Goal: Information Seeking & Learning: Learn about a topic

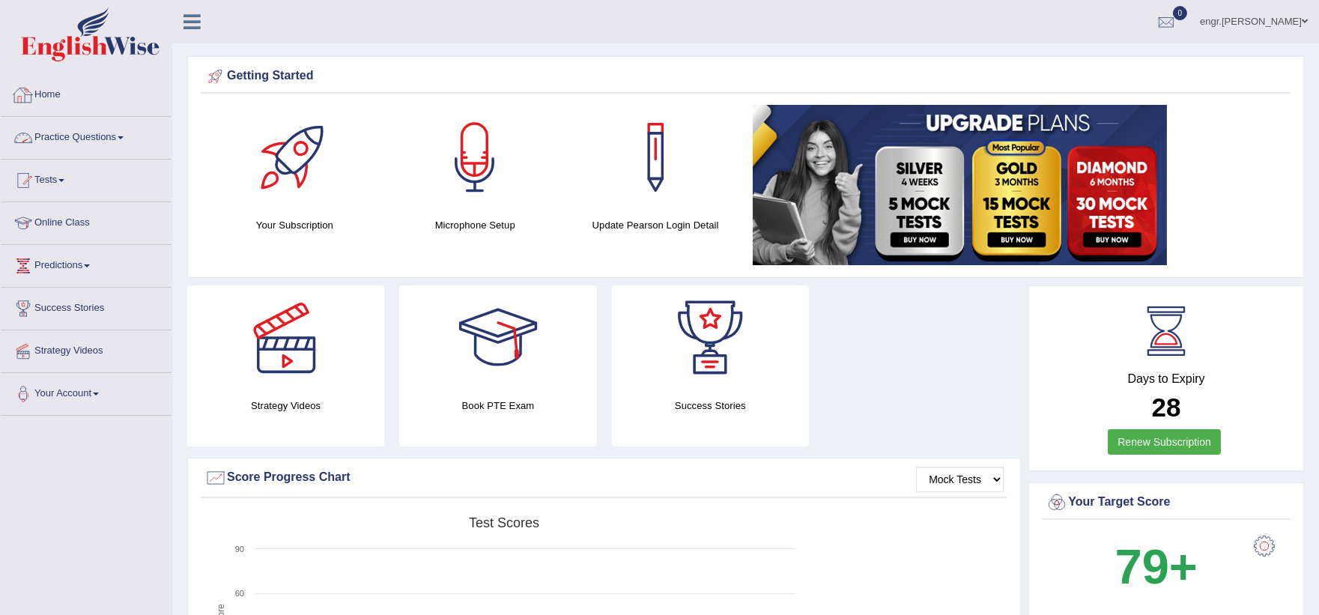
click at [83, 133] on link "Practice Questions" at bounding box center [86, 135] width 171 height 37
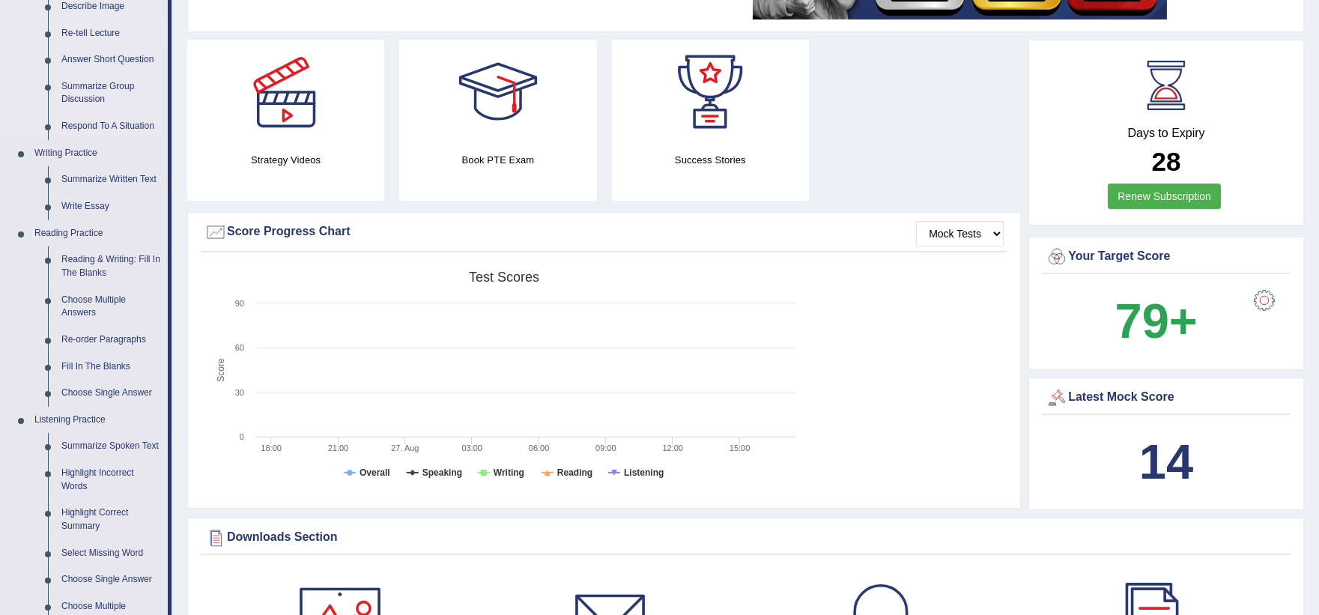
scroll to position [247, 0]
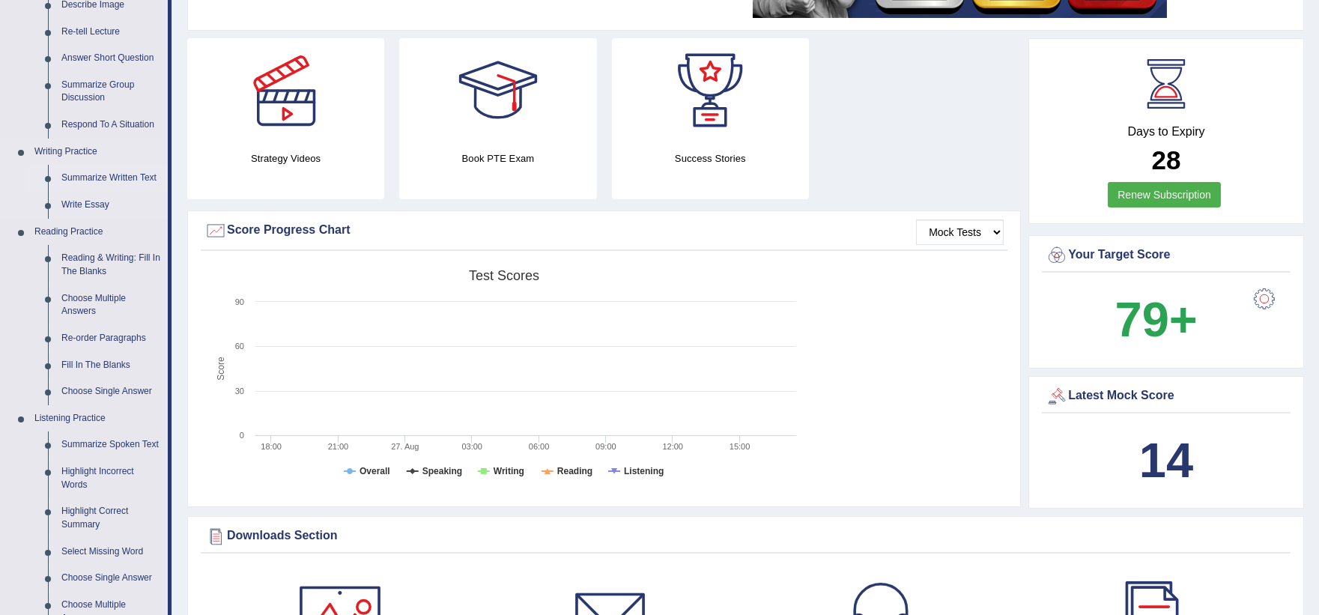
click at [117, 180] on link "Summarize Written Text" at bounding box center [111, 178] width 113 height 27
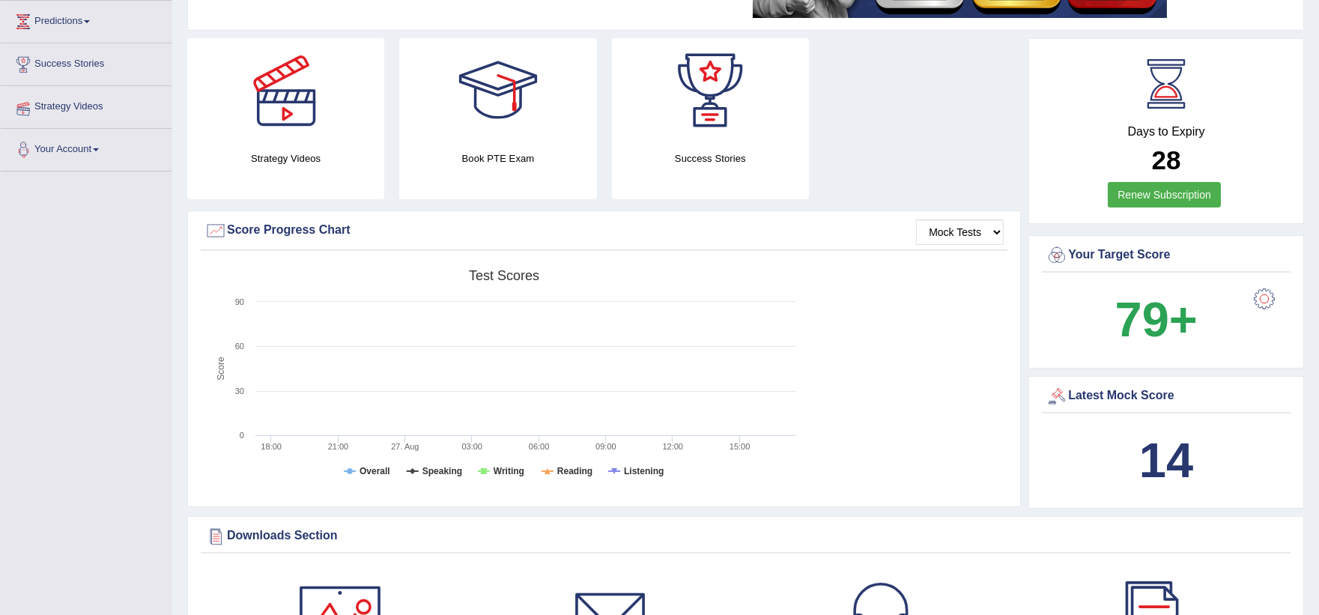
scroll to position [266, 0]
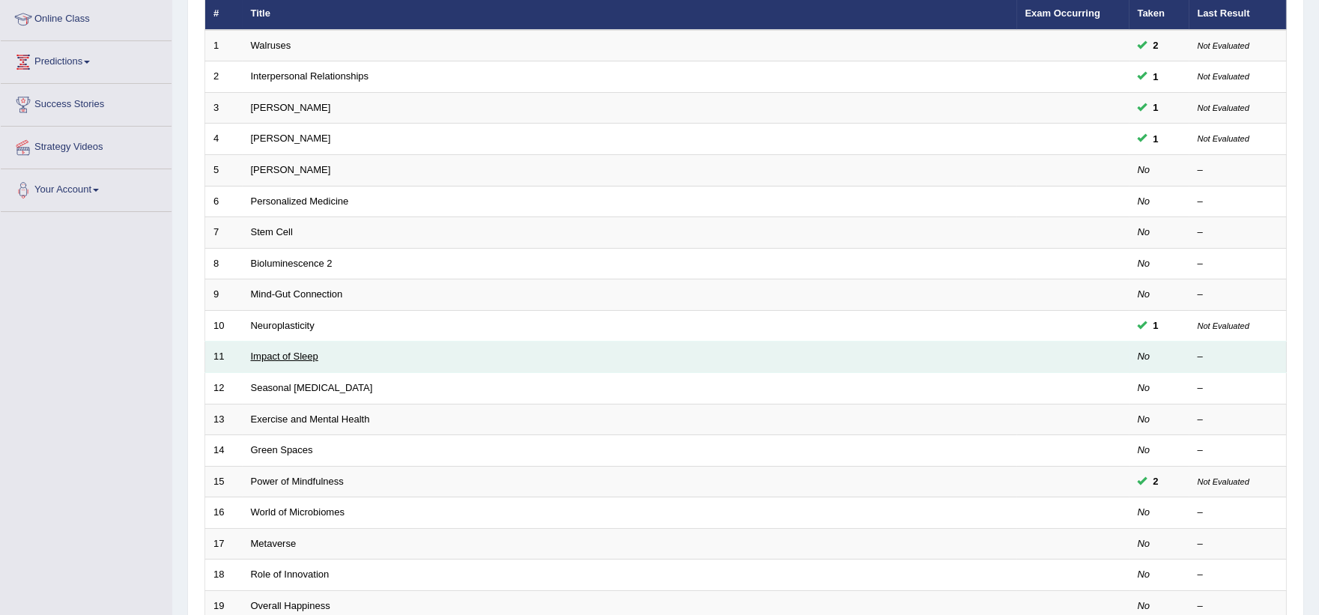
scroll to position [204, 0]
click at [302, 358] on link "Impact of Sleep" at bounding box center [284, 356] width 67 height 11
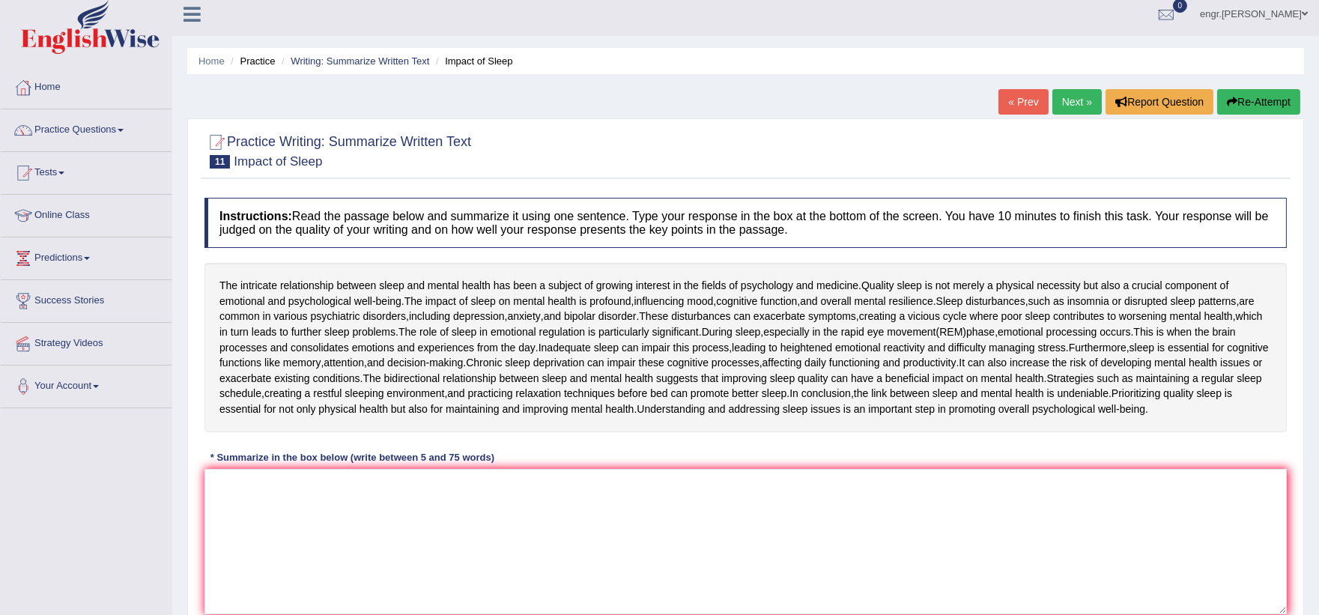
scroll to position [10, 0]
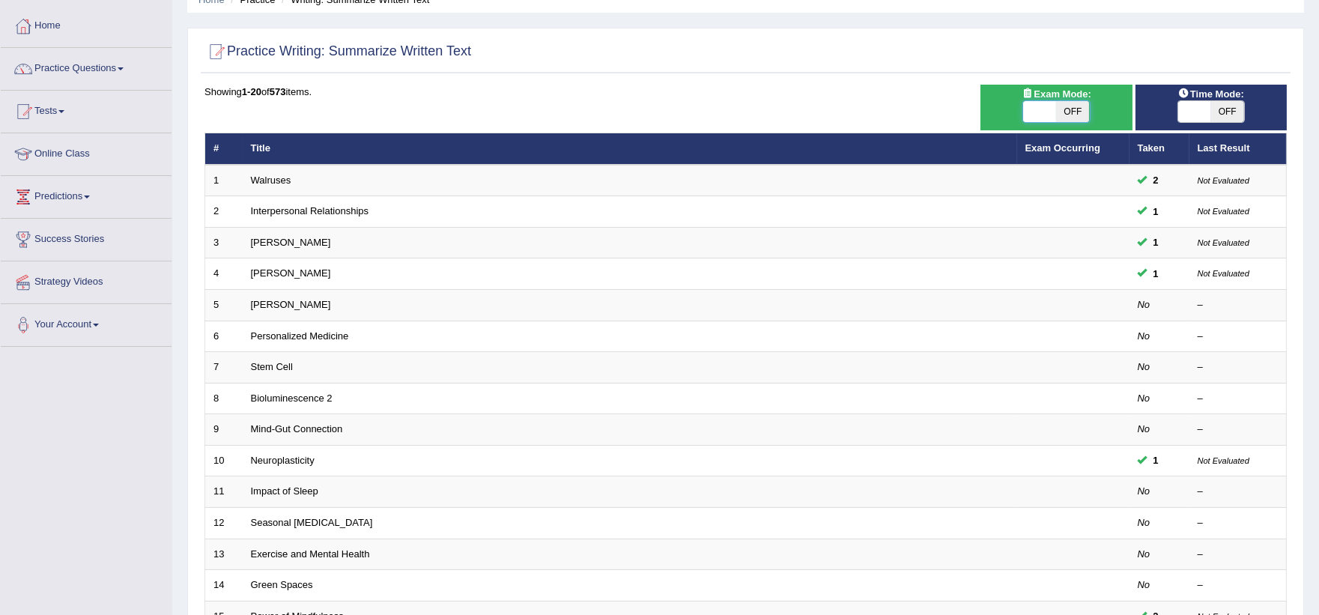
click at [1046, 117] on span at bounding box center [1040, 111] width 33 height 21
click at [1038, 117] on span at bounding box center [1039, 111] width 33 height 21
checkbox input "true"
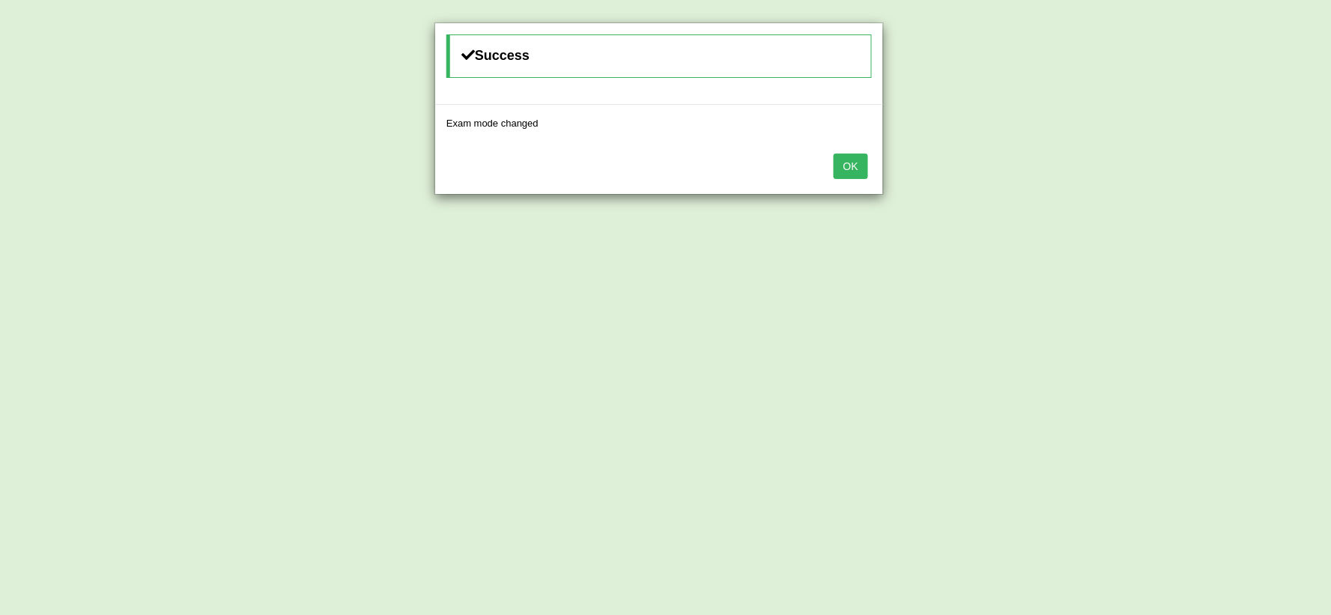
click at [853, 161] on button "OK" at bounding box center [851, 166] width 34 height 25
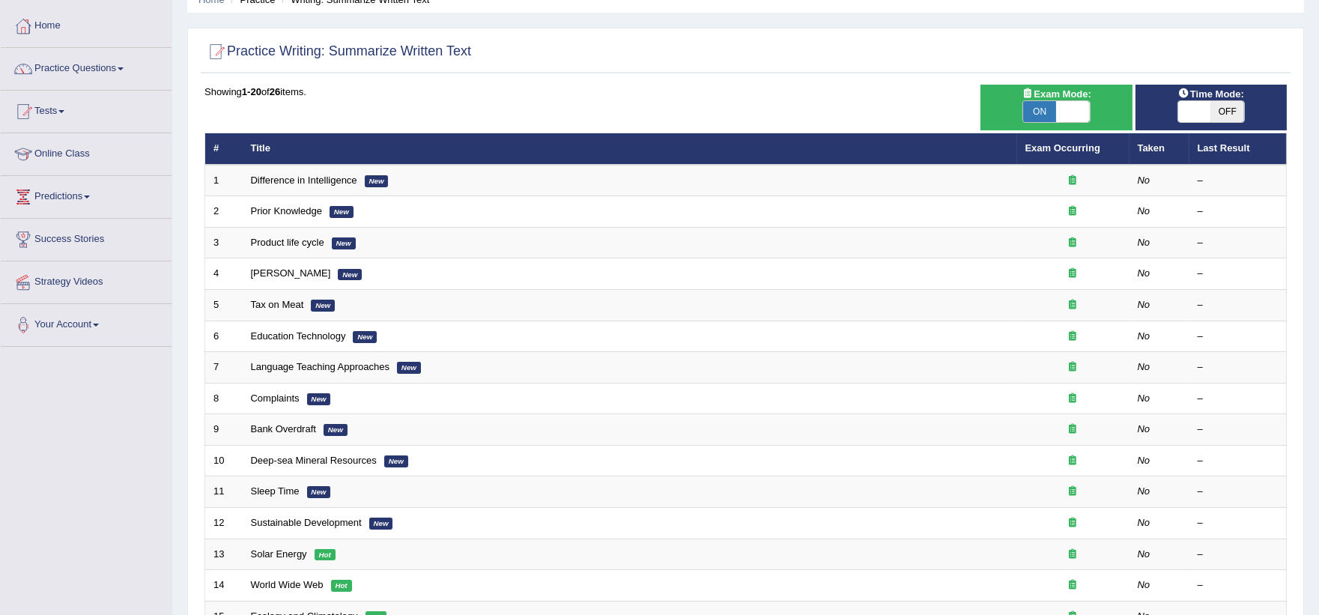
scroll to position [69, 0]
click at [1206, 106] on span at bounding box center [1194, 111] width 33 height 21
checkbox input "true"
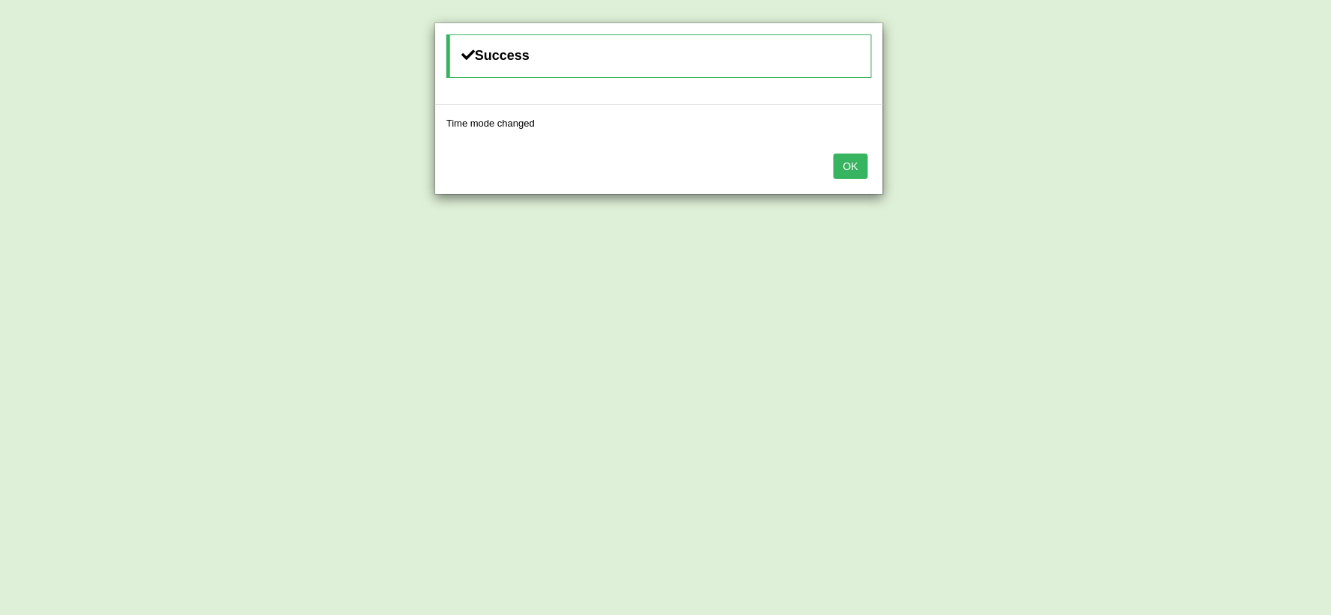
click at [855, 163] on button "OK" at bounding box center [851, 166] width 34 height 25
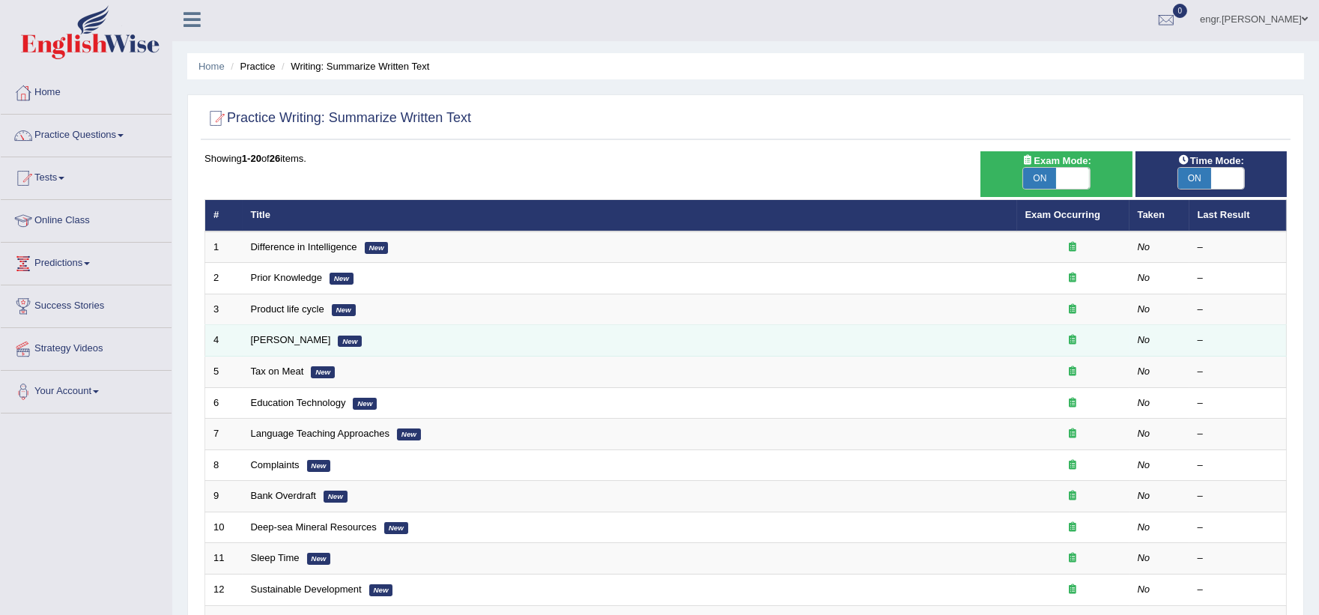
scroll to position [0, 0]
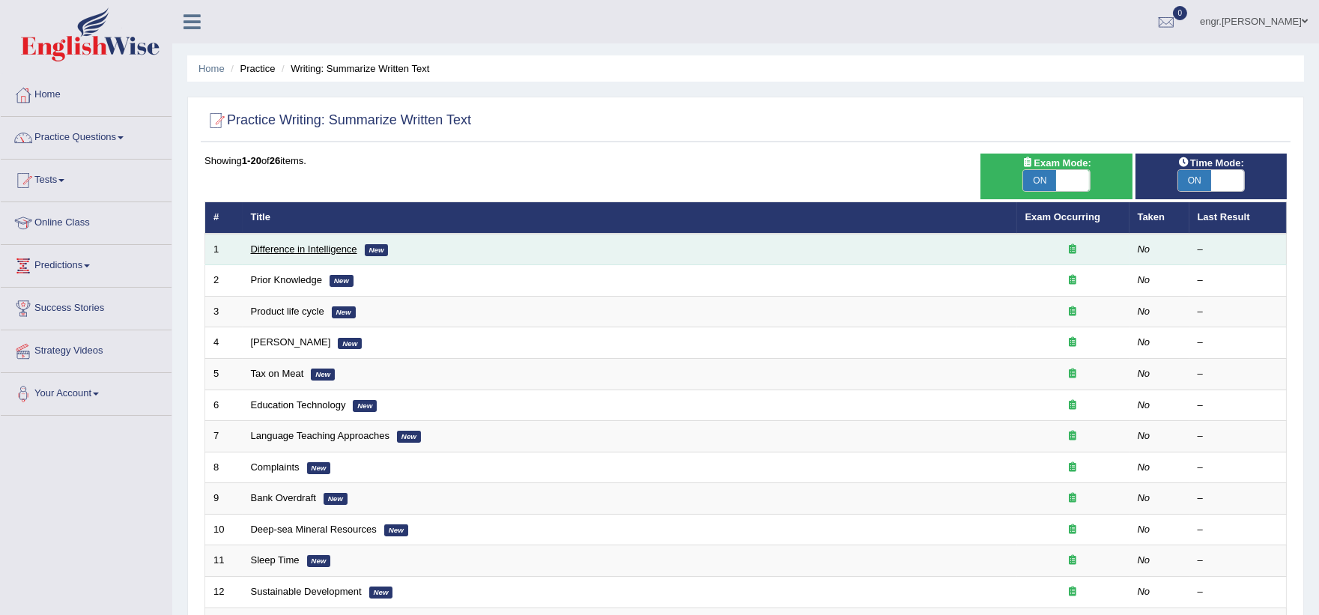
click at [315, 251] on link "Difference in Intelligence" at bounding box center [304, 248] width 106 height 11
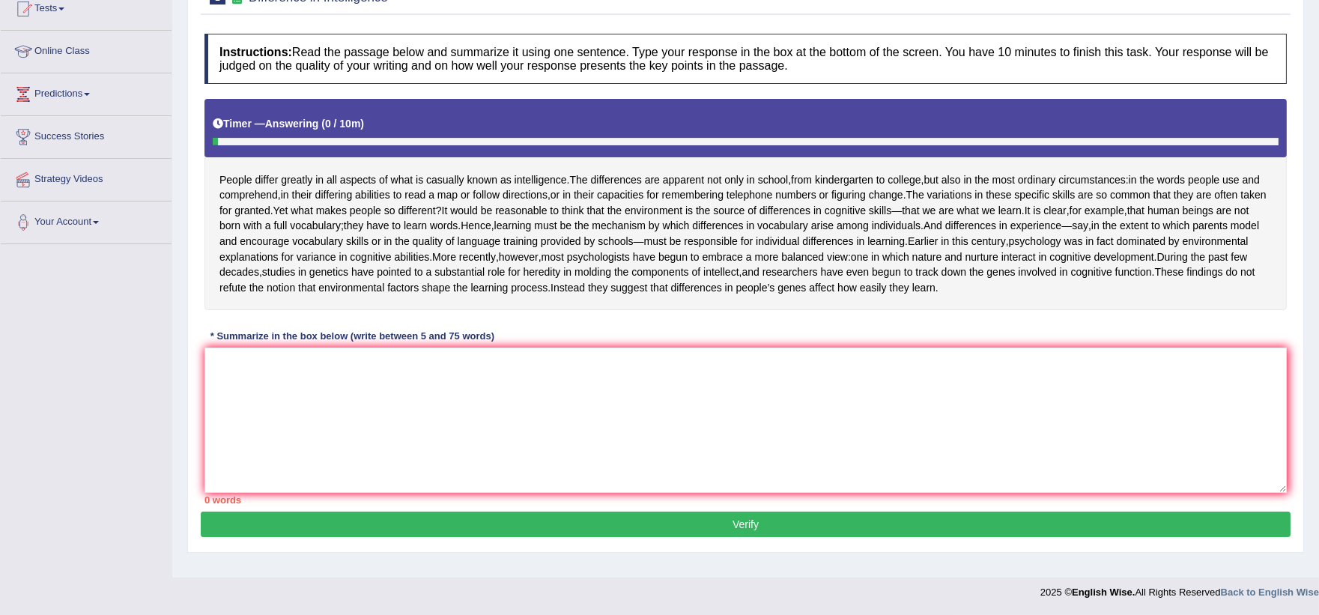
scroll to position [178, 0]
click at [343, 447] on textarea at bounding box center [746, 420] width 1083 height 145
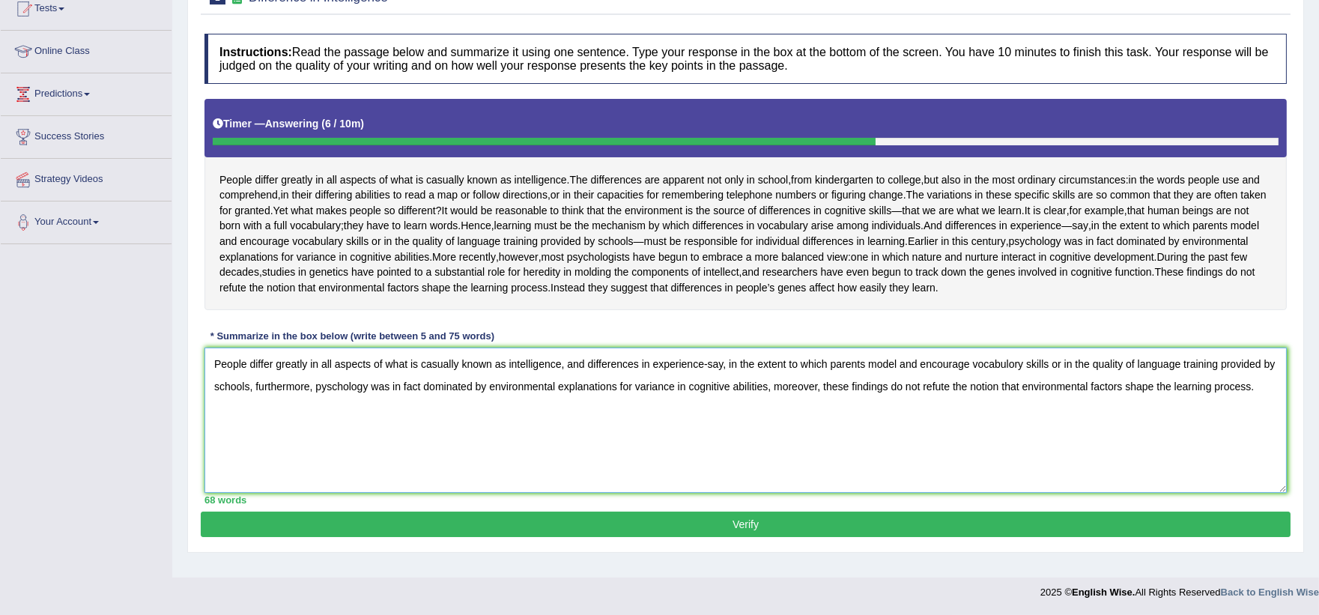
scroll to position [220, 0]
type textarea "People differ greatly in all aspects of what is casually known as intelligence,…"
click at [847, 537] on button "Verify" at bounding box center [746, 524] width 1090 height 25
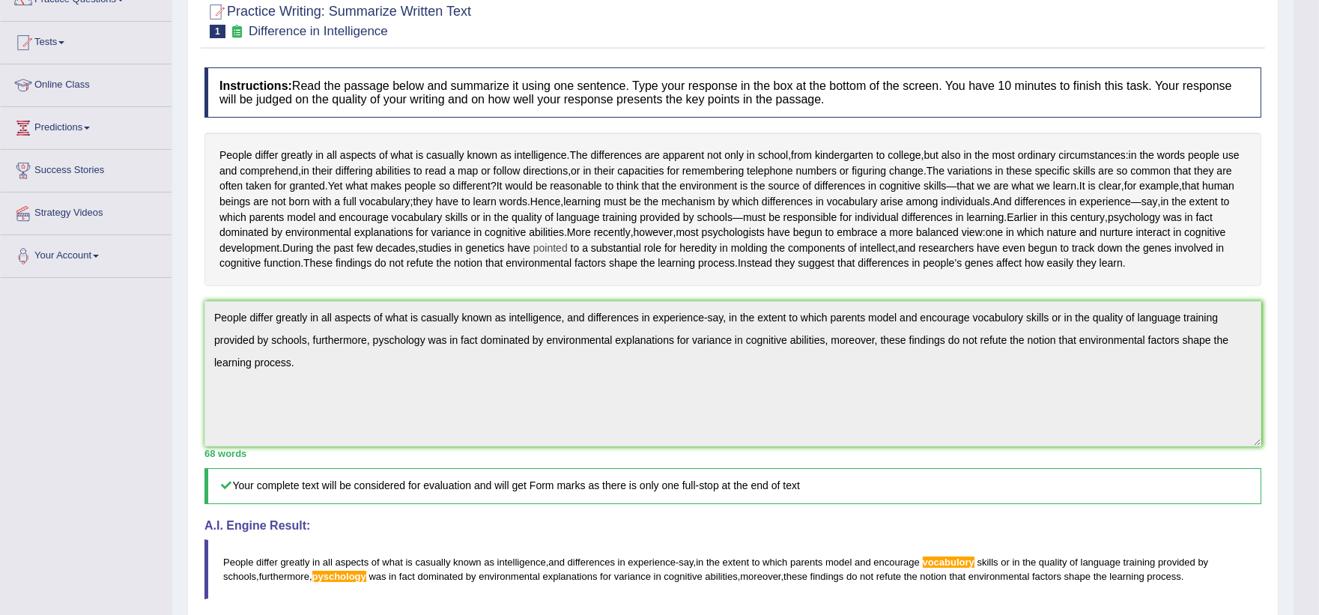
scroll to position [82, 0]
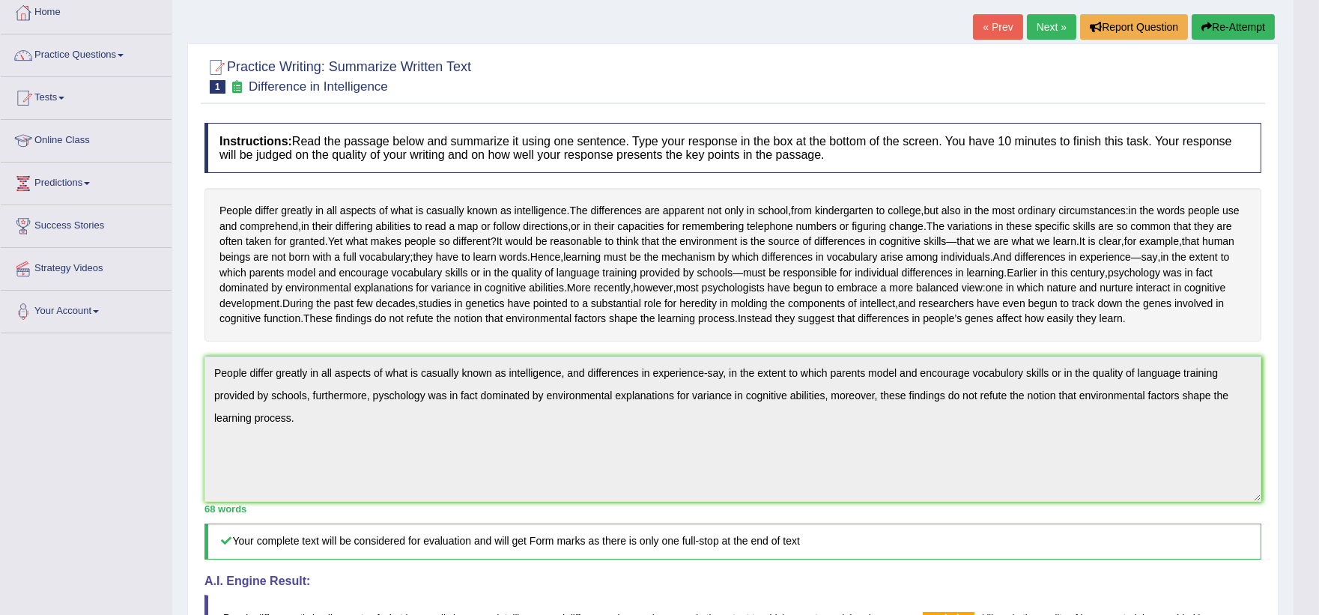
click at [1044, 22] on link "Next »" at bounding box center [1051, 26] width 49 height 25
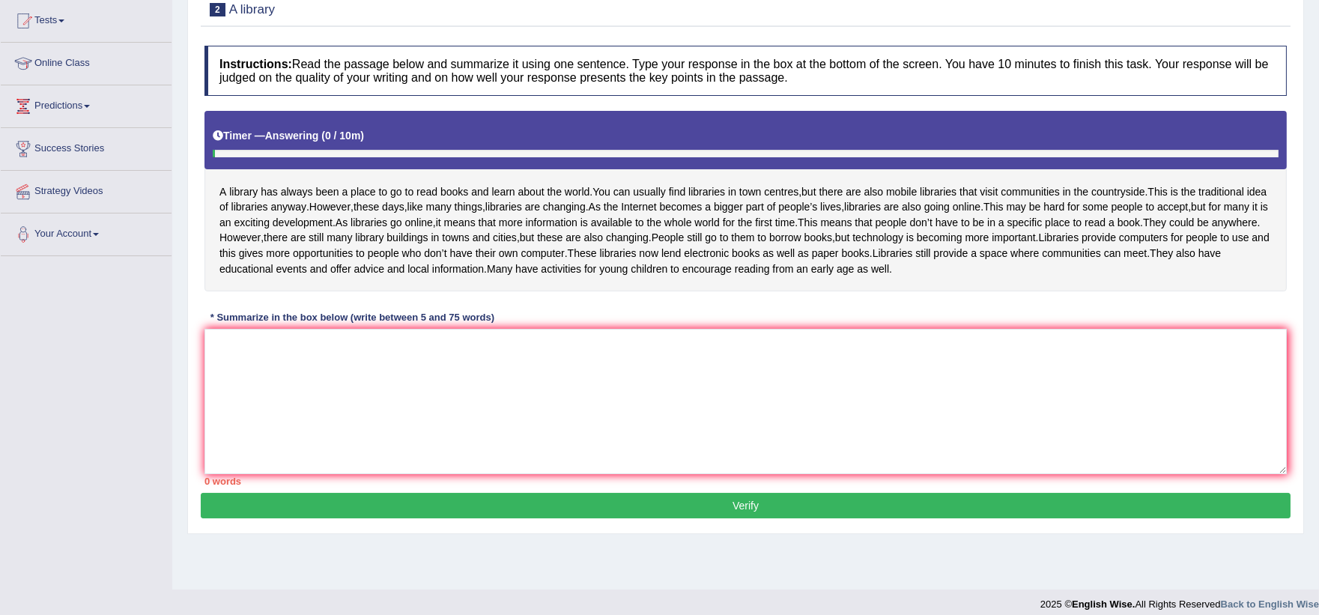
scroll to position [174, 0]
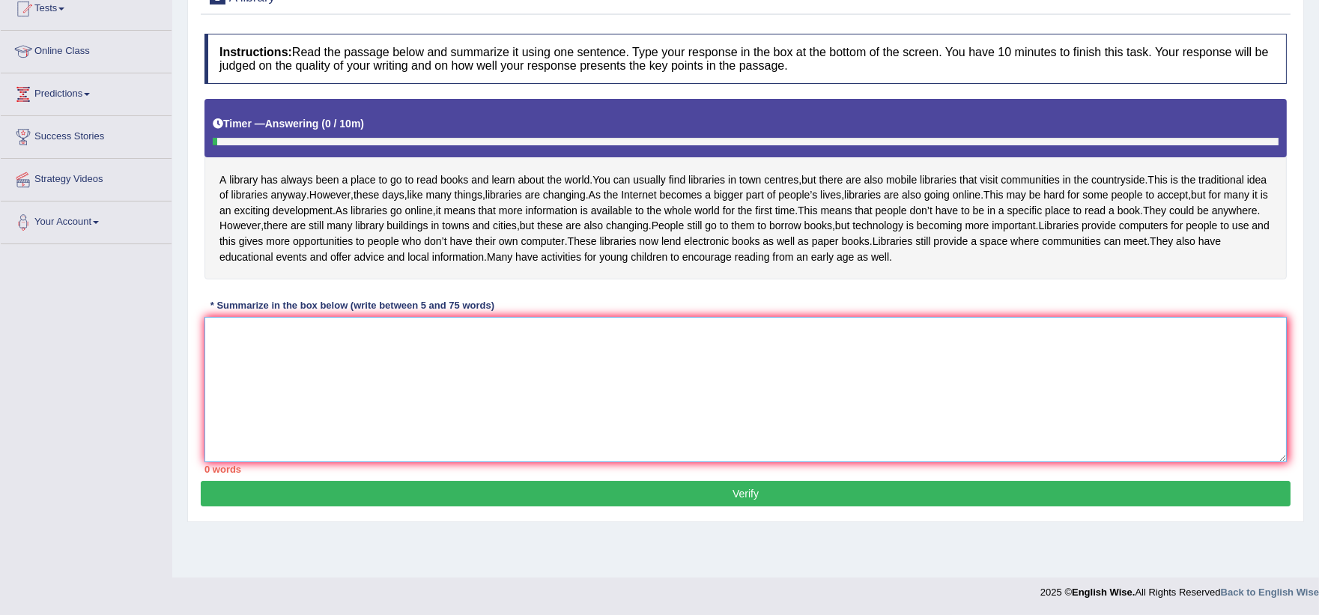
click at [372, 377] on textarea at bounding box center [746, 389] width 1083 height 145
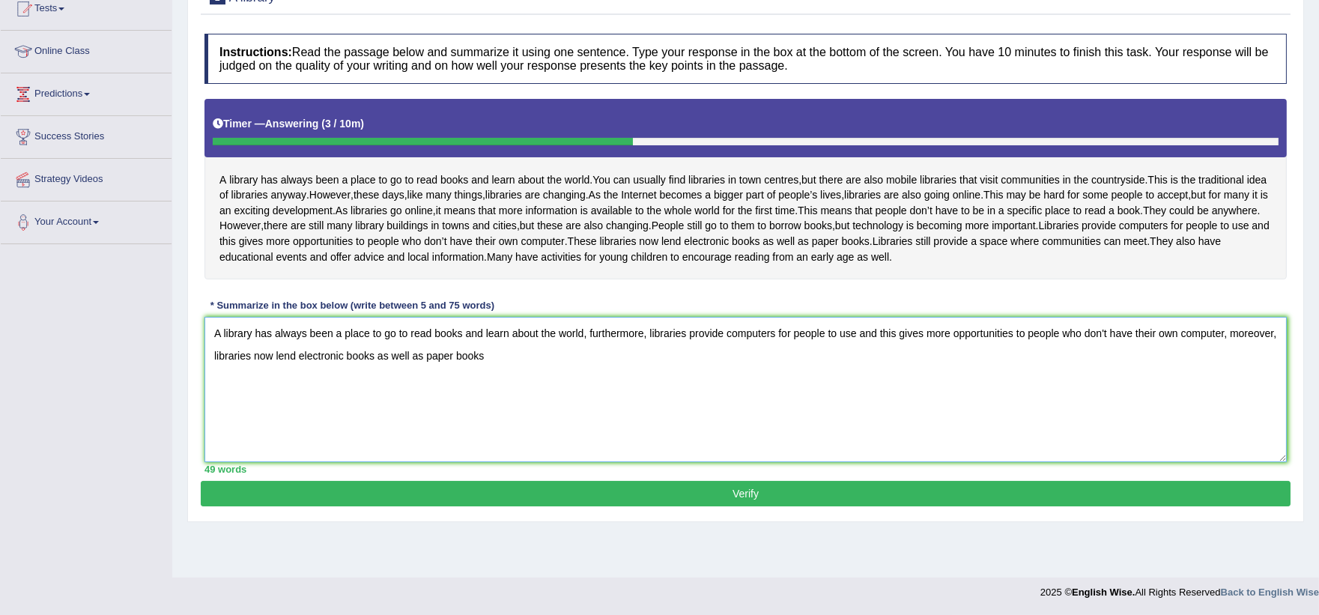
click at [587, 378] on textarea "A library has always been a place to go to read books and learn about the world…" at bounding box center [746, 389] width 1083 height 145
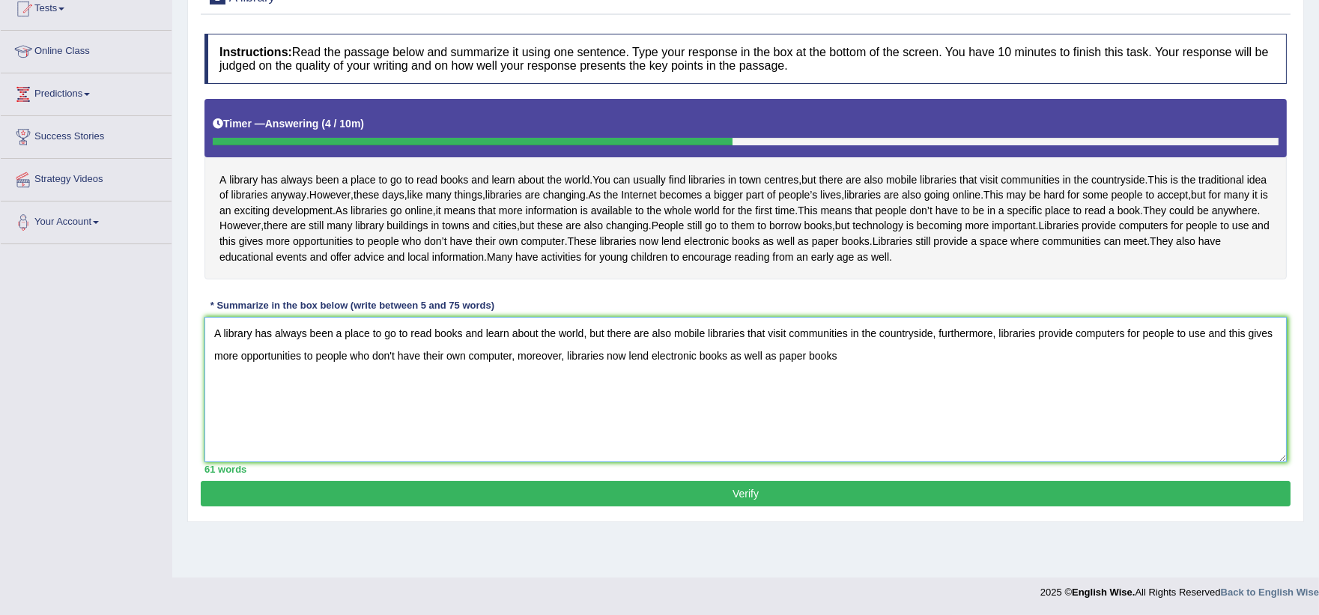
click at [844, 405] on textarea "A library has always been a place to go to read books and learn about the world…" at bounding box center [746, 389] width 1083 height 145
type textarea "A library has always been a place to go to read books and learn about the world…"
click at [729, 506] on button "Verify" at bounding box center [746, 493] width 1090 height 25
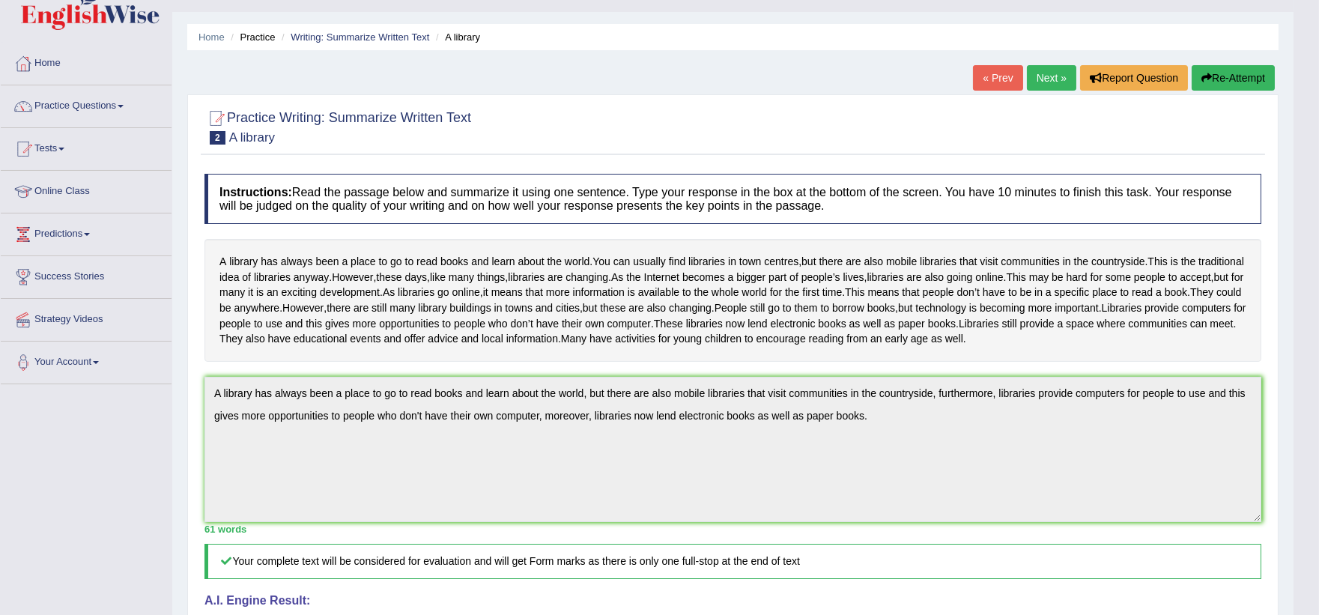
scroll to position [0, 0]
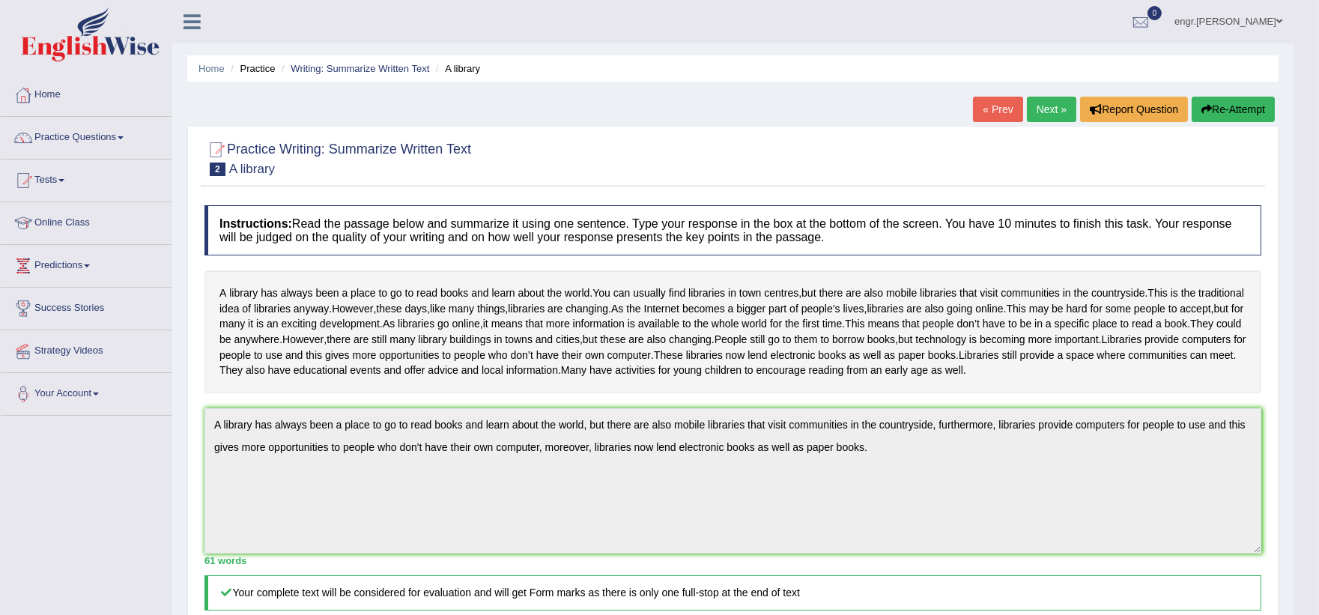
click at [1054, 115] on link "Next »" at bounding box center [1051, 109] width 49 height 25
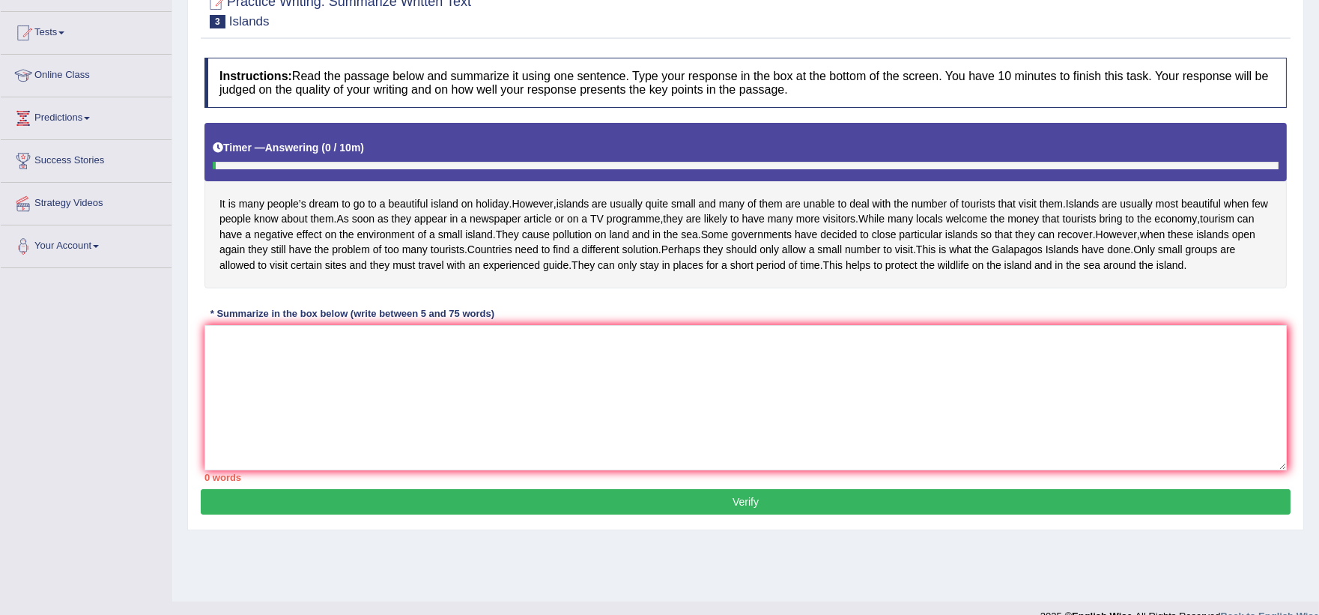
scroll to position [174, 0]
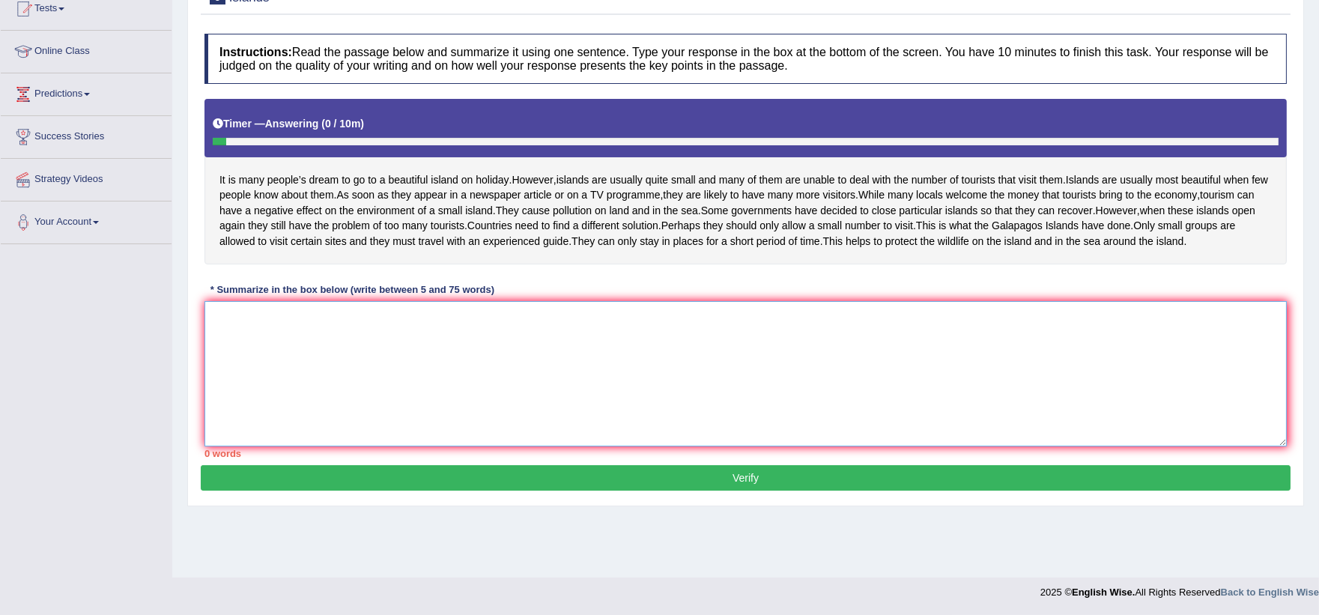
click at [330, 390] on textarea at bounding box center [746, 373] width 1083 height 145
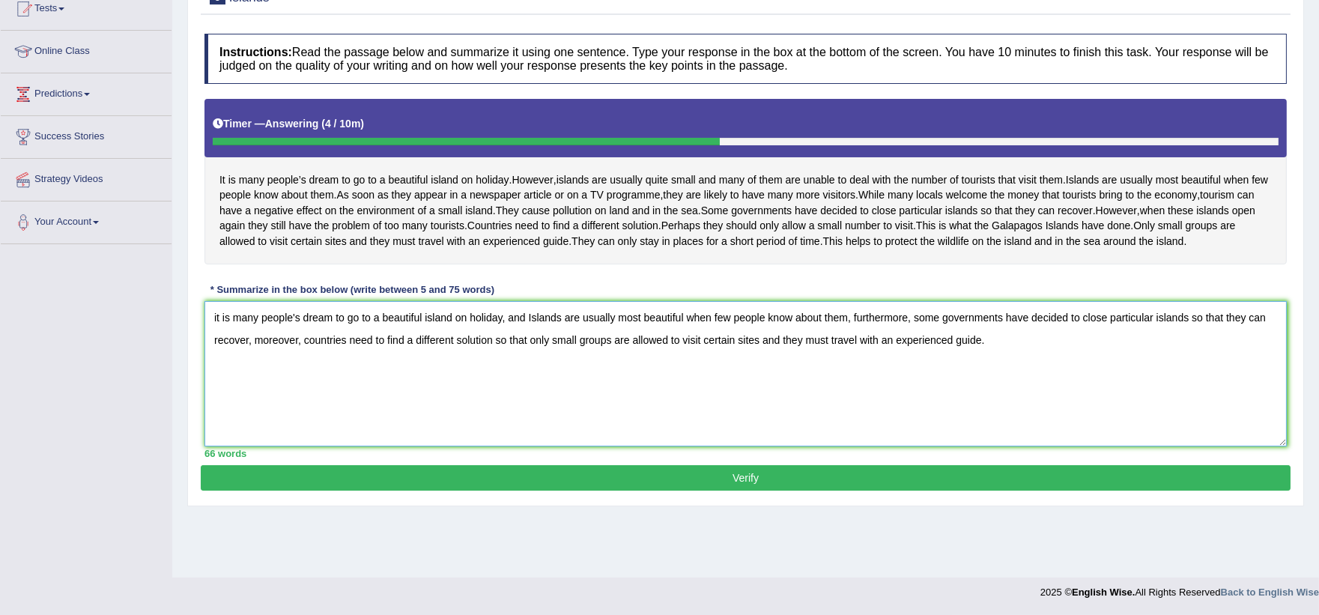
type textarea "it is many people's dream to go to a beautiful island on holiday, and Islands a…"
click at [542, 491] on button "Verify" at bounding box center [746, 477] width 1090 height 25
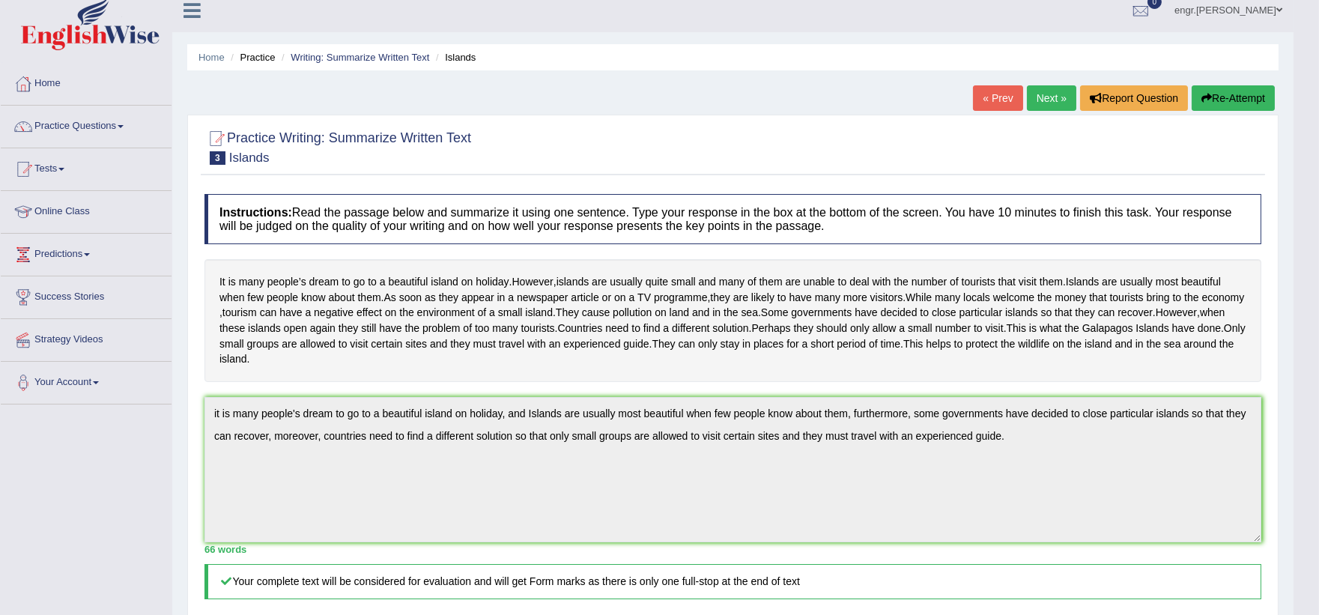
scroll to position [7, 0]
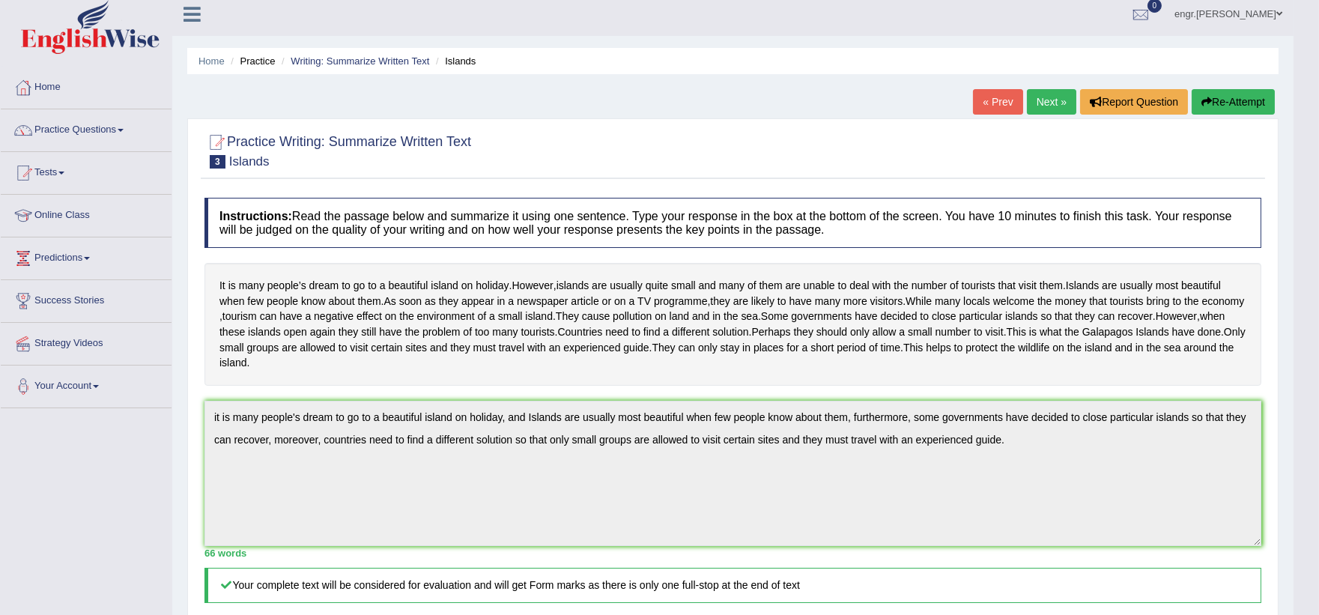
click at [1057, 92] on link "Next »" at bounding box center [1051, 101] width 49 height 25
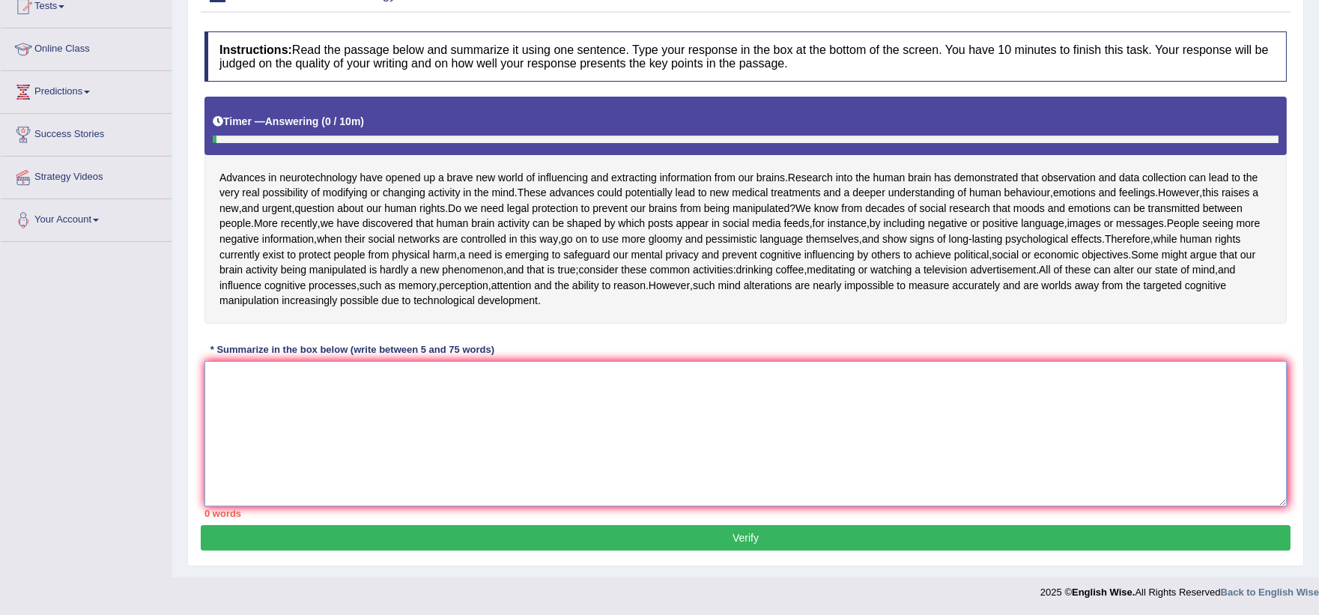
click at [311, 370] on textarea at bounding box center [746, 433] width 1083 height 145
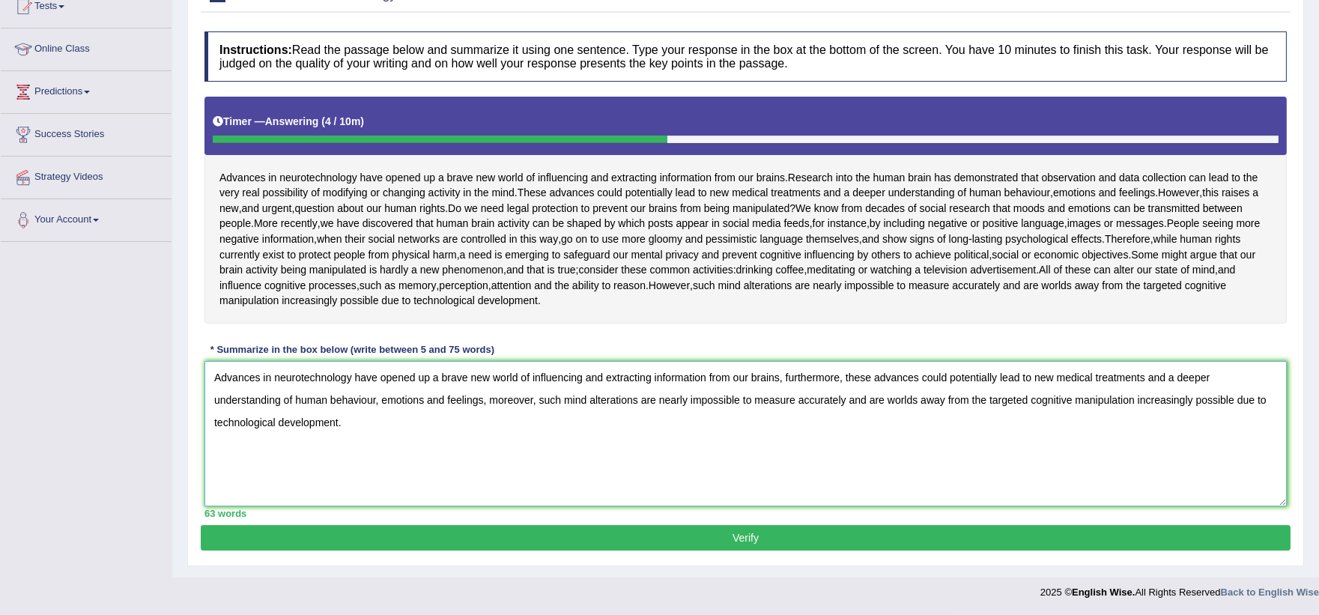
click at [473, 455] on textarea "Advances in neurotechnology have opened up a brave new world of influencing and…" at bounding box center [746, 433] width 1083 height 145
type textarea "Advances in neurotechnology have opened up a brave new world of influencing and…"
click at [544, 532] on button "Verify" at bounding box center [746, 537] width 1090 height 25
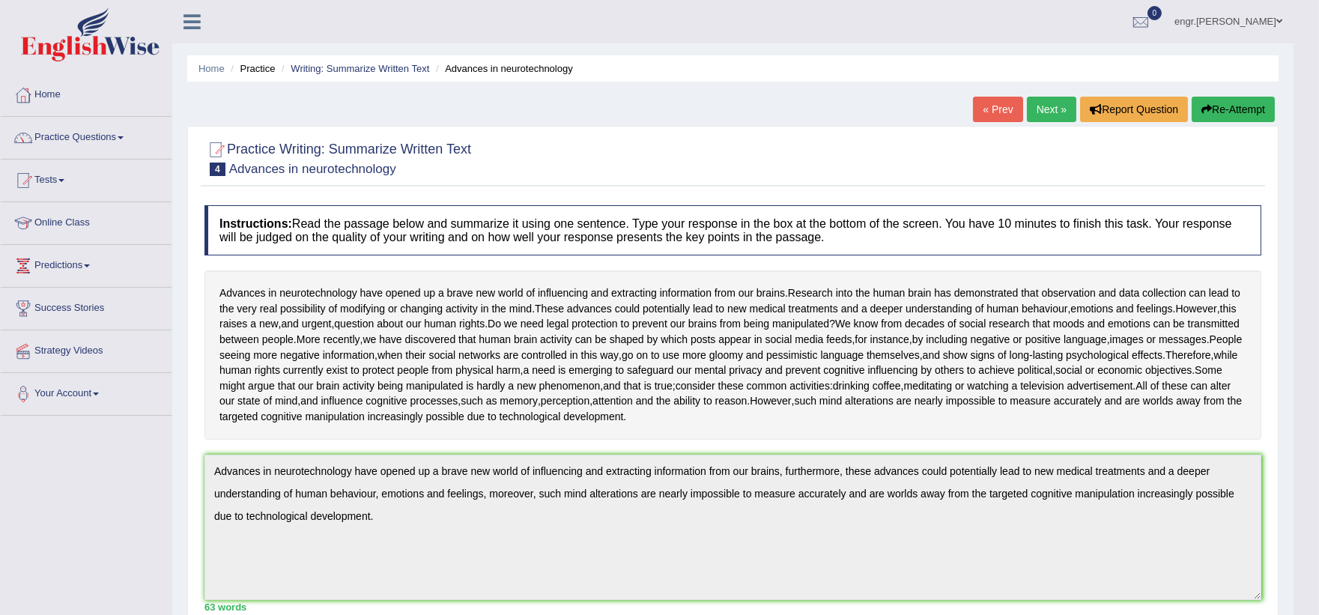
click at [1052, 113] on link "Next »" at bounding box center [1051, 109] width 49 height 25
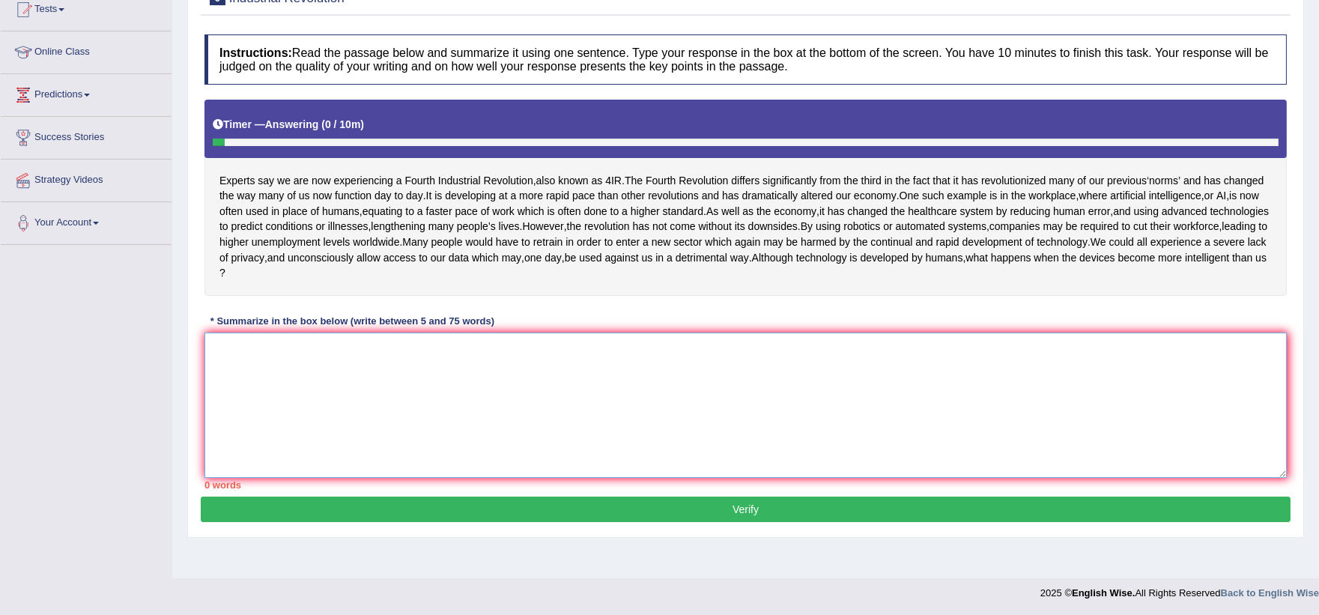
click at [363, 393] on textarea at bounding box center [746, 405] width 1083 height 145
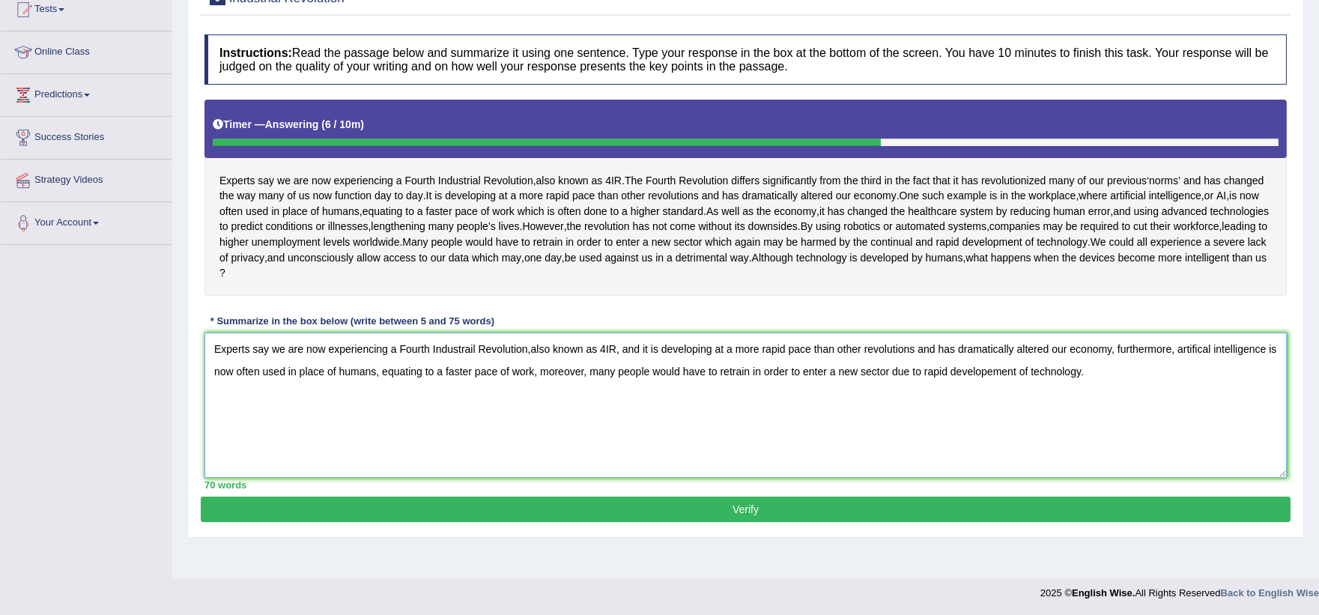
type textarea "Experts say we are now experiencing a Fourth Industrail Revolution,also known a…"
click at [817, 515] on button "Verify" at bounding box center [746, 509] width 1090 height 25
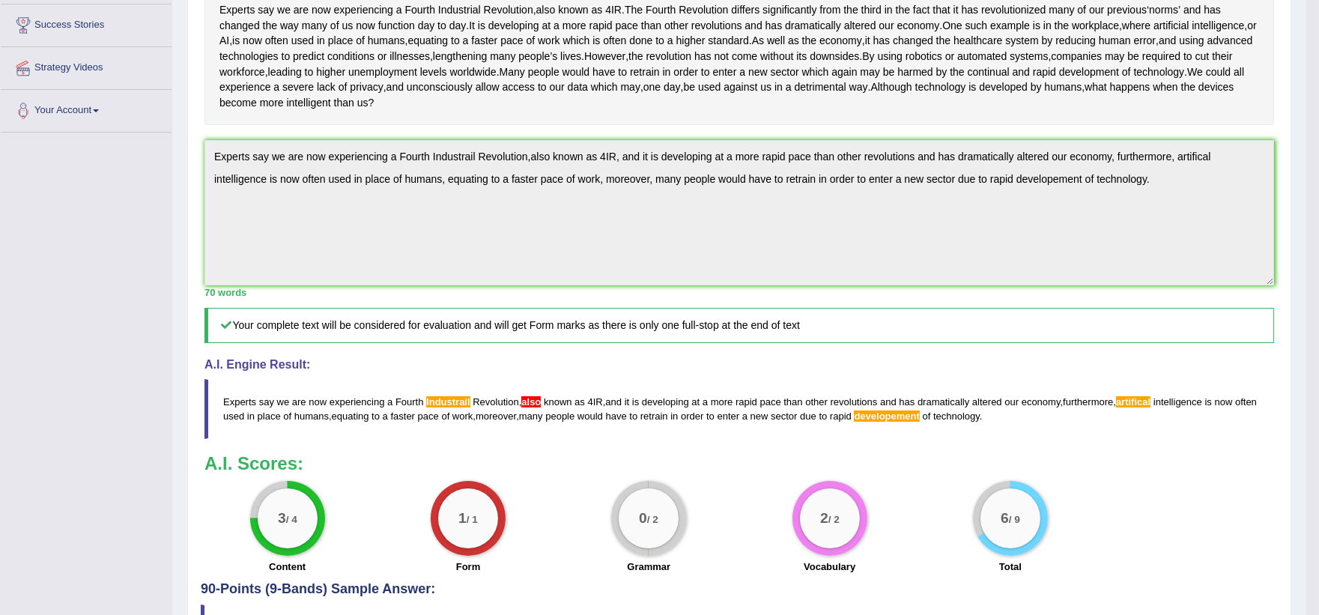
scroll to position [285, 0]
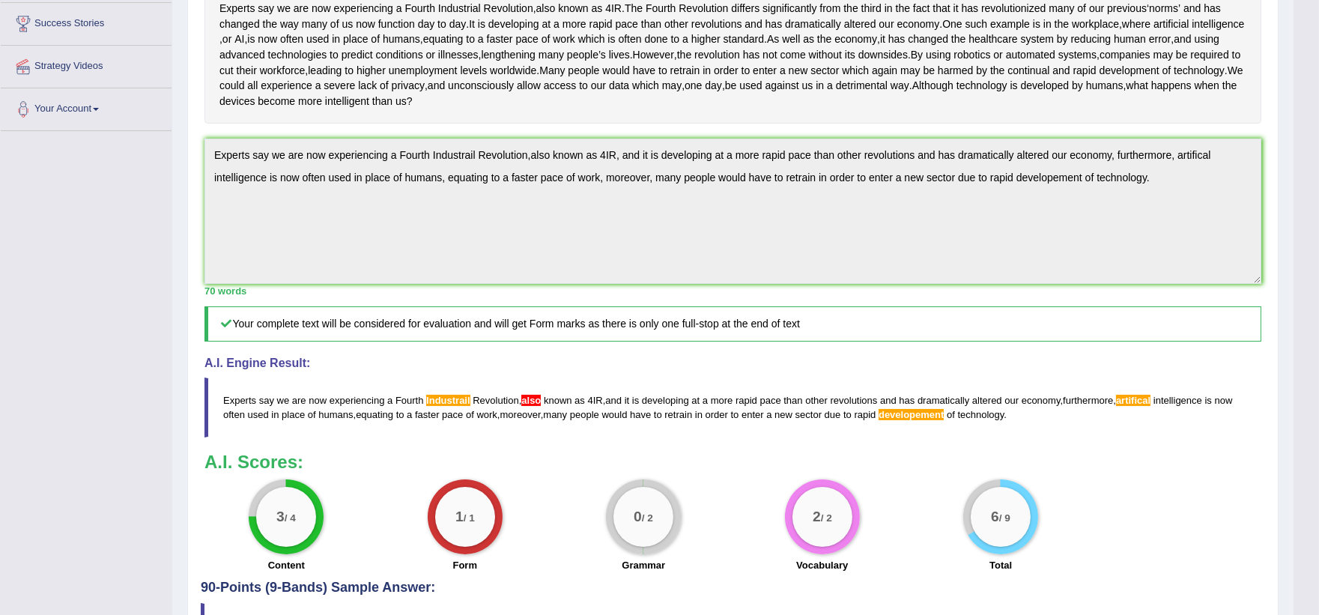
click at [917, 420] on span "developement" at bounding box center [911, 414] width 65 height 11
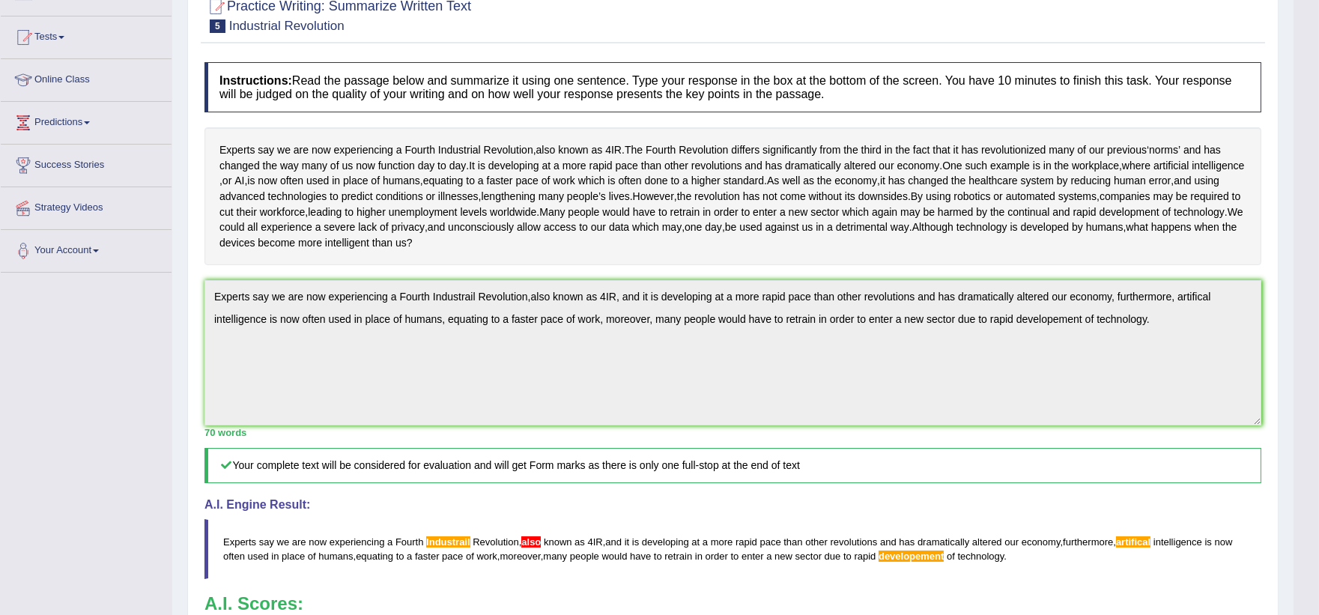
scroll to position [105, 0]
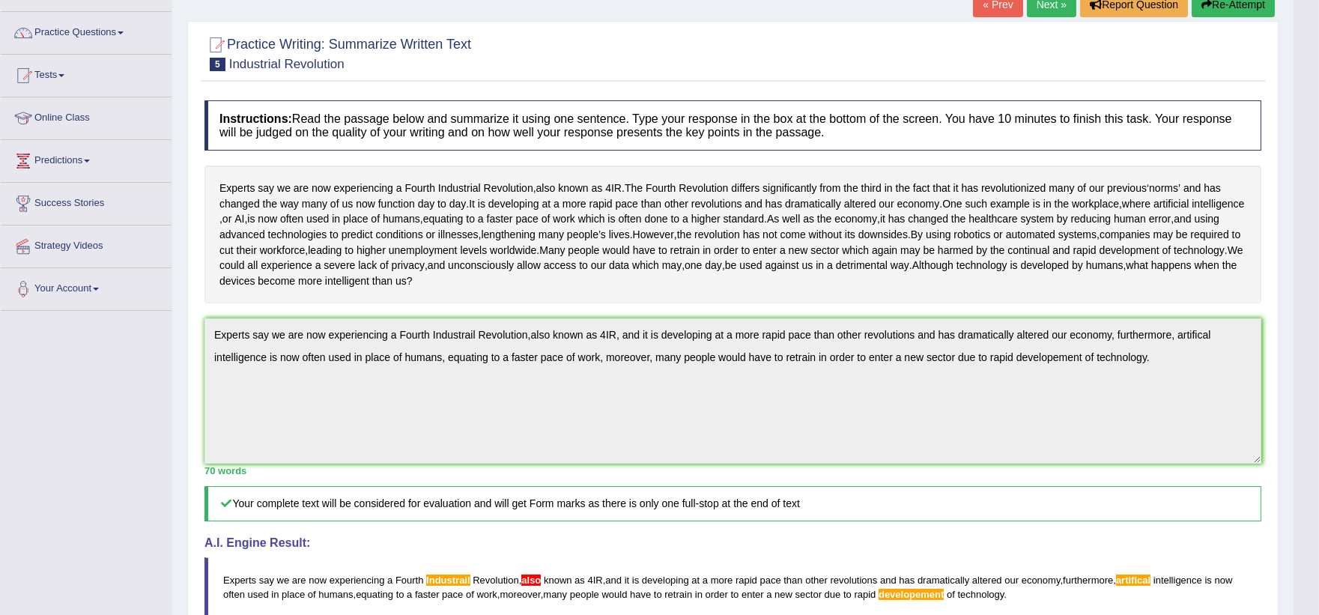
click at [774, 320] on div "Instructions: Read the passage below and summarize it using one sentence. Type …" at bounding box center [733, 427] width 1065 height 668
click at [145, 336] on div "Toggle navigation Home Practice Questions Speaking Practice Read Aloud Repeat S…" at bounding box center [647, 401] width 1294 height 1013
click at [1225, 2] on button "Re-Attempt" at bounding box center [1233, 4] width 83 height 25
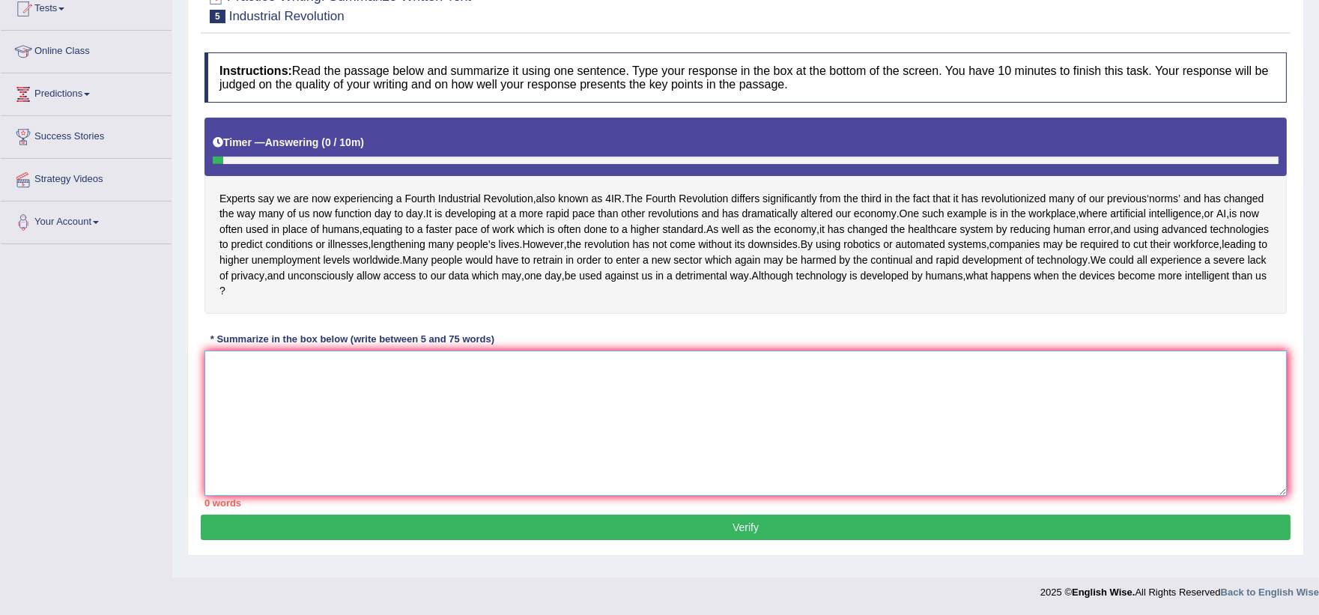
click at [330, 403] on textarea at bounding box center [746, 423] width 1083 height 145
paste textarea "Experts say we are now experiencing a Fourth Industrail Revolution,also known a…"
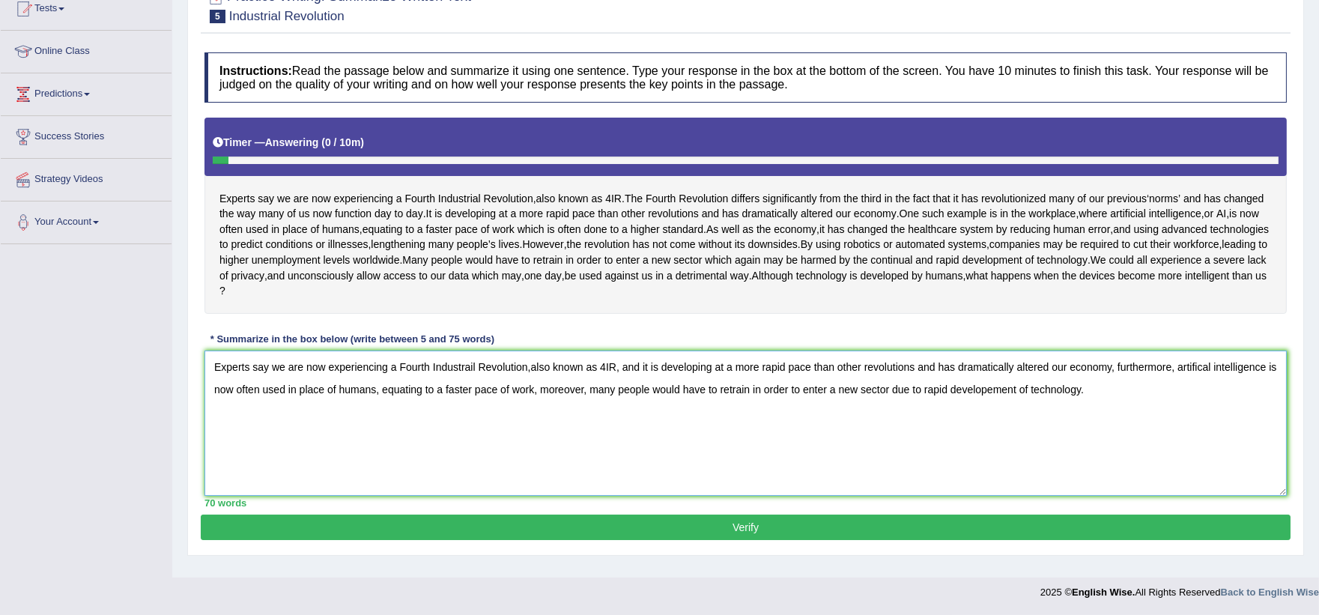
click at [533, 381] on textarea "Experts say we are now experiencing a Fourth Industrail Revolution,also known a…" at bounding box center [746, 423] width 1083 height 145
click at [473, 378] on textarea "Experts say we are now experiencing a Fourth Industrail Revolution, also known …" at bounding box center [746, 423] width 1083 height 145
click at [1184, 377] on textarea "Experts say we are now experiencing a Fourth Industrial Revolution, also known …" at bounding box center [746, 423] width 1083 height 145
click at [942, 476] on textarea "Experts say we are now experiencing a Fourth Industrial Revolution, also known …" at bounding box center [746, 423] width 1083 height 145
type textarea "Experts say we are now experiencing a Fourth Industrial Revolution, also known …"
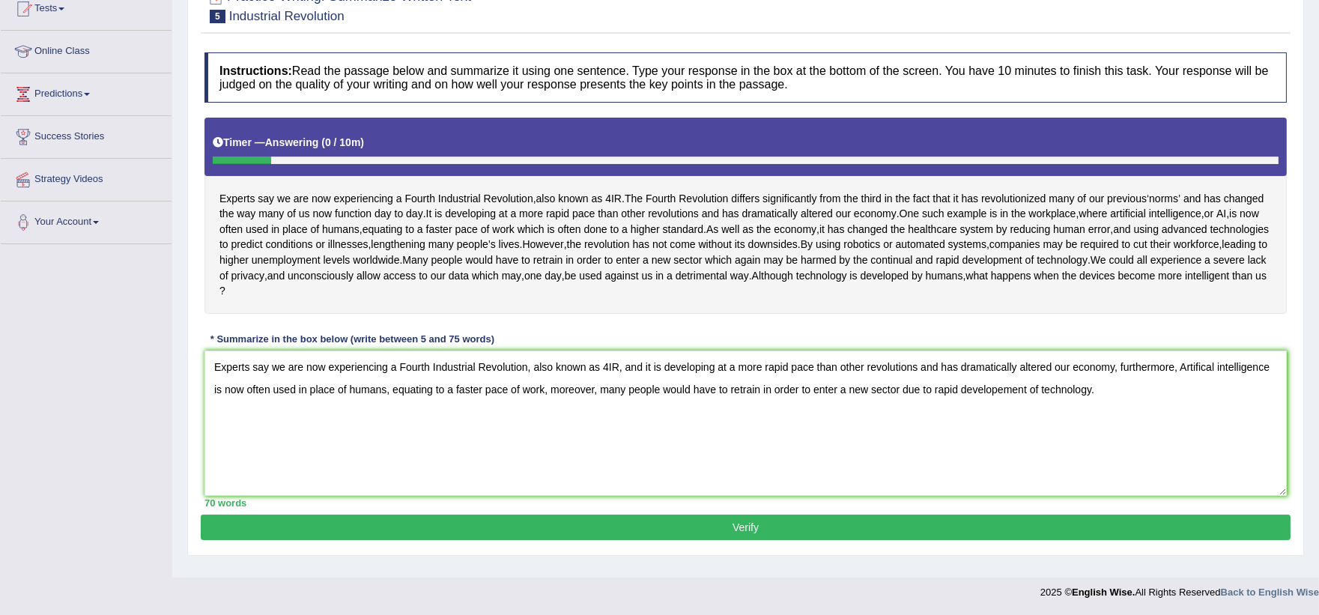
click at [649, 540] on button "Verify" at bounding box center [746, 527] width 1090 height 25
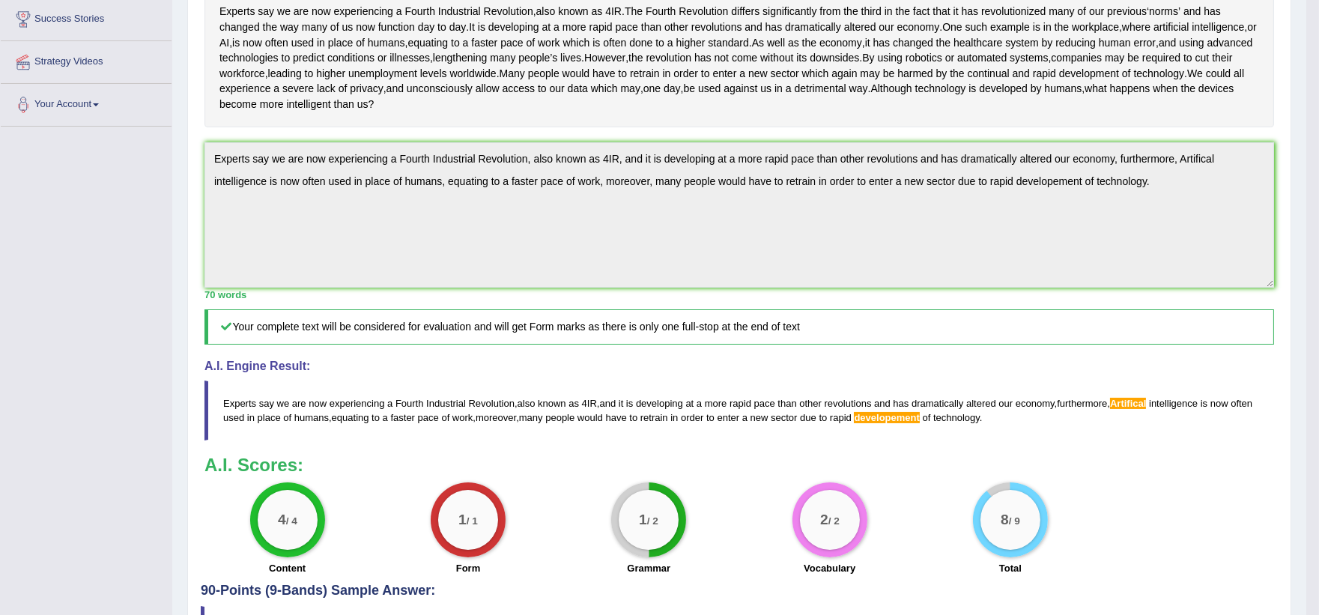
scroll to position [288, 0]
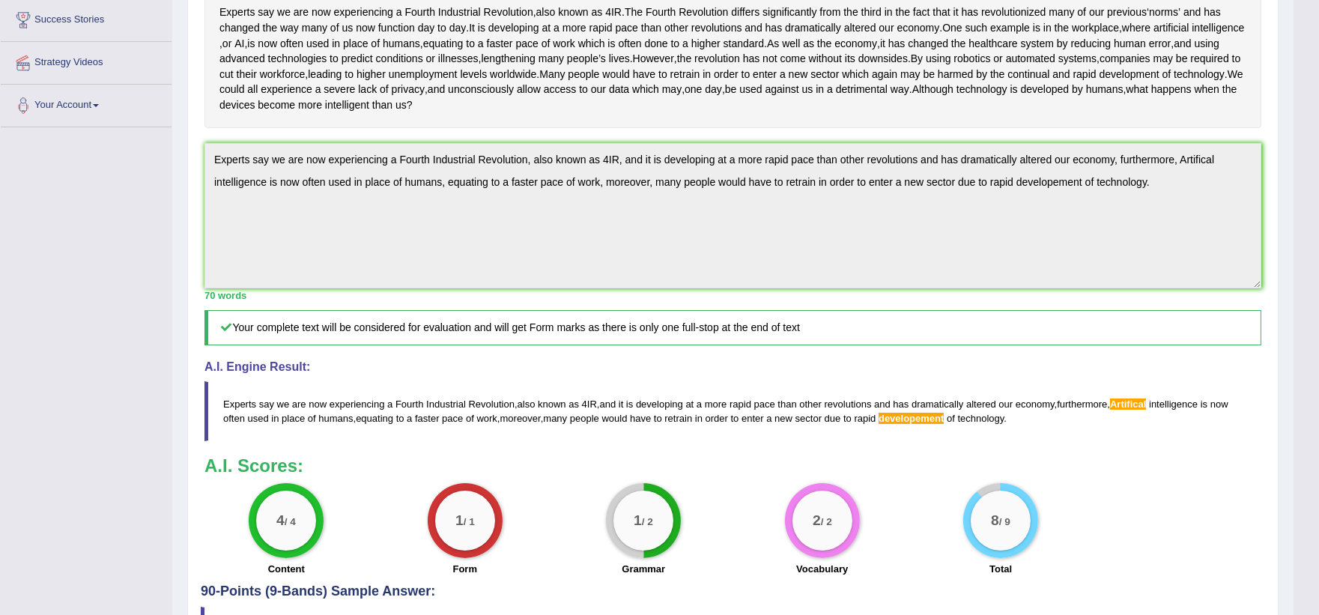
drag, startPoint x: 1011, startPoint y: 437, endPoint x: 730, endPoint y: 414, distance: 281.8
click at [730, 414] on blockquote "Experts say we are now experiencing a Fourth Industrial Revolution , also known…" at bounding box center [733, 411] width 1057 height 60
click at [201, 171] on div "Instructions: Read the passage below and summarize it using one sentence. Type …" at bounding box center [733, 251] width 1065 height 668
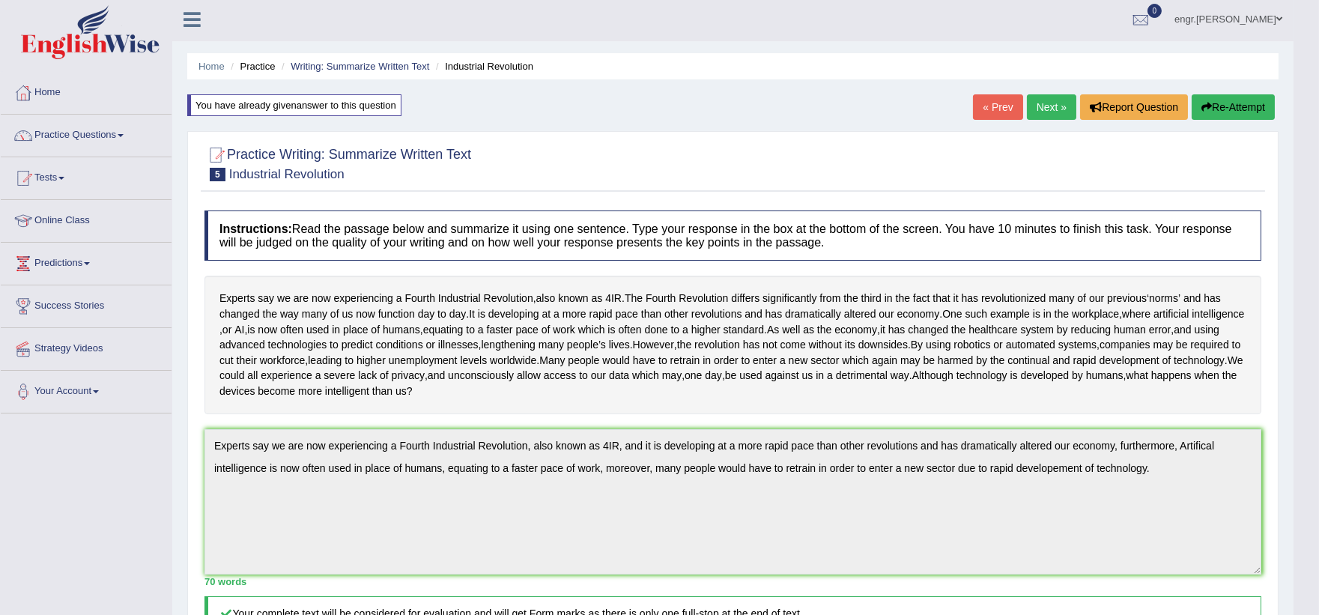
scroll to position [0, 0]
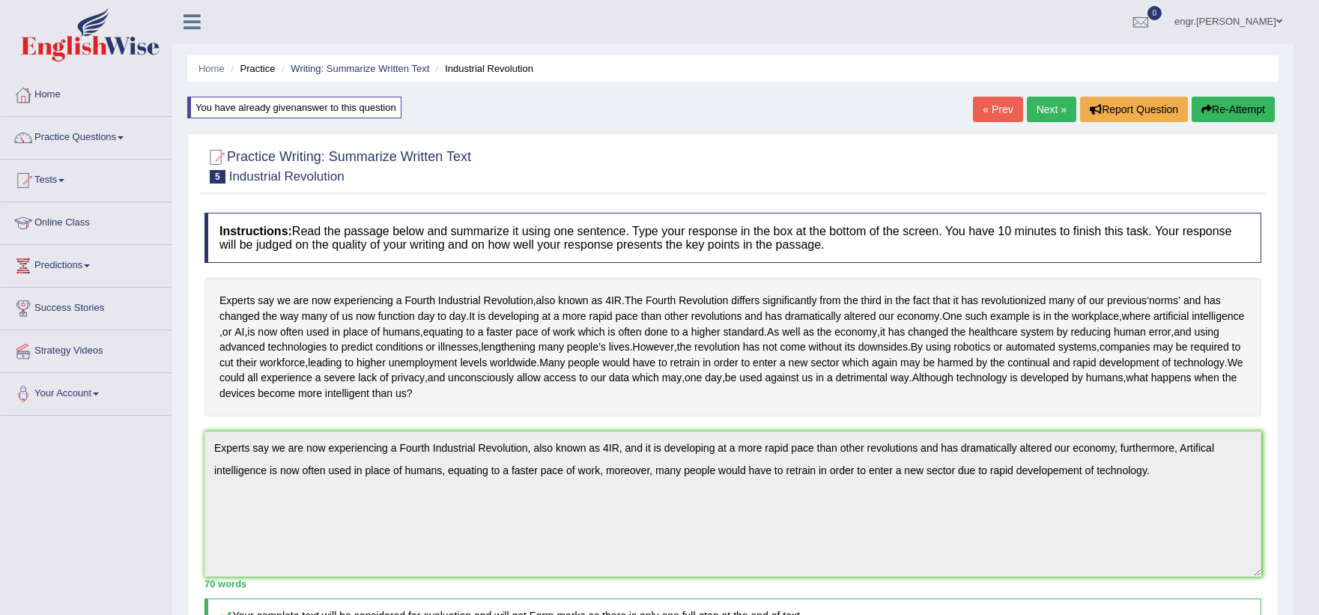
click at [1223, 115] on button "Re-Attempt" at bounding box center [1233, 109] width 83 height 25
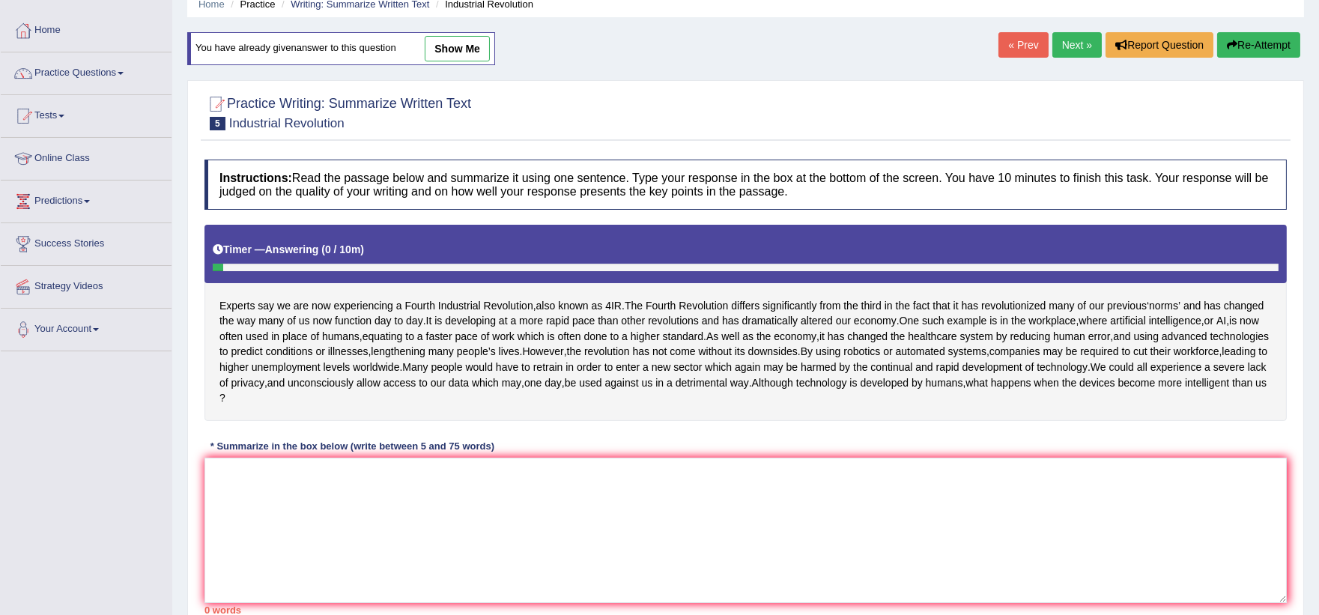
scroll to position [165, 0]
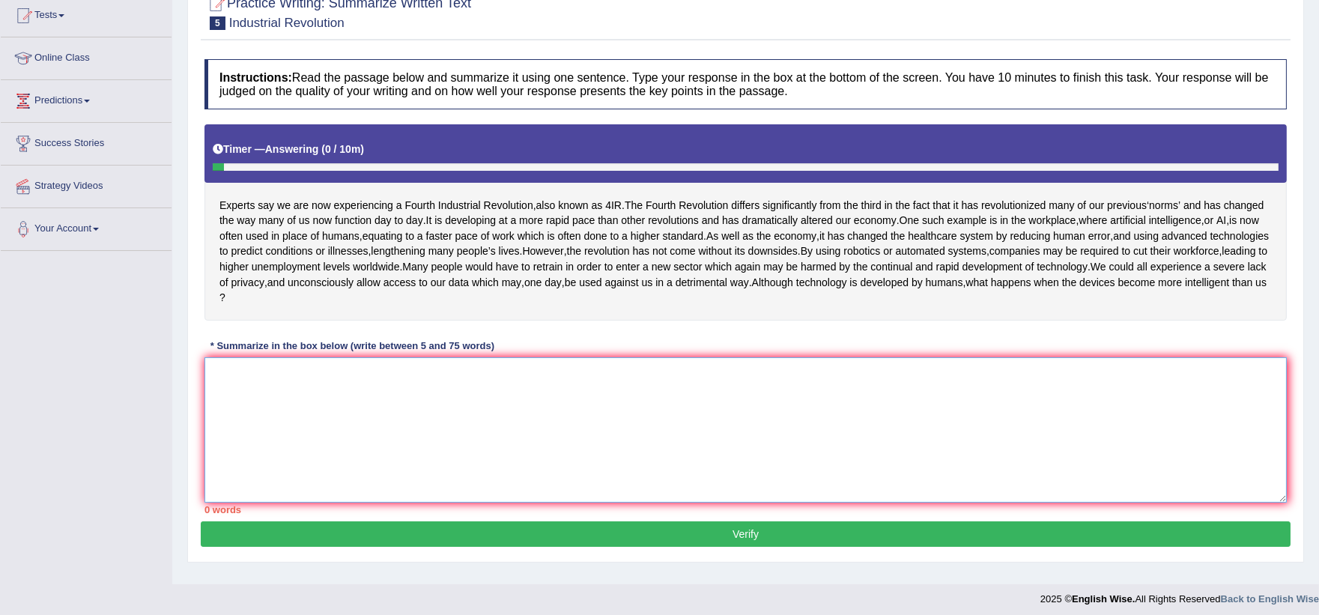
click at [415, 399] on textarea at bounding box center [746, 429] width 1083 height 145
paste textarea "Experts say we are now experiencing a Fourth Industrial Revolution, also known …"
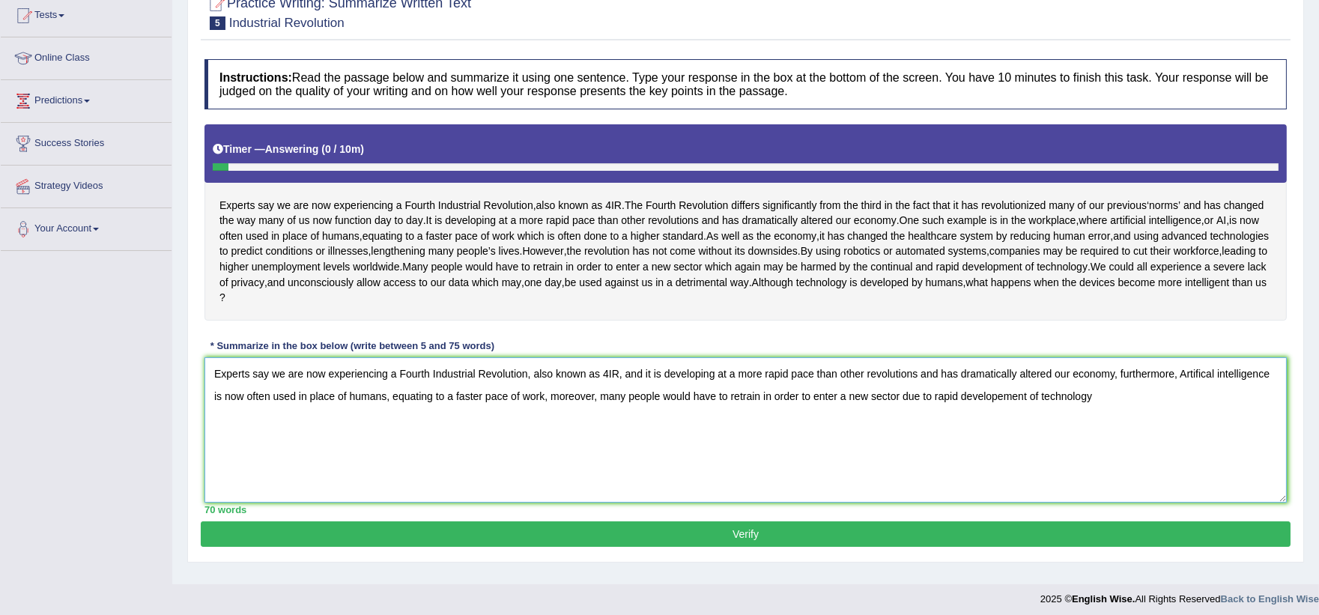
click at [1001, 417] on textarea "Experts say we are now experiencing a Fourth Industrial Revolution, also known …" at bounding box center [746, 429] width 1083 height 145
click at [1219, 391] on textarea "Experts say we are now experiencing a Fourth Industrial Revolution, also known …" at bounding box center [746, 429] width 1083 height 145
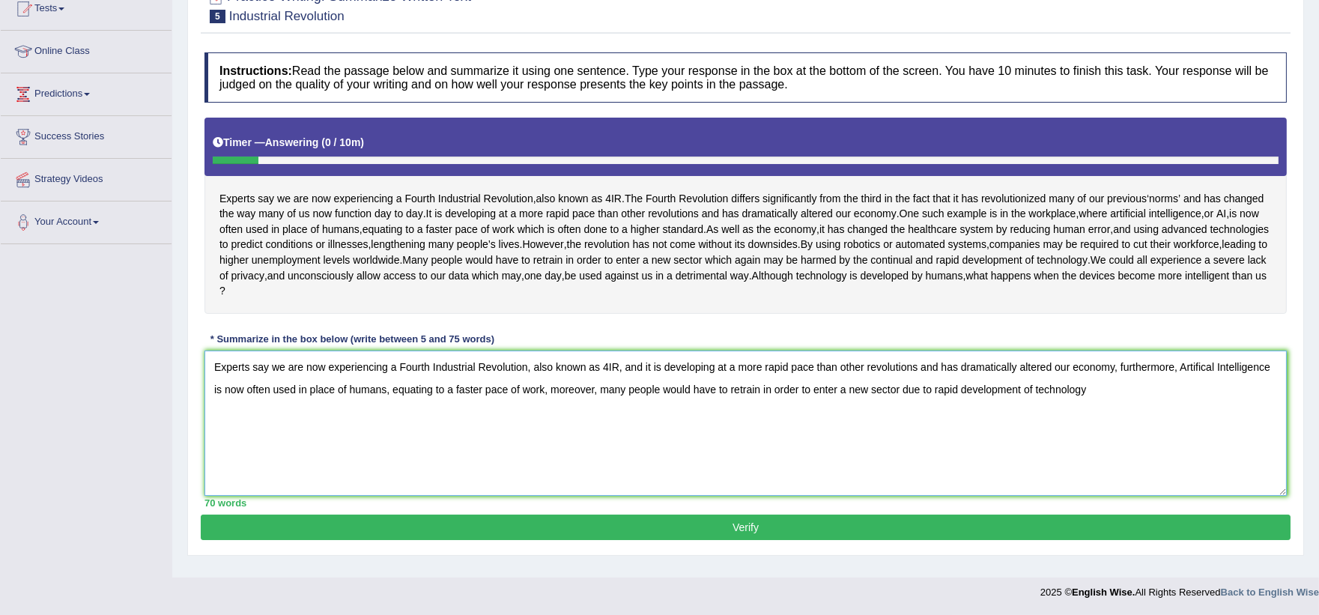
type textarea "Experts say we are now experiencing a Fourth Industrial Revolution, also known …"
click at [912, 540] on button "Verify" at bounding box center [746, 527] width 1090 height 25
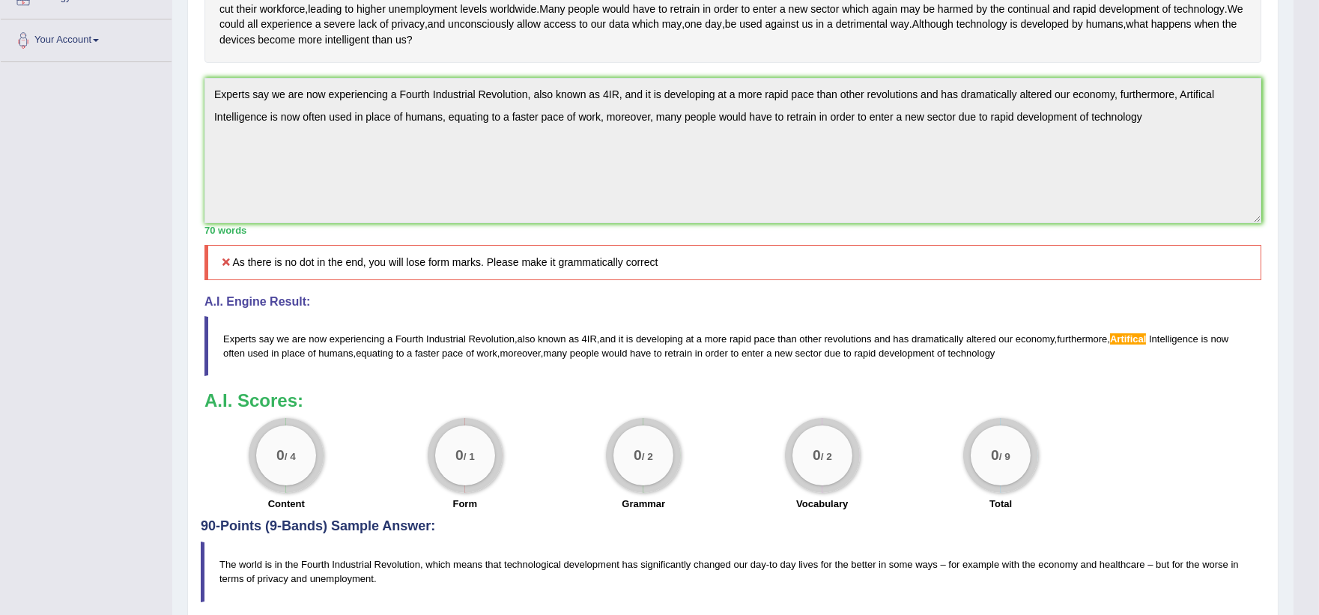
scroll to position [229, 0]
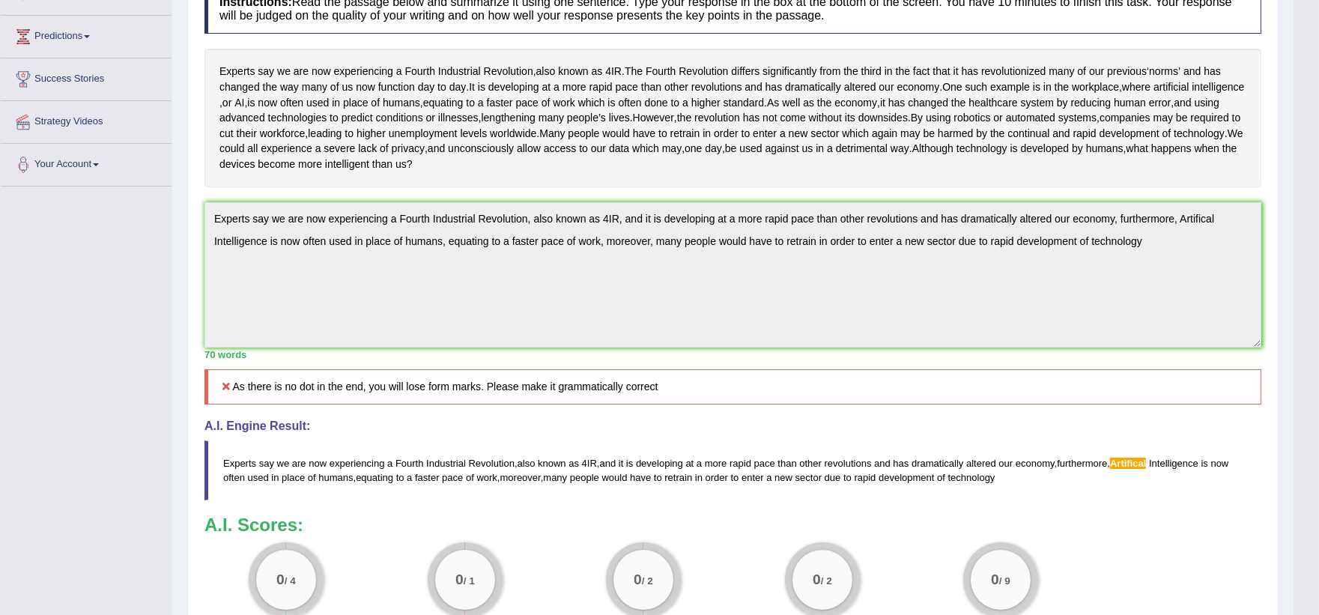
click at [178, 234] on div "Home Practice Writing: Summarize Written Text Industrial Revolution You have al…" at bounding box center [733, 266] width 1122 height 990
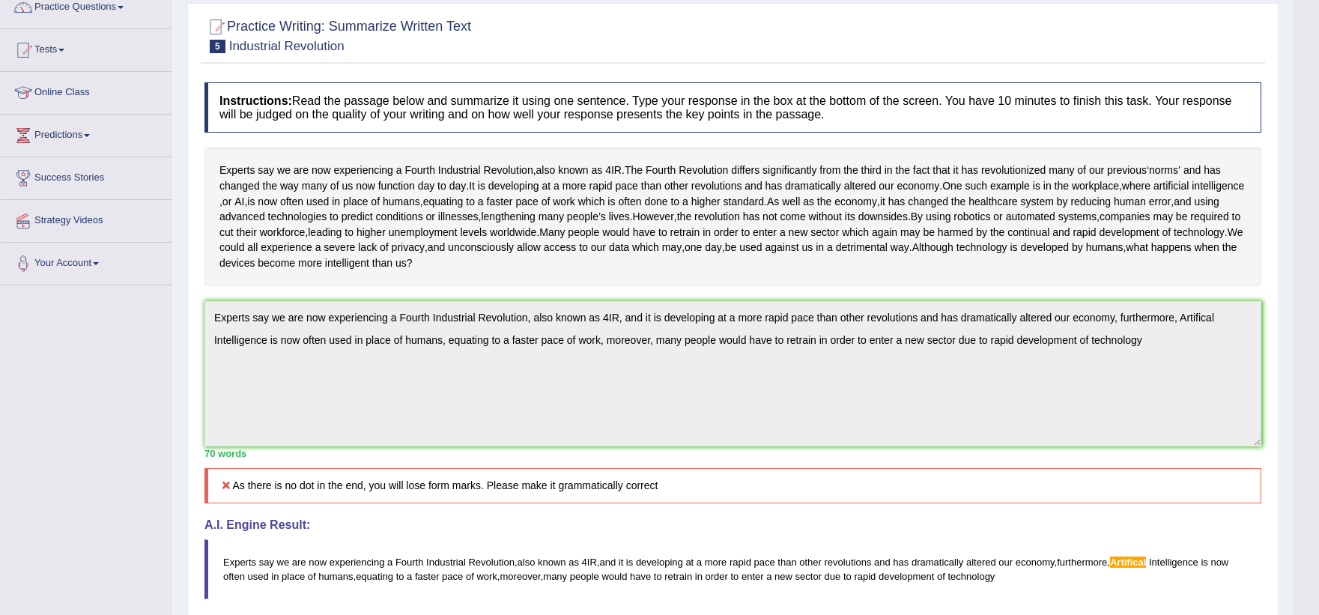
scroll to position [0, 0]
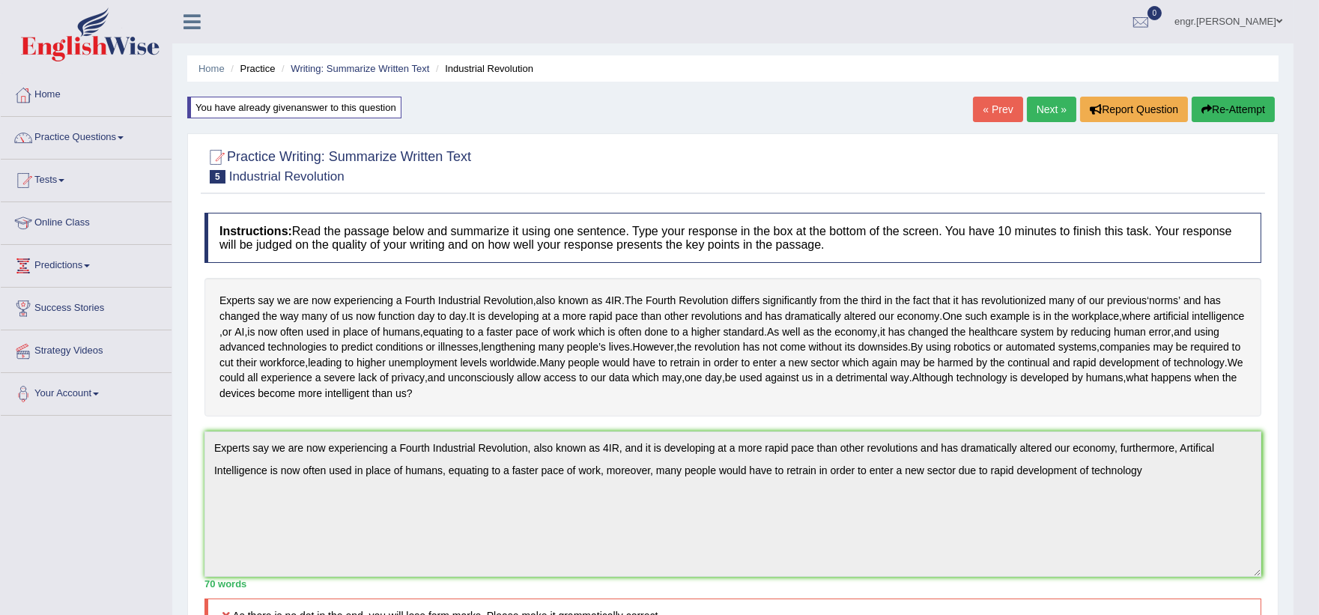
click at [1229, 106] on button "Re-Attempt" at bounding box center [1233, 109] width 83 height 25
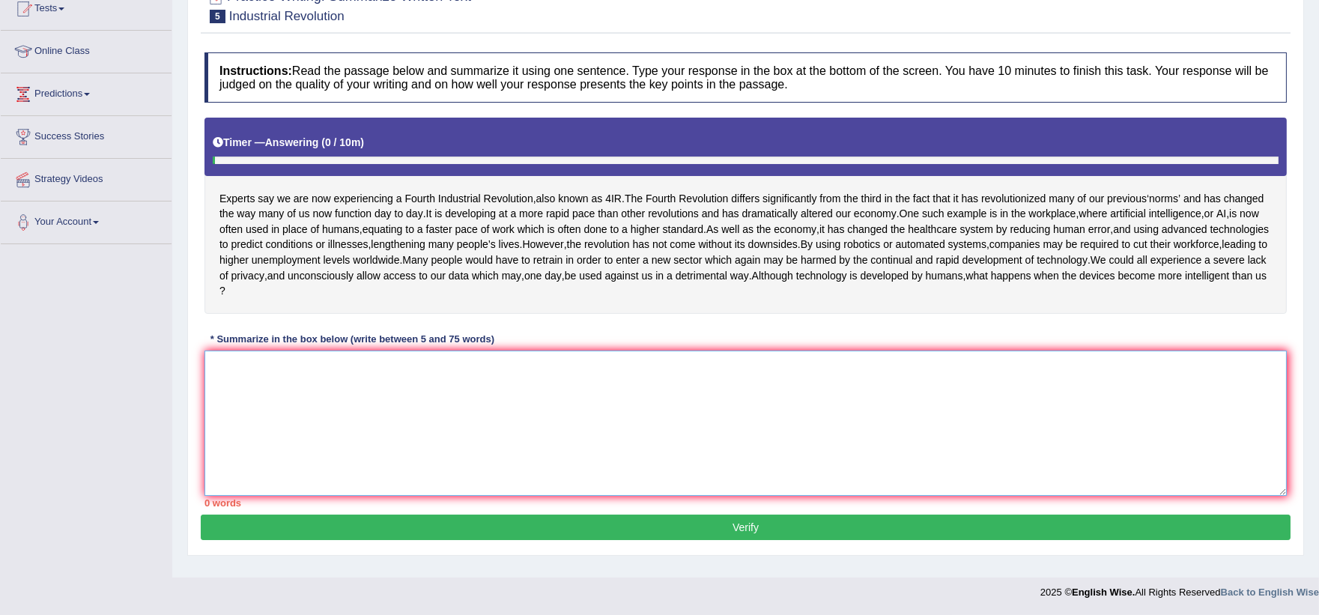
click at [527, 420] on textarea at bounding box center [746, 423] width 1083 height 145
paste textarea "Experts say we are now experiencing a Fourth Industrial Revolution, also known …"
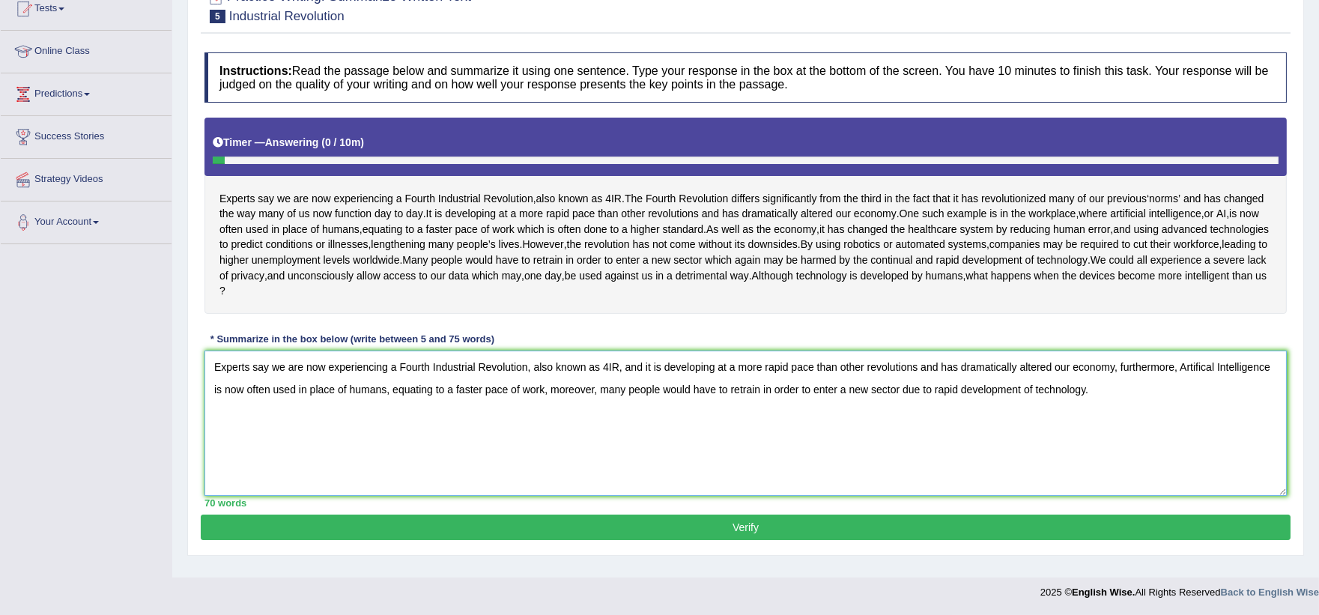
drag, startPoint x: 1277, startPoint y: 378, endPoint x: 1182, endPoint y: 378, distance: 95.1
click at [1182, 378] on textarea "Experts say we are now experiencing a Fourth Industrial Revolution, also known …" at bounding box center [746, 423] width 1083 height 145
drag, startPoint x: 447, startPoint y: 399, endPoint x: 1181, endPoint y: 338, distance: 736.0
click at [1181, 338] on div "Instructions: Read the passage below and summarize it using one sentence. Type …" at bounding box center [746, 280] width 1090 height 470
type textarea "Experts say we are now experiencing a Fourth Industrial Revolution, also known …"
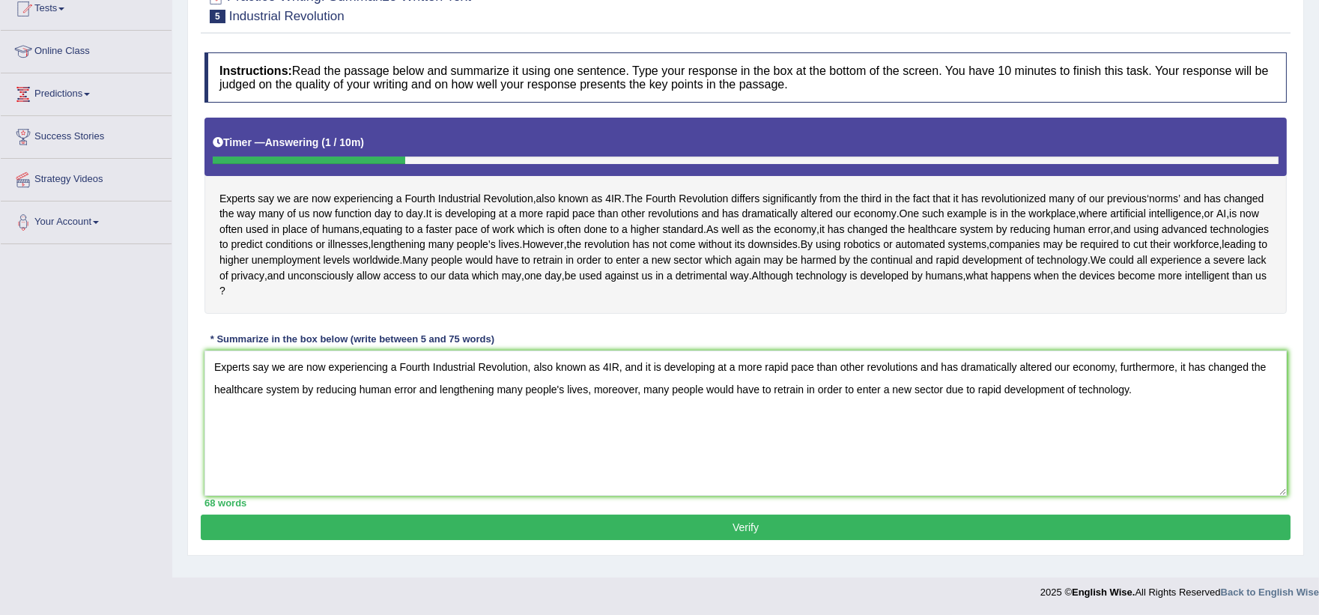
click at [697, 533] on button "Verify" at bounding box center [746, 527] width 1090 height 25
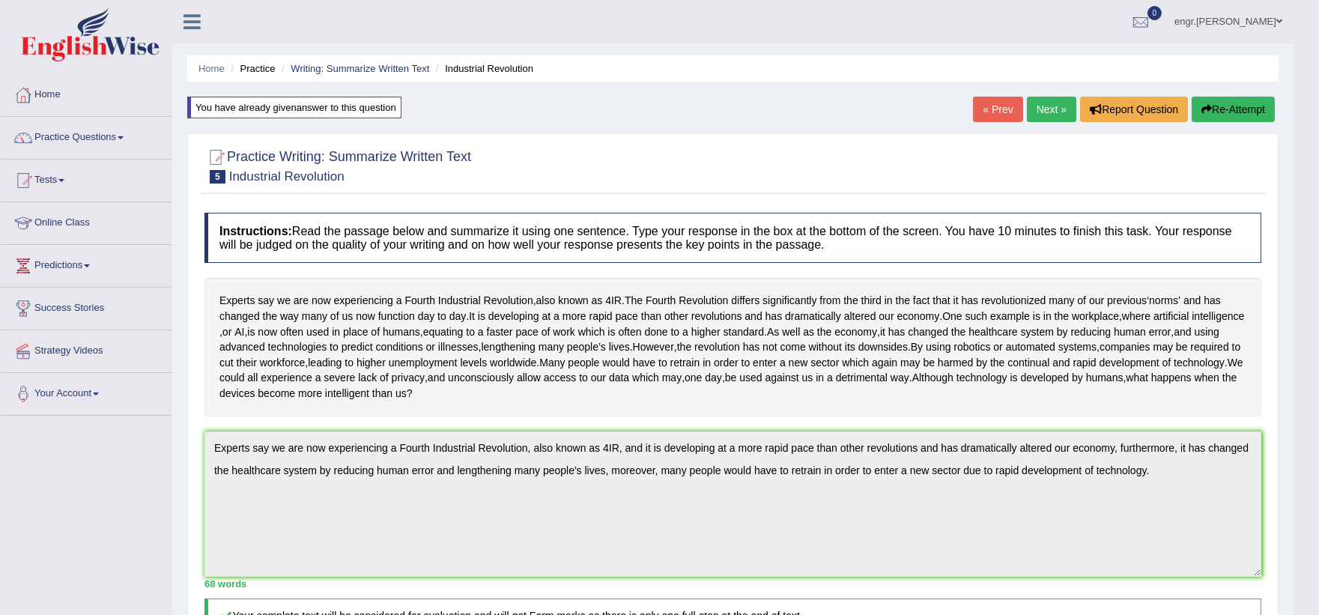
click at [1038, 109] on link "Next »" at bounding box center [1051, 109] width 49 height 25
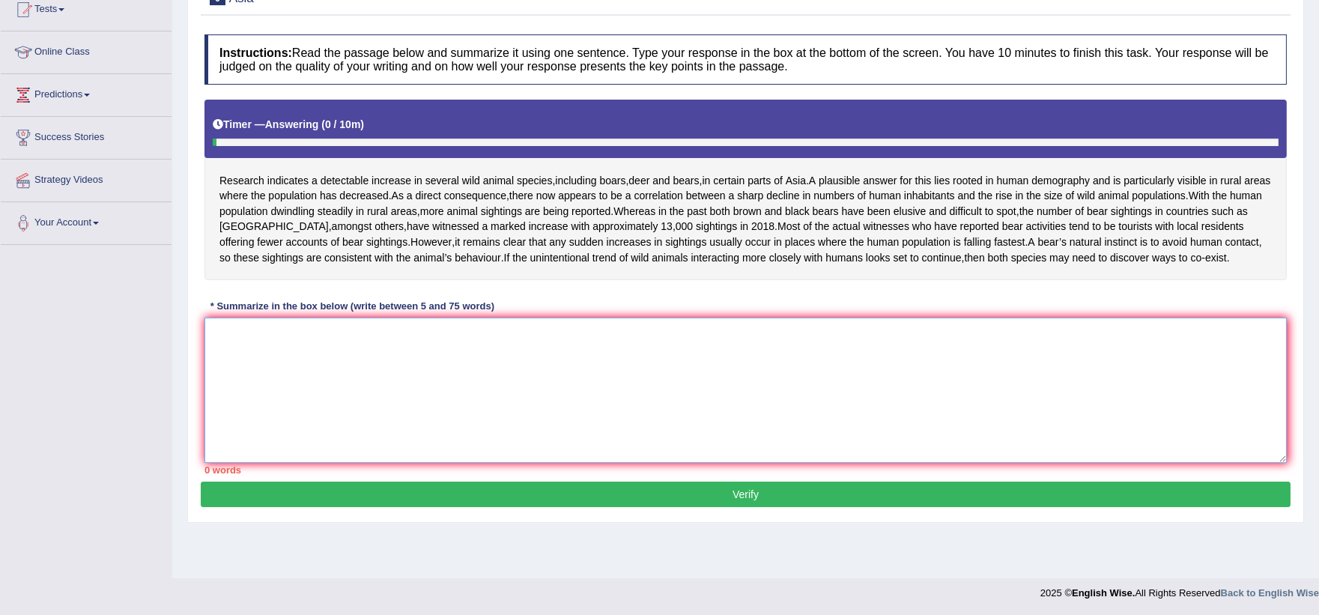
click at [312, 348] on textarea at bounding box center [746, 390] width 1083 height 145
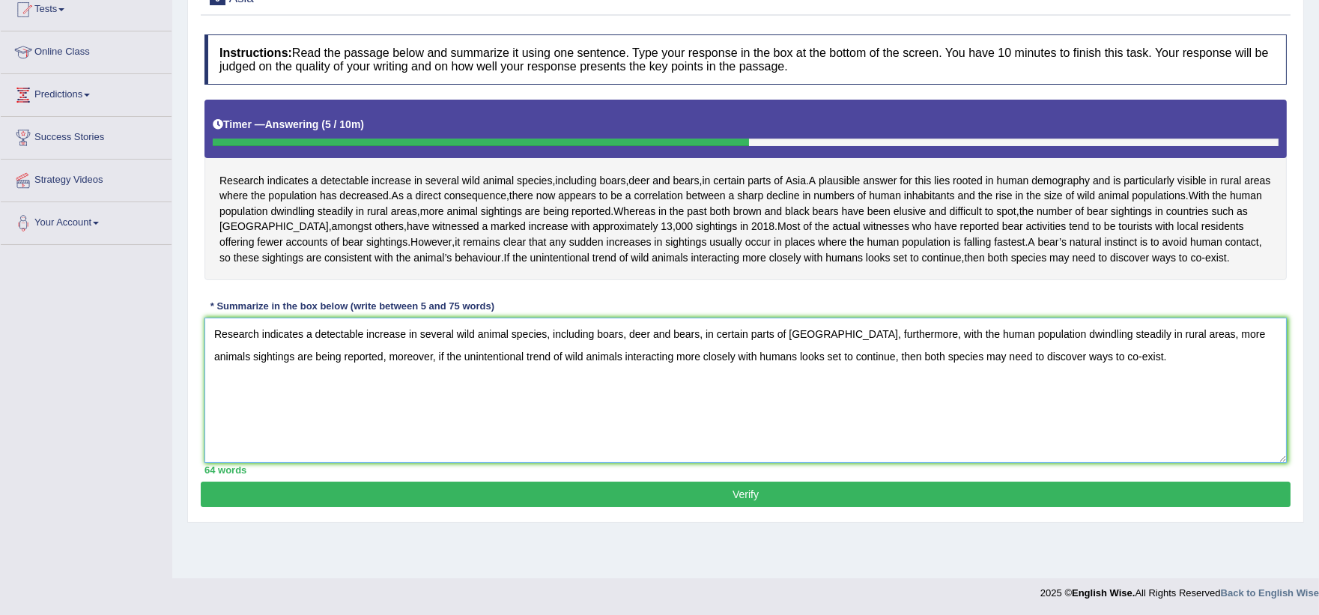
type textarea "Research indicates a detectable increase in several wild animal species, includ…"
click at [405, 492] on button "Verify" at bounding box center [746, 494] width 1090 height 25
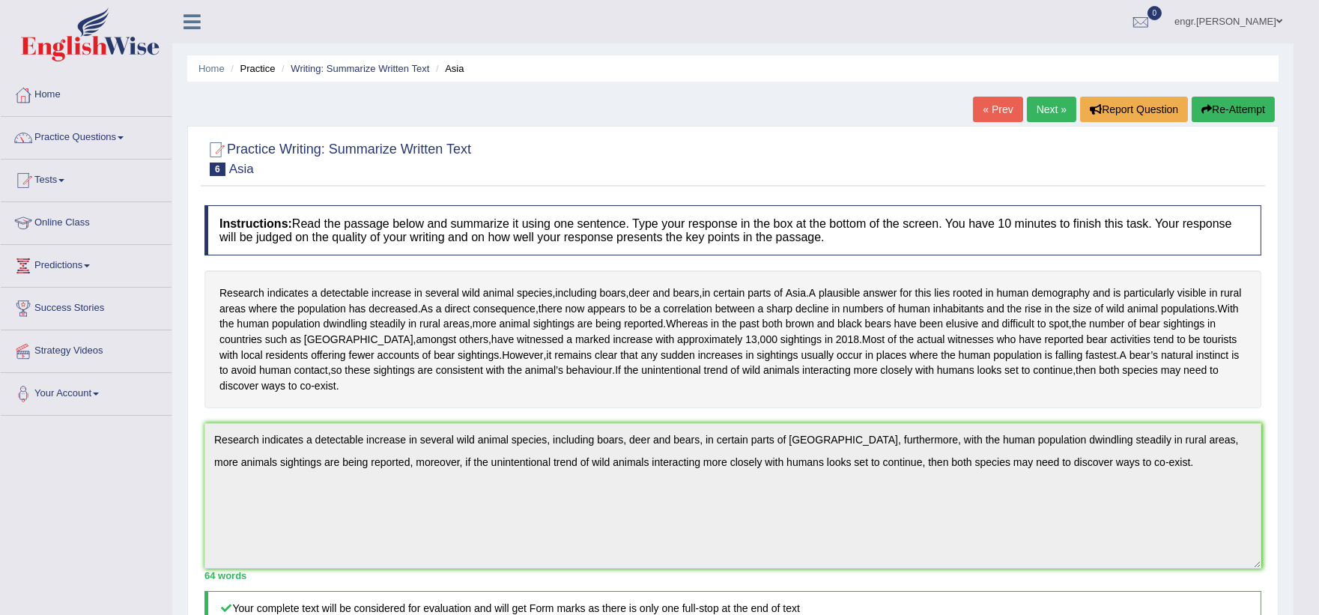
click at [1055, 106] on link "Next »" at bounding box center [1051, 109] width 49 height 25
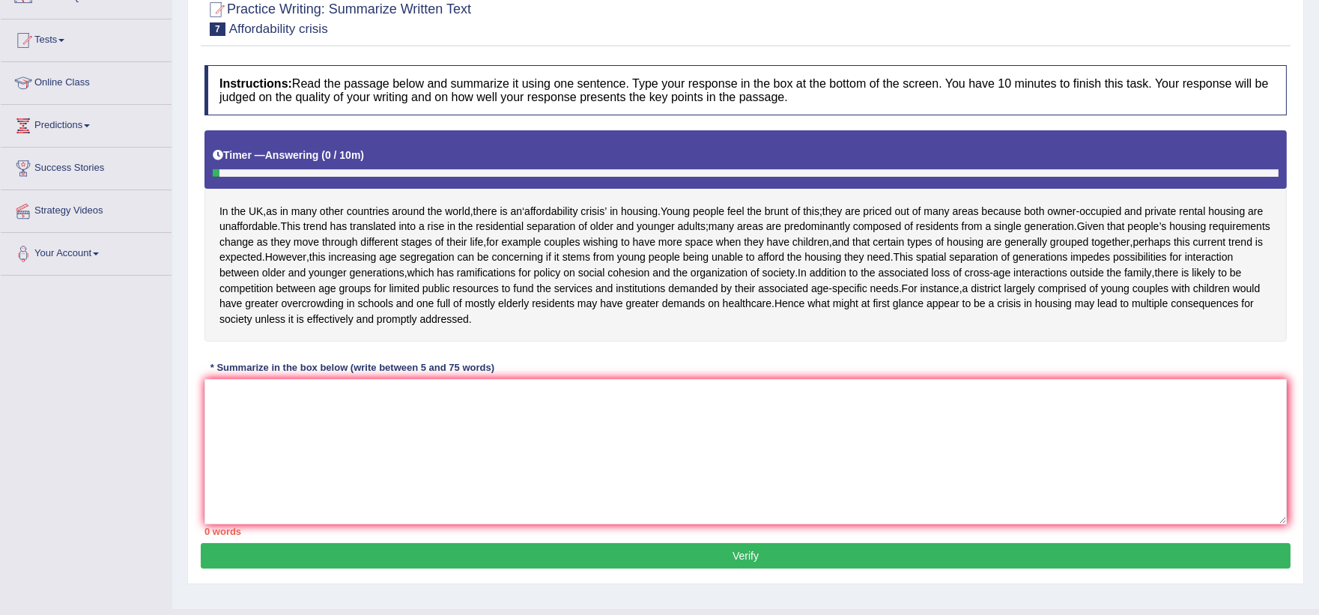
scroll to position [142, 0]
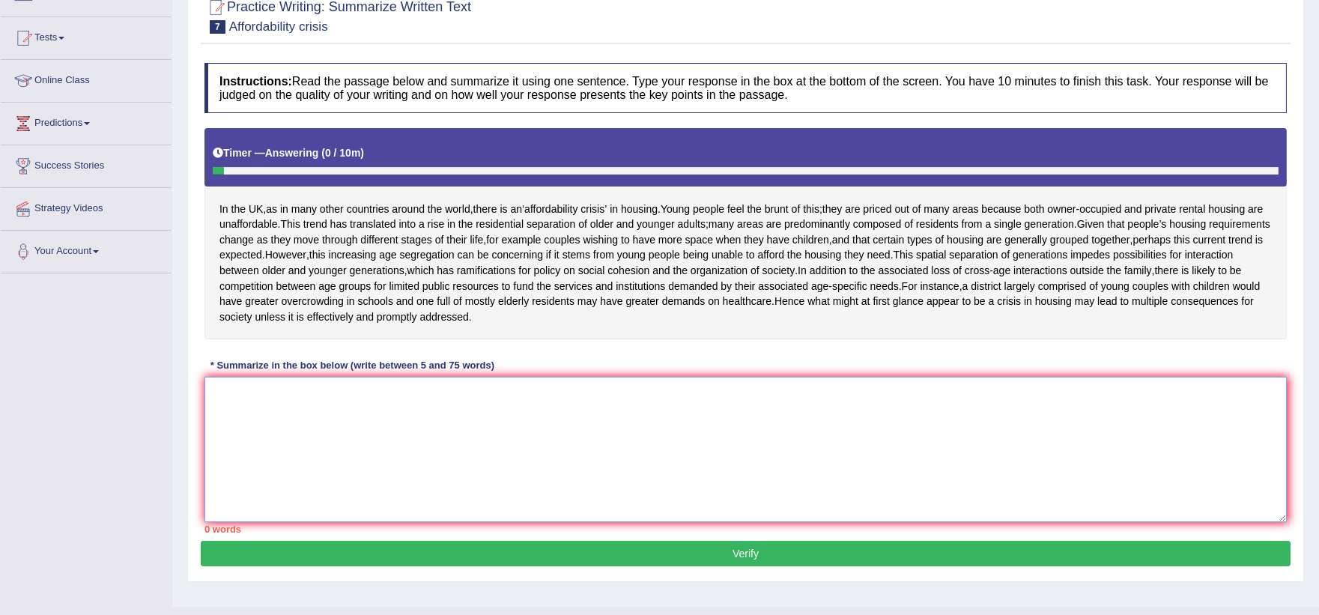
click at [321, 430] on textarea at bounding box center [746, 449] width 1083 height 145
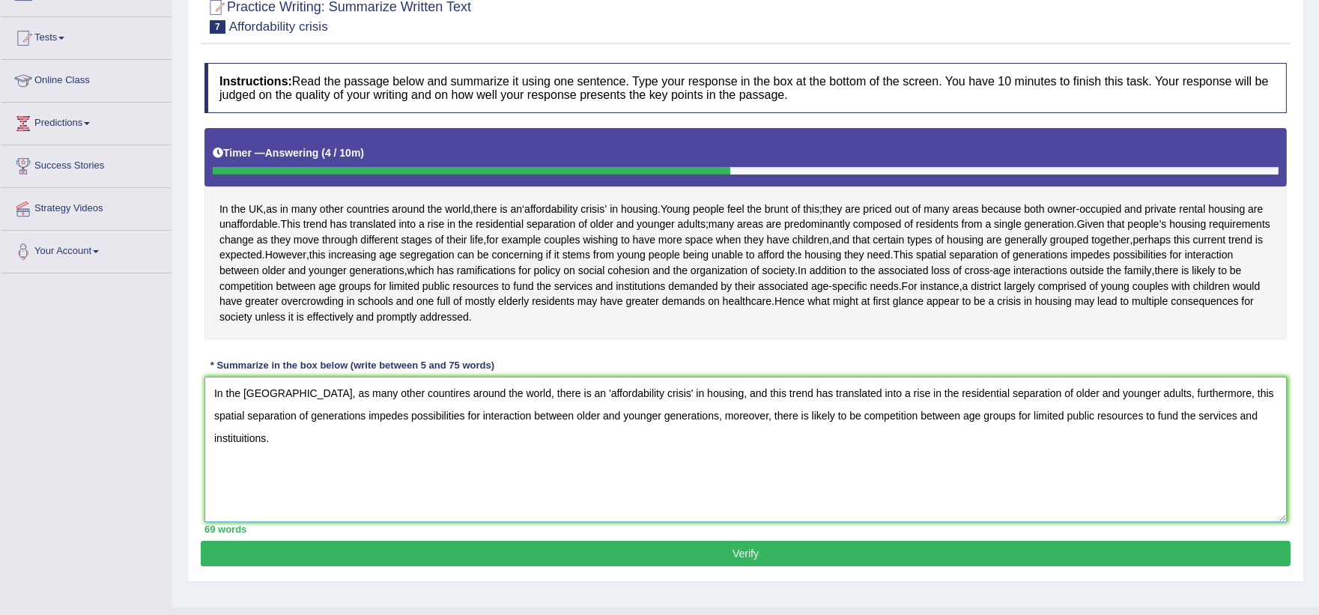
type textarea "In the [GEOGRAPHIC_DATA], as many other countires around the world, there is an…"
click at [513, 542] on button "Verify" at bounding box center [746, 553] width 1090 height 25
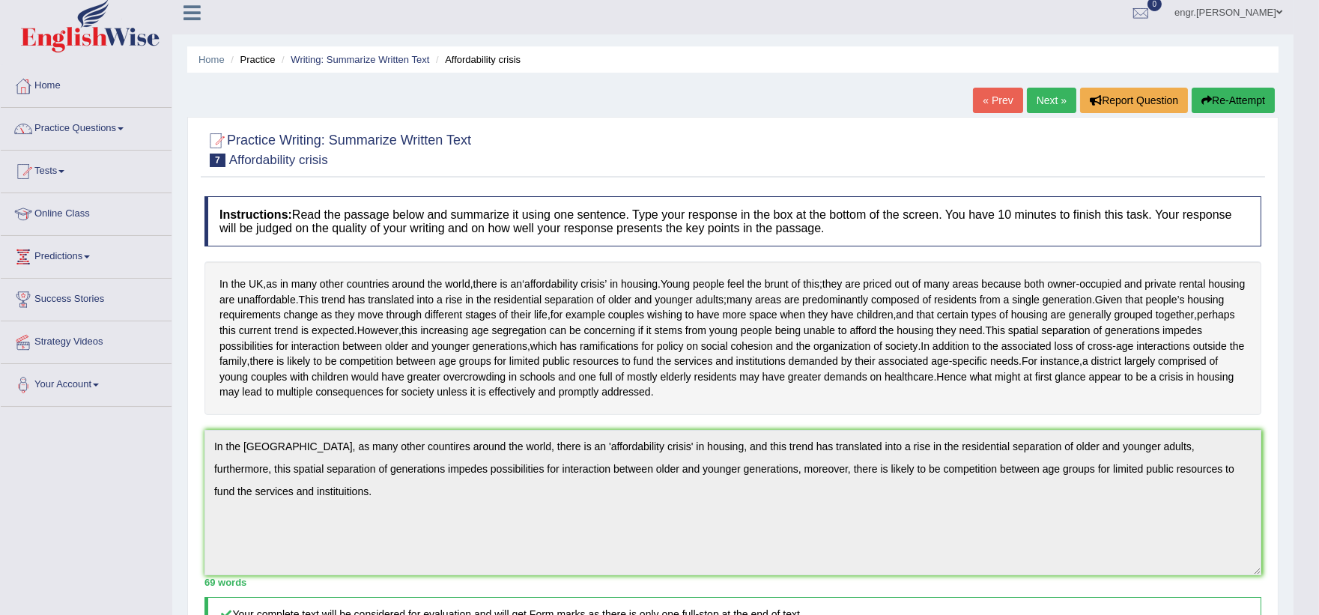
scroll to position [0, 0]
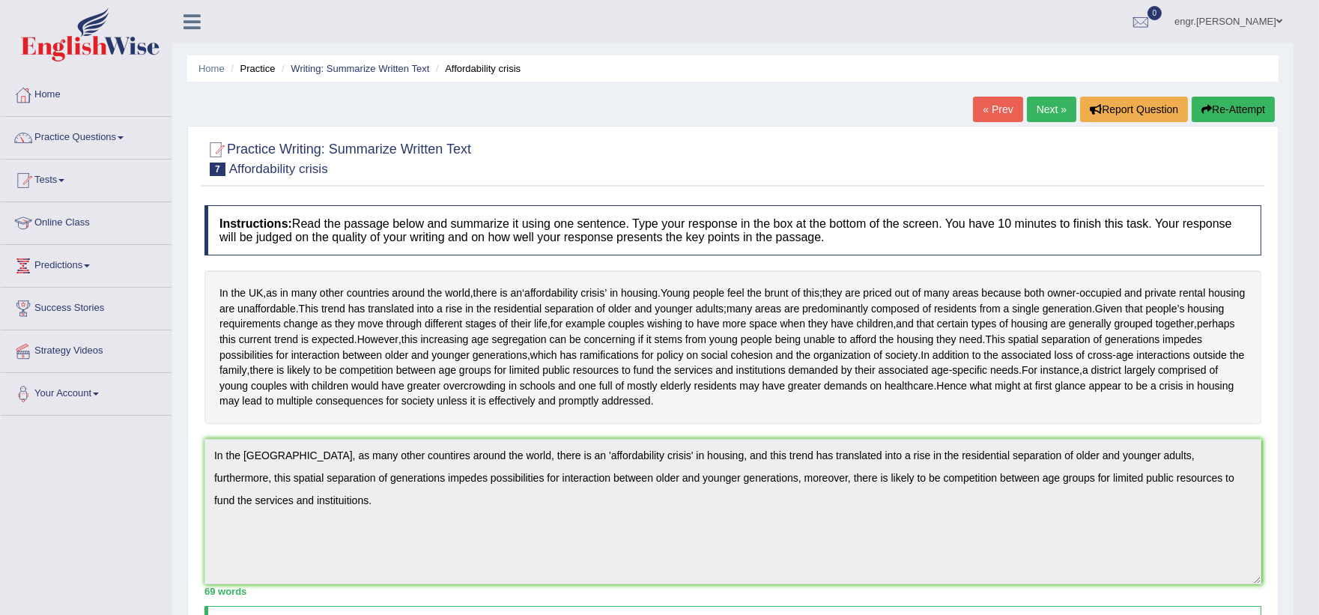
click at [1219, 108] on button "Re-Attempt" at bounding box center [1233, 109] width 83 height 25
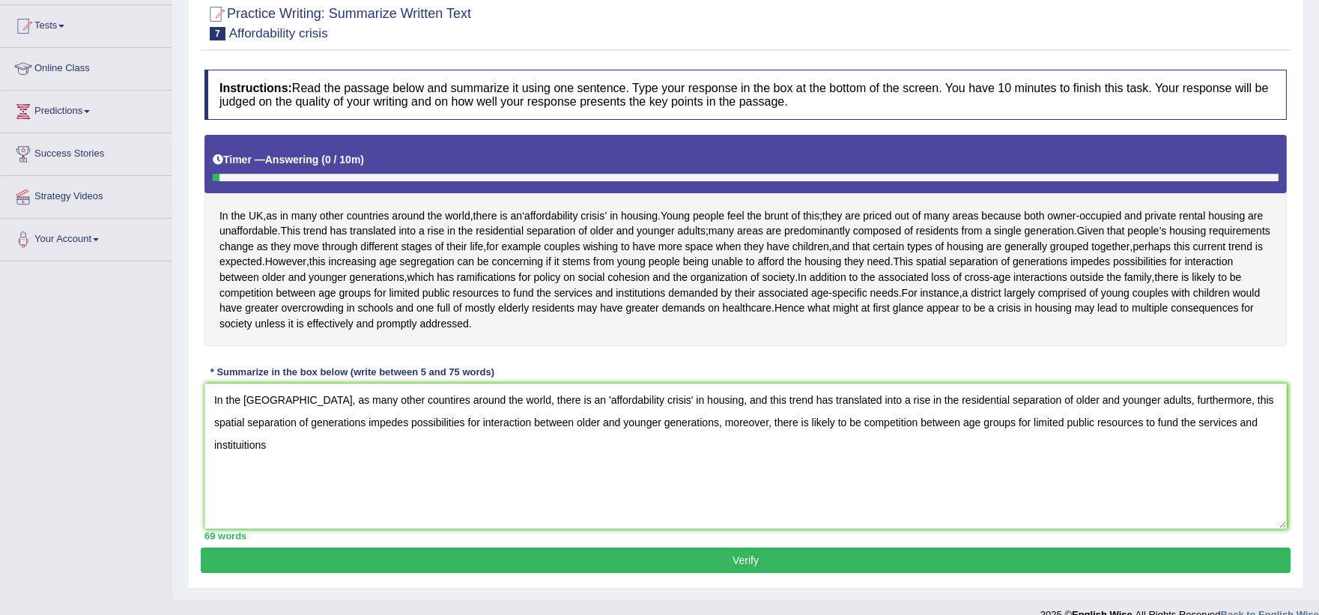
click at [364, 402] on textarea "In the [GEOGRAPHIC_DATA], as many other countires around the world, there is an…" at bounding box center [746, 456] width 1083 height 145
click at [1193, 424] on textarea "In the [GEOGRAPHIC_DATA], as many other countries around the world, there is an…" at bounding box center [746, 456] width 1083 height 145
click at [1220, 429] on textarea "In the [GEOGRAPHIC_DATA], as many other countries around the world, there is an…" at bounding box center [746, 456] width 1083 height 145
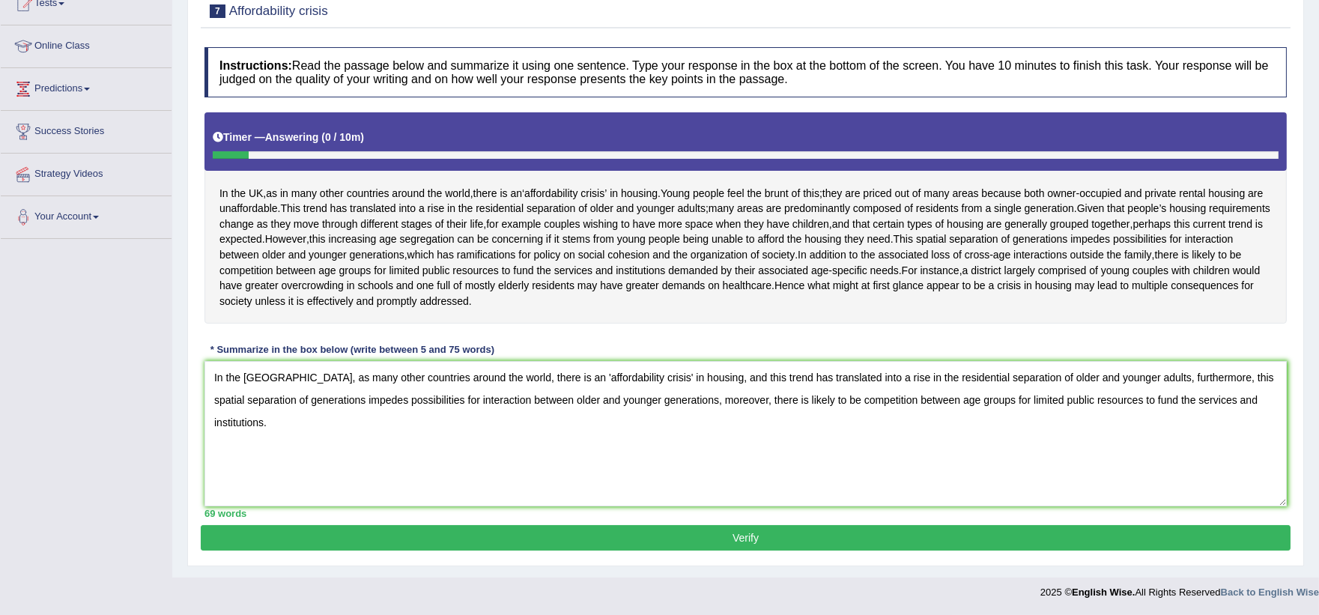
type textarea "In the [GEOGRAPHIC_DATA], as many other countries around the world, there is an…"
click at [896, 539] on button "Verify" at bounding box center [746, 537] width 1090 height 25
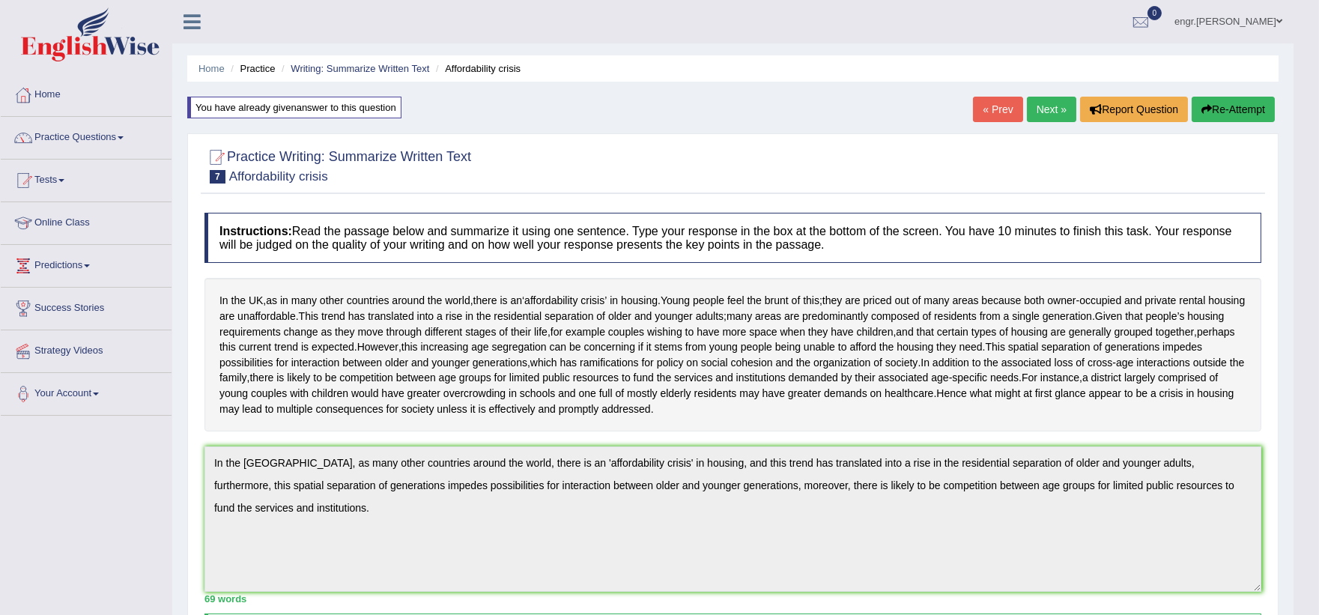
click at [1044, 111] on link "Next »" at bounding box center [1051, 109] width 49 height 25
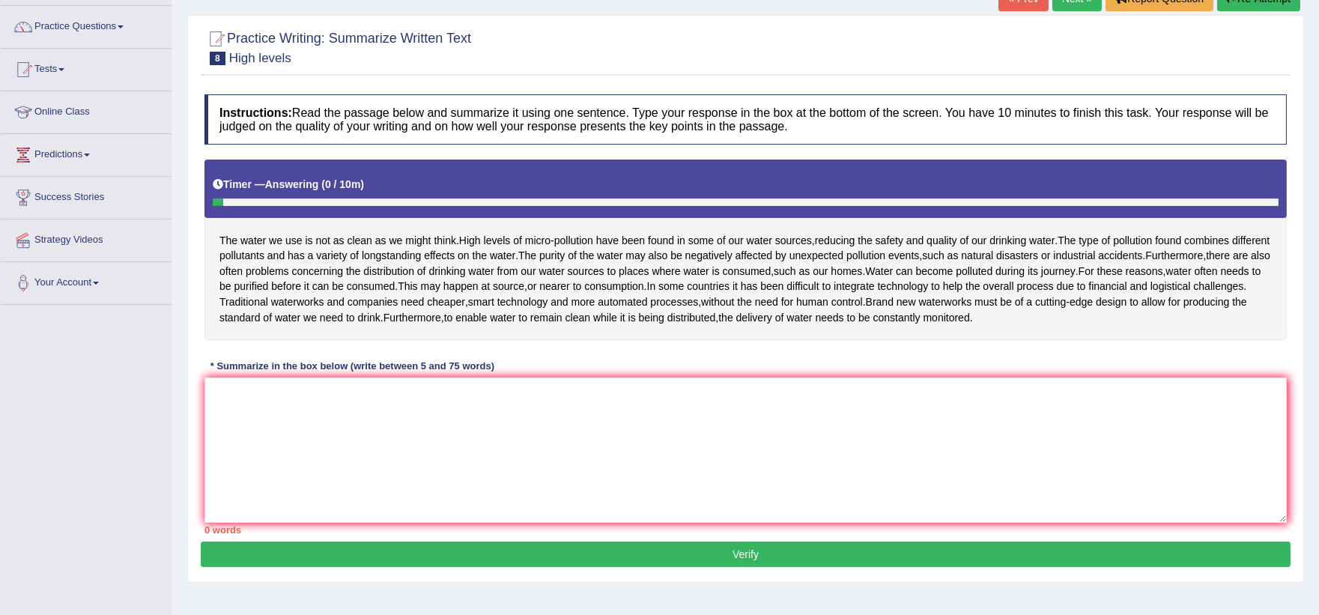
scroll to position [120, 0]
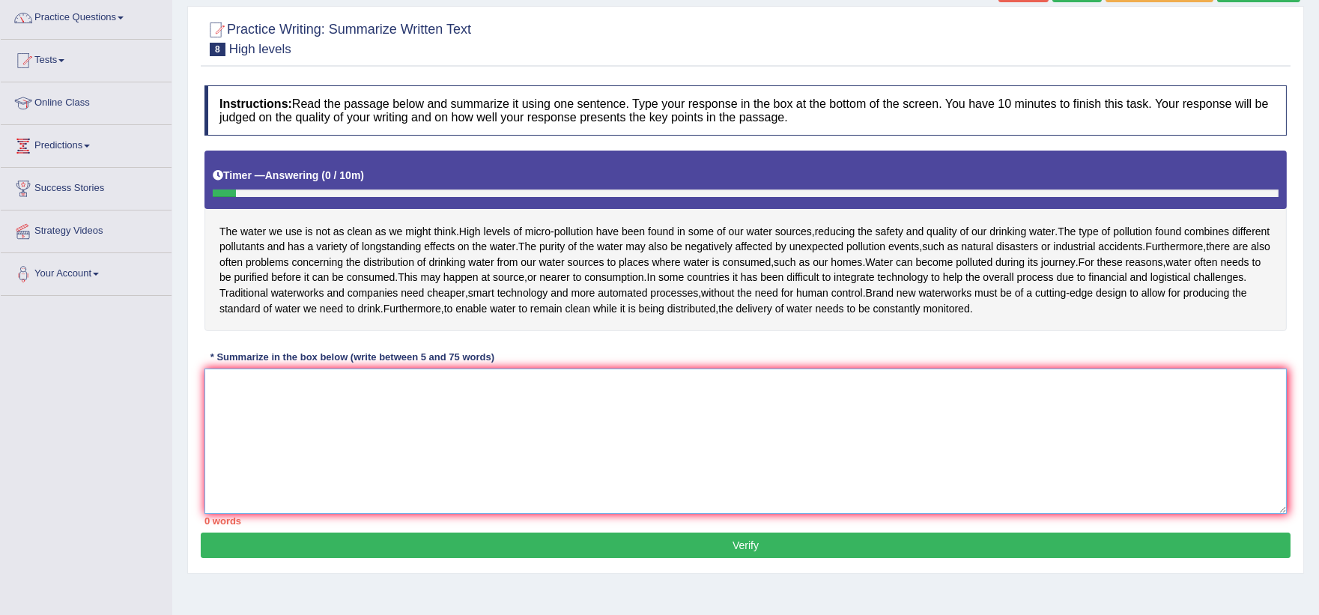
click at [443, 417] on textarea at bounding box center [746, 441] width 1083 height 145
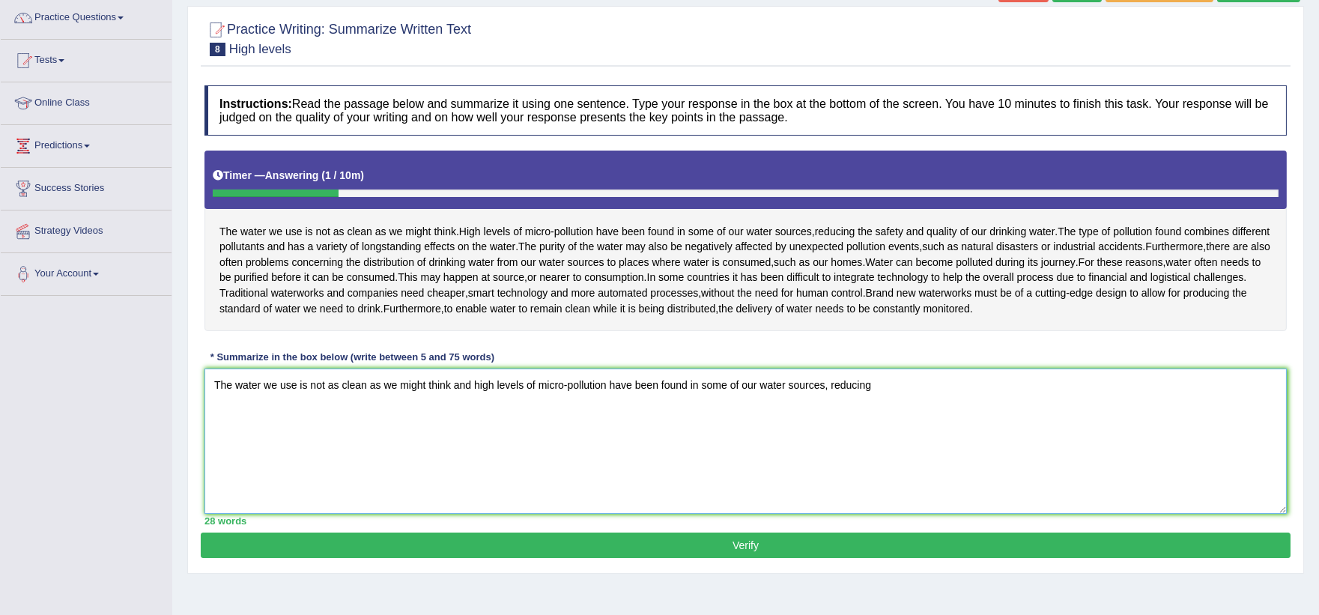
click at [453, 408] on textarea "The water we use is not as clean as we might think and high levels of micro-pol…" at bounding box center [746, 441] width 1083 height 145
click at [883, 408] on textarea "The water we use is not as clean as we might think, and high levels of micro-po…" at bounding box center [746, 441] width 1083 height 145
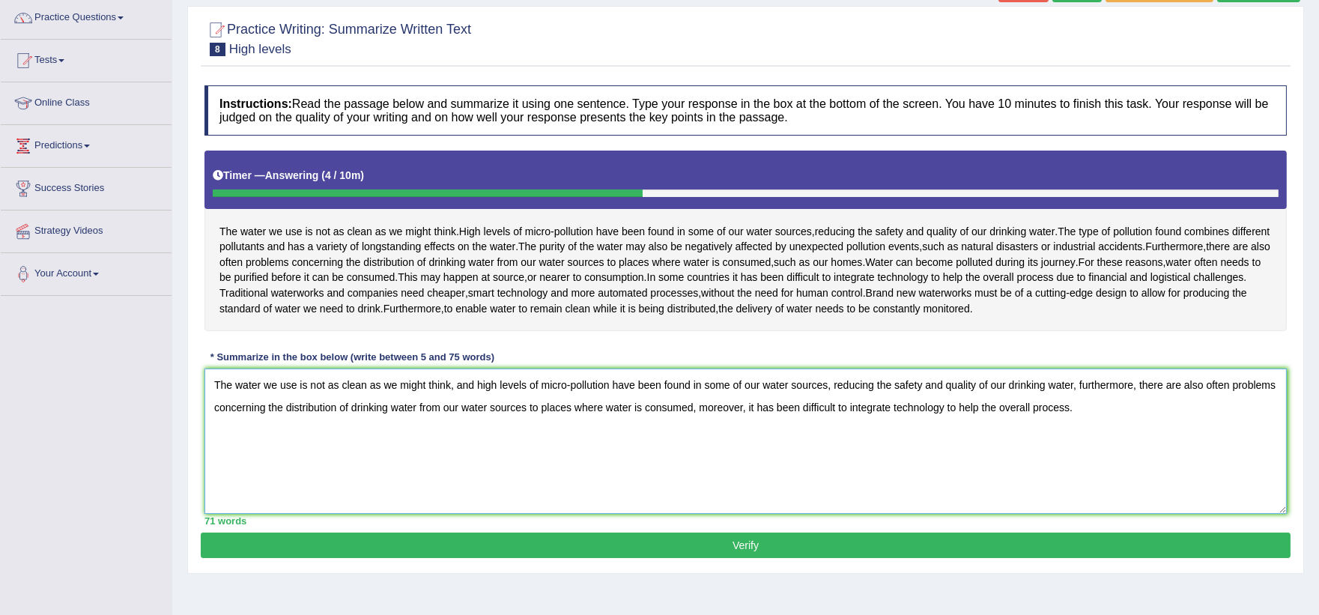
type textarea "The water we use is not as clean as we might think, and high levels of micro-po…"
click at [790, 558] on button "Verify" at bounding box center [746, 545] width 1090 height 25
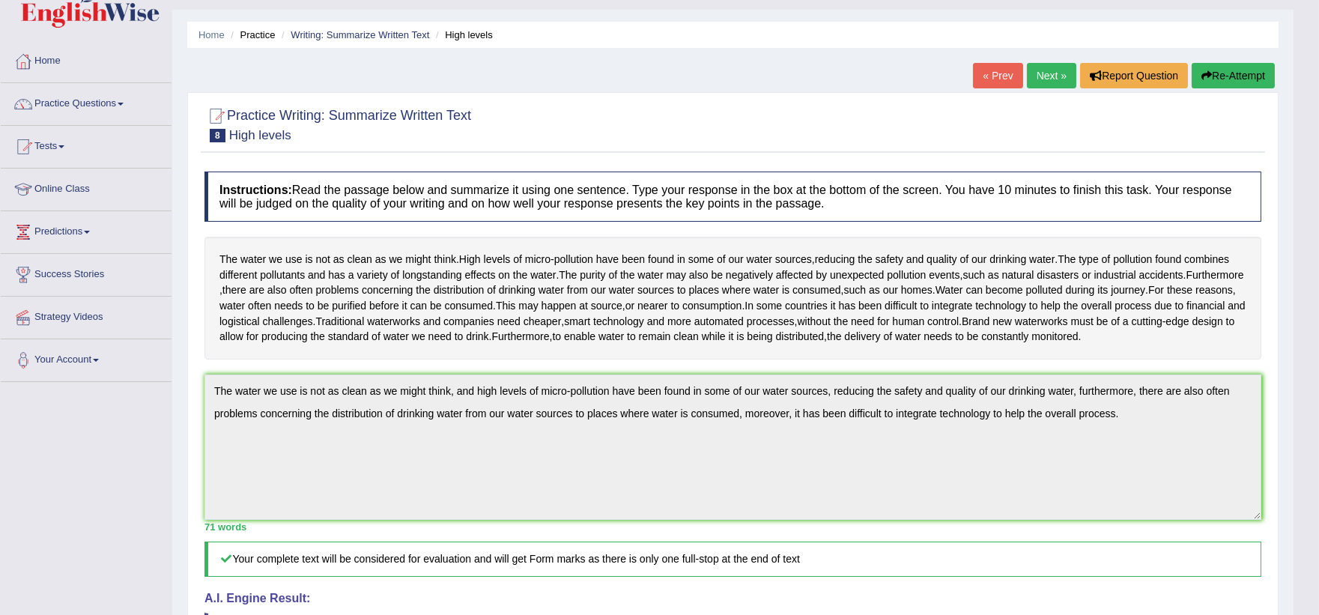
scroll to position [0, 0]
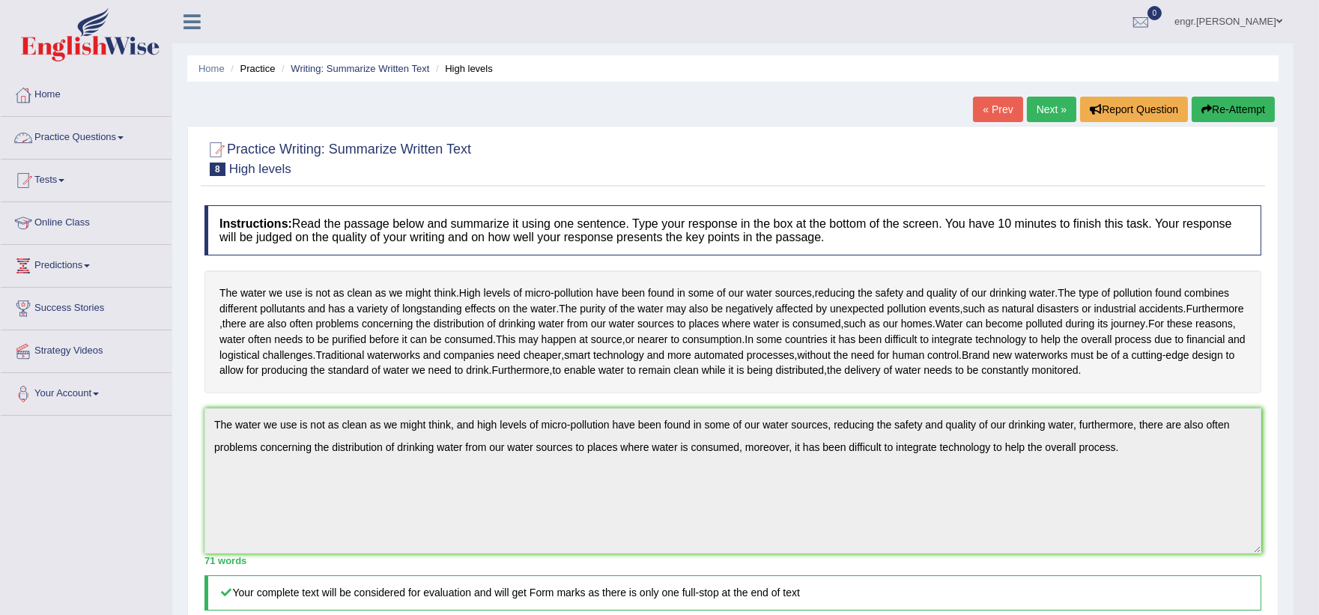
click at [98, 133] on link "Practice Questions" at bounding box center [86, 135] width 171 height 37
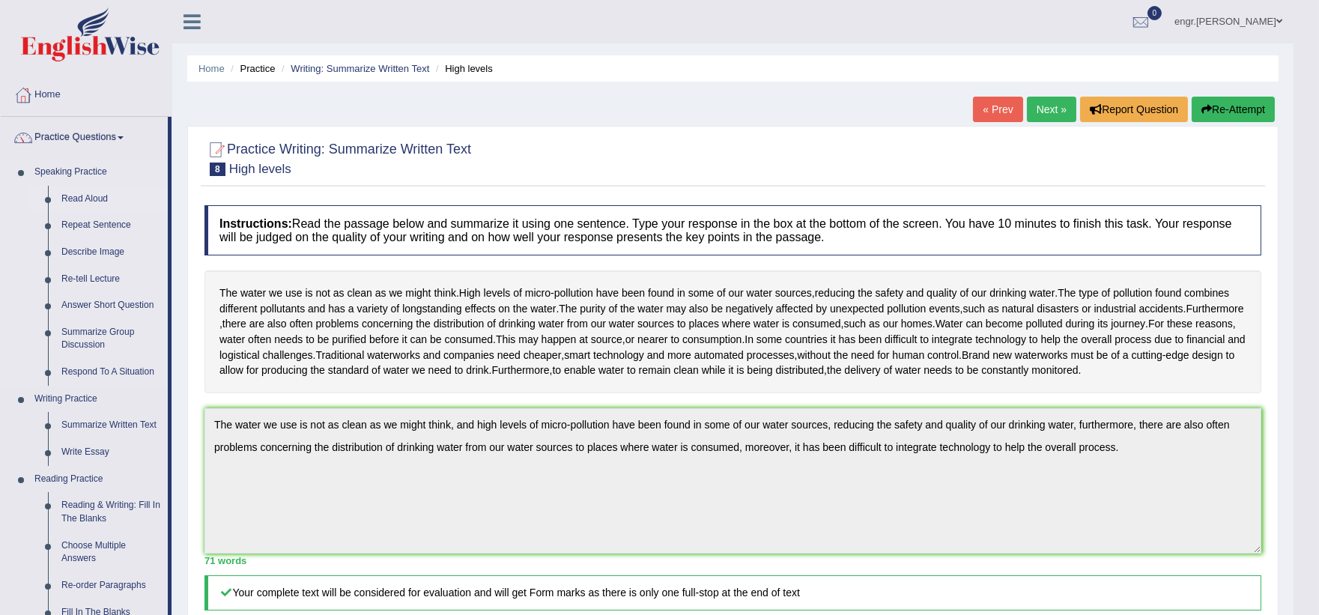
click at [85, 196] on link "Read Aloud" at bounding box center [111, 199] width 113 height 27
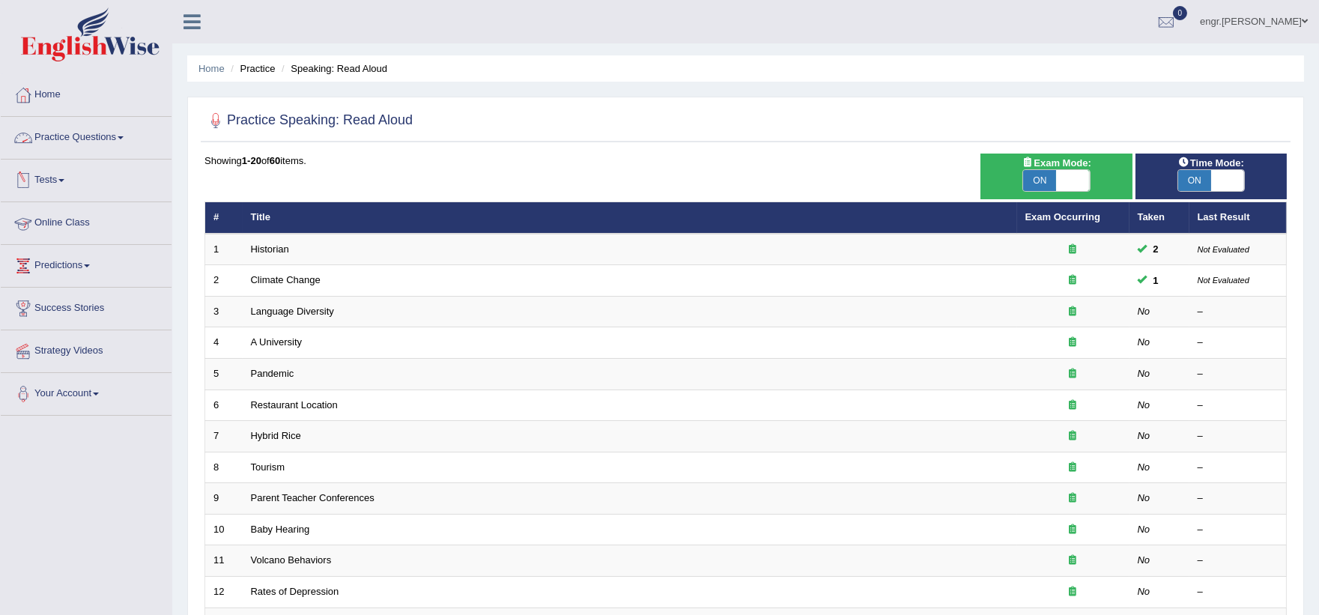
click at [115, 145] on link "Practice Questions" at bounding box center [86, 135] width 171 height 37
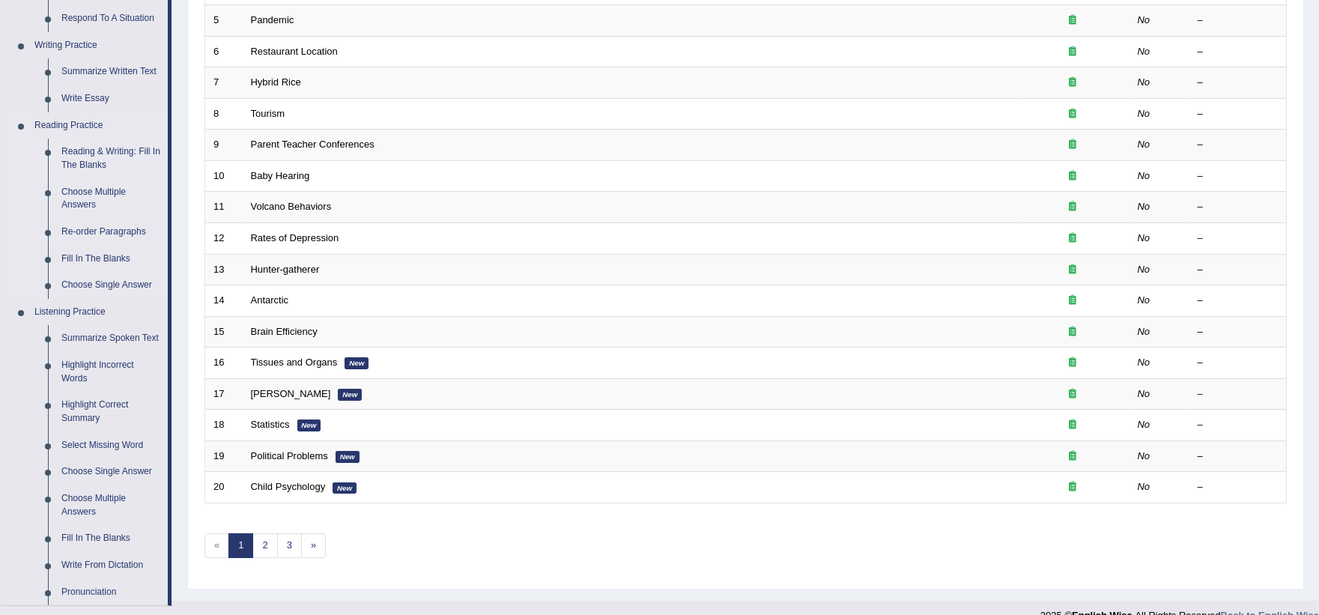
scroll to position [362, 0]
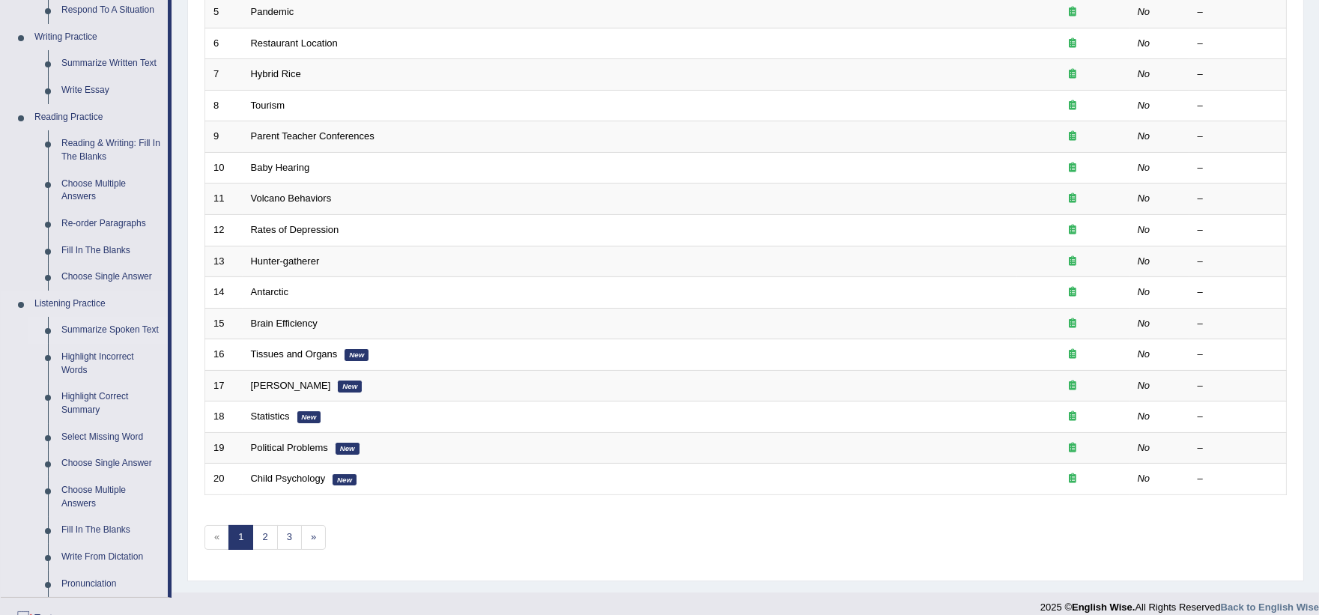
click at [130, 324] on link "Summarize Spoken Text" at bounding box center [111, 330] width 113 height 27
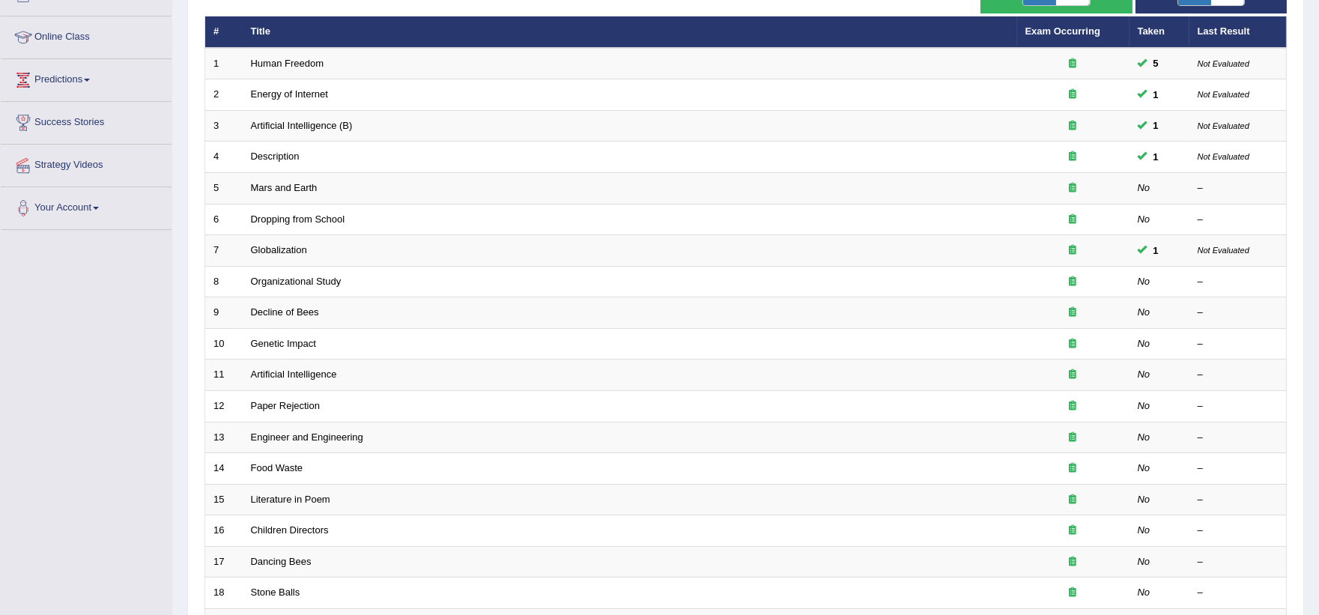
scroll to position [213, 0]
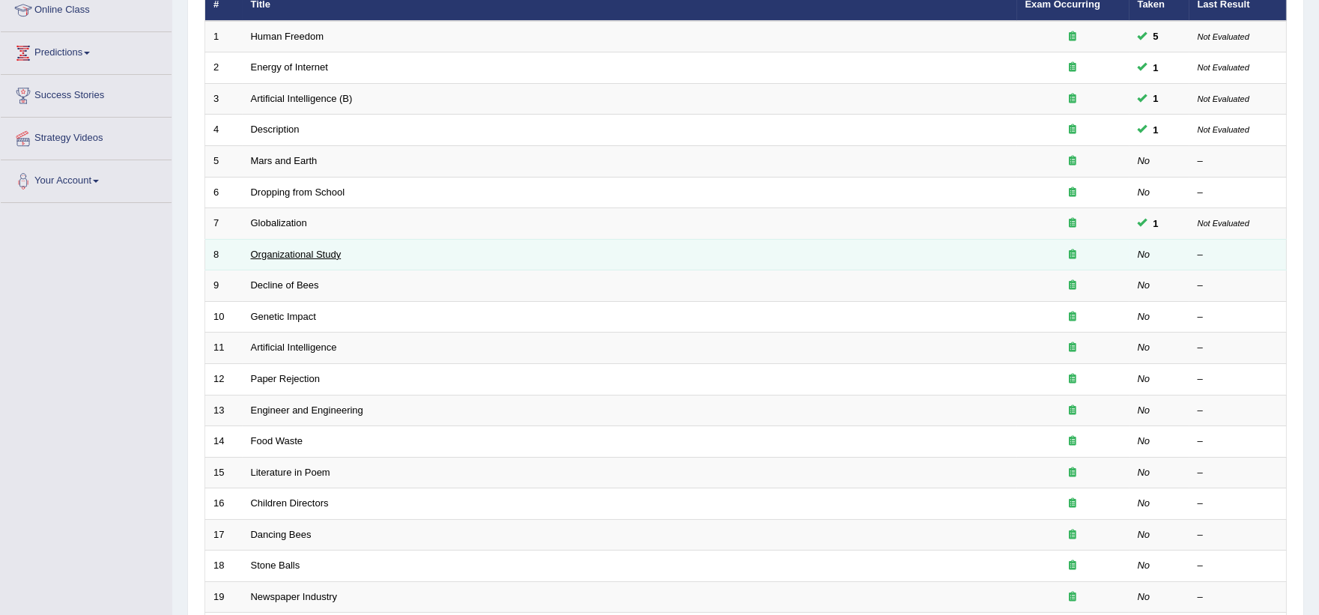
click at [301, 256] on link "Organizational Study" at bounding box center [296, 254] width 91 height 11
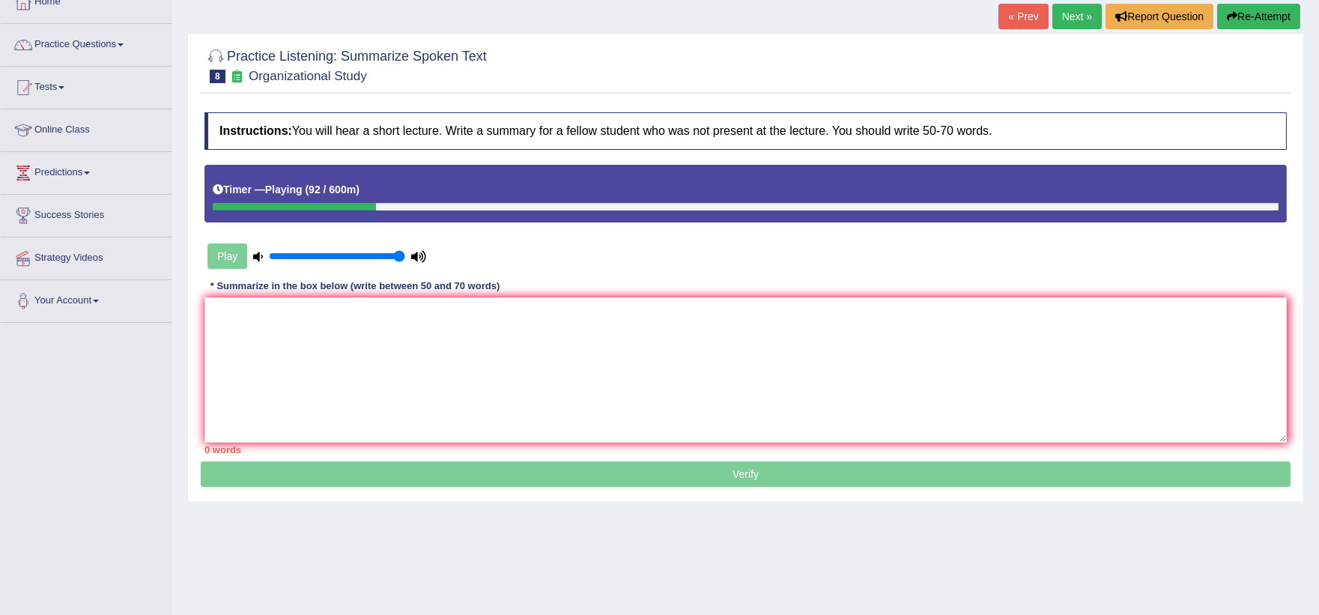
scroll to position [91, 0]
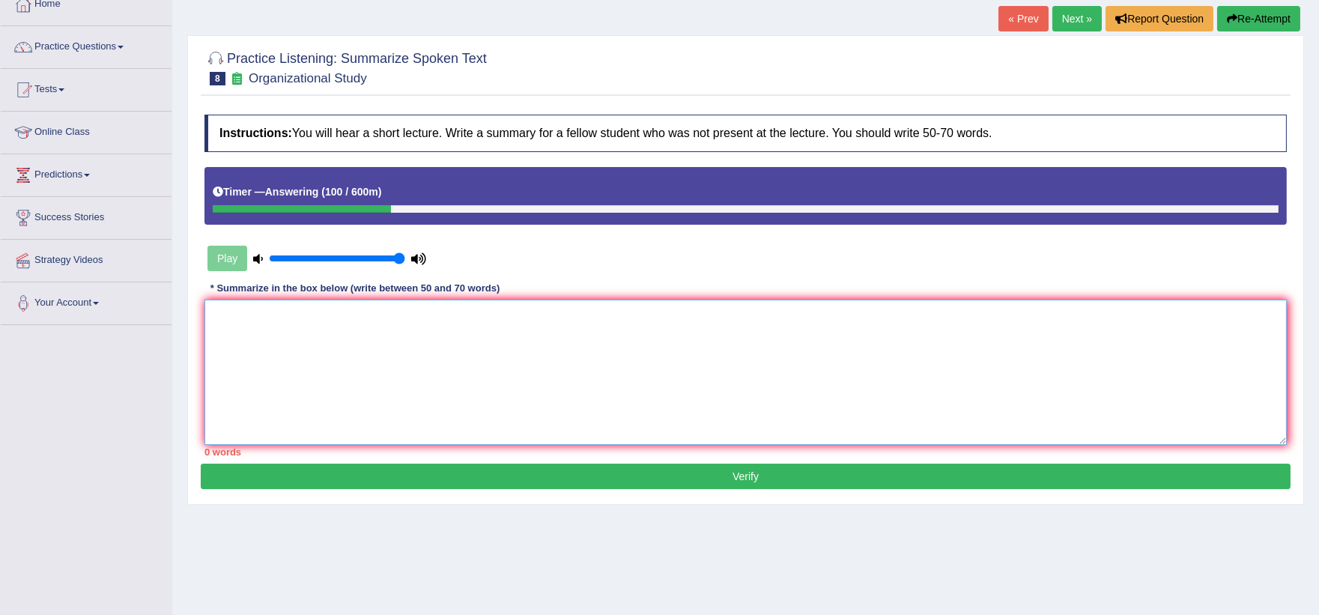
click at [416, 339] on textarea at bounding box center [746, 372] width 1083 height 145
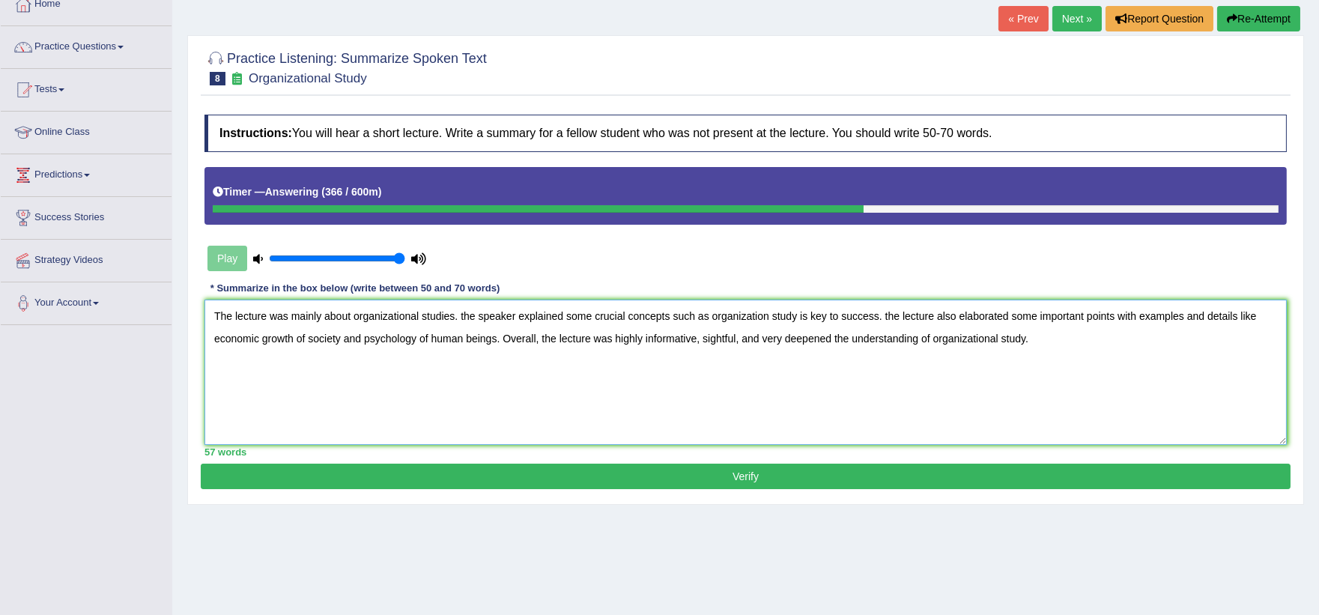
type textarea "The lecture was mainly about organizational studies. the speaker explained some…"
click at [643, 464] on button "Verify" at bounding box center [746, 476] width 1090 height 25
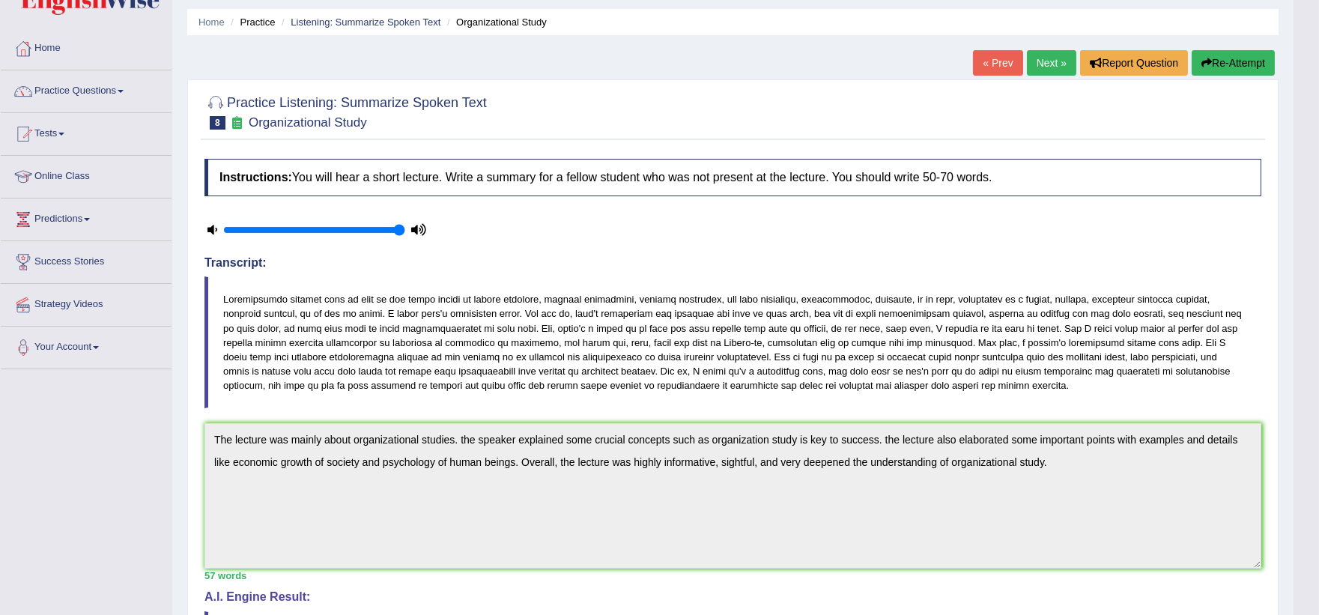
scroll to position [1, 0]
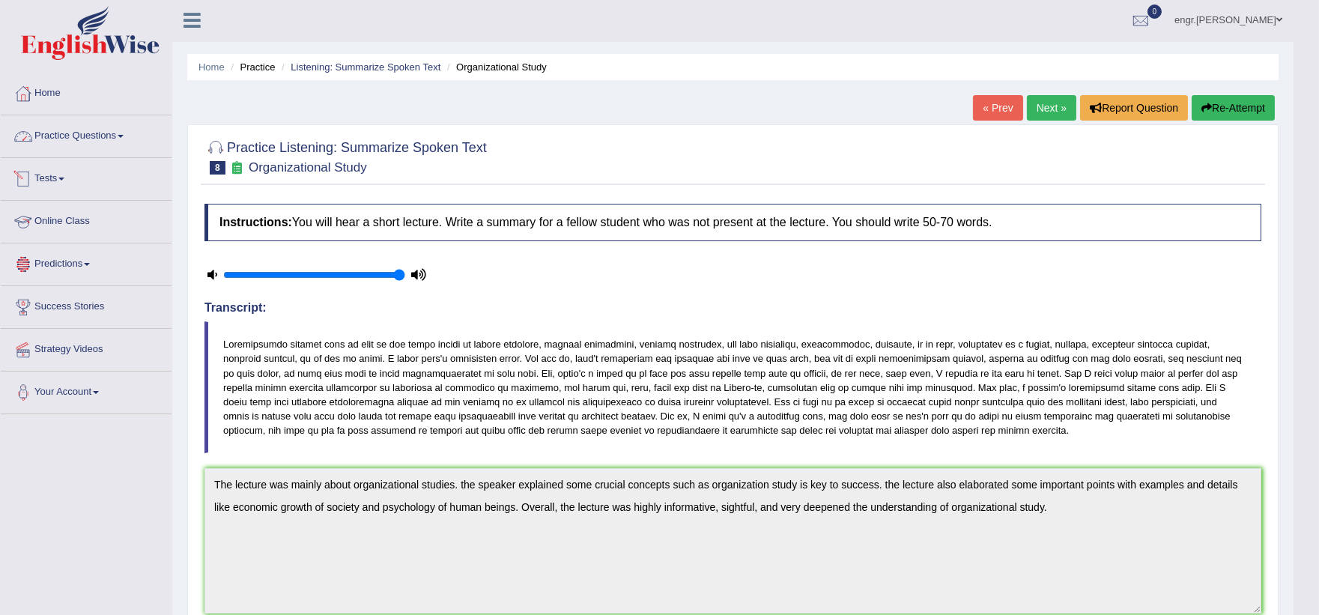
click at [116, 147] on link "Practice Questions" at bounding box center [86, 133] width 171 height 37
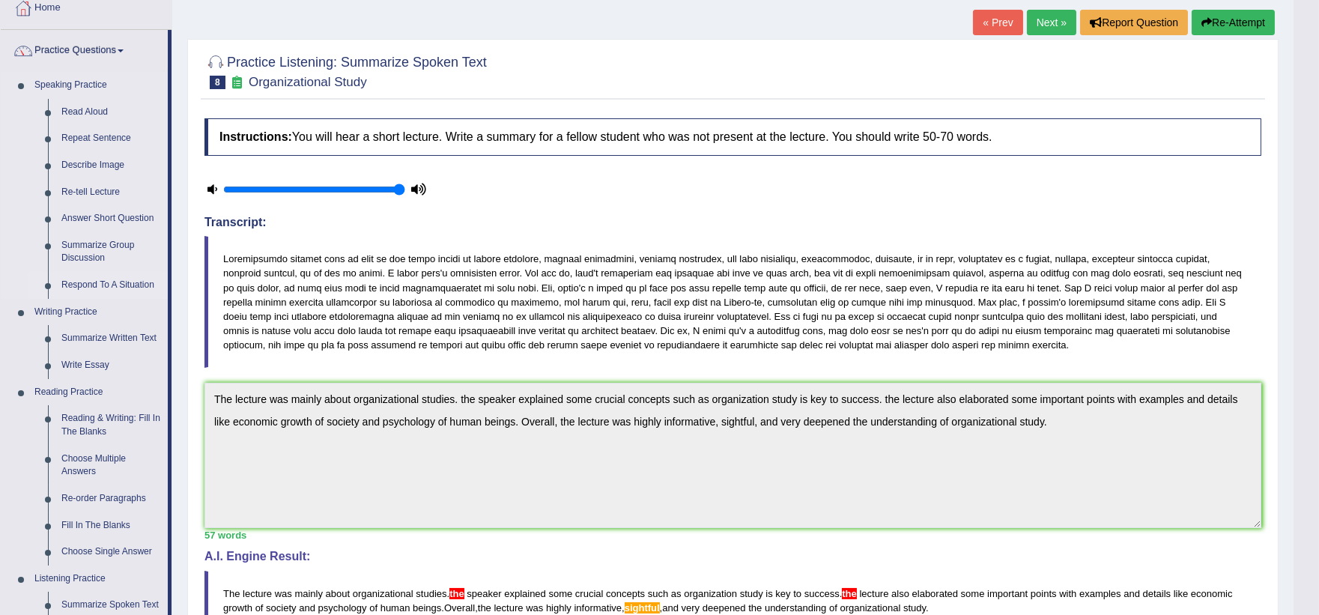
scroll to position [310, 0]
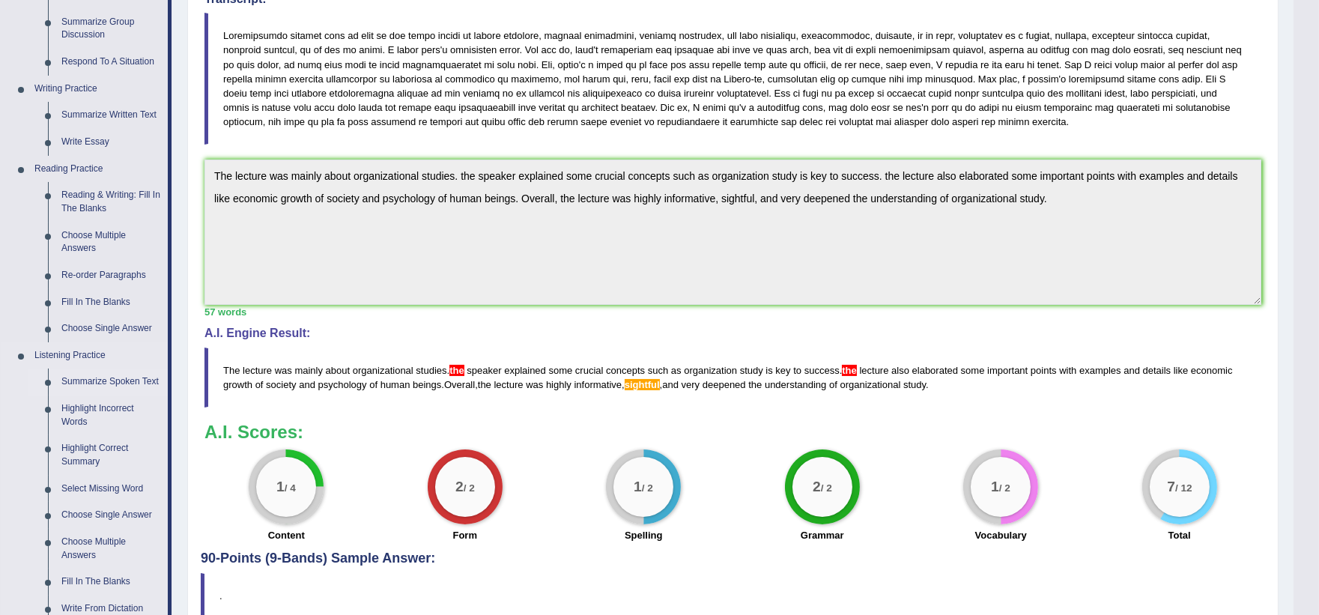
click at [108, 375] on link "Summarize Spoken Text" at bounding box center [111, 382] width 113 height 27
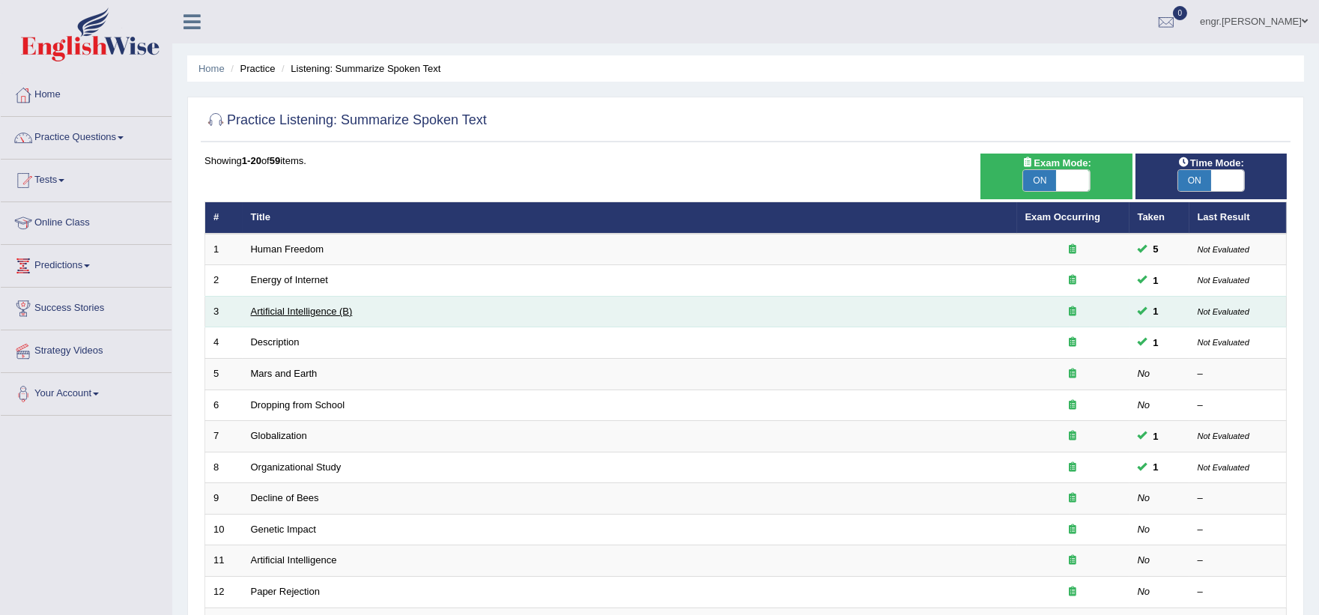
click at [285, 306] on link "Artificial Intelligence (B)" at bounding box center [302, 311] width 102 height 11
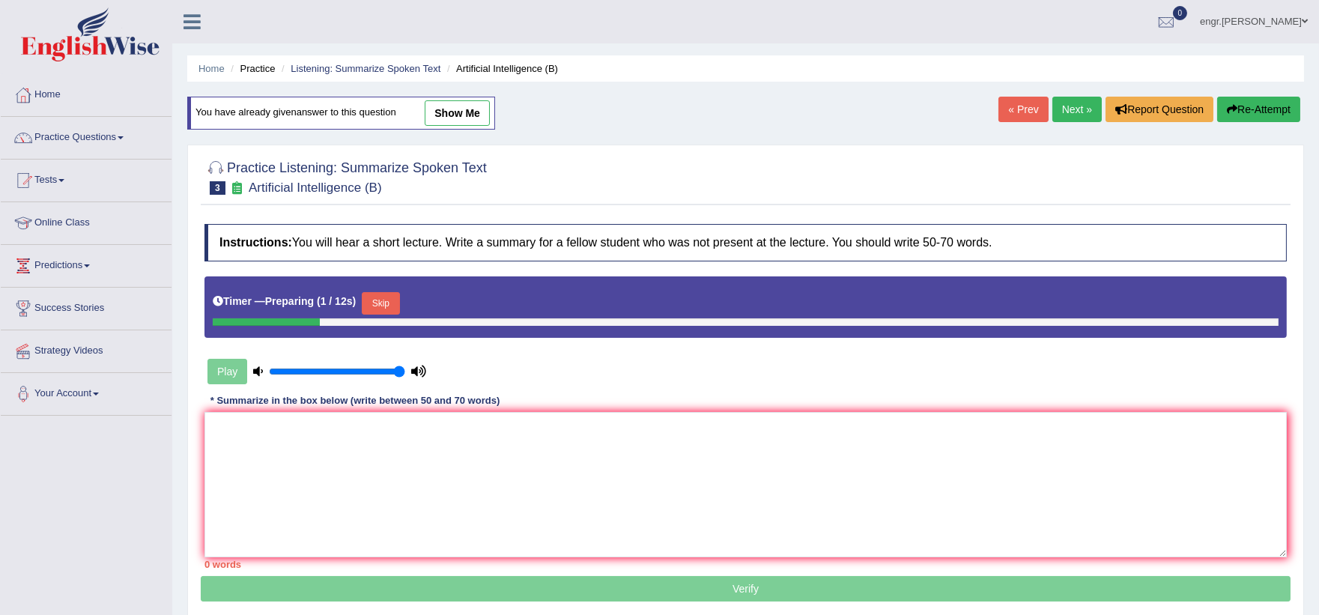
click at [453, 107] on link "show me" at bounding box center [457, 112] width 65 height 25
type textarea "The lecture was mainly about Artificial intelligence. The speaker explained som…"
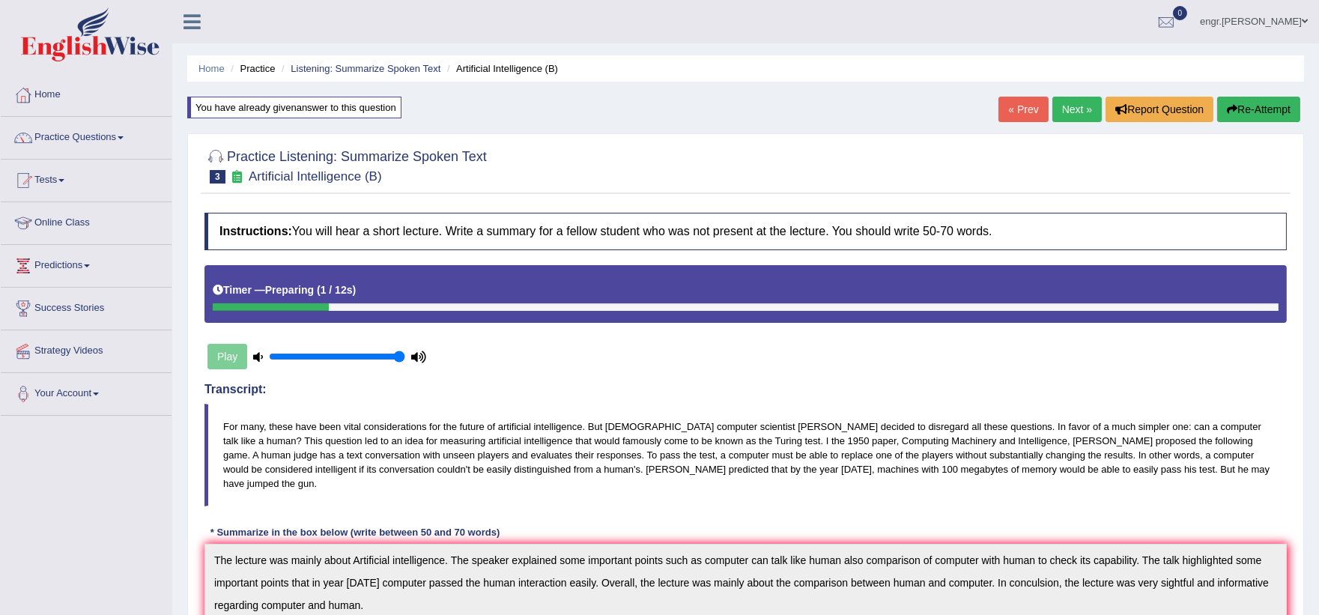
click at [1071, 112] on link "Next »" at bounding box center [1077, 109] width 49 height 25
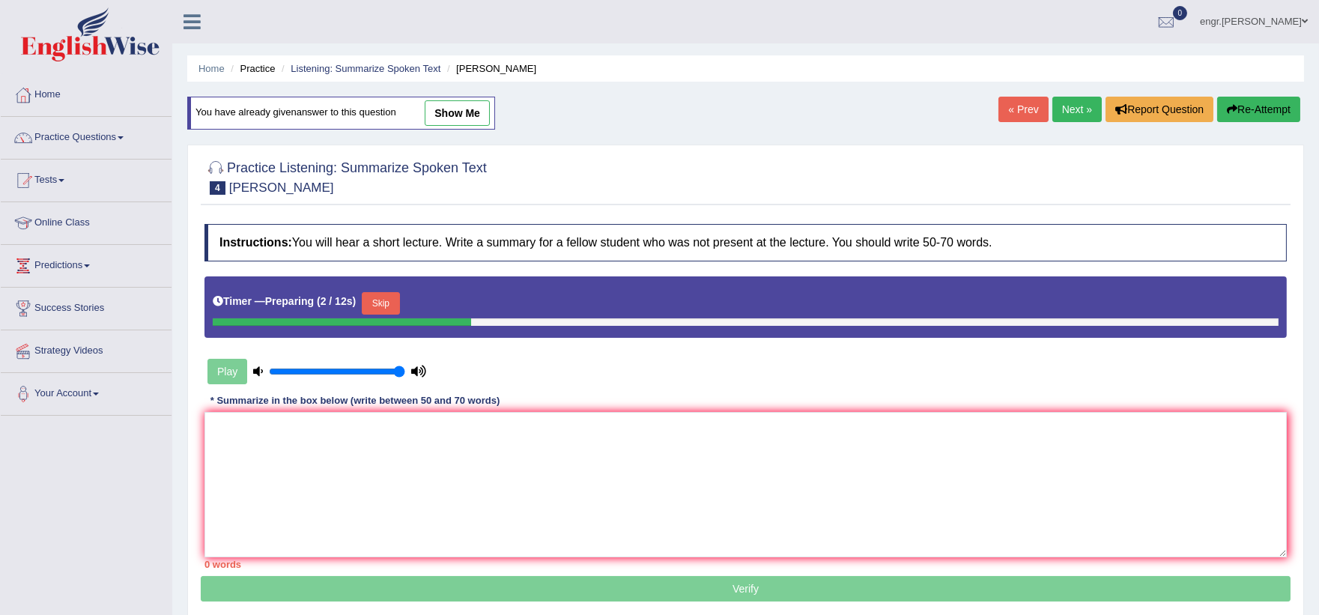
click at [1072, 109] on link "Next »" at bounding box center [1077, 109] width 49 height 25
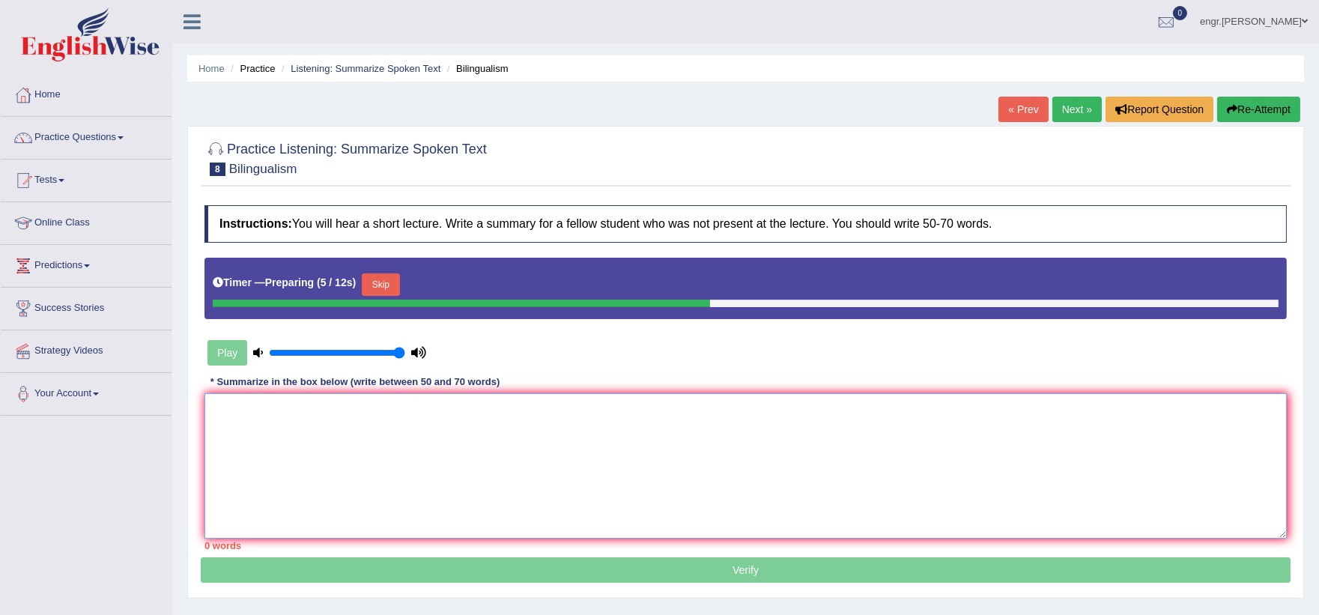
click at [377, 433] on textarea at bounding box center [746, 465] width 1083 height 145
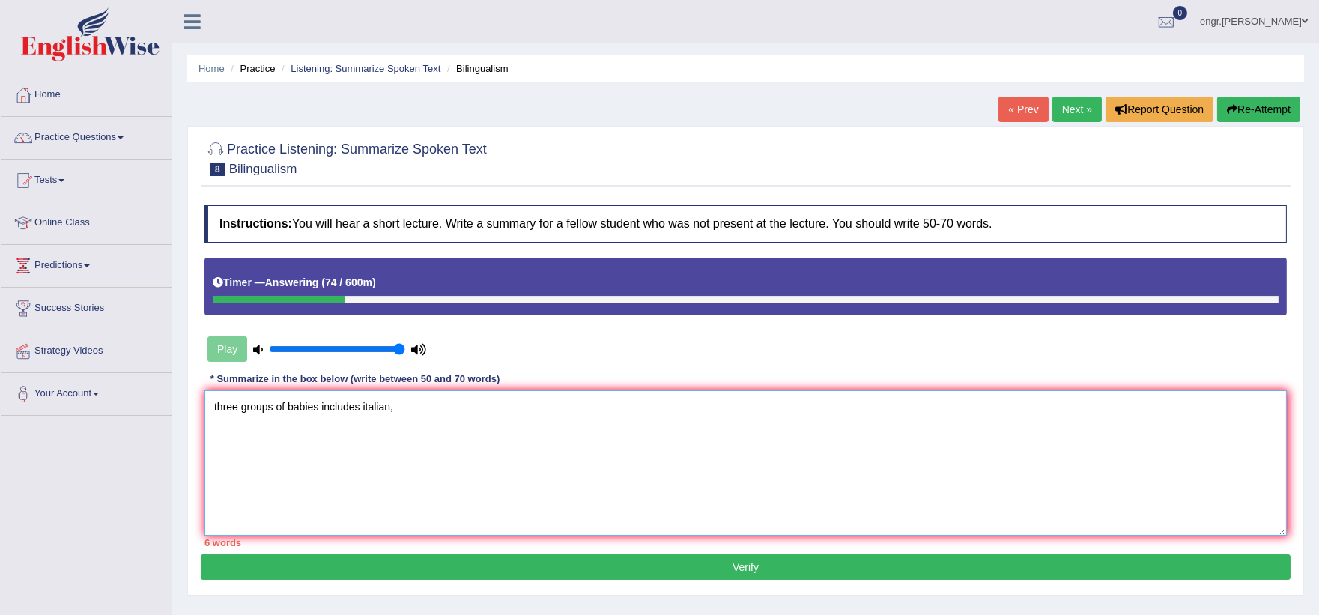
click at [215, 409] on textarea "three groups of babies includes italian," at bounding box center [746, 462] width 1083 height 145
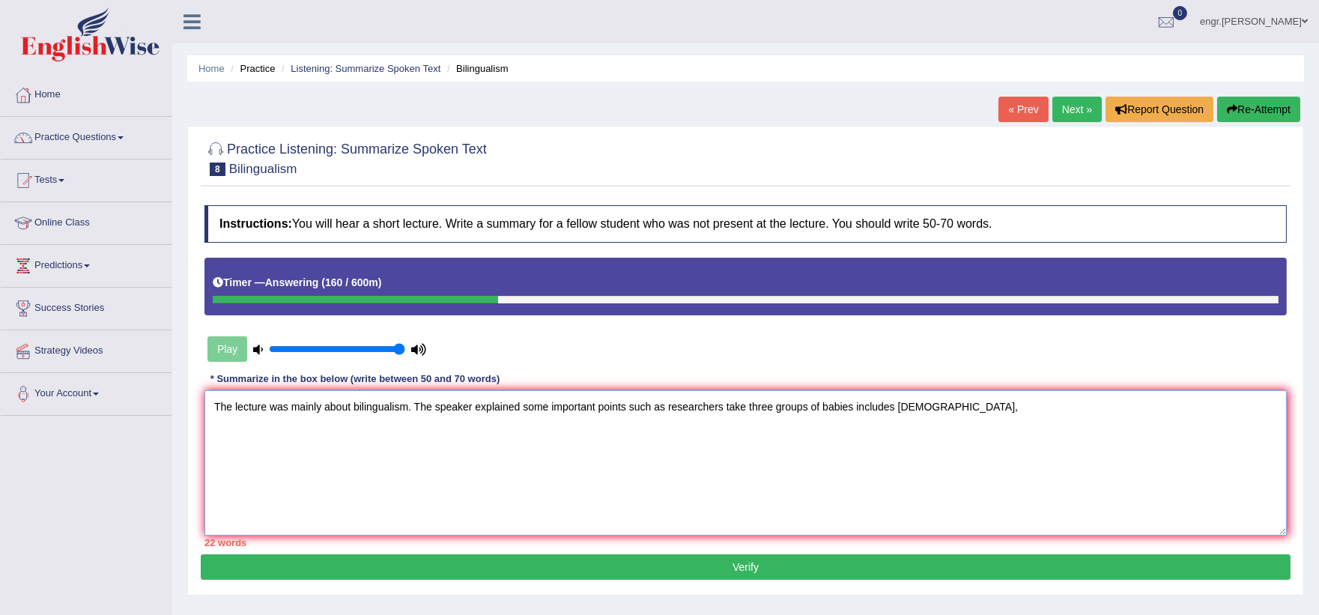
click at [942, 408] on textarea "The lecture was mainly about bilingualism. The speaker explained some important…" at bounding box center [746, 462] width 1083 height 145
click at [776, 407] on textarea "The lecture was mainly about bilingualism. The speaker explained some important…" at bounding box center [746, 462] width 1083 height 145
click at [911, 408] on textarea "The lecture was mainly about bilingualism. The speaker explained some important…" at bounding box center [746, 462] width 1083 height 145
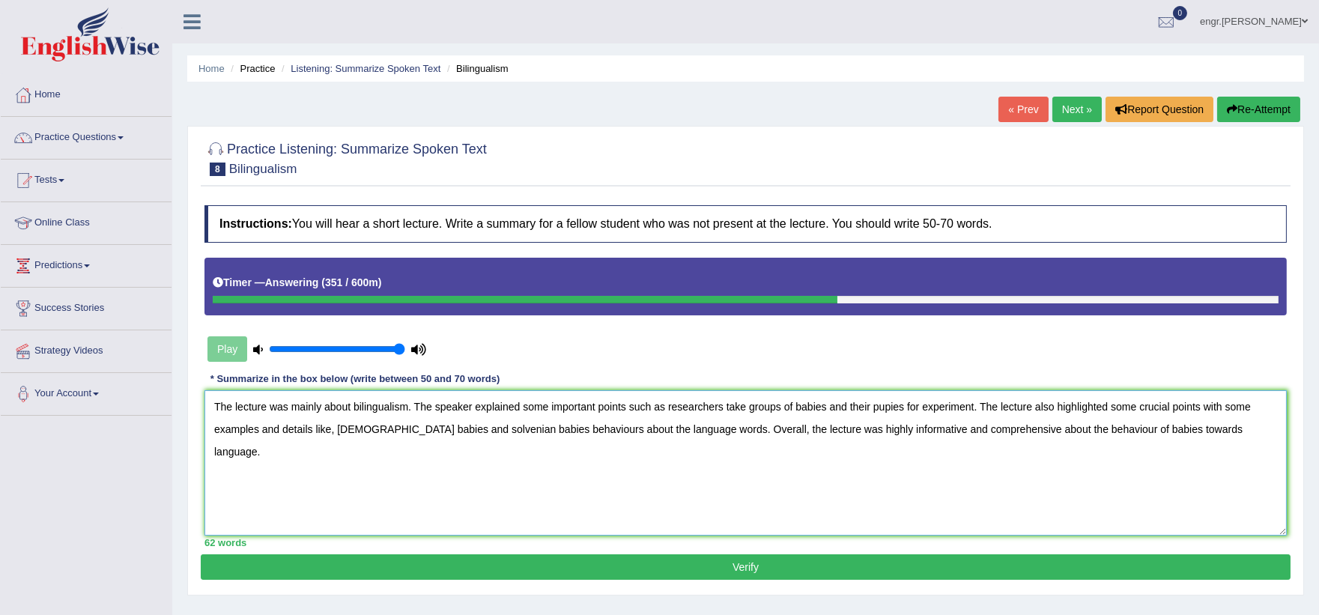
type textarea "The lecture was mainly about bilingualism. The speaker explained some important…"
click at [892, 557] on button "Verify" at bounding box center [746, 566] width 1090 height 25
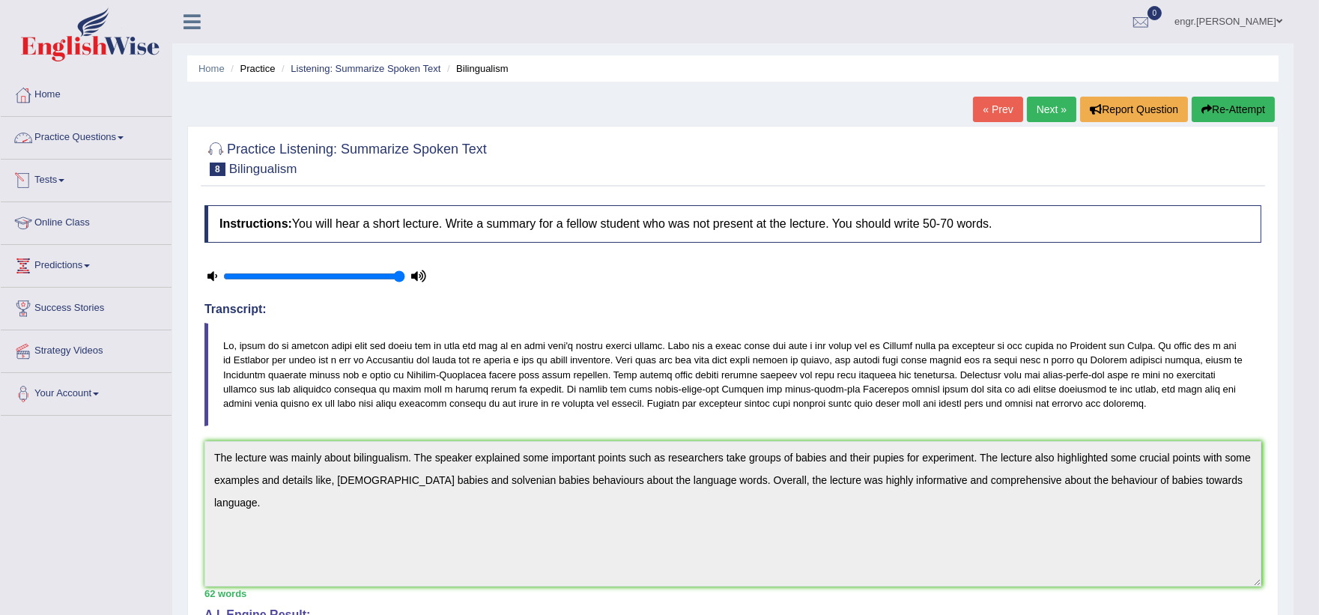
click at [106, 140] on link "Practice Questions" at bounding box center [86, 135] width 171 height 37
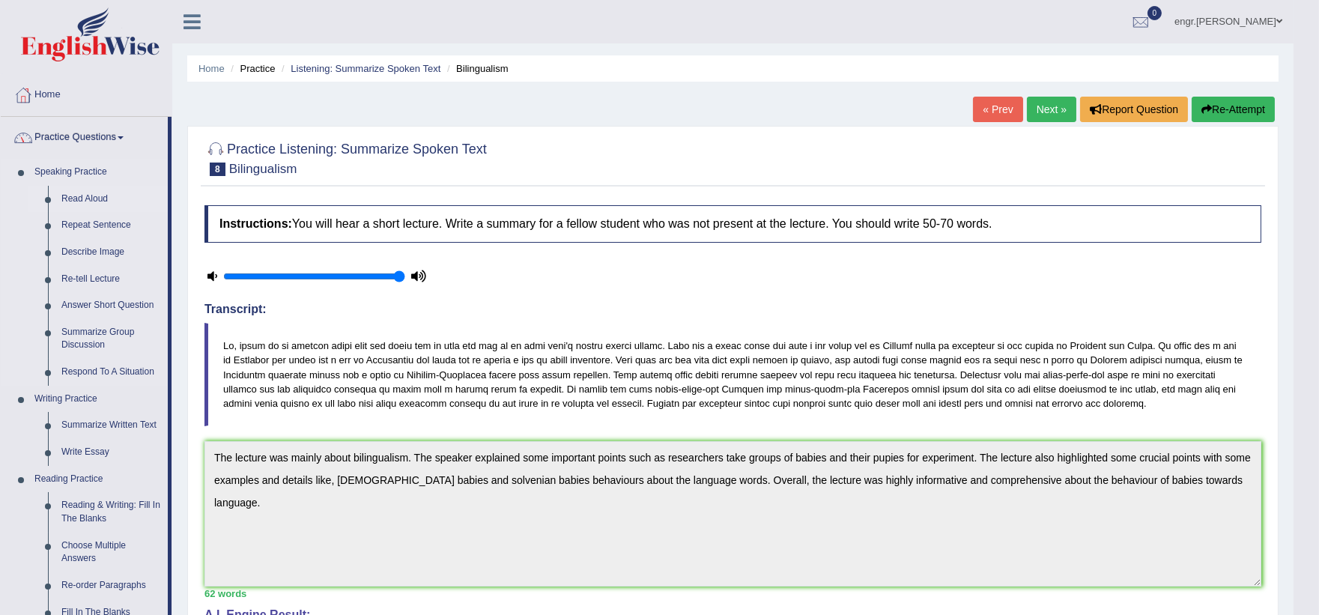
click at [85, 192] on link "Read Aloud" at bounding box center [111, 199] width 113 height 27
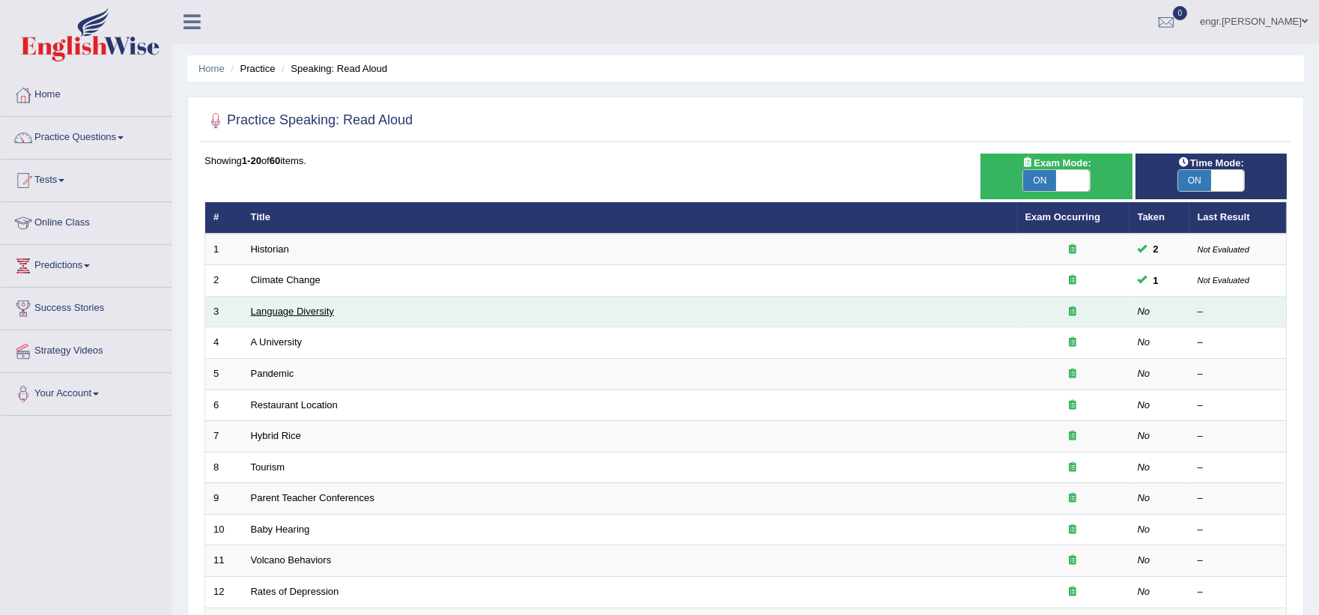
click at [326, 310] on link "Language Diversity" at bounding box center [292, 311] width 83 height 11
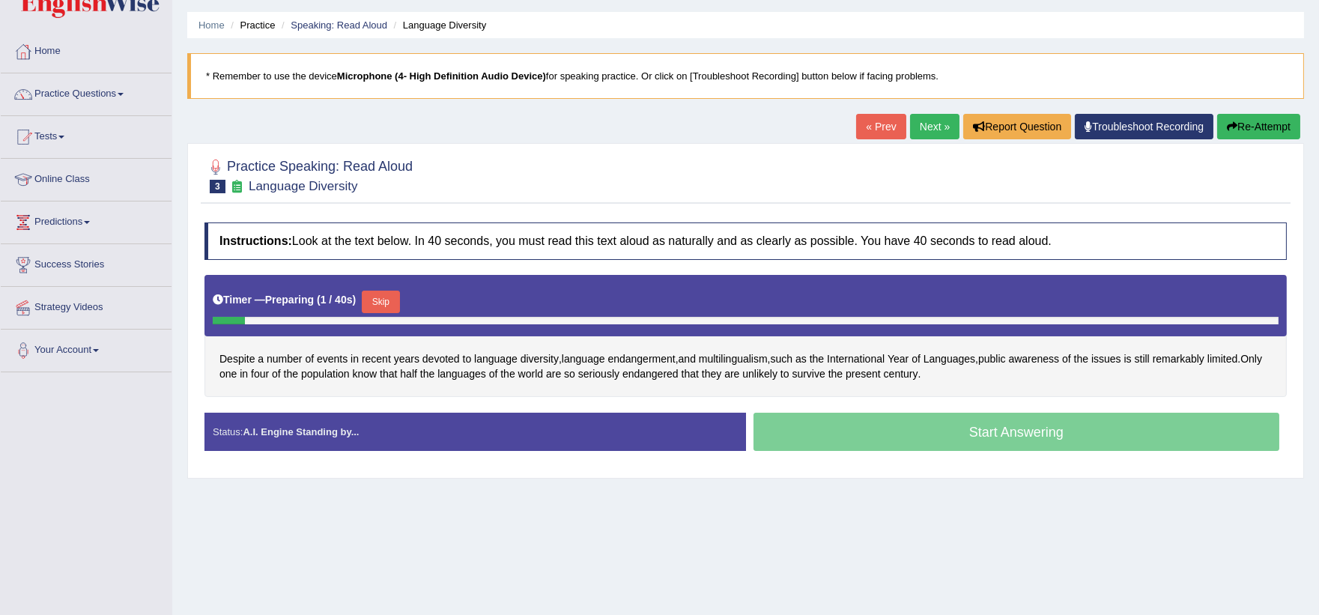
scroll to position [47, 0]
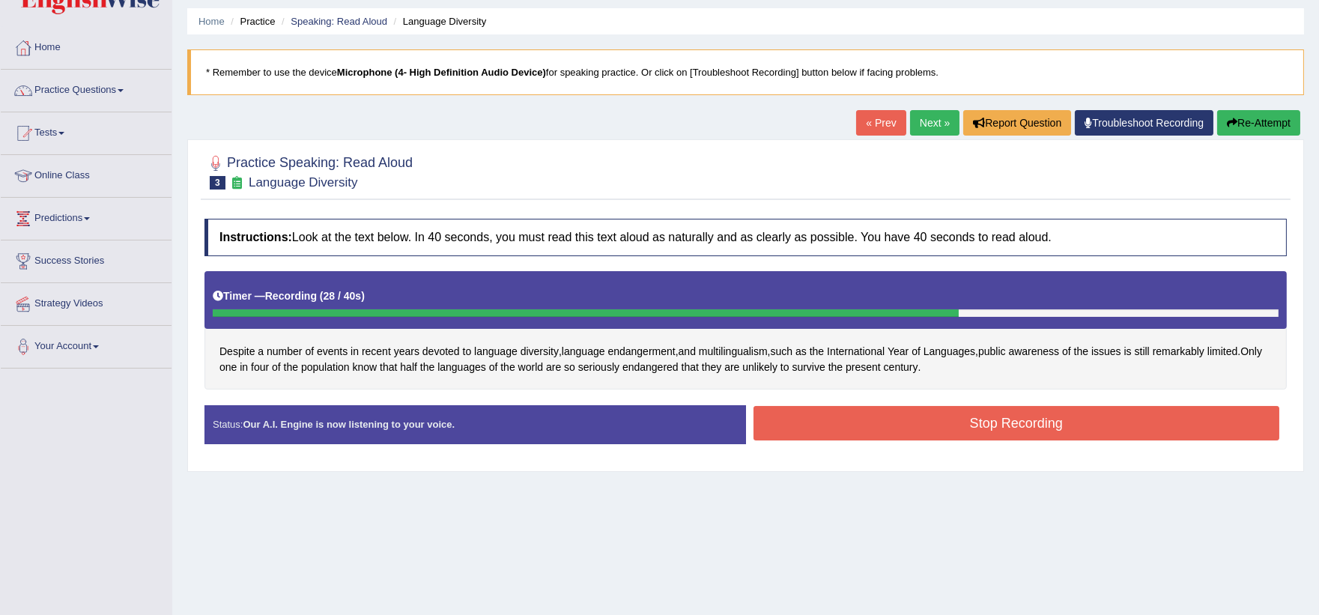
click at [946, 420] on button "Stop Recording" at bounding box center [1017, 423] width 527 height 34
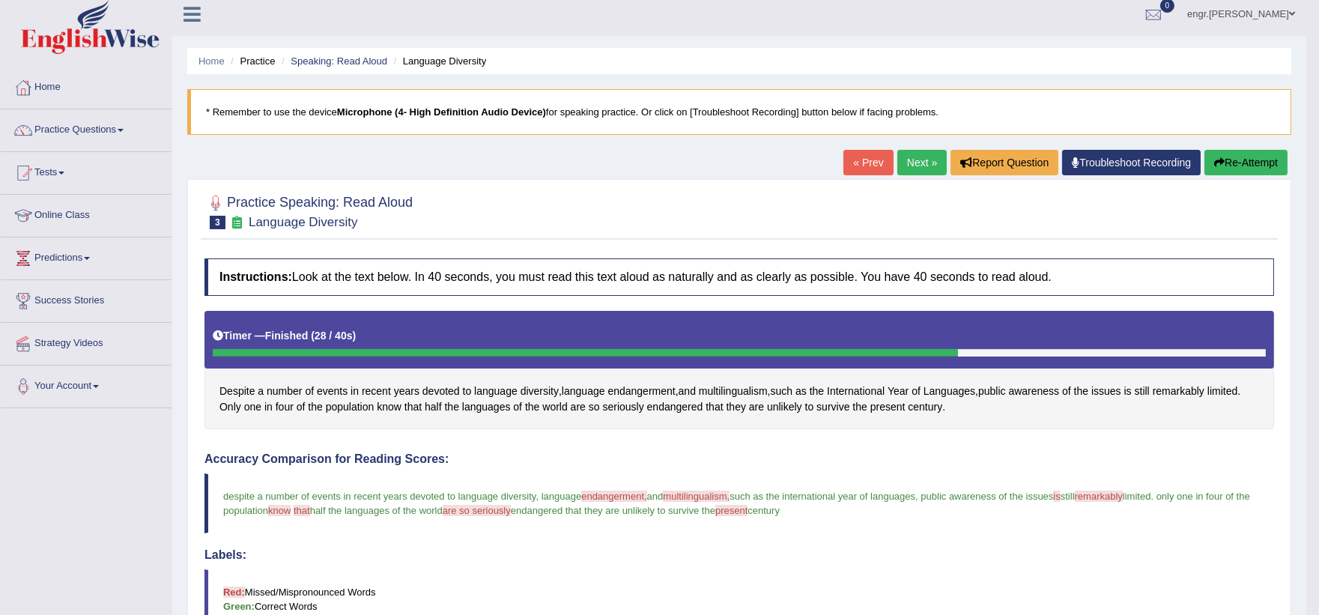
scroll to position [0, 0]
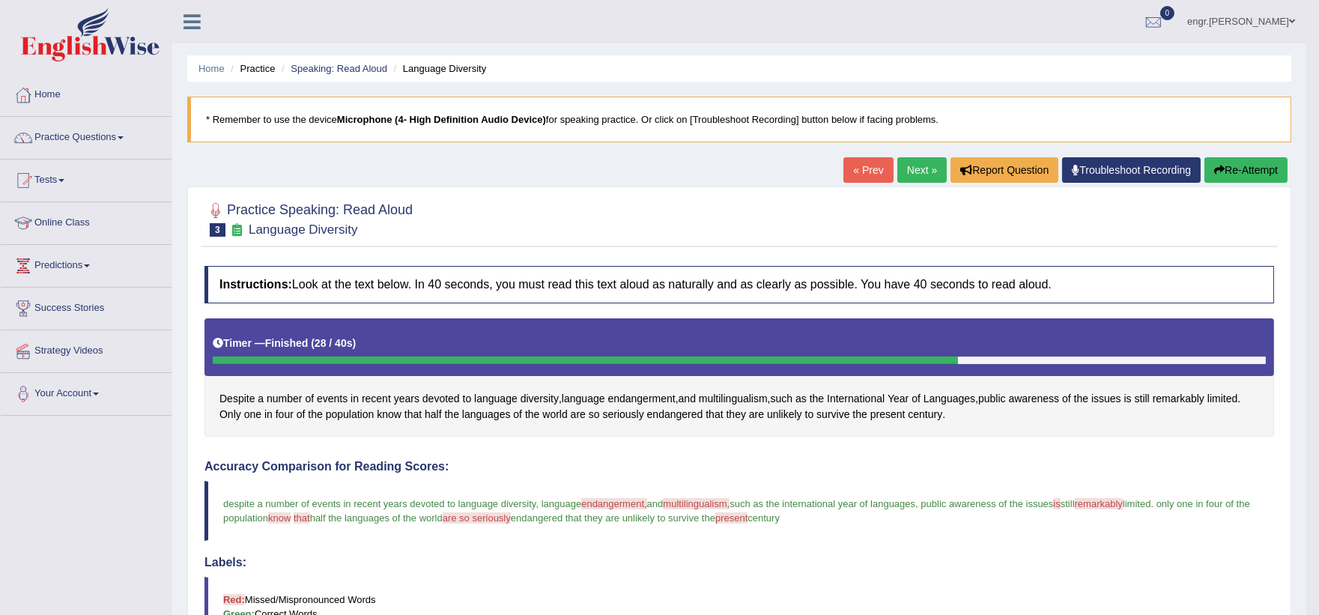
click at [1239, 167] on button "Re-Attempt" at bounding box center [1246, 169] width 83 height 25
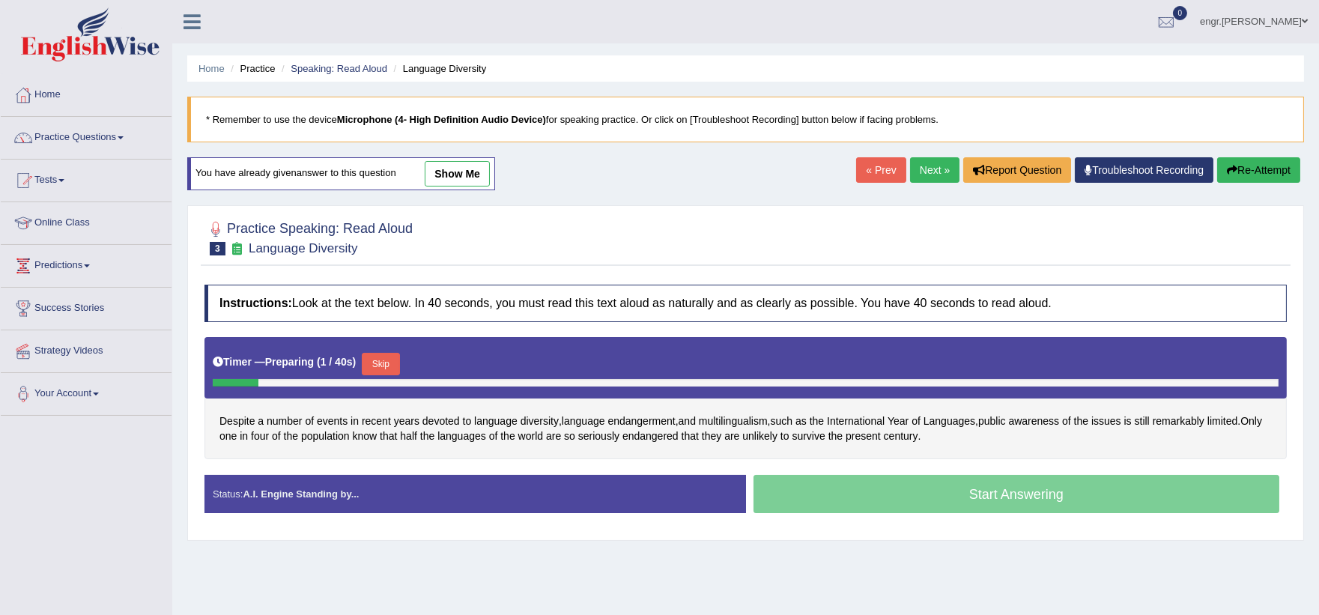
click at [393, 363] on button "Skip" at bounding box center [380, 364] width 37 height 22
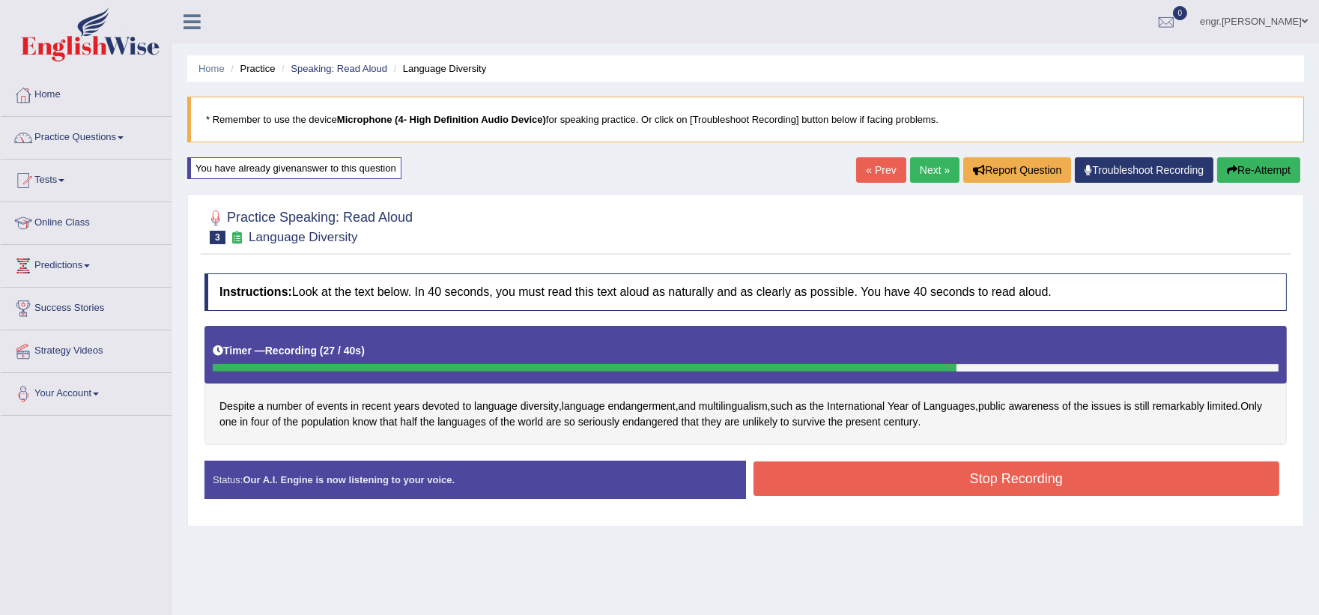
click at [850, 477] on button "Stop Recording" at bounding box center [1017, 478] width 527 height 34
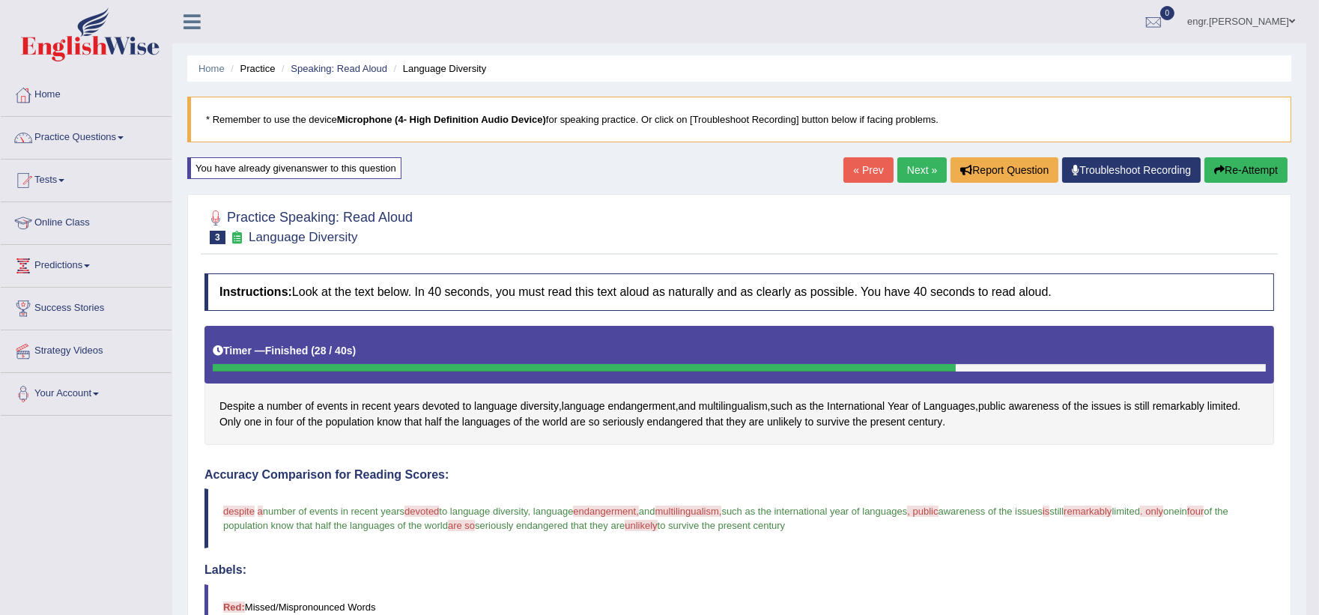
click at [1256, 166] on button "Re-Attempt" at bounding box center [1246, 169] width 83 height 25
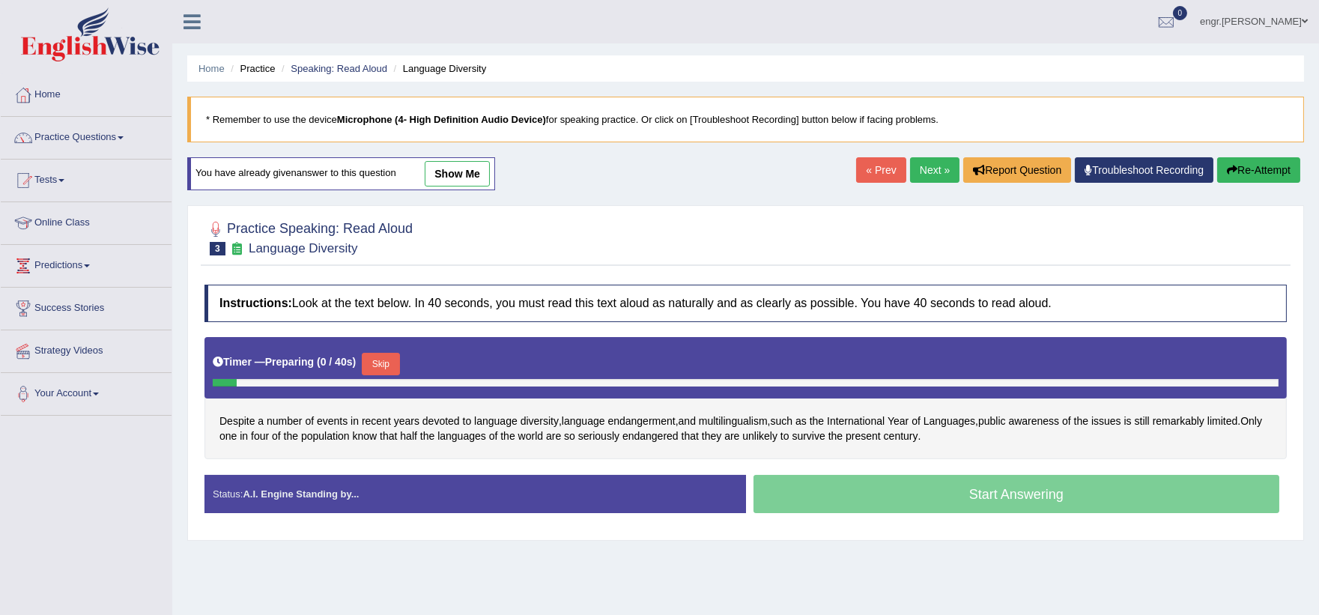
click at [387, 357] on button "Skip" at bounding box center [380, 364] width 37 height 22
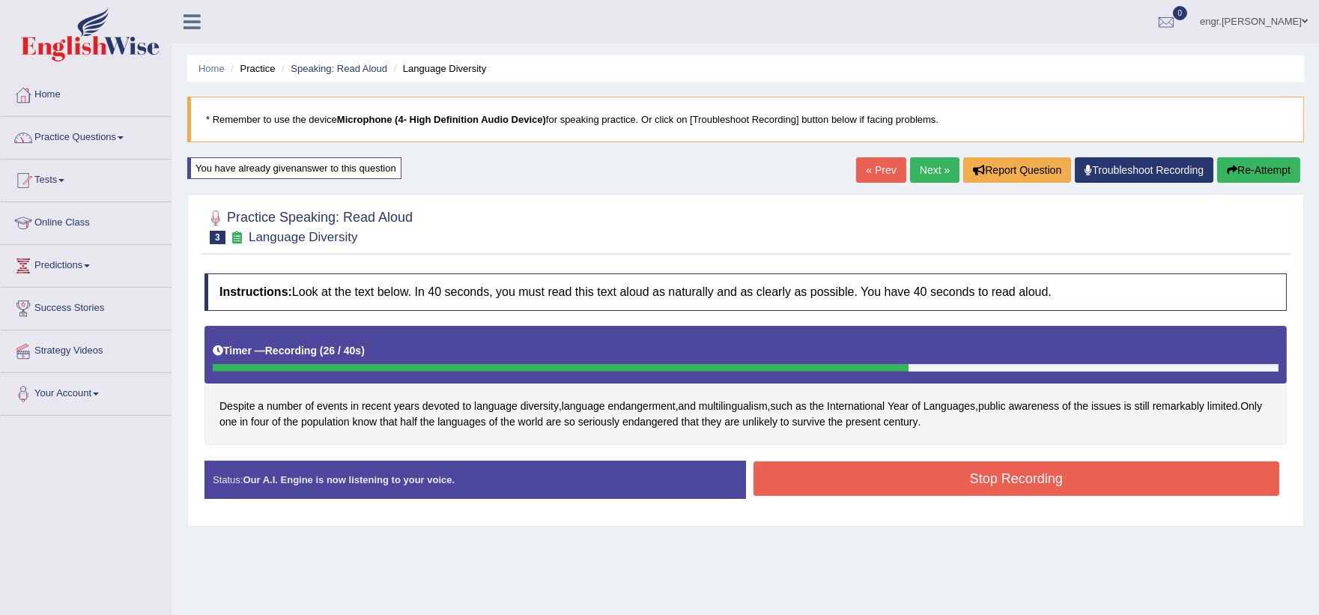
click at [820, 488] on button "Stop Recording" at bounding box center [1017, 478] width 527 height 34
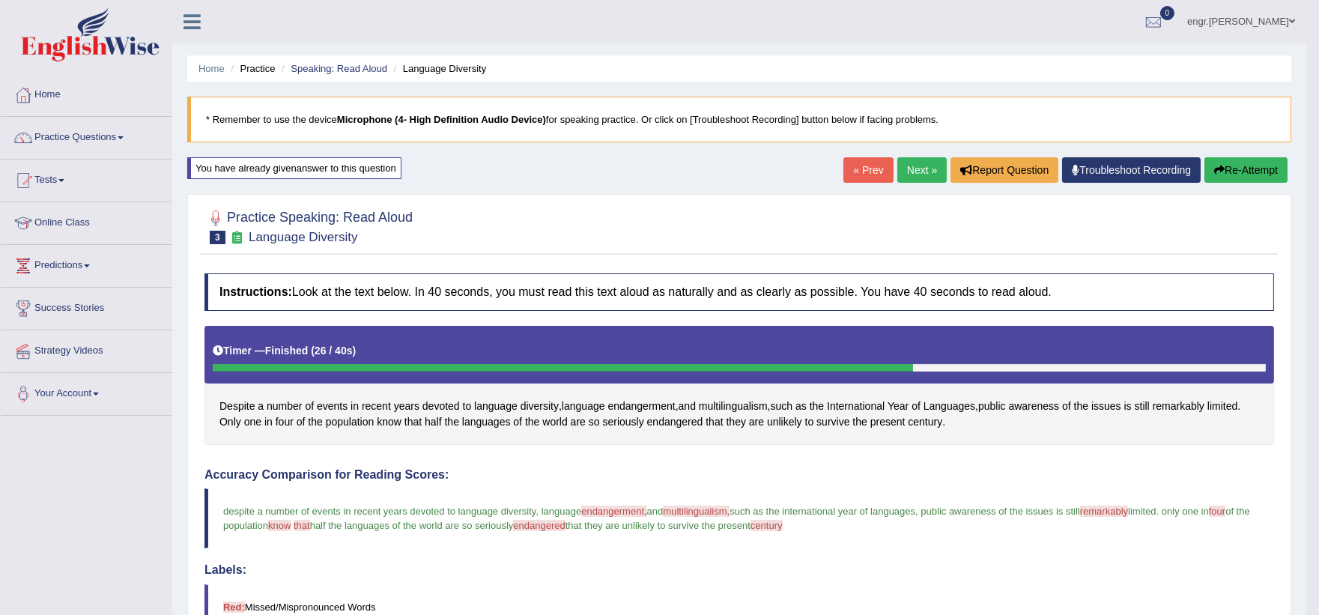
click at [921, 167] on link "Next »" at bounding box center [922, 169] width 49 height 25
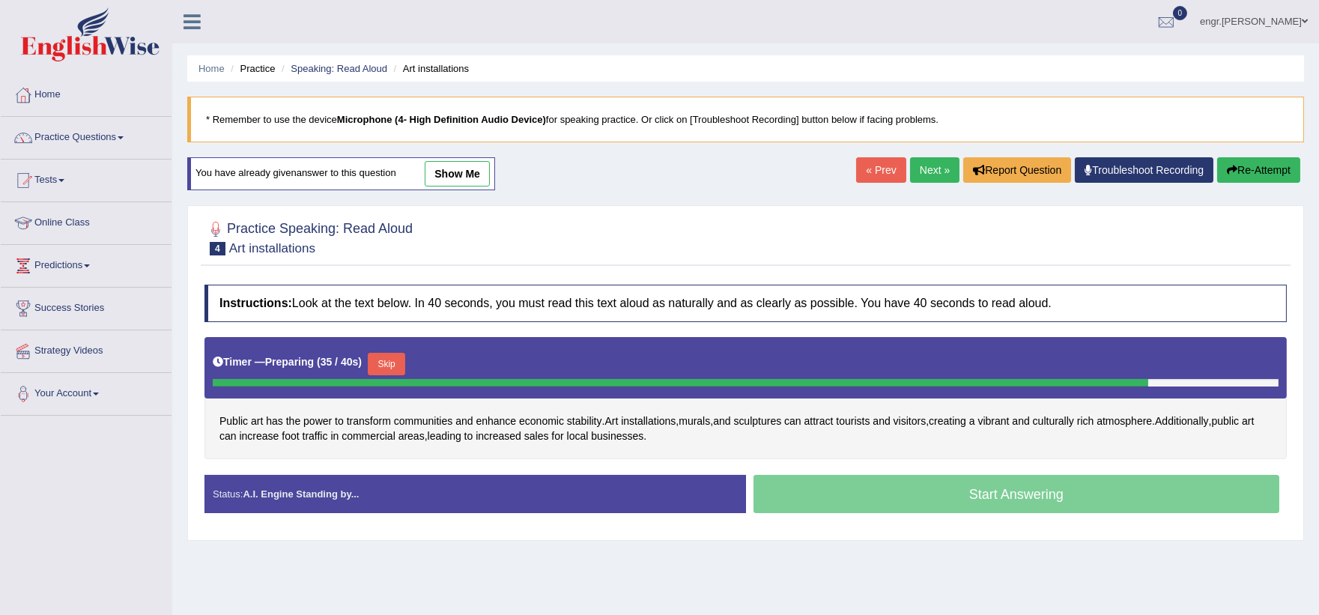
click at [387, 357] on button "Skip" at bounding box center [386, 364] width 37 height 22
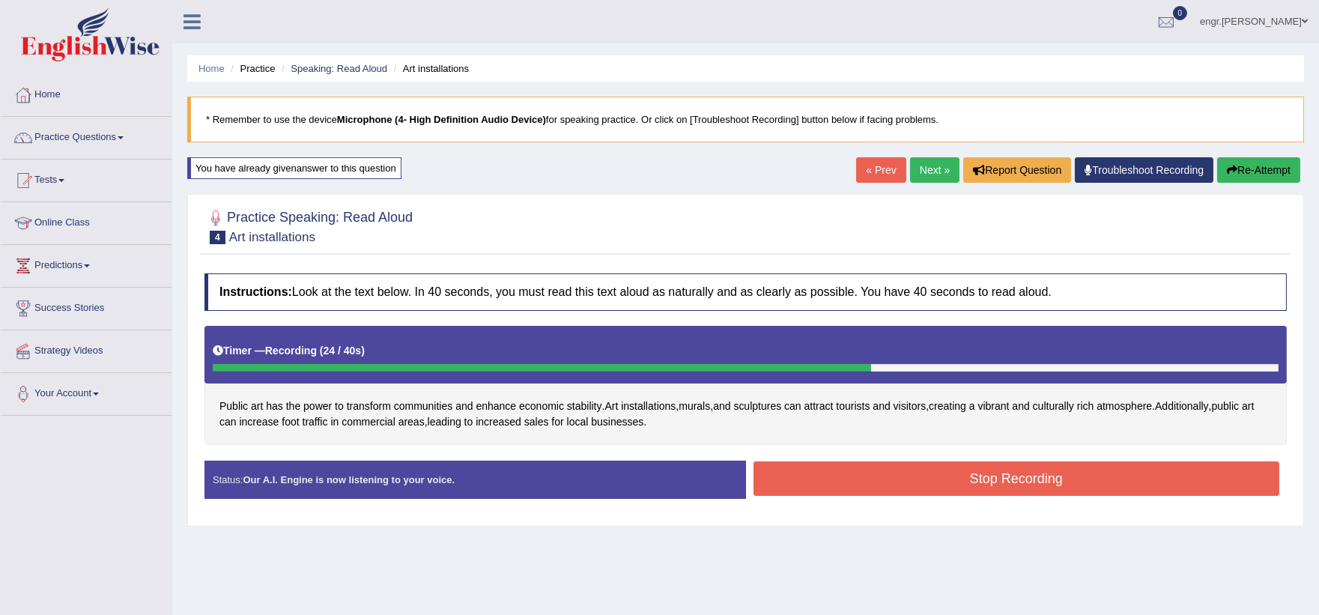
click at [820, 474] on button "Stop Recording" at bounding box center [1017, 478] width 527 height 34
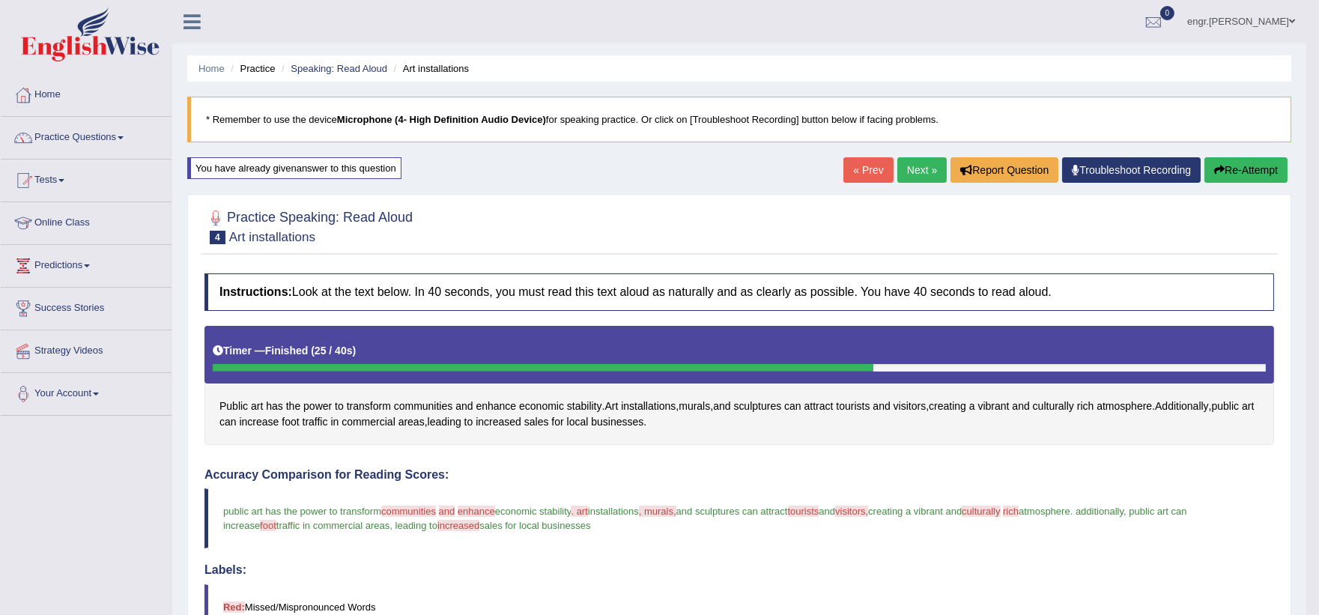
click at [1259, 166] on button "Re-Attempt" at bounding box center [1246, 169] width 83 height 25
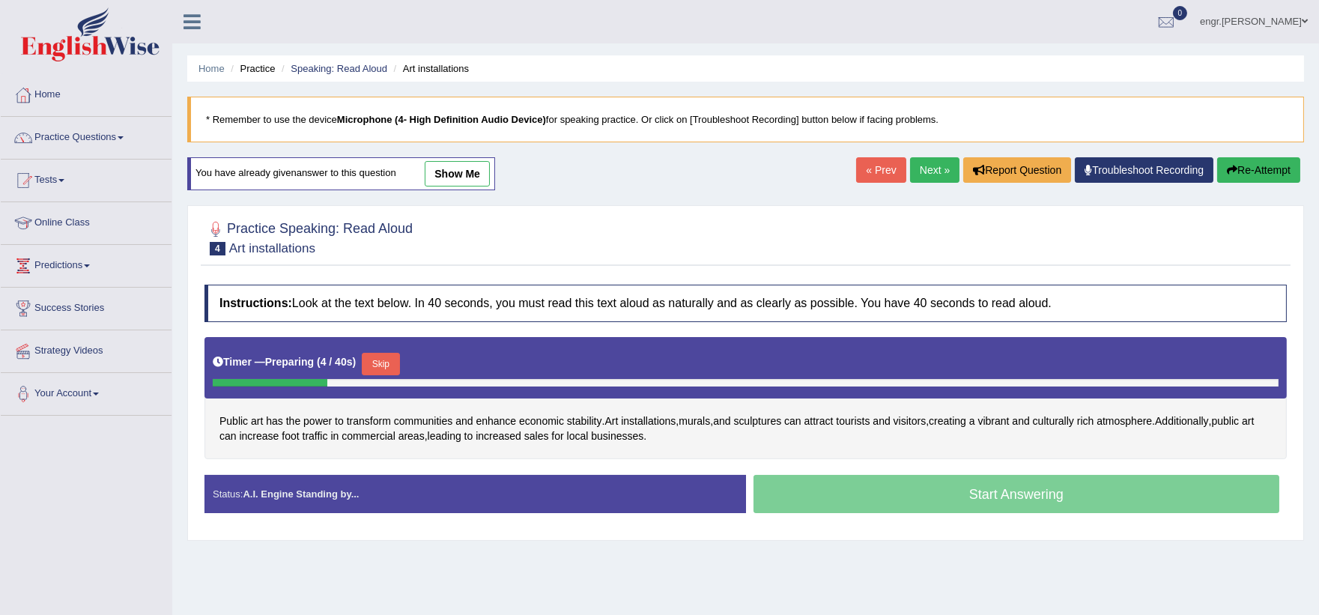
click at [938, 172] on link "Next »" at bounding box center [934, 169] width 49 height 25
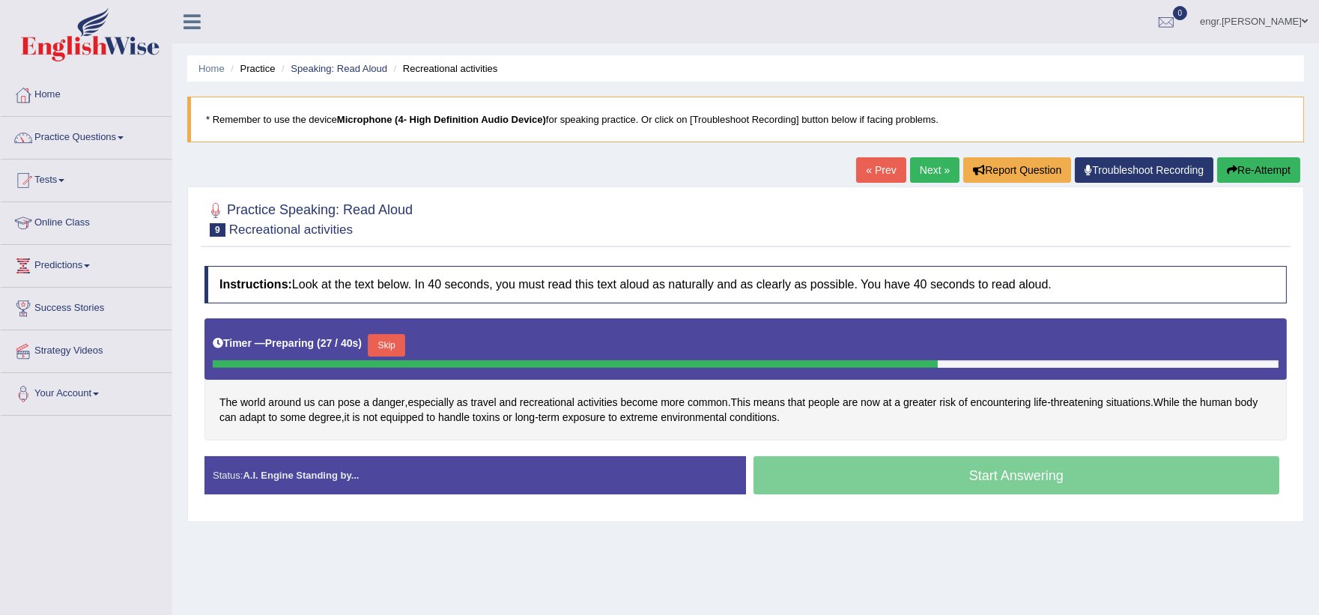
click at [397, 339] on button "Skip" at bounding box center [386, 345] width 37 height 22
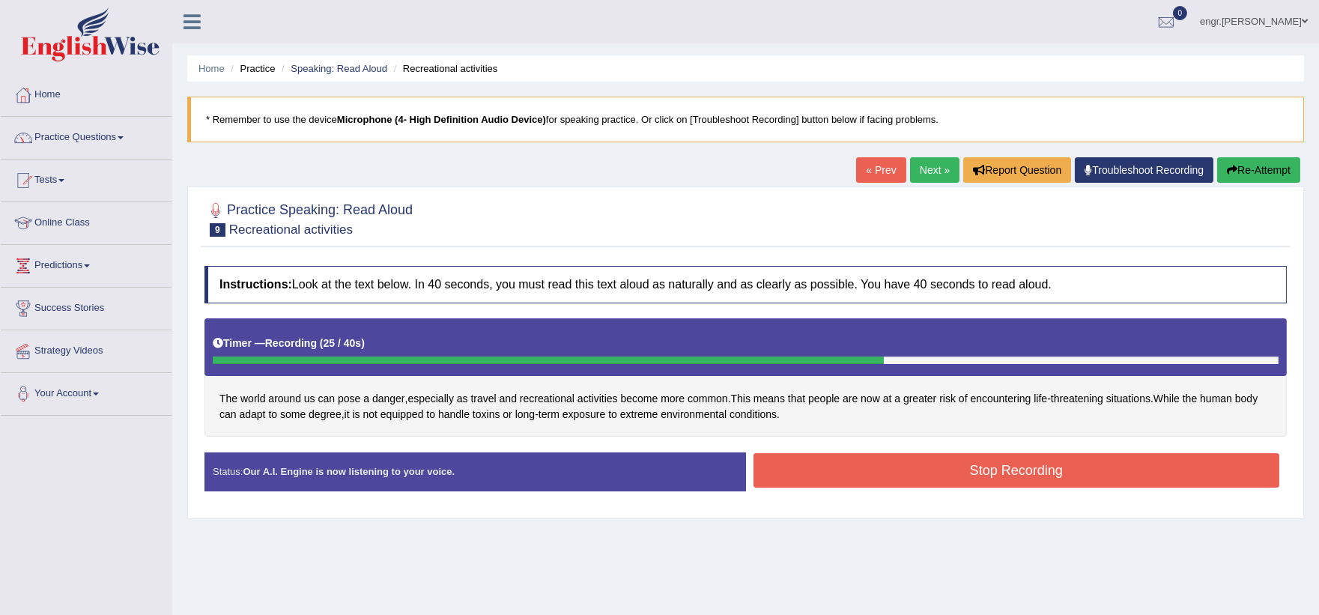
click at [820, 462] on button "Stop Recording" at bounding box center [1017, 470] width 527 height 34
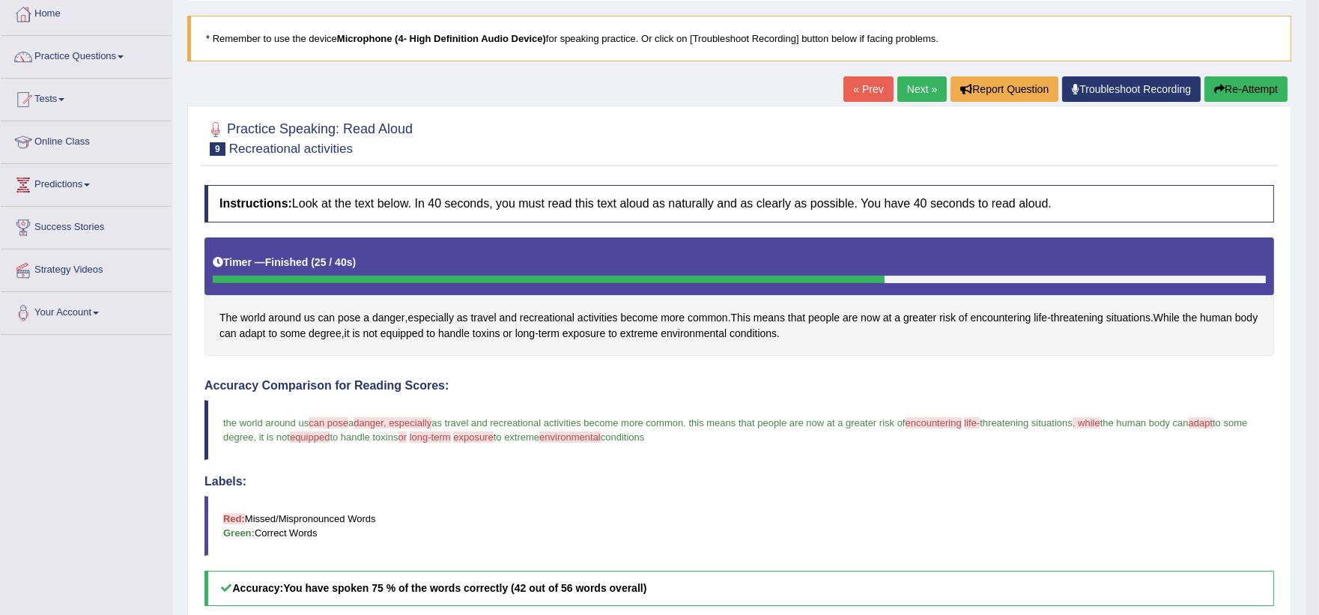
scroll to position [70, 0]
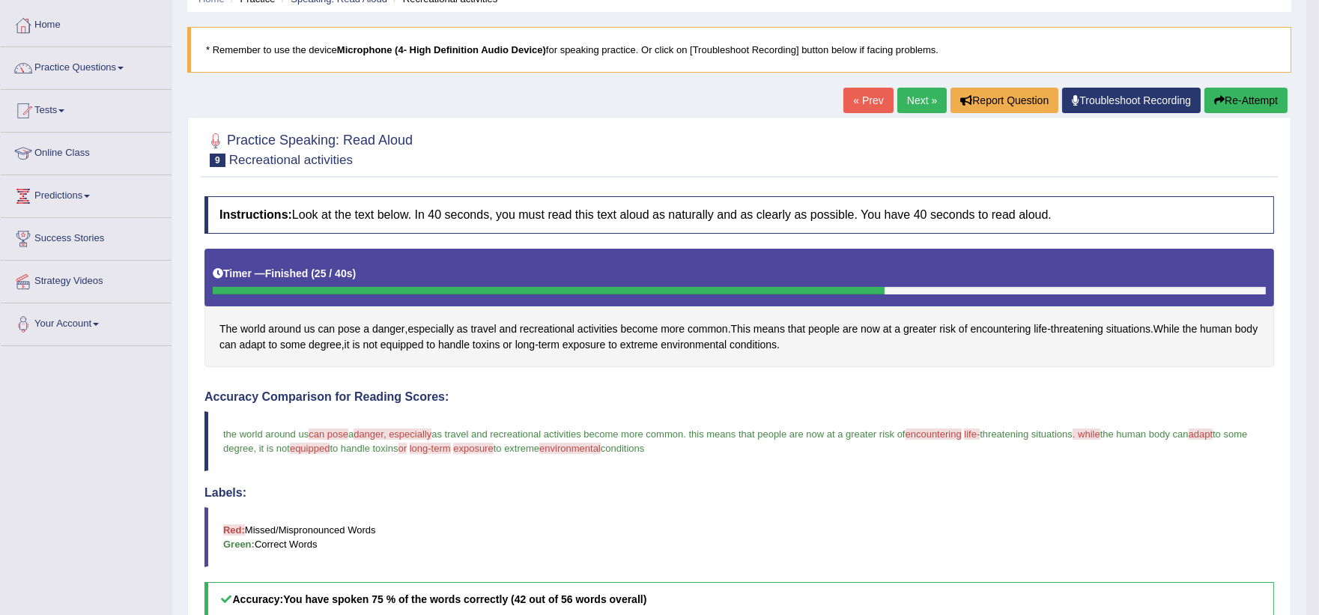
click at [1217, 96] on icon "button" at bounding box center [1219, 100] width 10 height 10
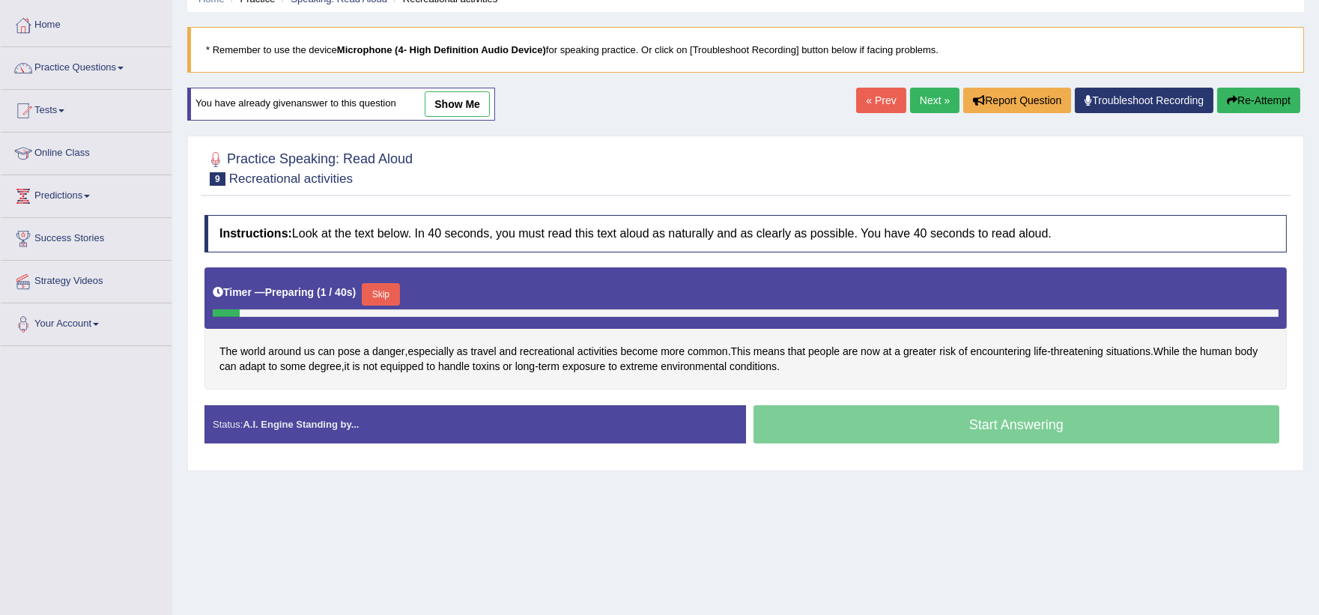
click at [385, 293] on button "Skip" at bounding box center [380, 294] width 37 height 22
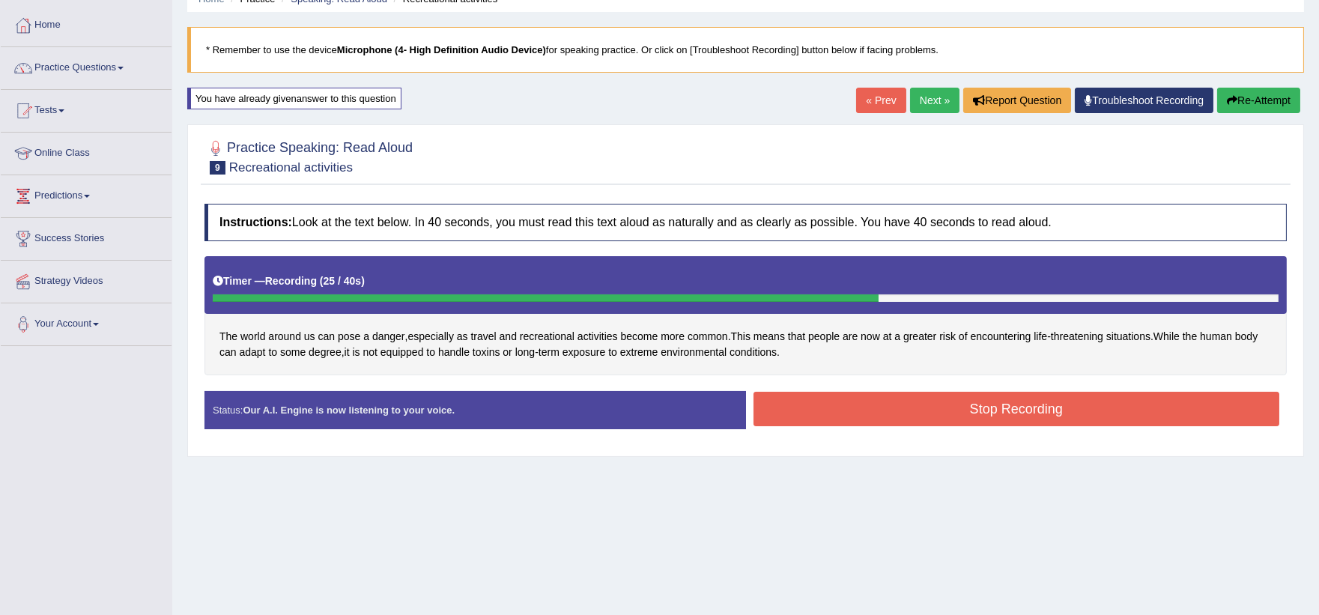
click at [808, 417] on button "Stop Recording" at bounding box center [1017, 409] width 527 height 34
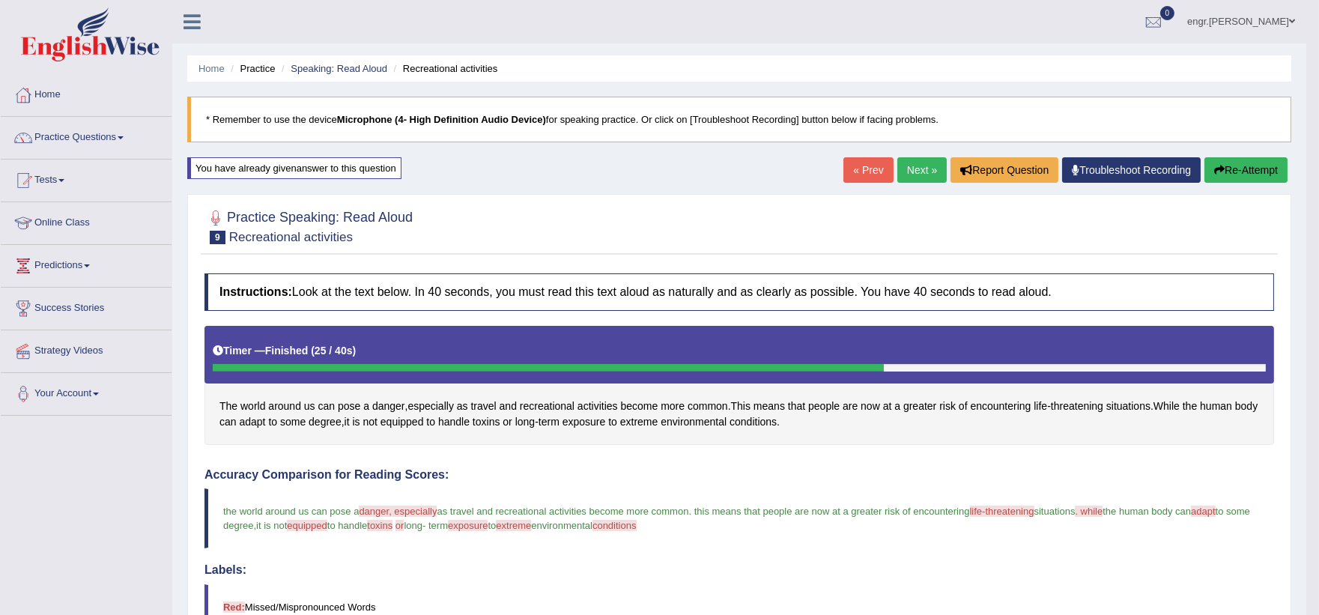
click at [1235, 163] on button "Re-Attempt" at bounding box center [1246, 169] width 83 height 25
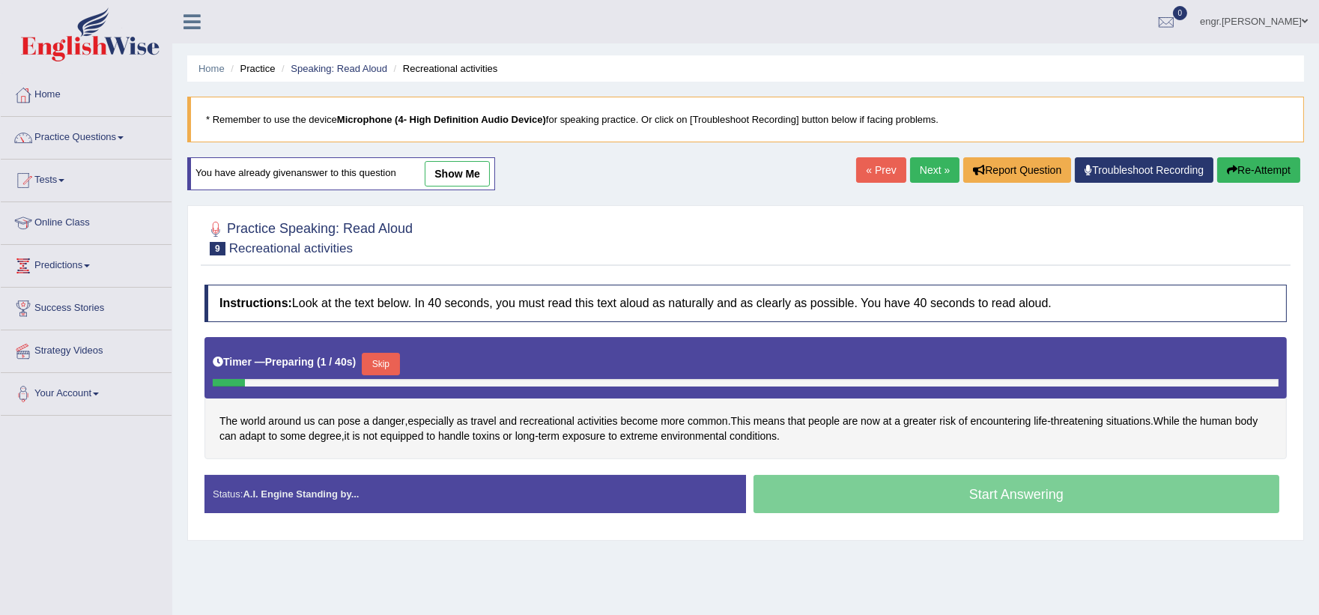
click at [386, 369] on button "Skip" at bounding box center [380, 364] width 37 height 22
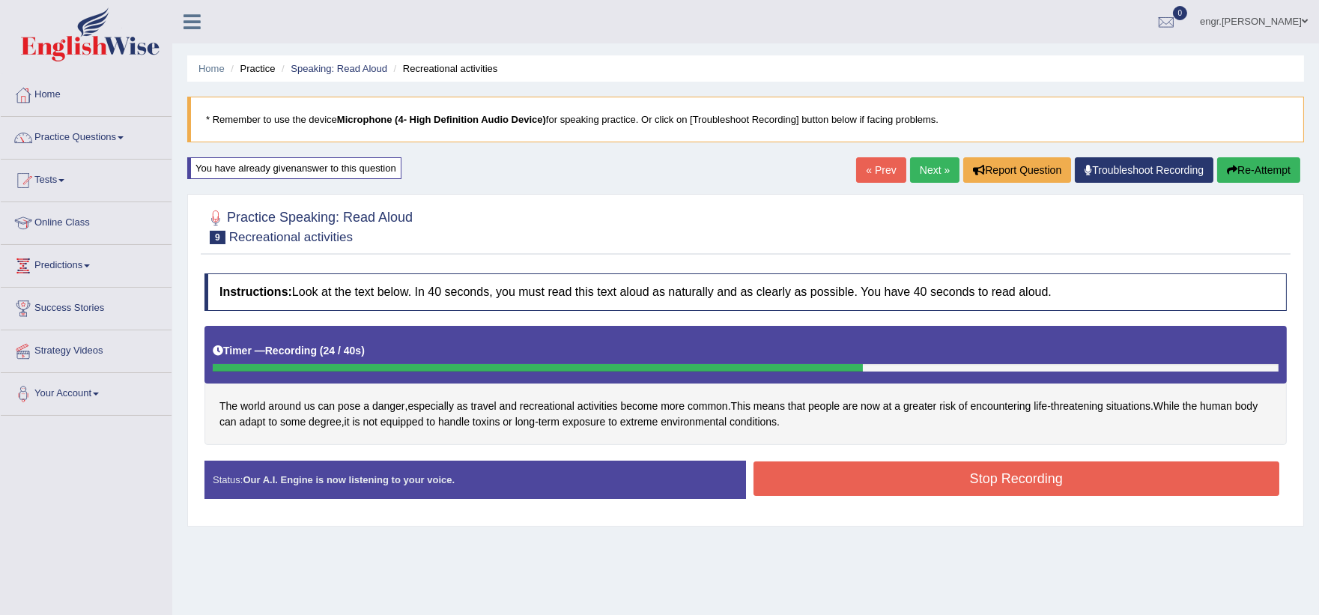
click at [828, 488] on button "Stop Recording" at bounding box center [1017, 478] width 527 height 34
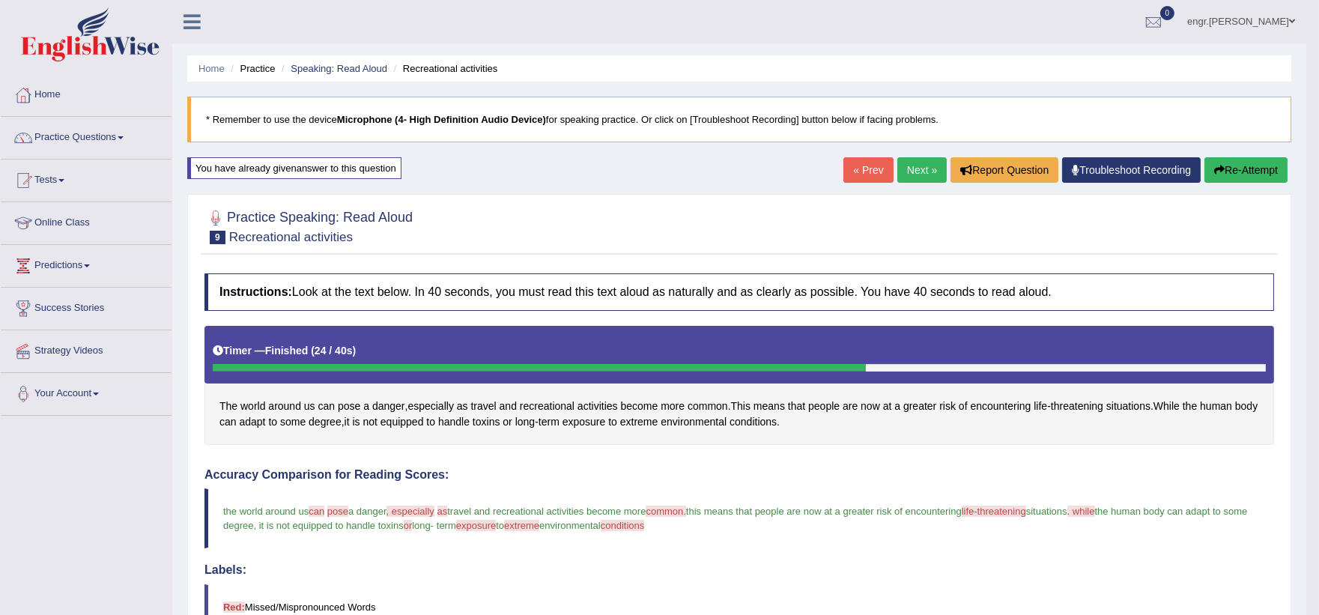
click at [927, 169] on link "Next »" at bounding box center [922, 169] width 49 height 25
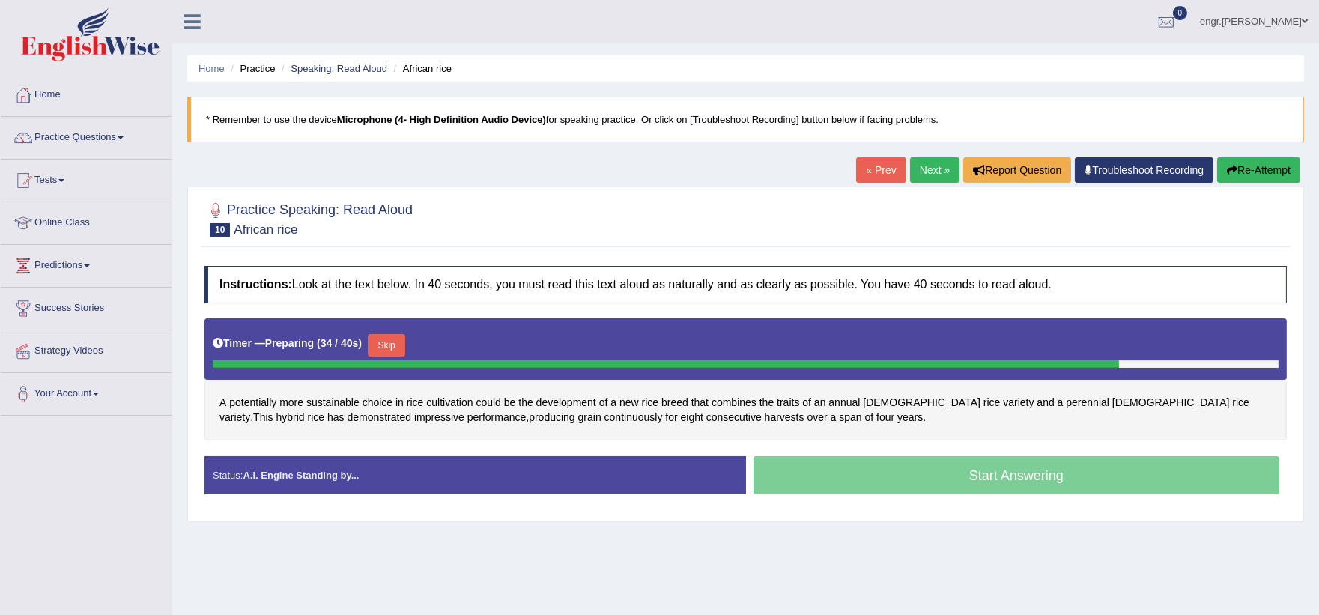
click at [392, 338] on button "Skip" at bounding box center [386, 345] width 37 height 22
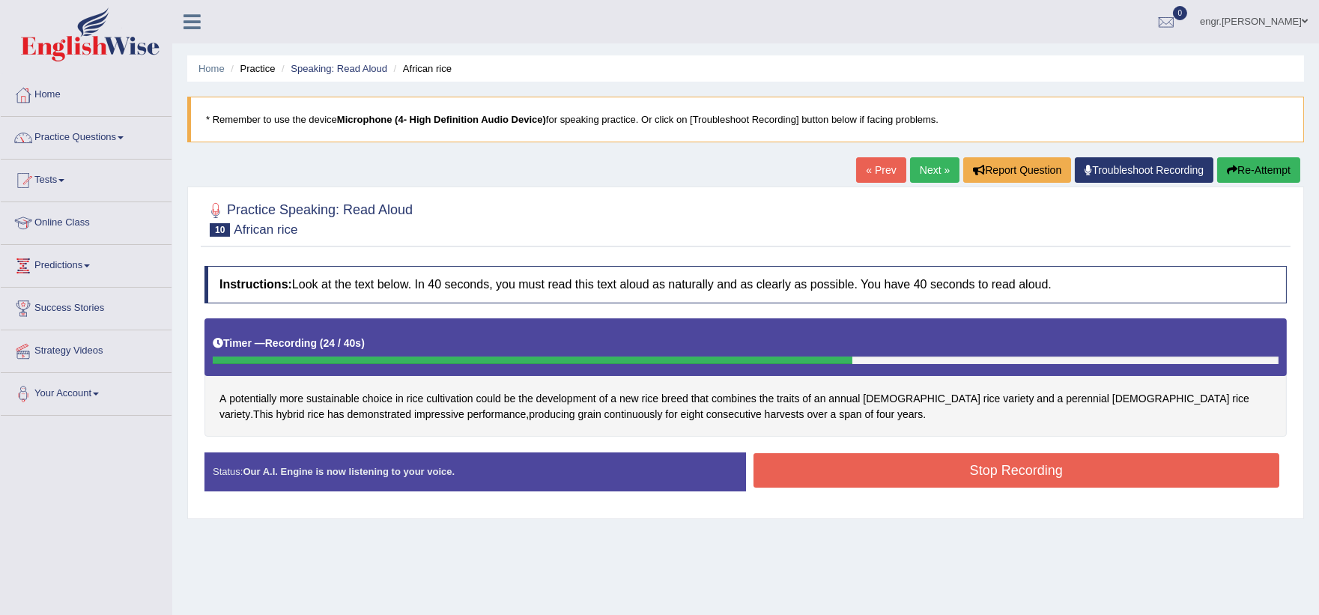
click at [820, 463] on button "Stop Recording" at bounding box center [1017, 470] width 527 height 34
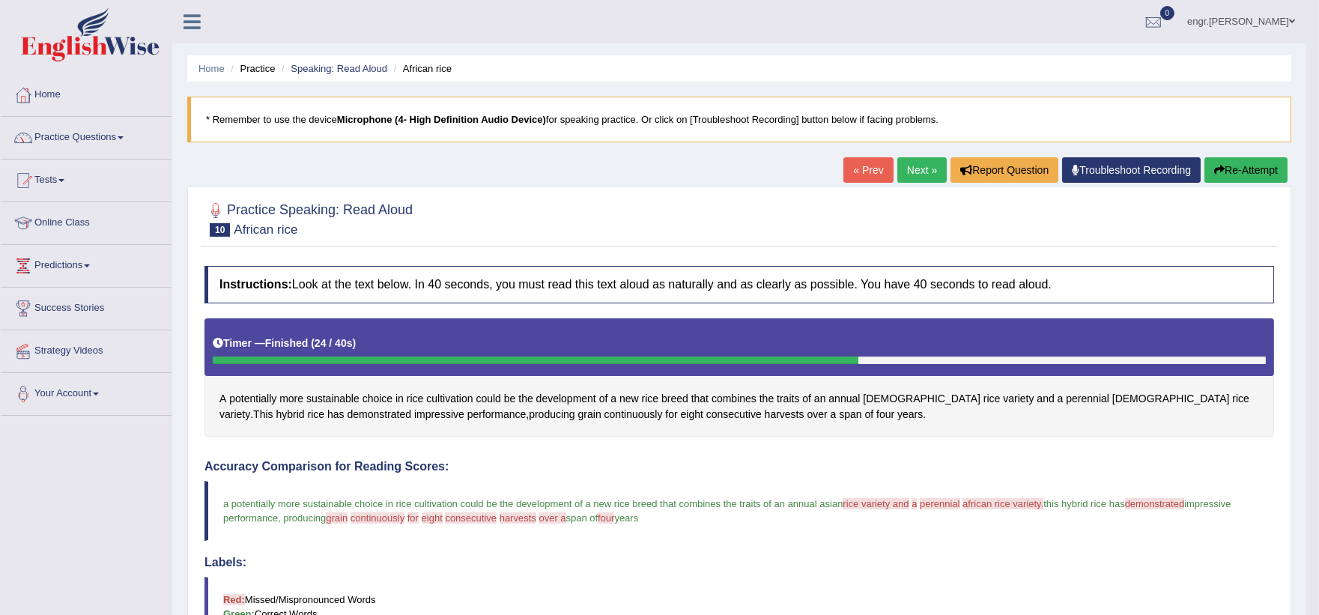
click at [1253, 166] on button "Re-Attempt" at bounding box center [1246, 169] width 83 height 25
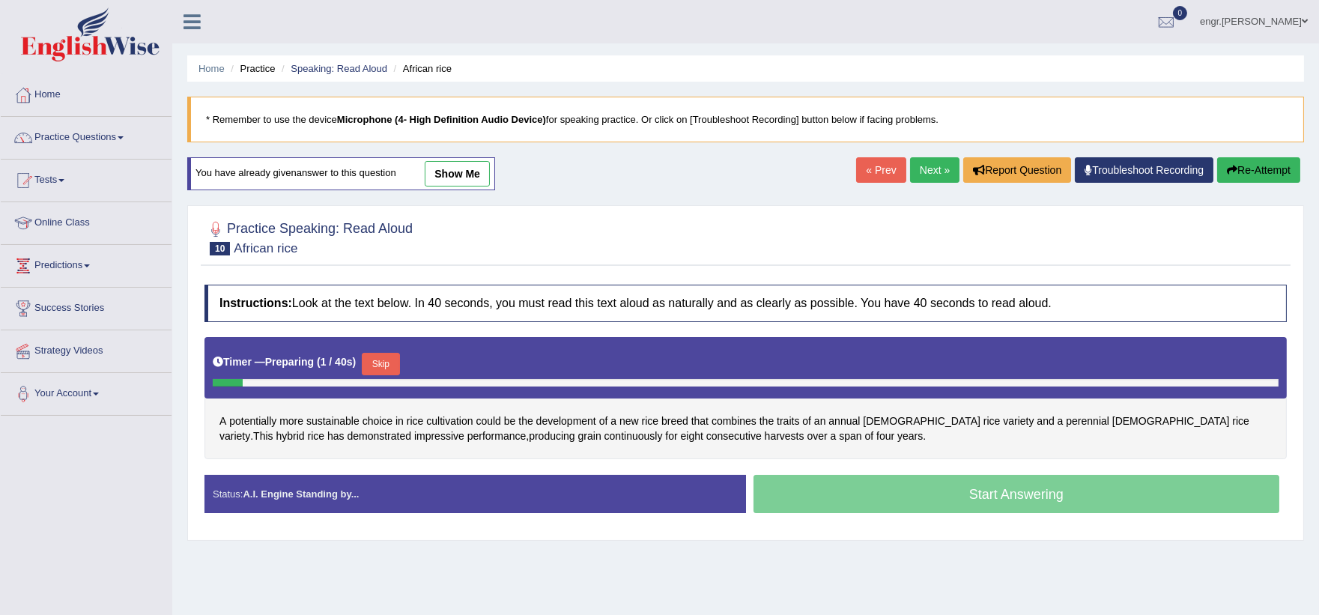
click at [379, 358] on button "Skip" at bounding box center [380, 364] width 37 height 22
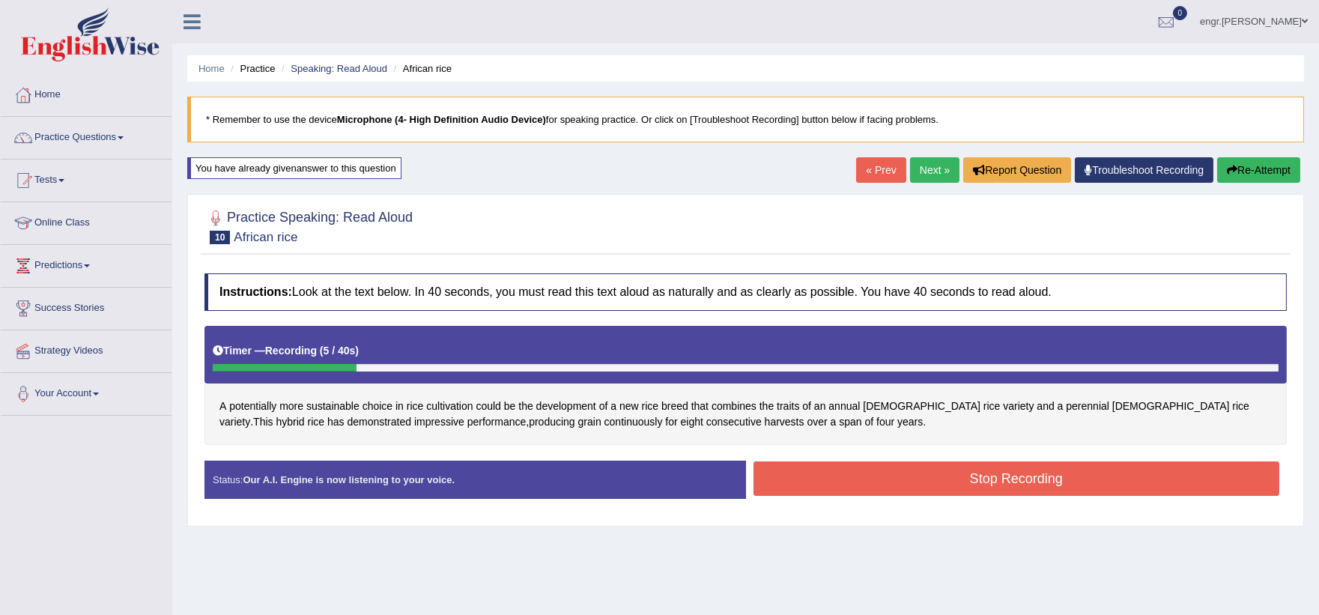
click at [1254, 168] on button "Re-Attempt" at bounding box center [1258, 169] width 83 height 25
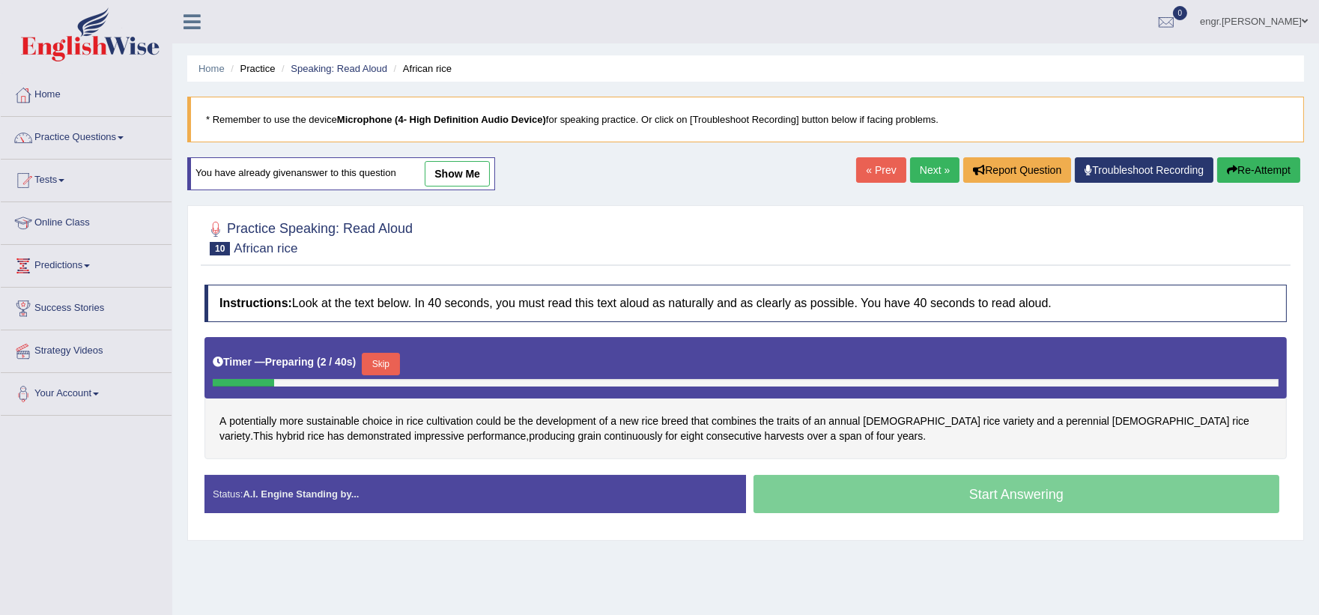
click at [390, 362] on button "Skip" at bounding box center [380, 364] width 37 height 22
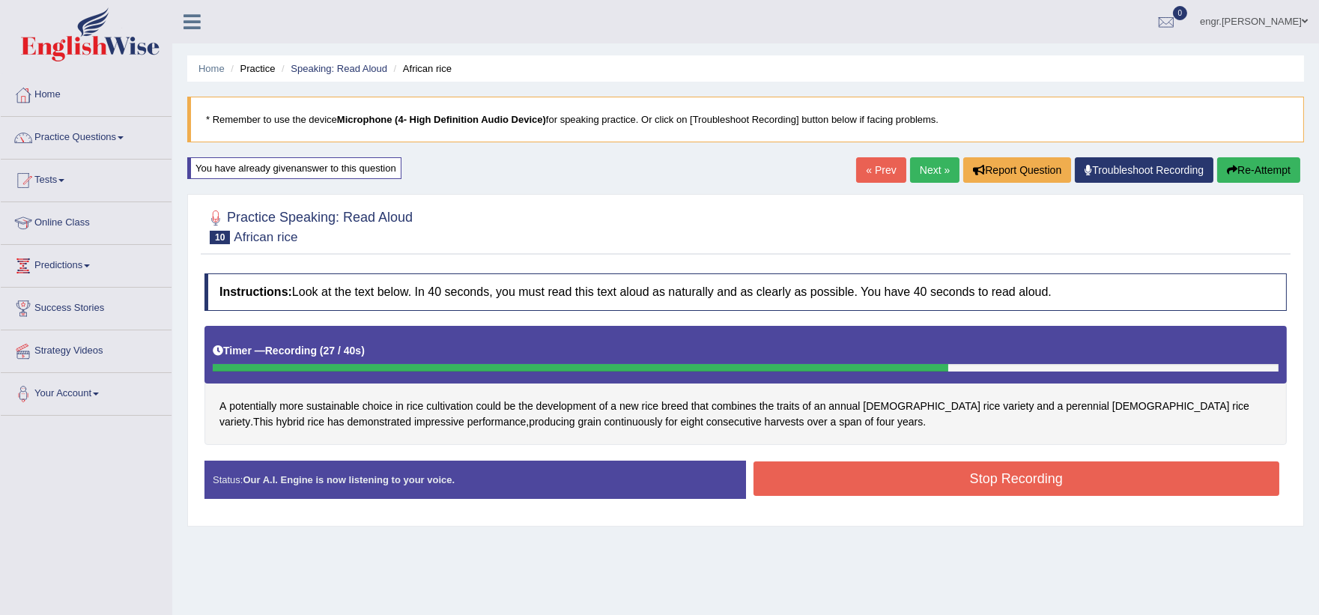
click at [839, 476] on button "Stop Recording" at bounding box center [1017, 478] width 527 height 34
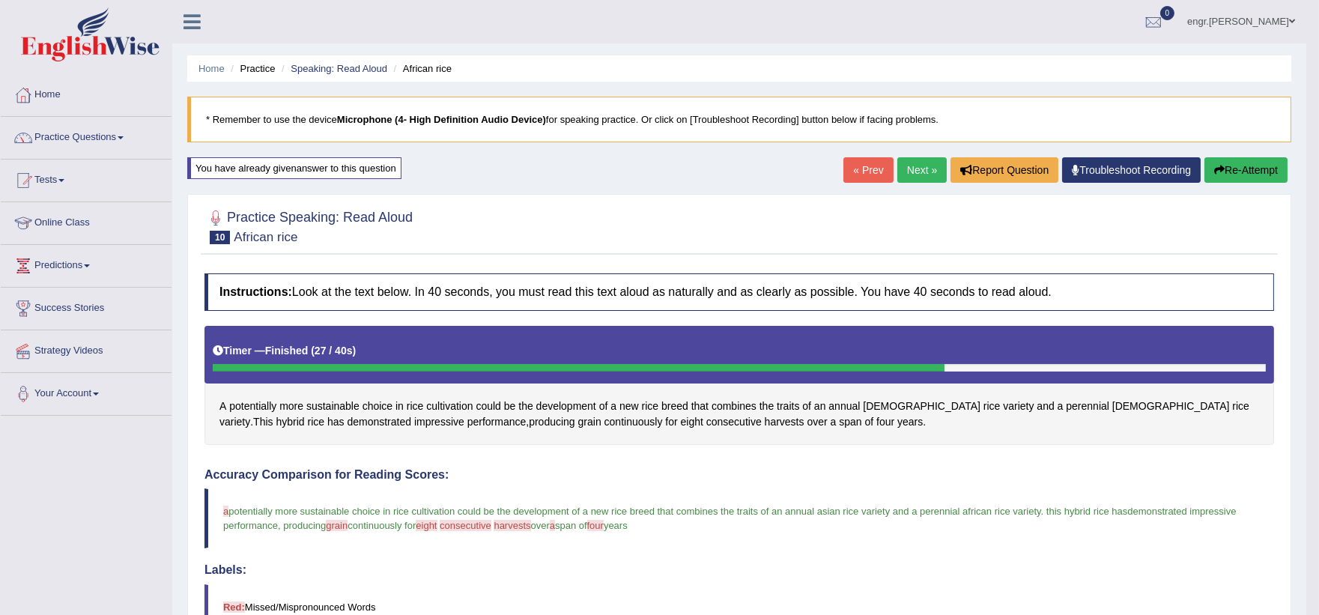
click at [909, 167] on link "Next »" at bounding box center [922, 169] width 49 height 25
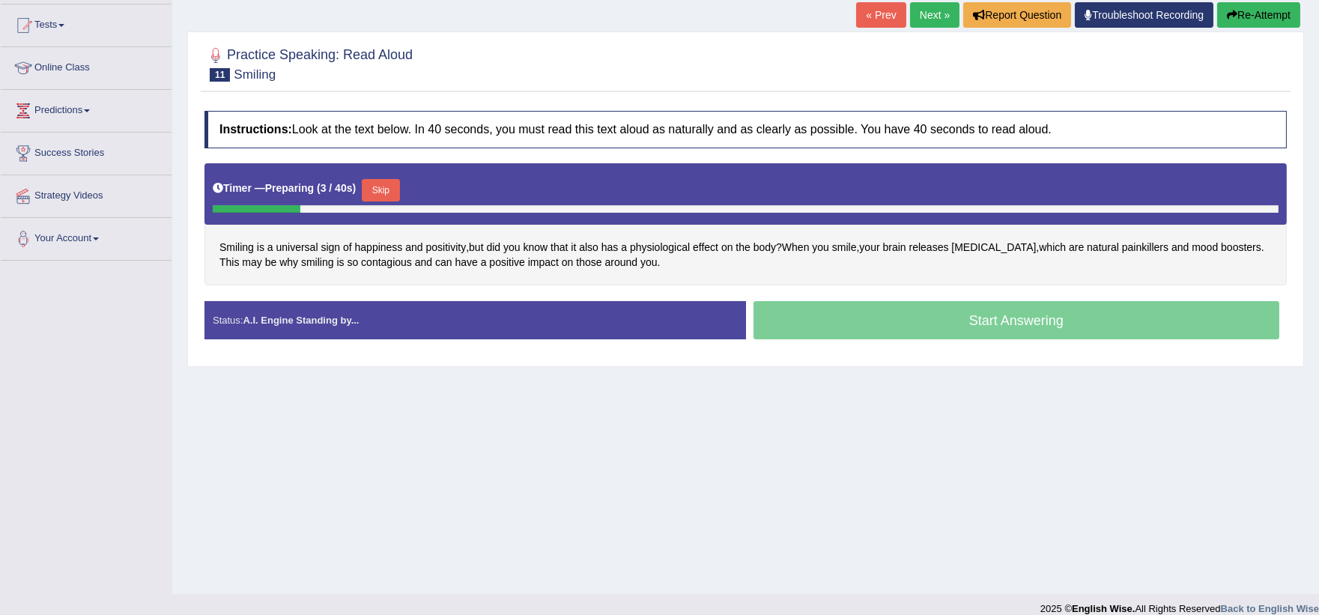
click at [394, 193] on button "Skip" at bounding box center [380, 190] width 37 height 22
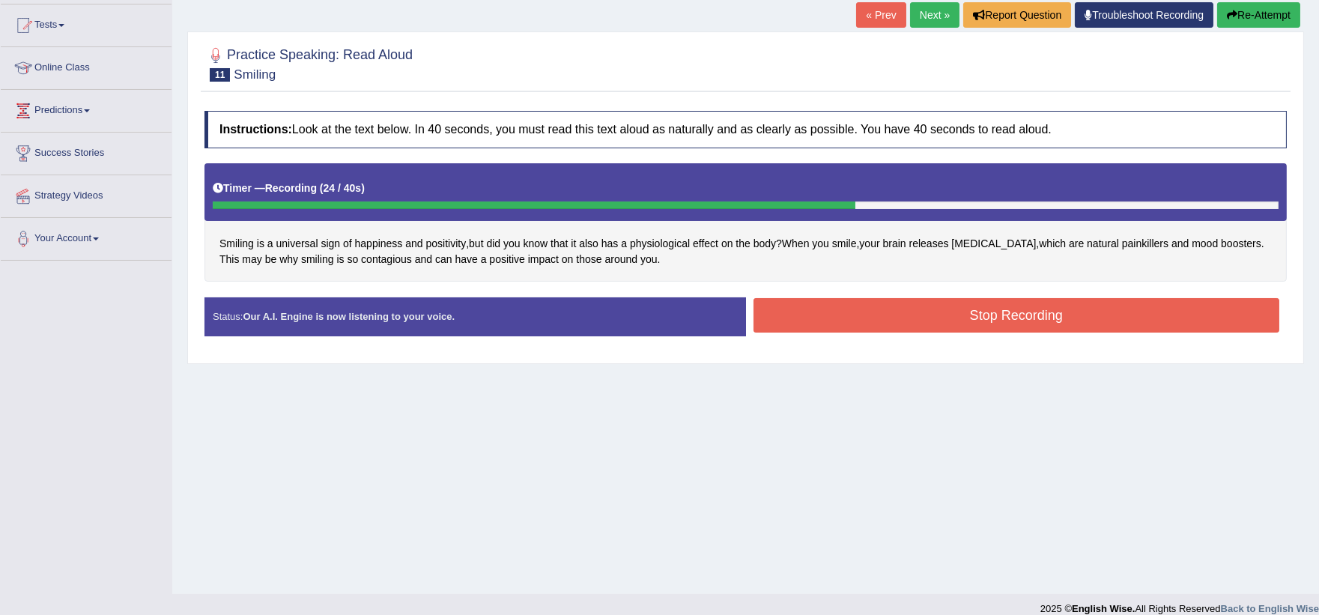
click at [968, 328] on button "Stop Recording" at bounding box center [1017, 315] width 527 height 34
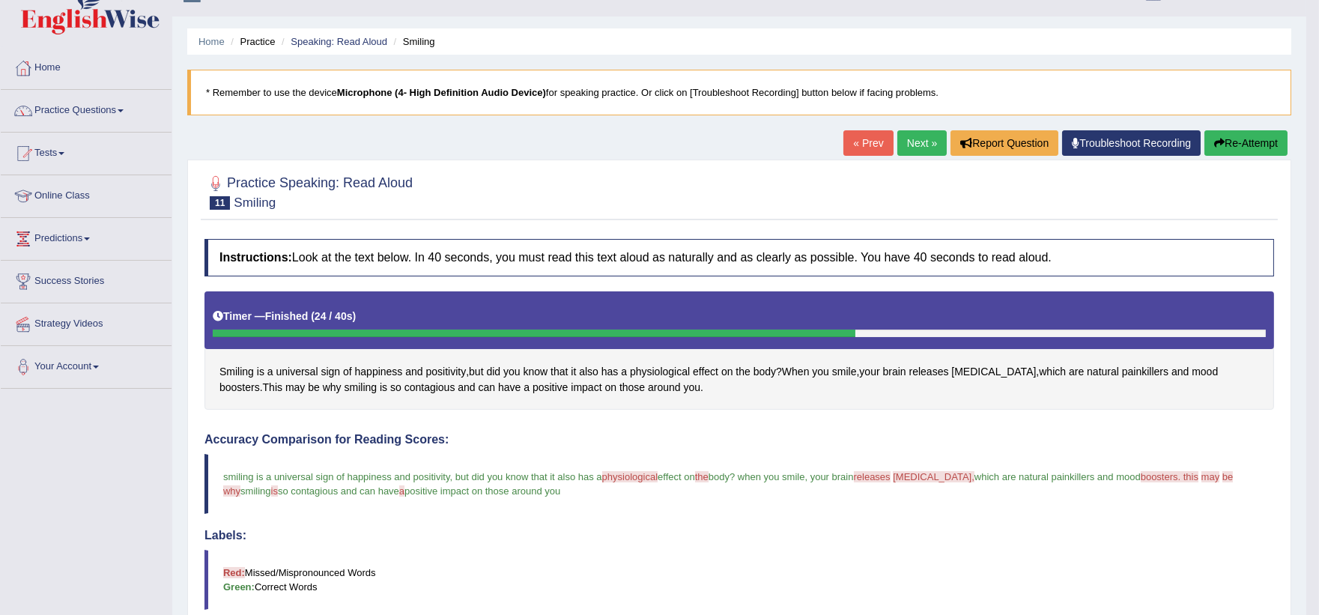
scroll to position [5, 0]
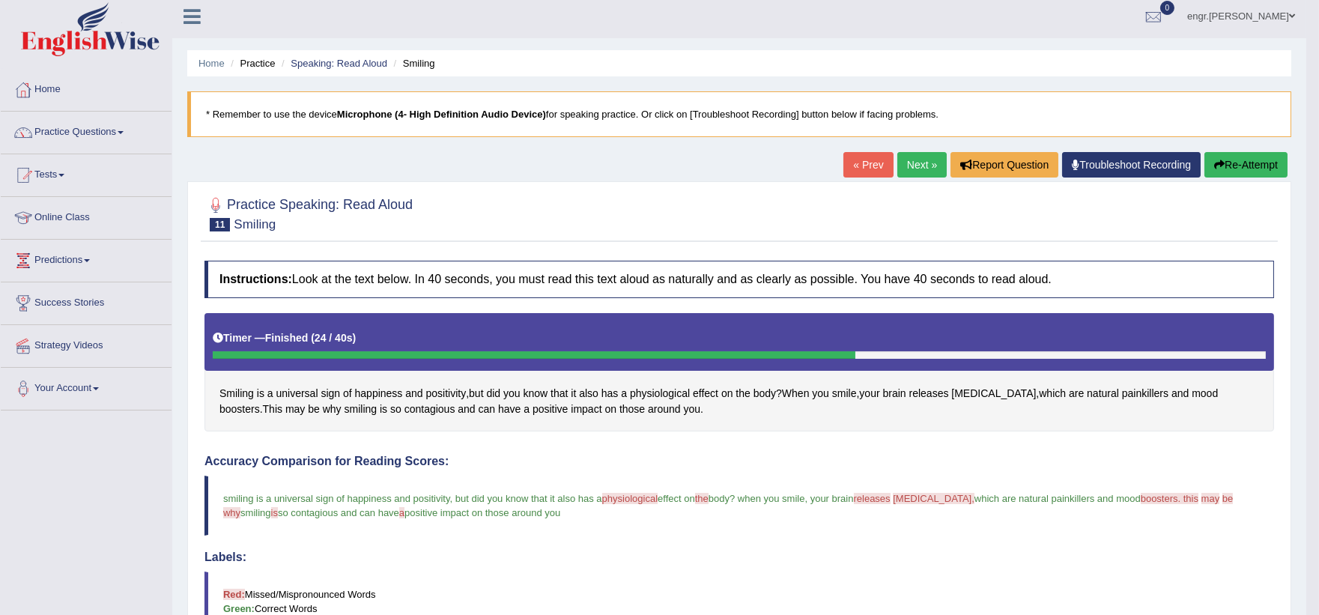
click at [909, 169] on link "Next »" at bounding box center [922, 164] width 49 height 25
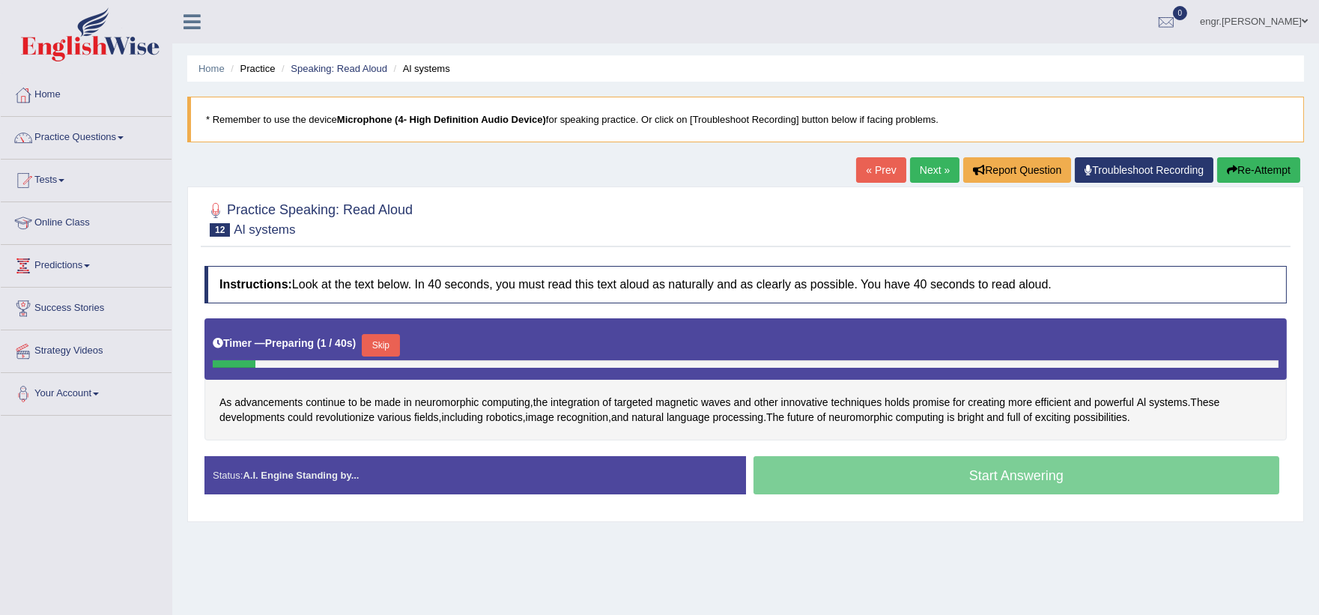
click at [397, 351] on button "Skip" at bounding box center [380, 345] width 37 height 22
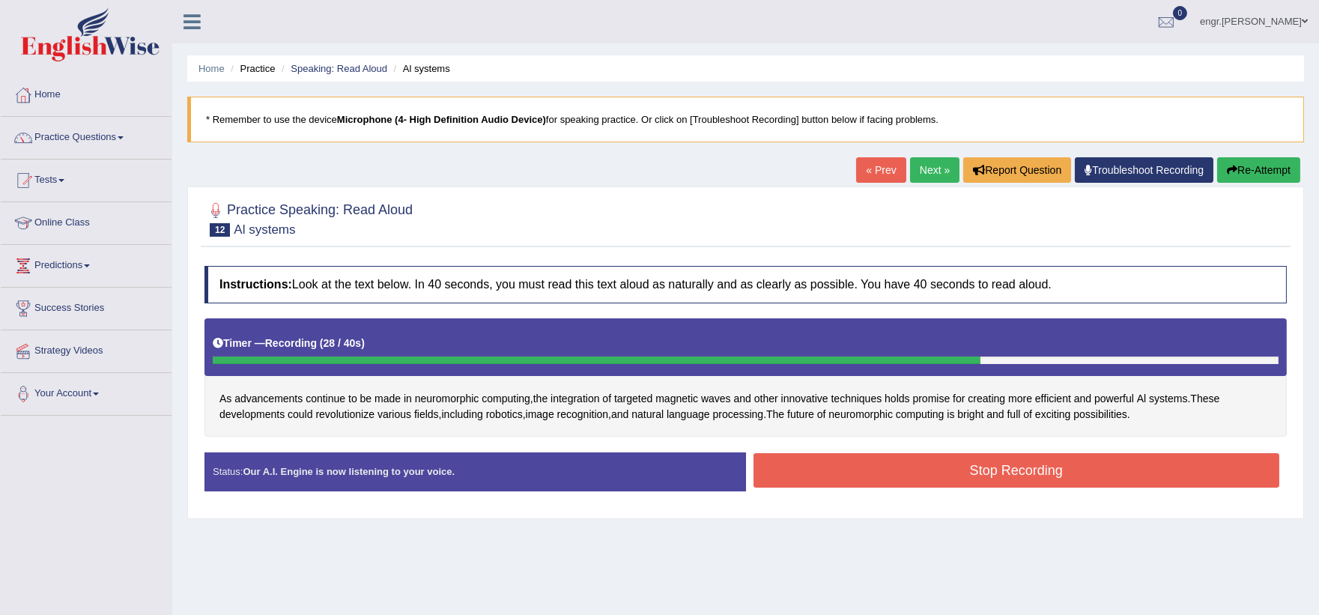
click at [1227, 168] on icon "button" at bounding box center [1232, 170] width 10 height 10
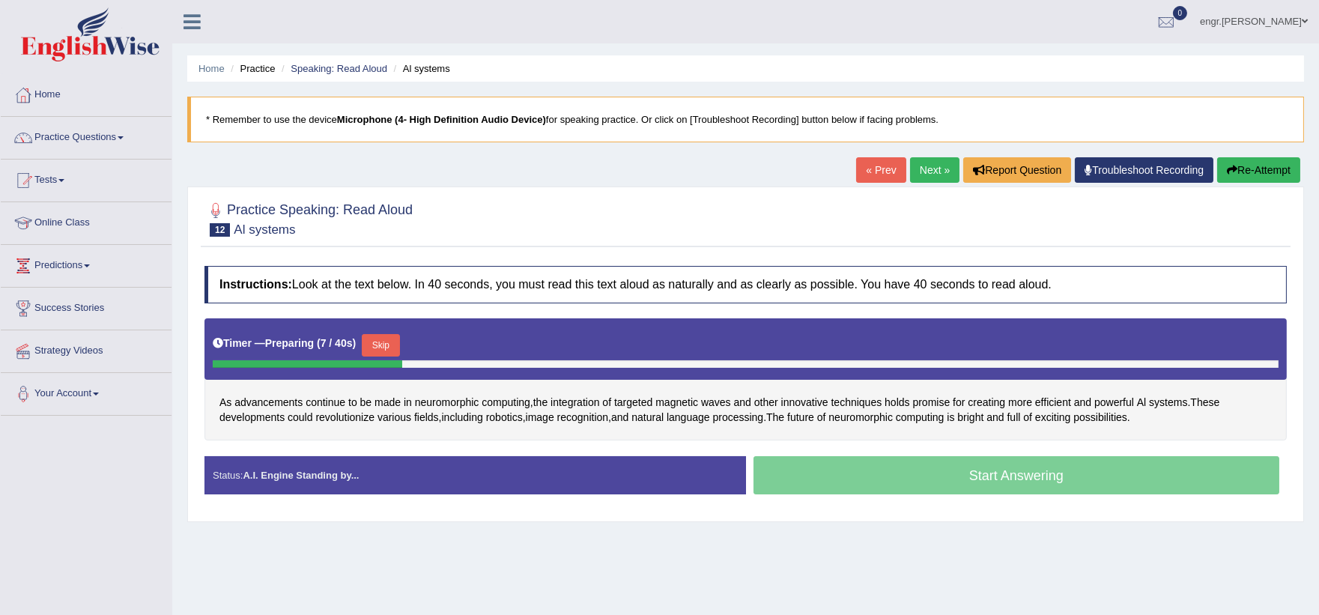
click at [378, 343] on button "Skip" at bounding box center [380, 345] width 37 height 22
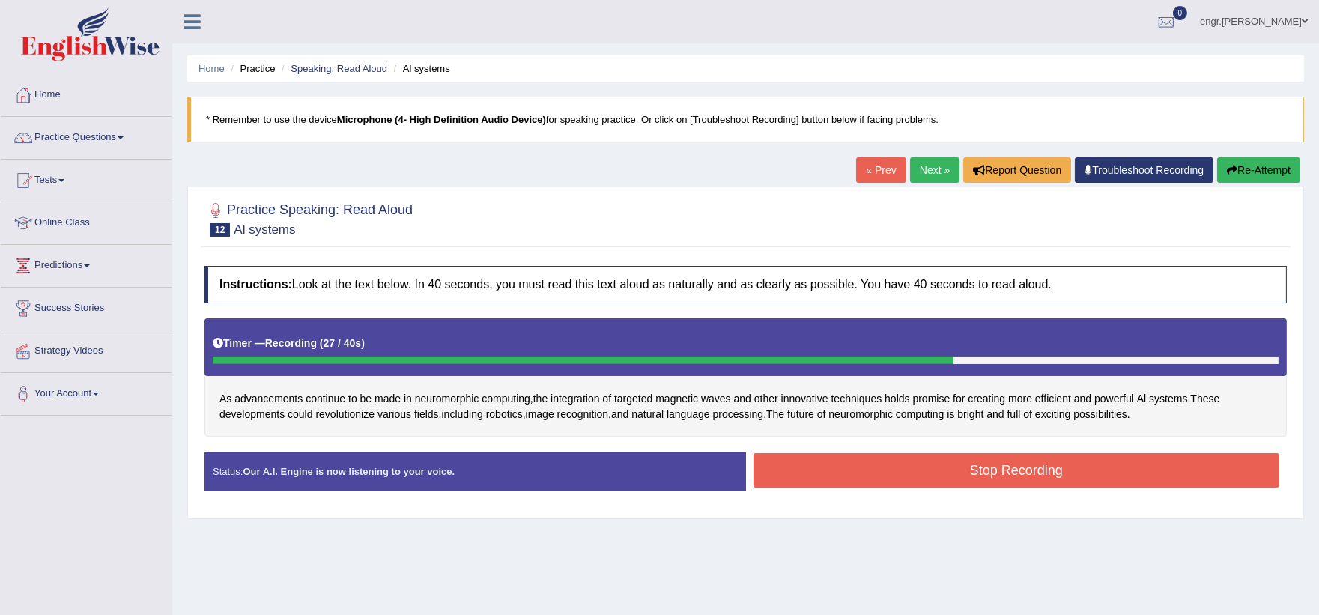
click at [906, 462] on button "Stop Recording" at bounding box center [1017, 470] width 527 height 34
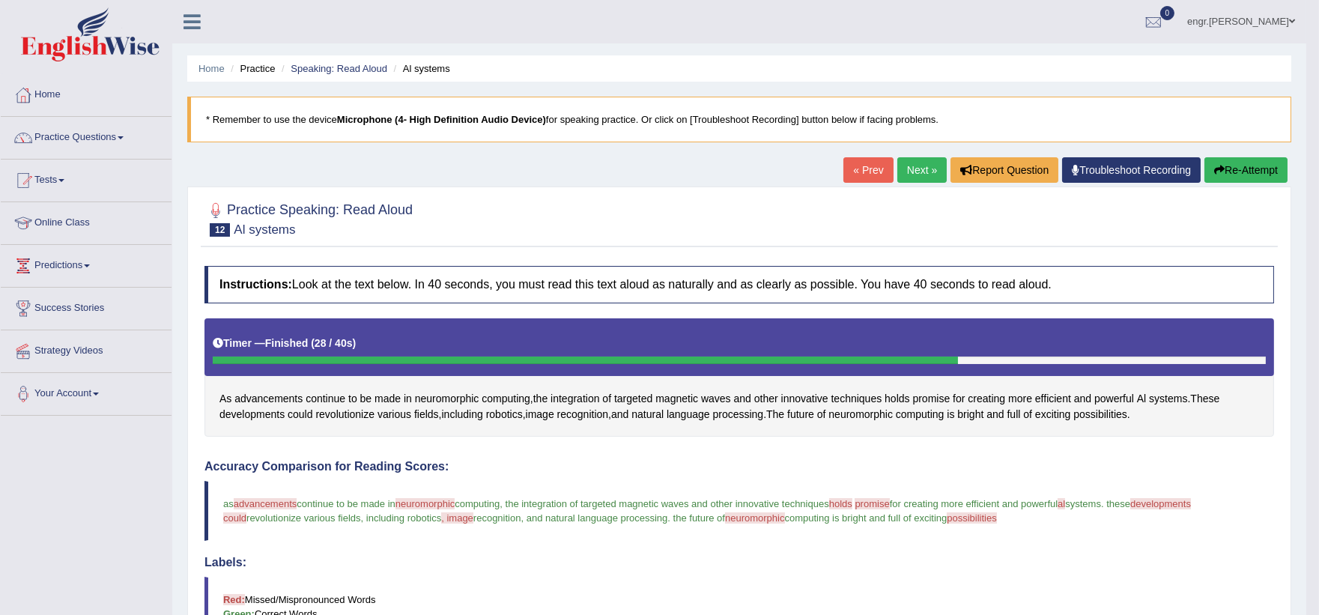
click at [904, 177] on link "Next »" at bounding box center [922, 169] width 49 height 25
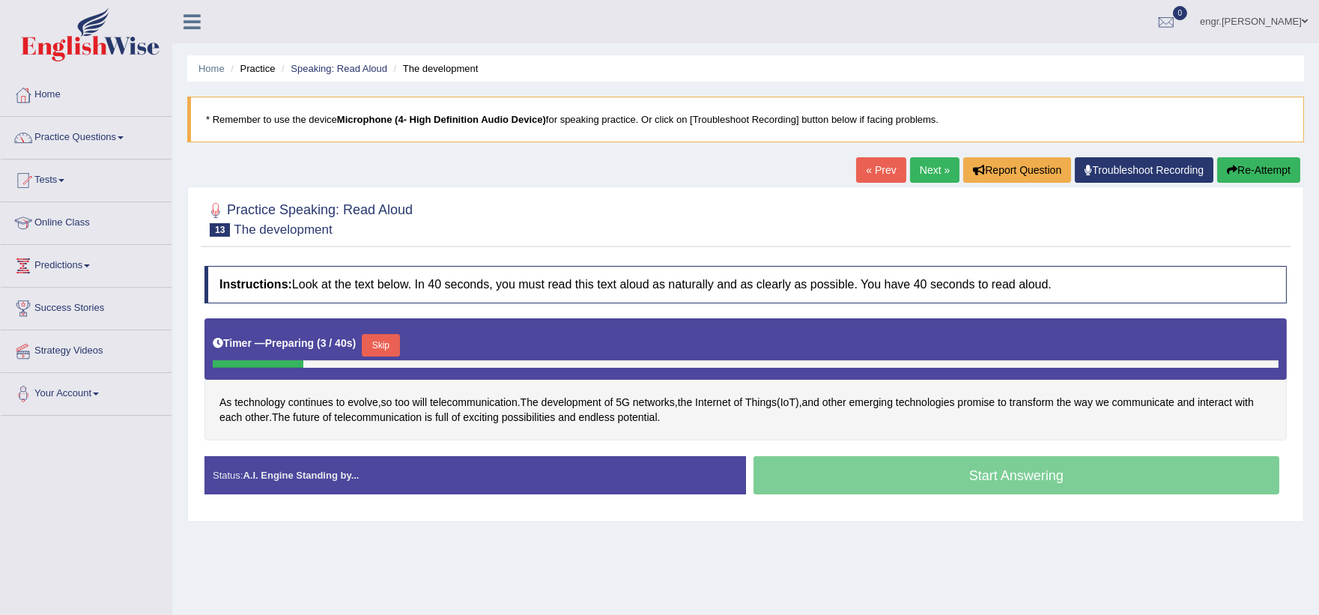
click at [387, 343] on button "Skip" at bounding box center [380, 345] width 37 height 22
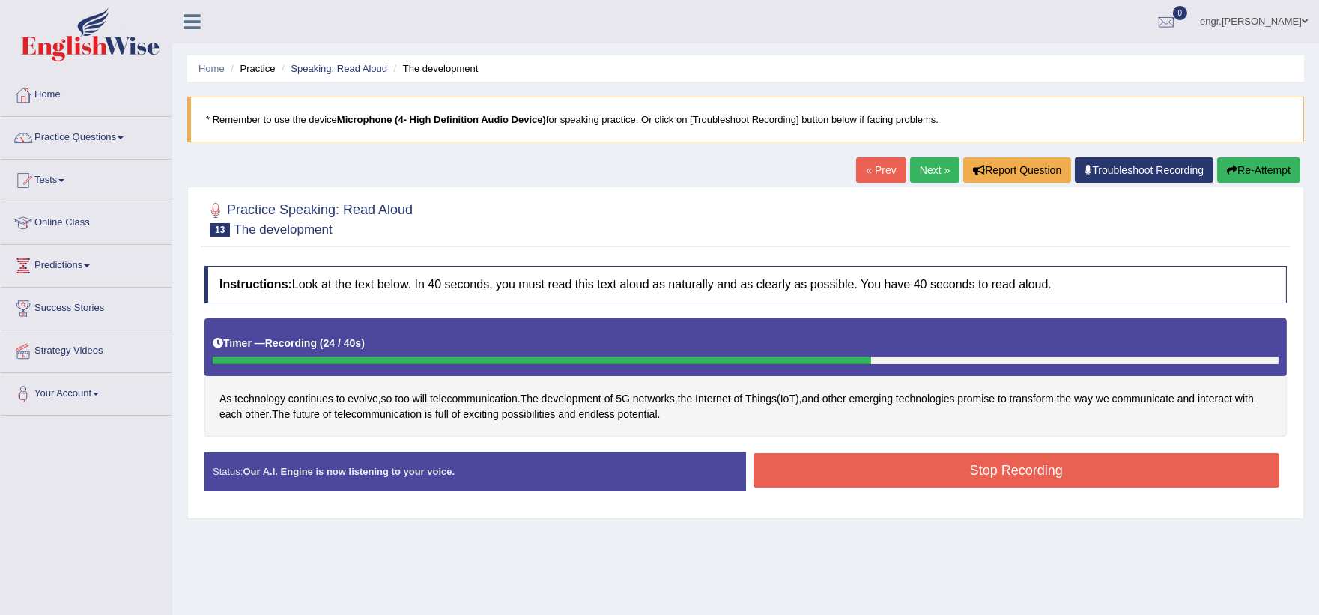
click at [817, 479] on button "Stop Recording" at bounding box center [1017, 470] width 527 height 34
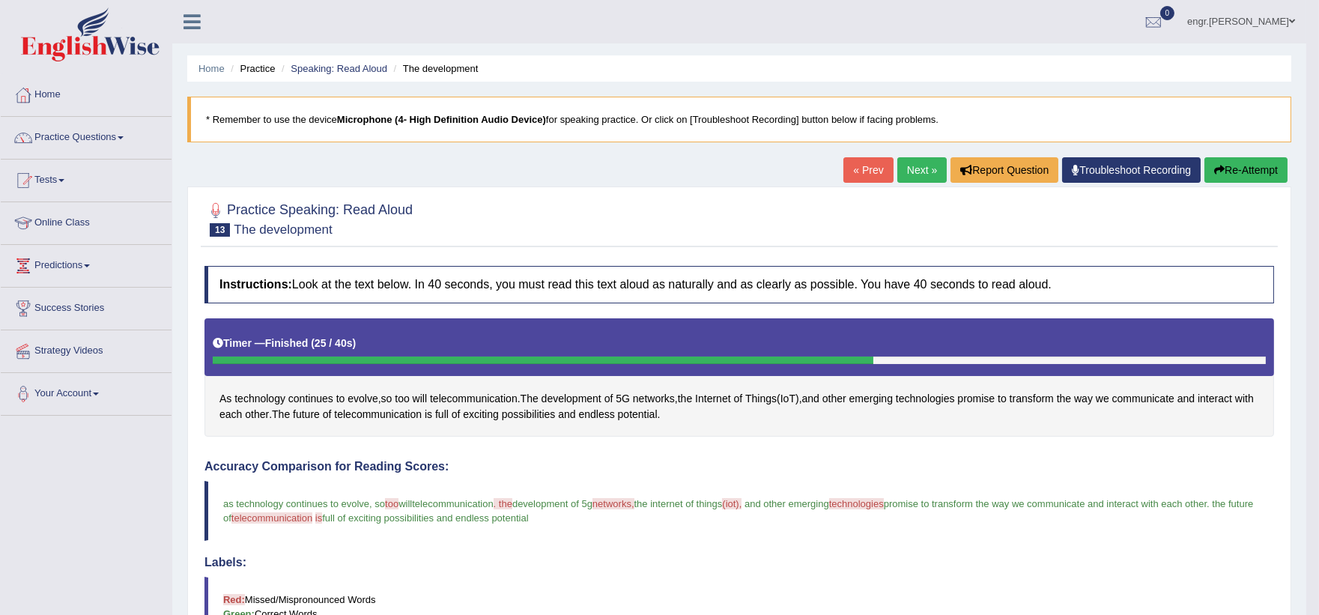
click at [1231, 174] on button "Re-Attempt" at bounding box center [1246, 169] width 83 height 25
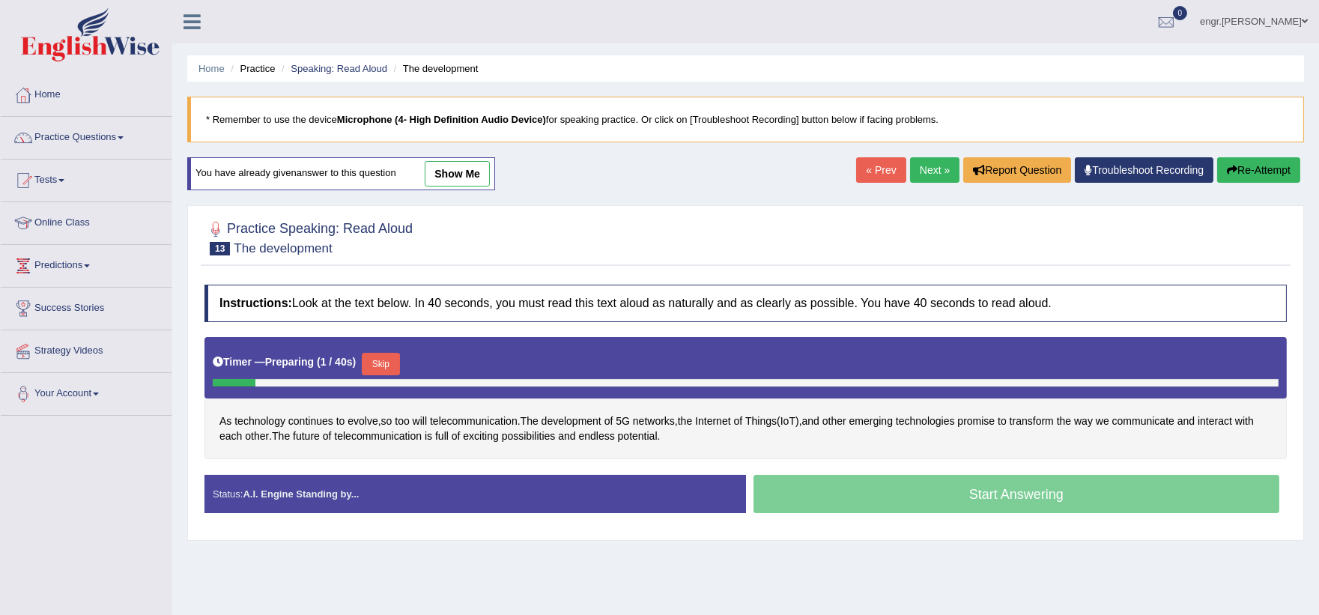
click at [390, 363] on button "Skip" at bounding box center [380, 364] width 37 height 22
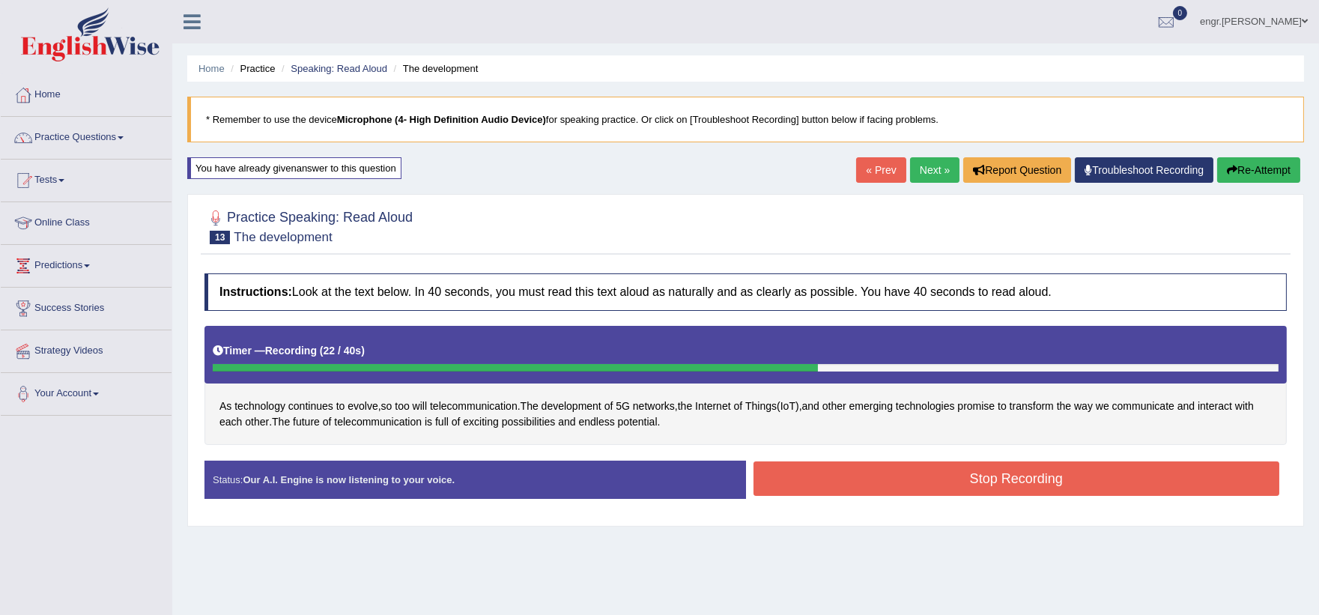
click at [832, 482] on button "Stop Recording" at bounding box center [1017, 478] width 527 height 34
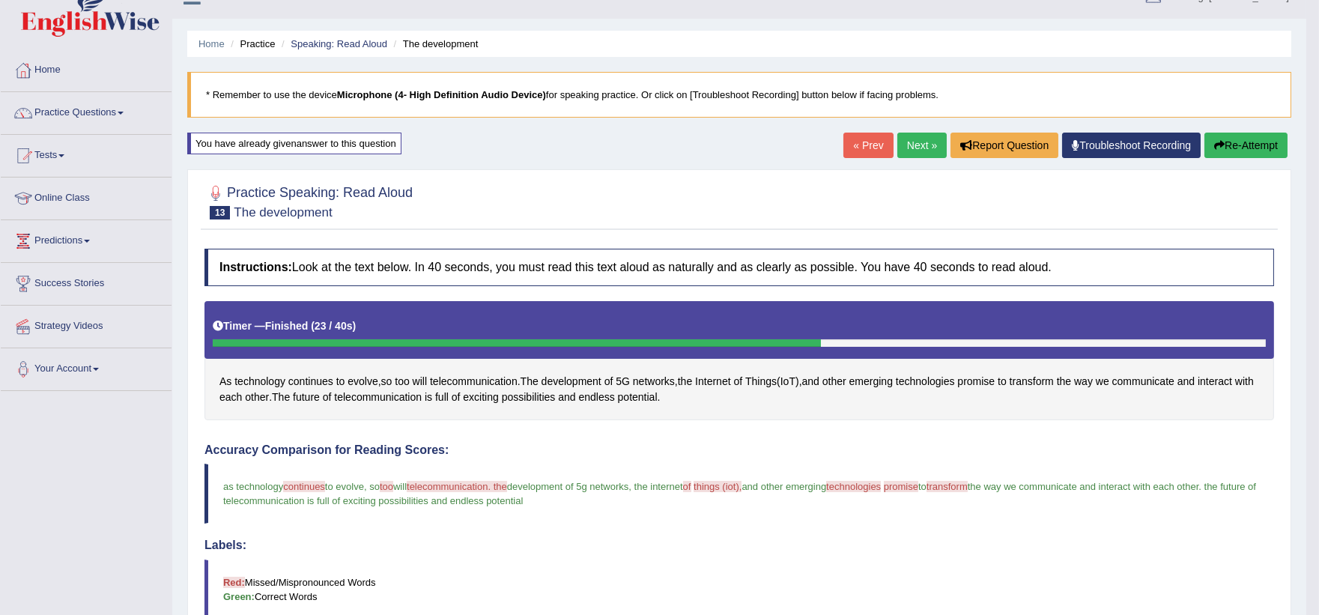
scroll to position [19, 0]
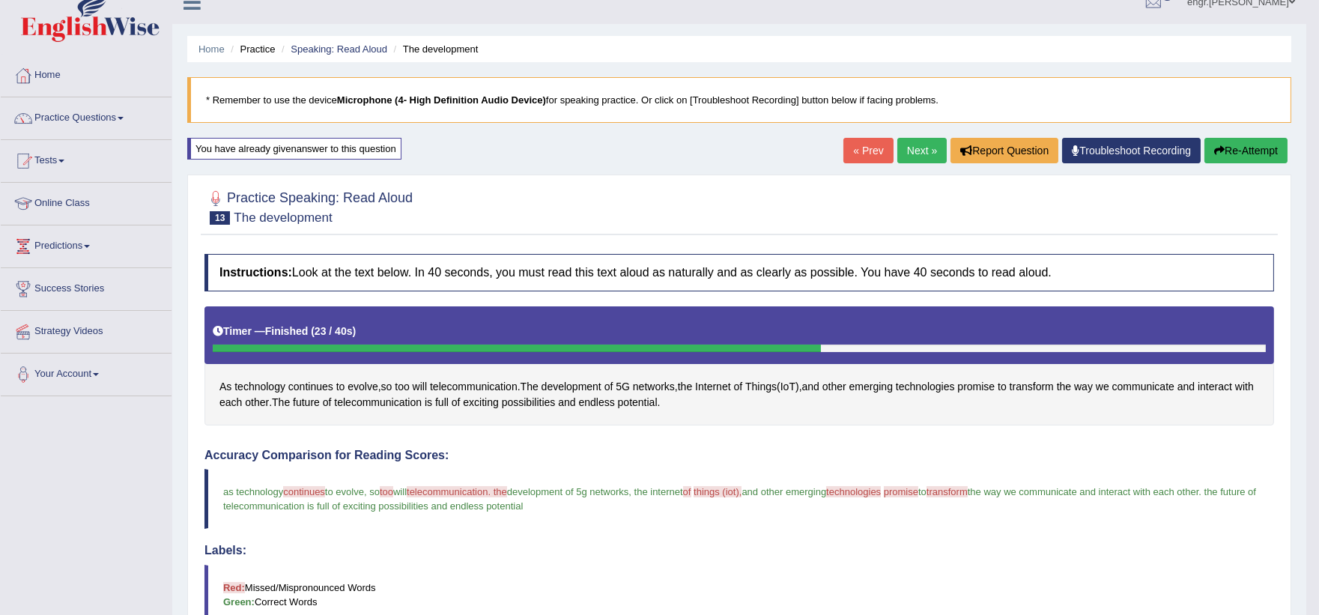
click at [909, 158] on link "Next »" at bounding box center [922, 150] width 49 height 25
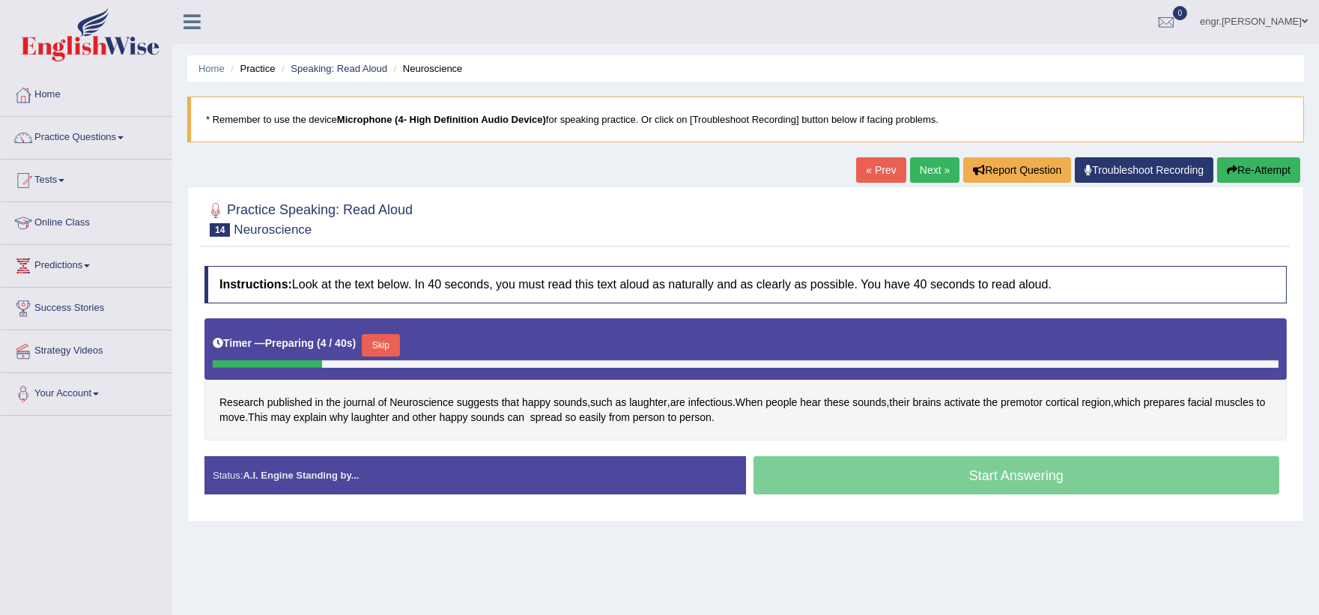
click at [390, 342] on button "Skip" at bounding box center [380, 345] width 37 height 22
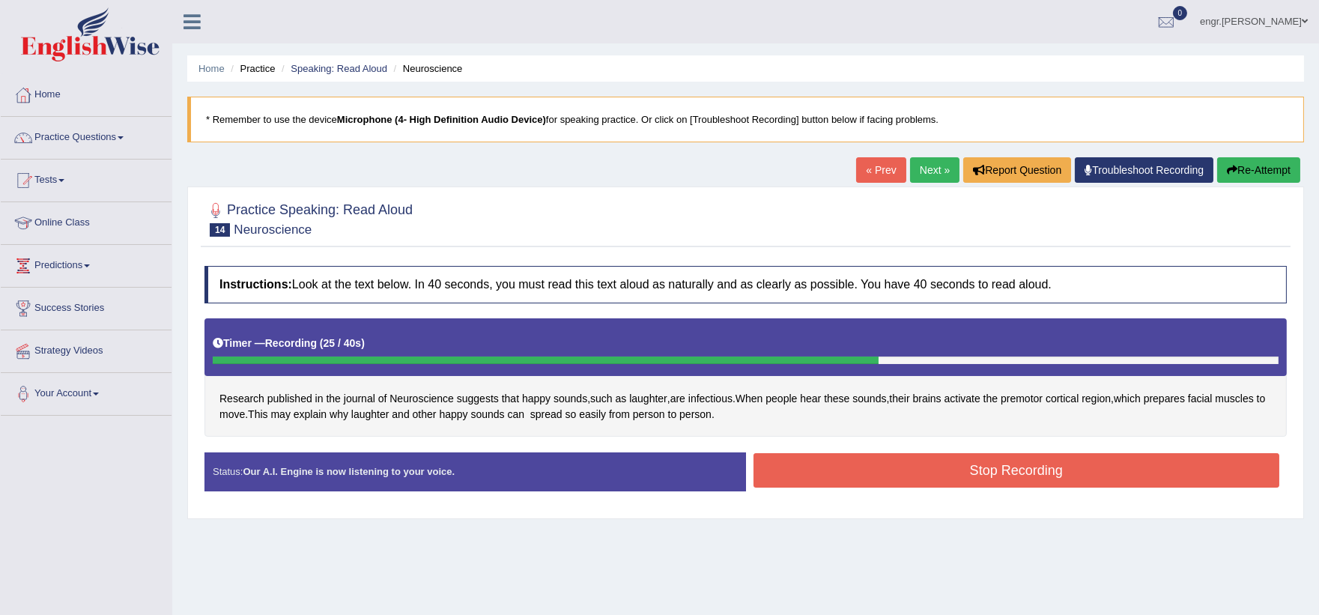
click at [852, 482] on button "Stop Recording" at bounding box center [1017, 470] width 527 height 34
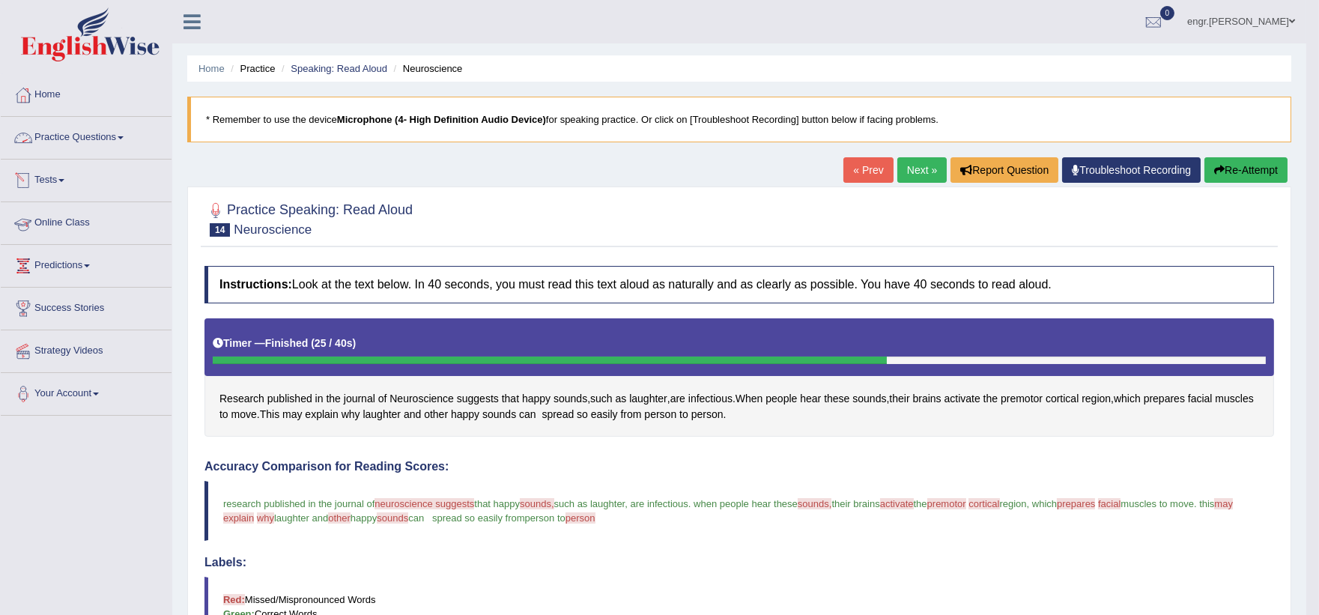
click at [87, 151] on link "Practice Questions" at bounding box center [86, 135] width 171 height 37
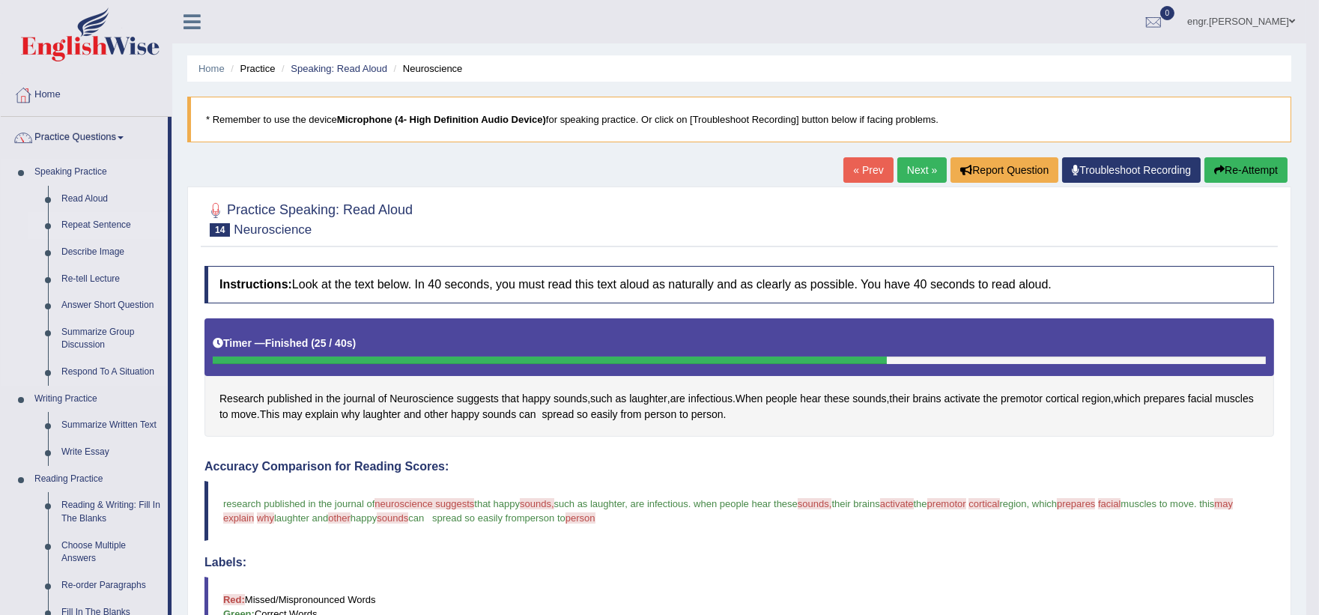
click at [99, 220] on link "Repeat Sentence" at bounding box center [111, 225] width 113 height 27
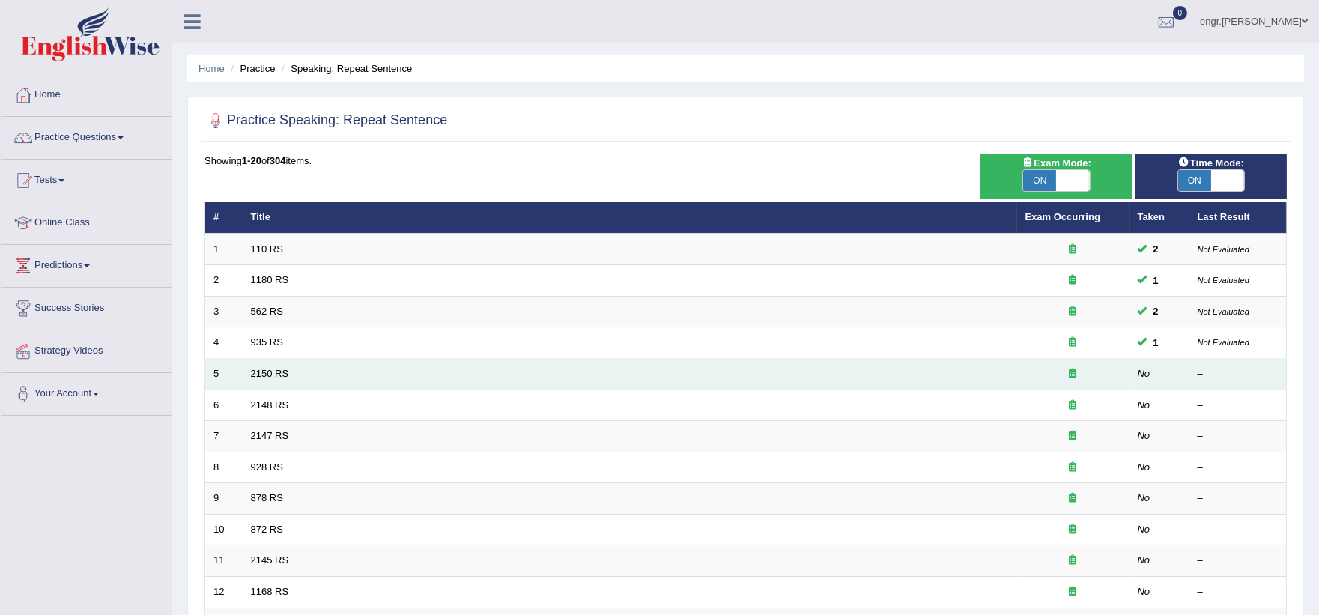
click at [279, 375] on link "2150 RS" at bounding box center [270, 373] width 38 height 11
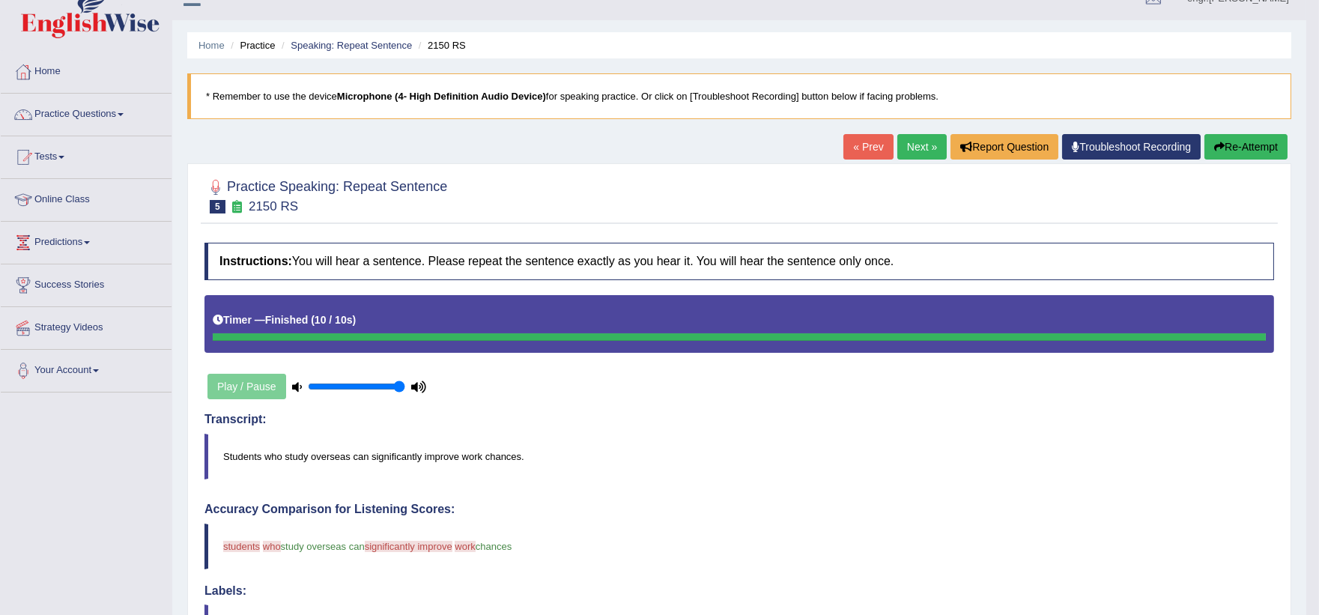
scroll to position [22, 0]
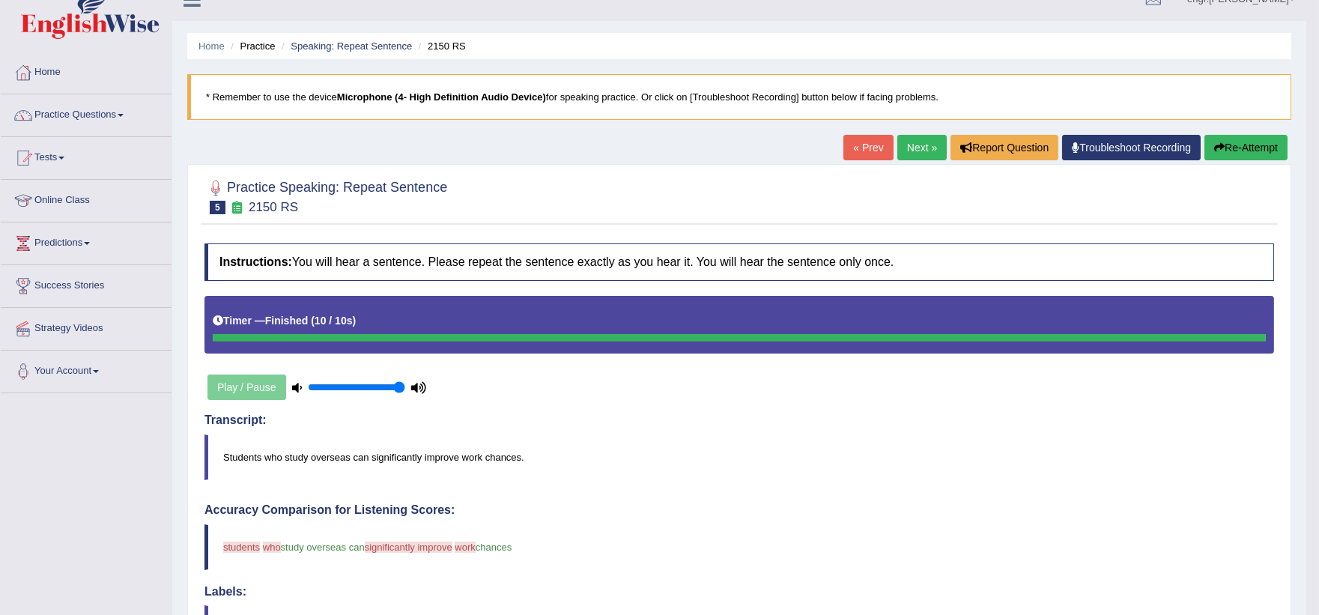
click at [910, 146] on link "Next »" at bounding box center [922, 147] width 49 height 25
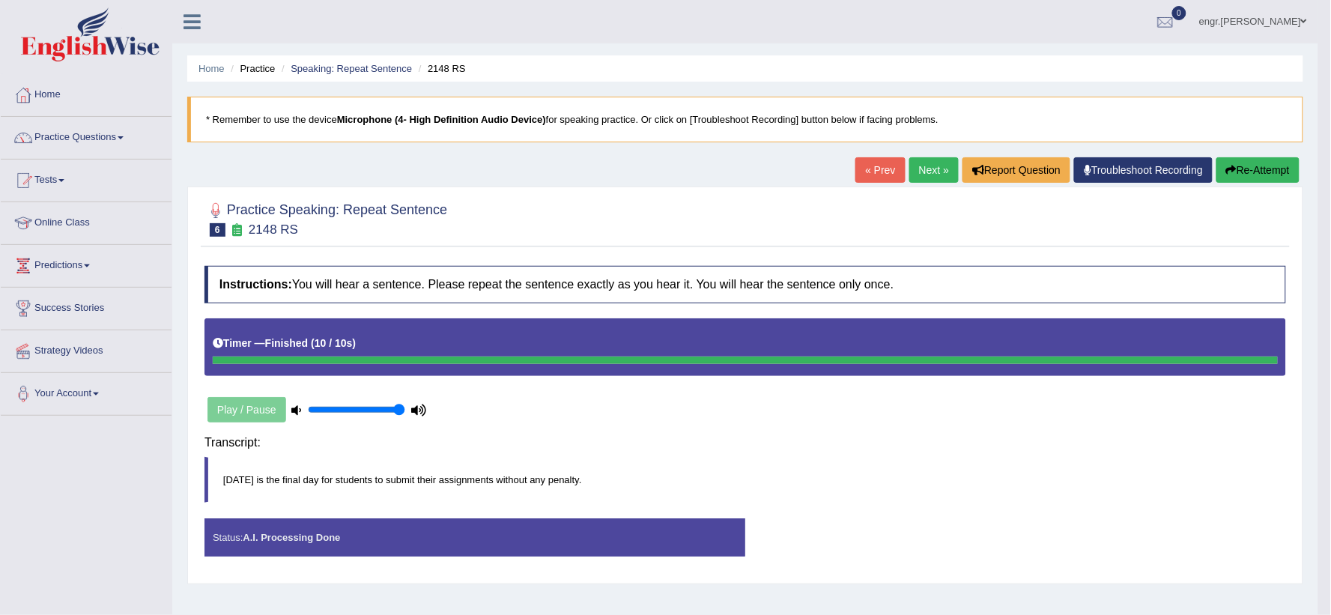
click at [915, 445] on h4 "Transcript:" at bounding box center [746, 442] width 1082 height 13
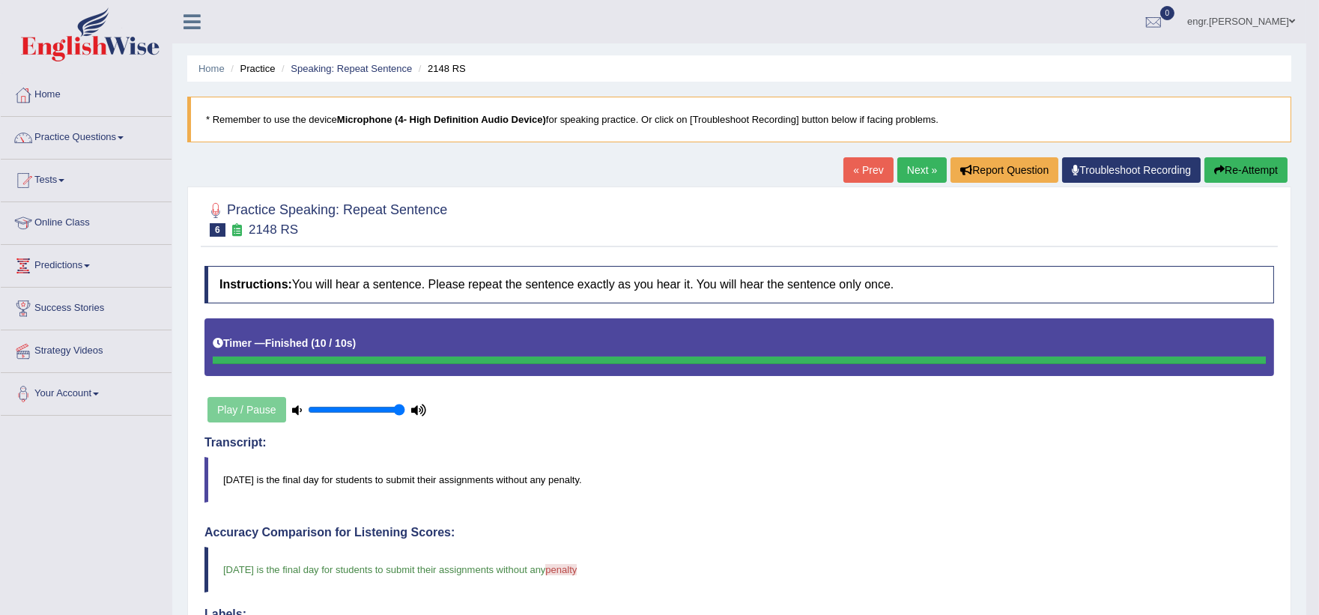
click at [905, 173] on link "Next »" at bounding box center [922, 169] width 49 height 25
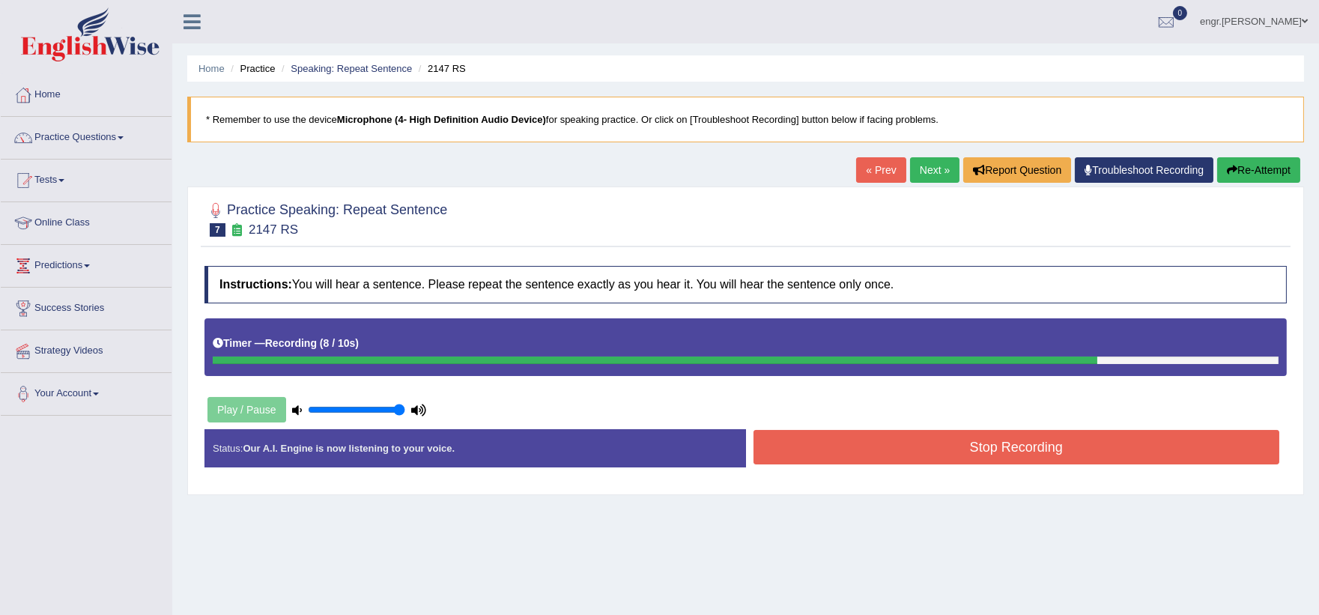
click at [874, 437] on button "Stop Recording" at bounding box center [1017, 447] width 527 height 34
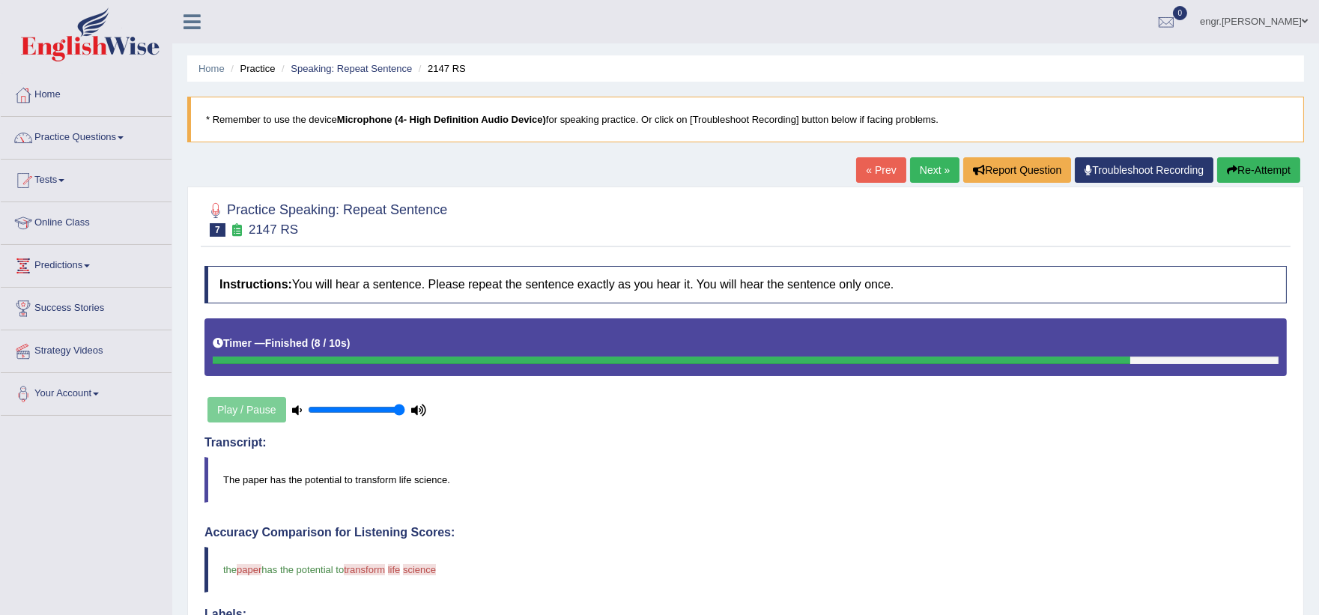
click at [933, 174] on link "Next »" at bounding box center [934, 169] width 49 height 25
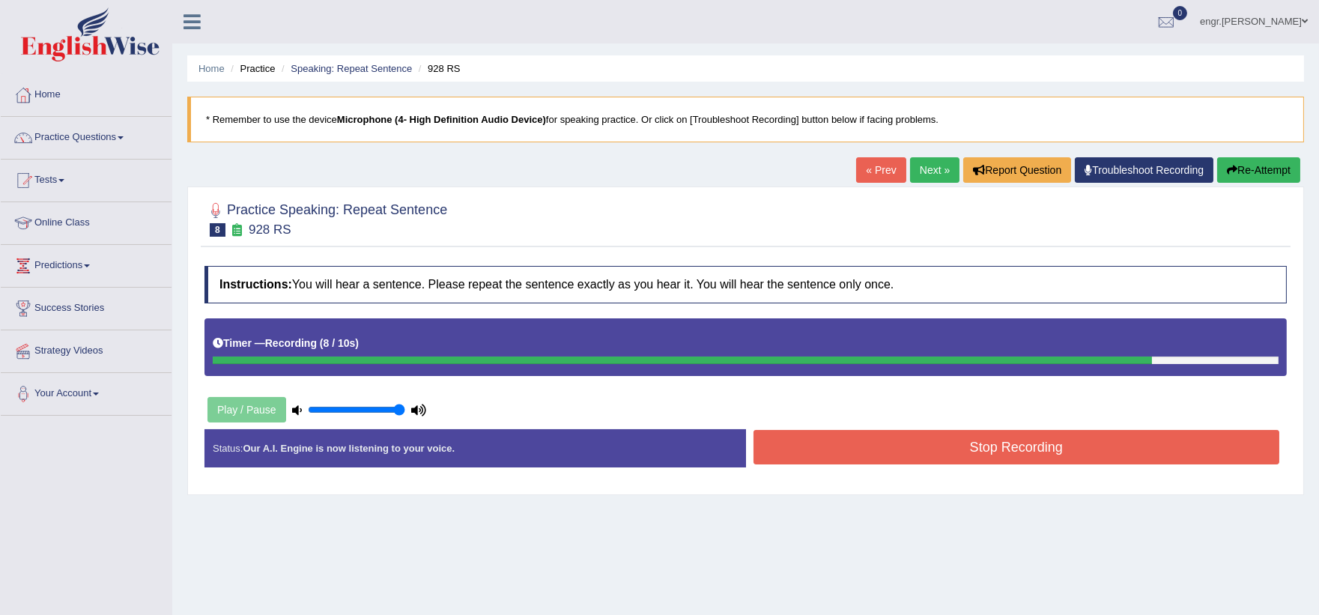
click at [797, 442] on button "Stop Recording" at bounding box center [1017, 447] width 527 height 34
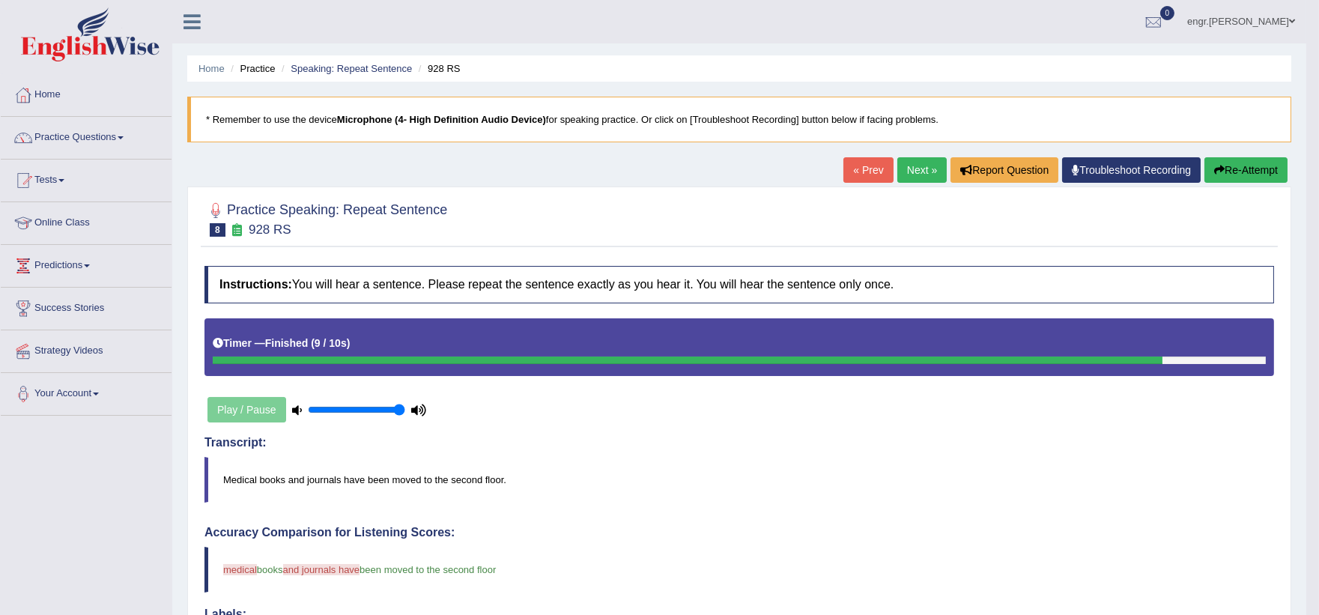
click at [919, 163] on link "Next »" at bounding box center [922, 169] width 49 height 25
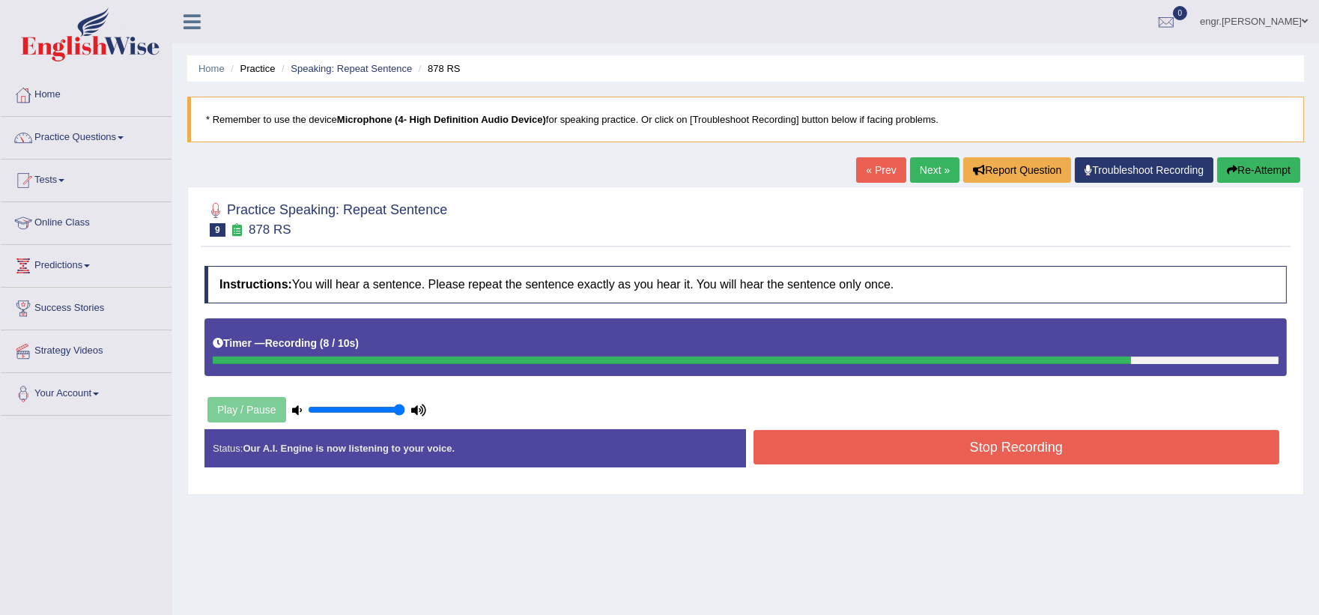
click at [791, 439] on button "Stop Recording" at bounding box center [1017, 447] width 527 height 34
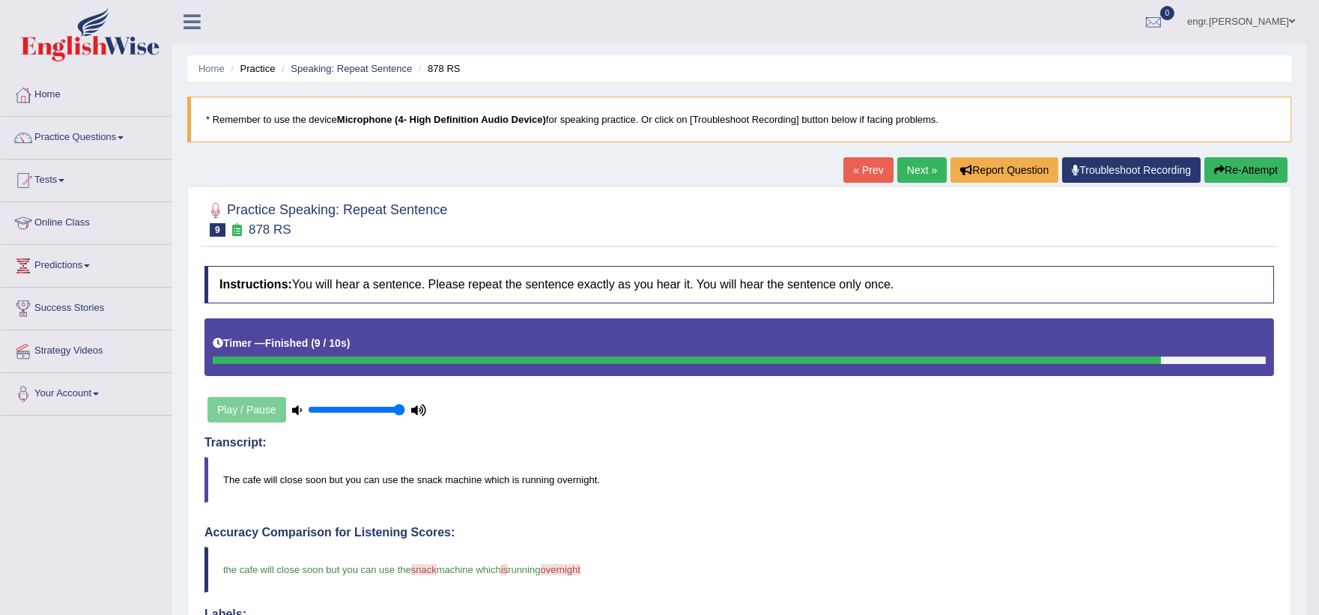
click at [926, 166] on link "Next »" at bounding box center [922, 169] width 49 height 25
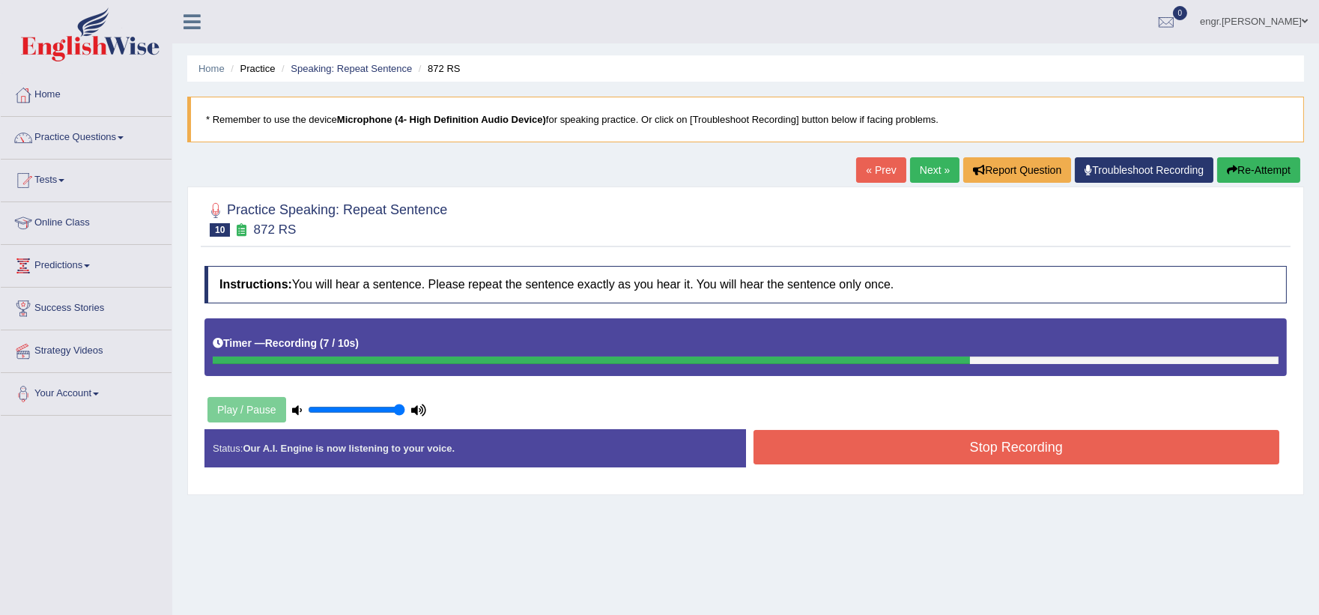
click at [886, 450] on button "Stop Recording" at bounding box center [1017, 447] width 527 height 34
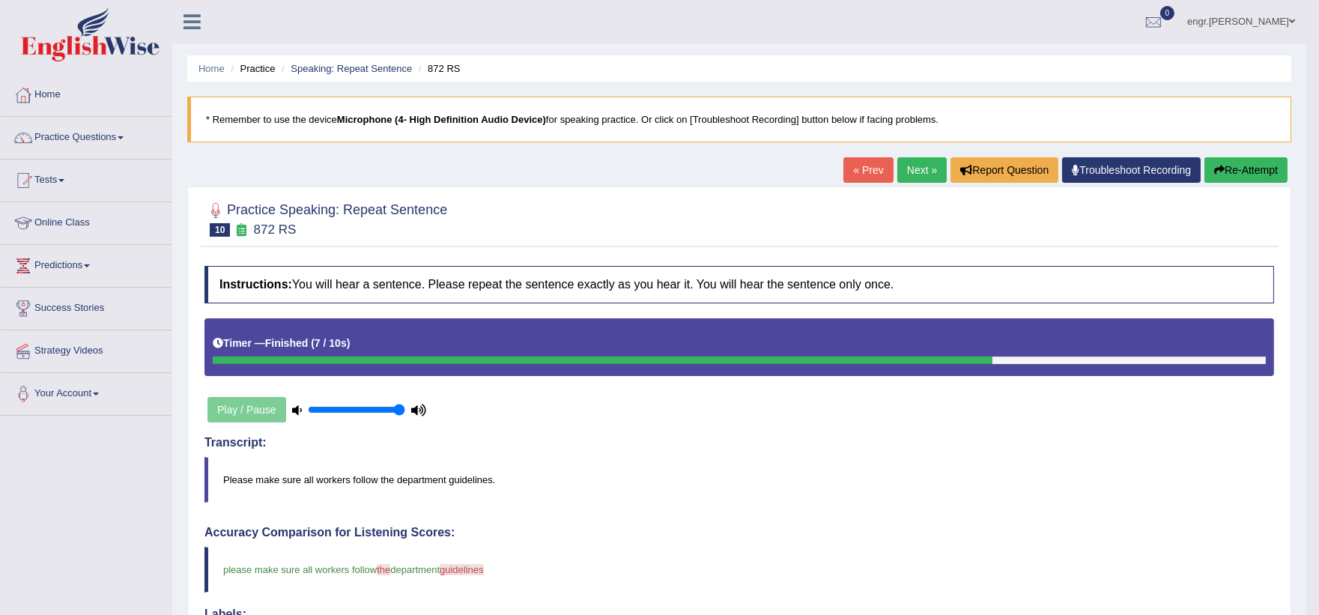
click at [899, 175] on link "Next »" at bounding box center [922, 169] width 49 height 25
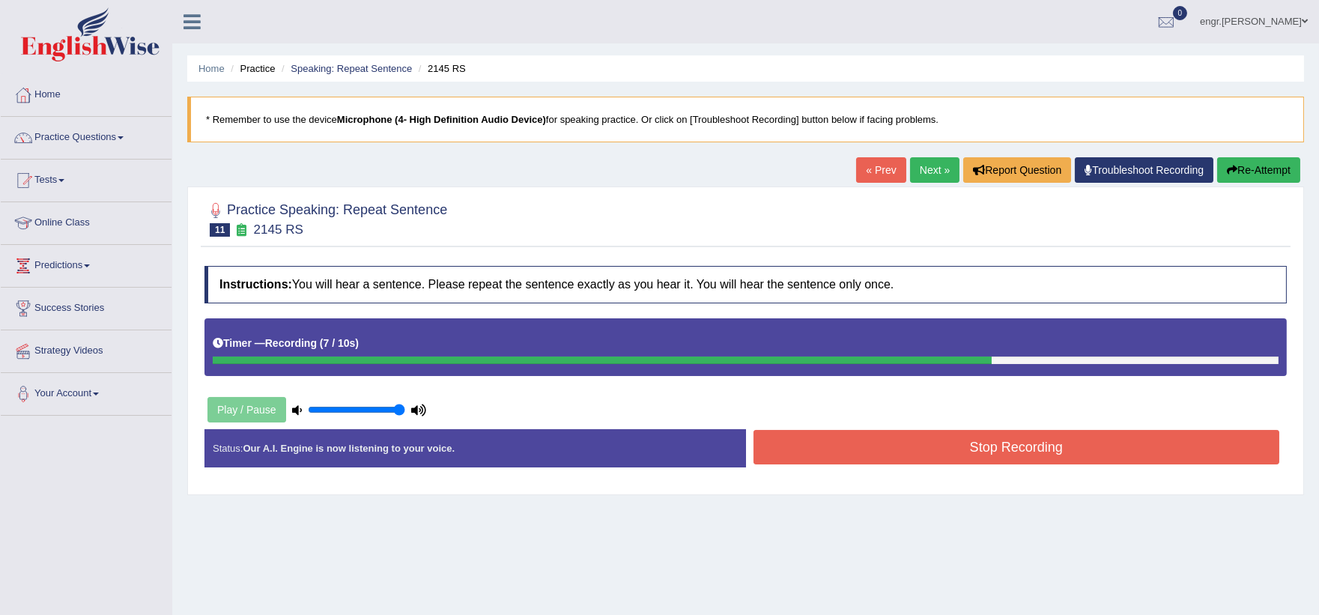
click at [901, 442] on button "Stop Recording" at bounding box center [1017, 447] width 527 height 34
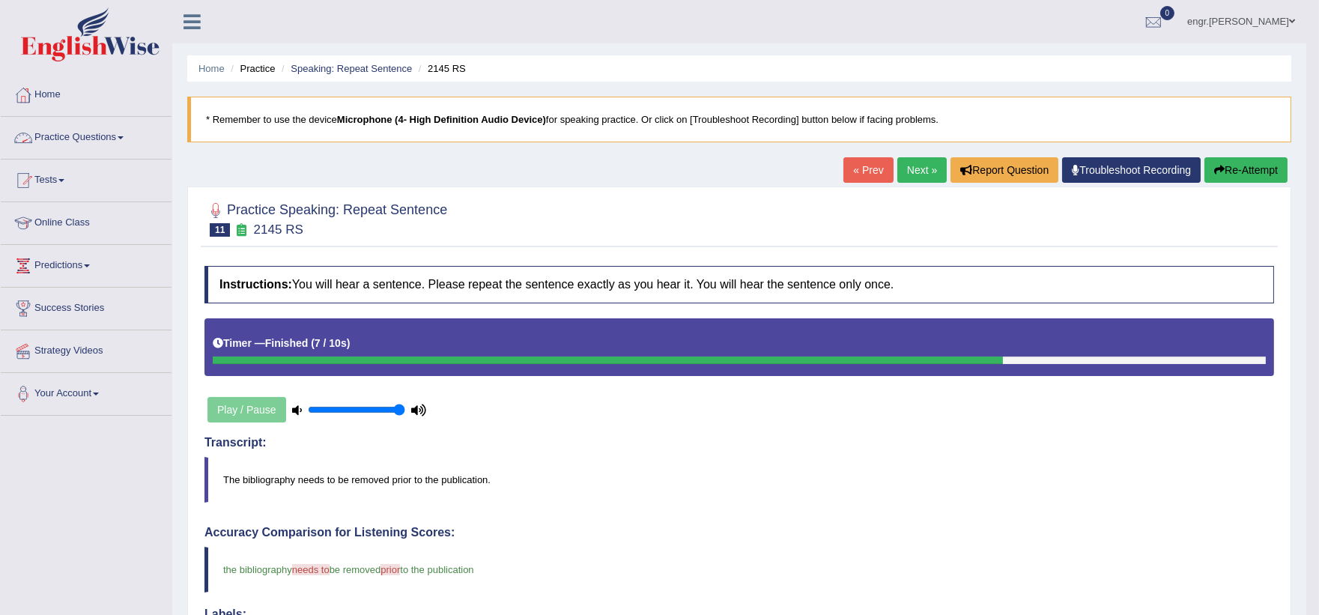
click at [93, 146] on link "Practice Questions" at bounding box center [86, 135] width 171 height 37
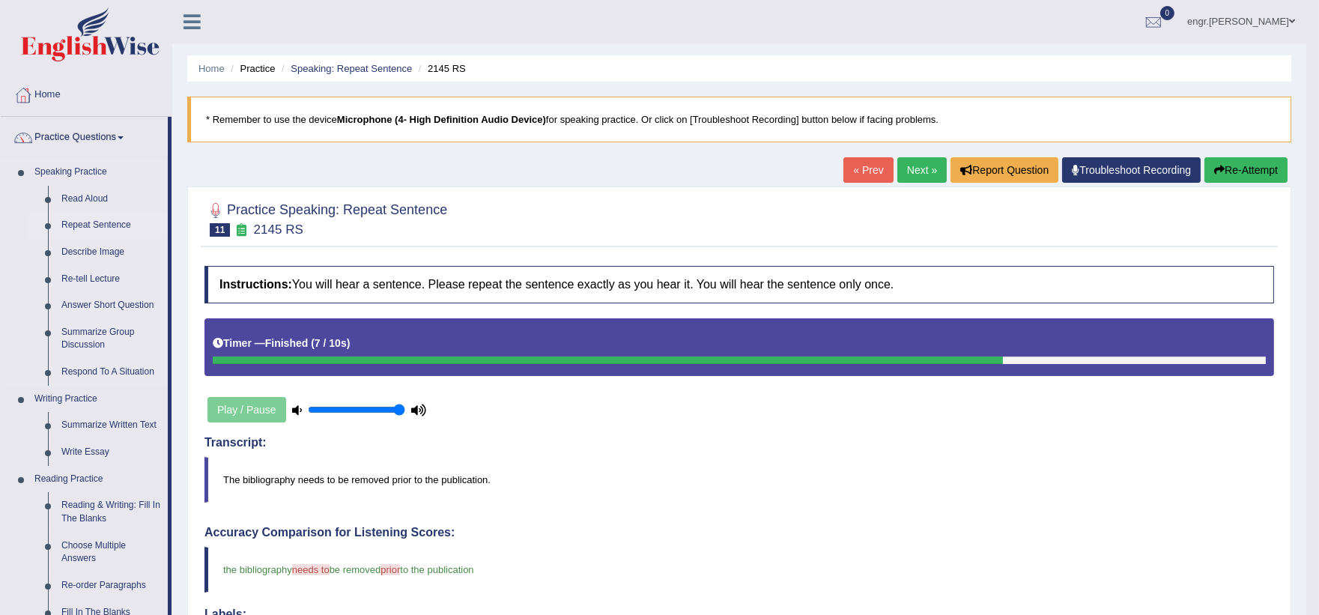
click at [102, 225] on link "Repeat Sentence" at bounding box center [111, 225] width 113 height 27
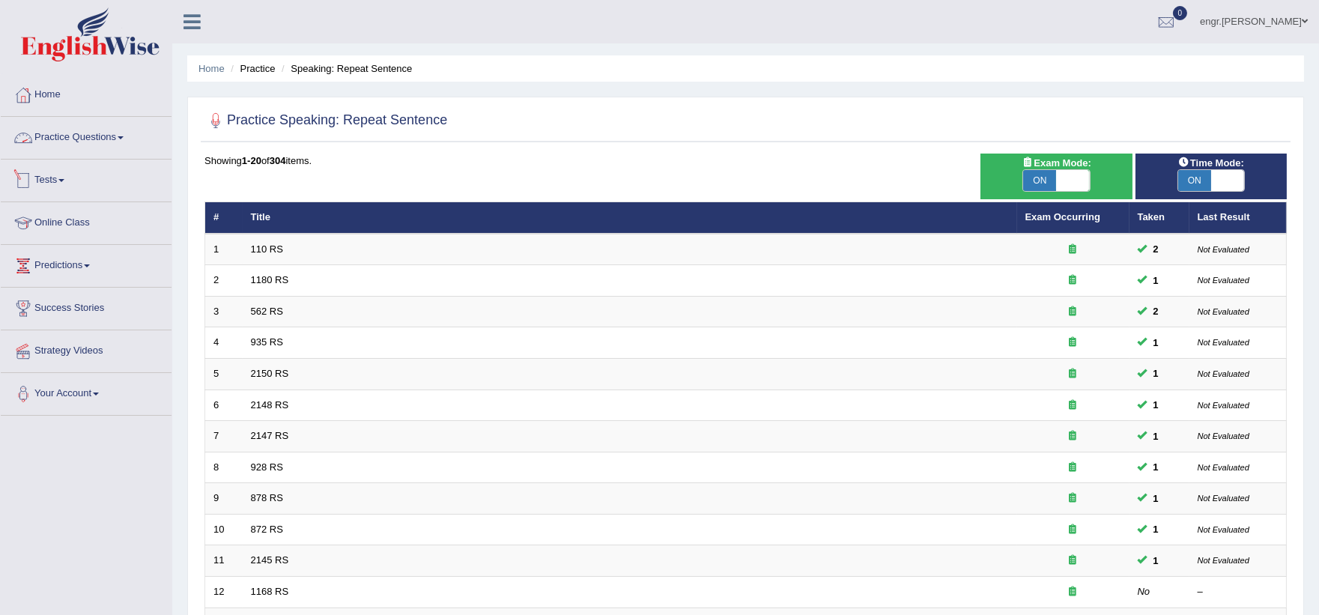
click at [107, 133] on link "Practice Questions" at bounding box center [86, 135] width 171 height 37
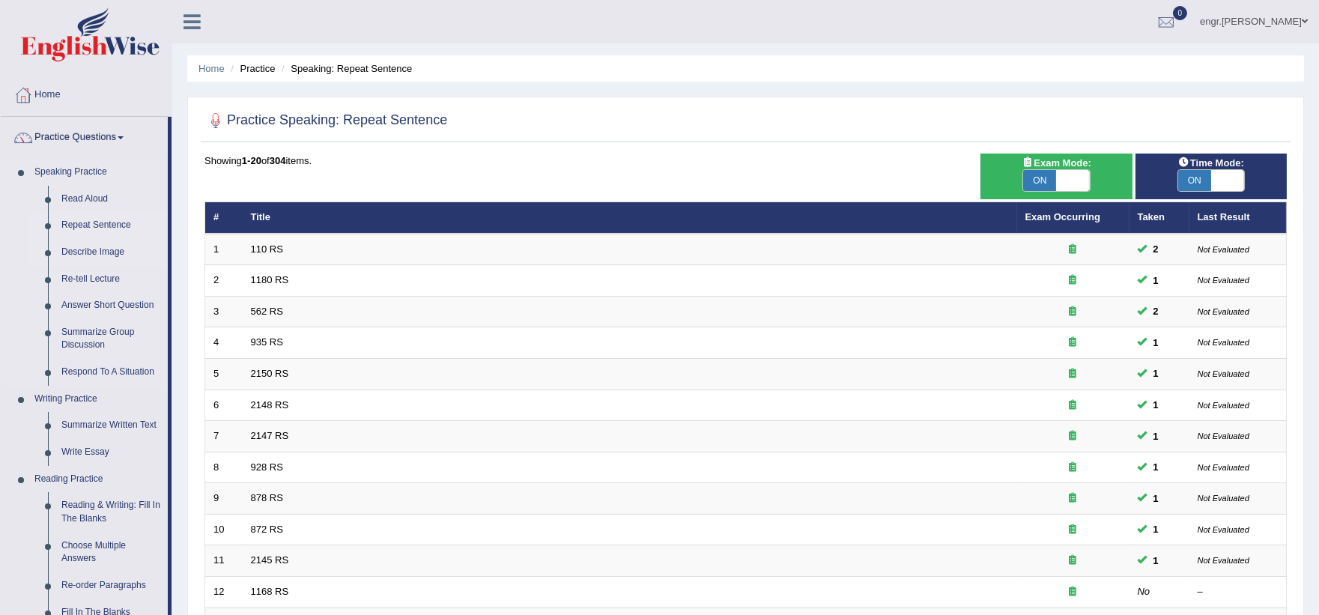
click at [107, 245] on link "Describe Image" at bounding box center [111, 252] width 113 height 27
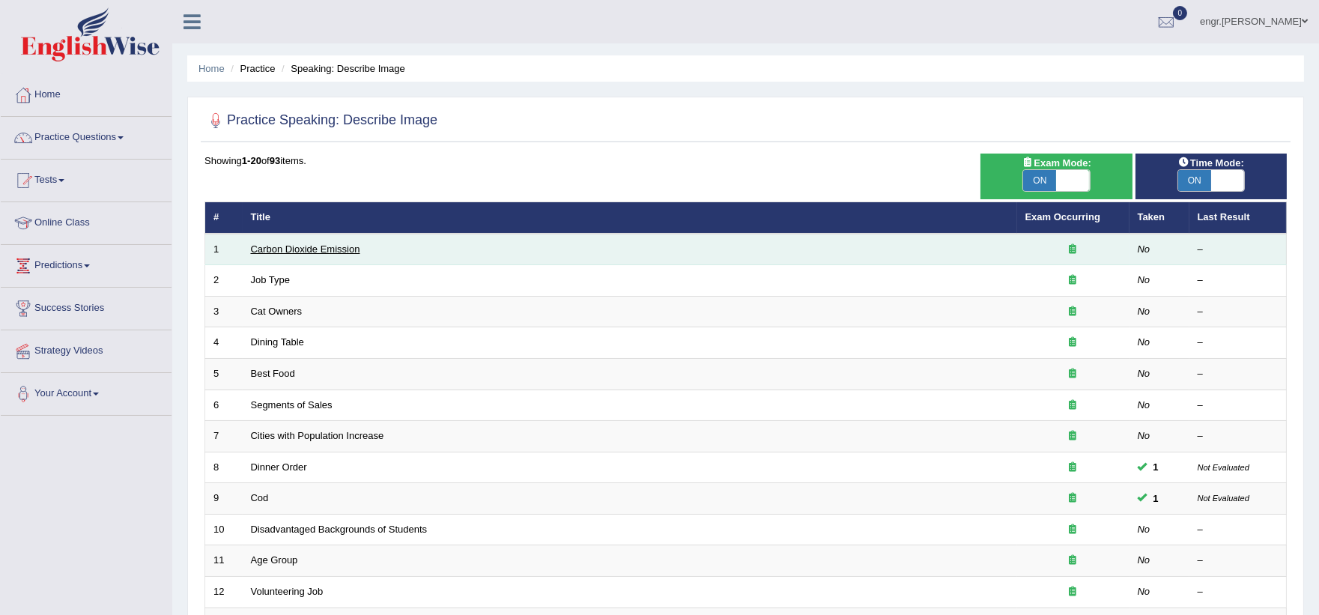
click at [320, 245] on link "Carbon Dioxide Emission" at bounding box center [305, 248] width 109 height 11
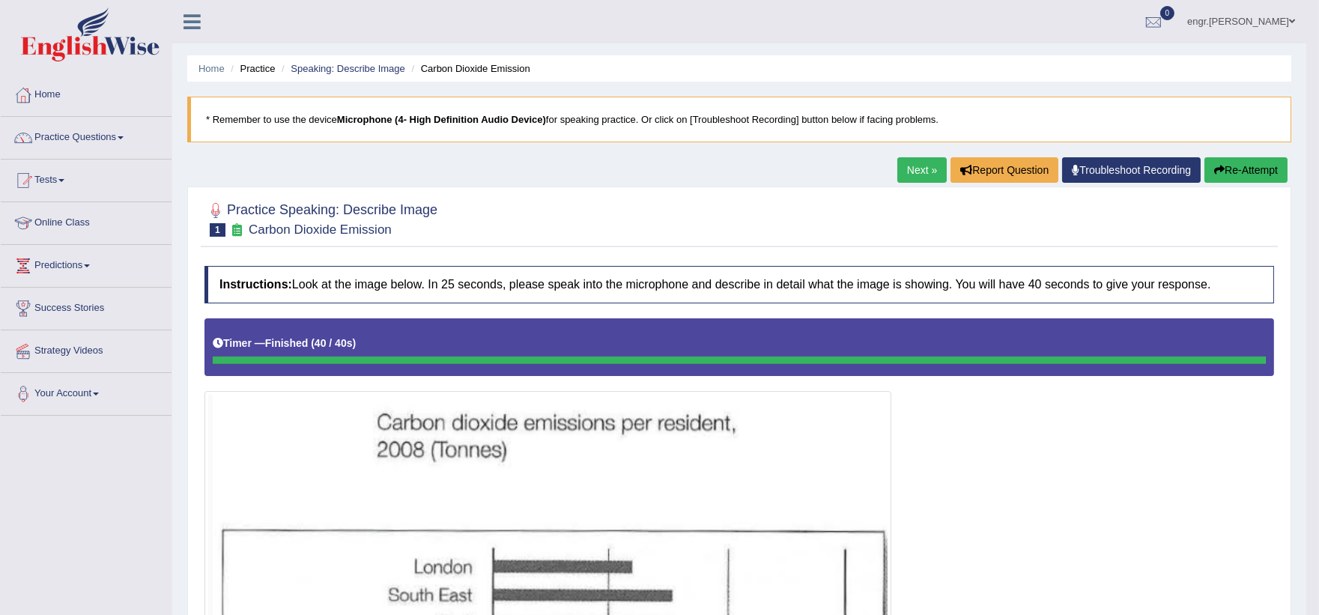
click at [905, 172] on link "Next »" at bounding box center [922, 169] width 49 height 25
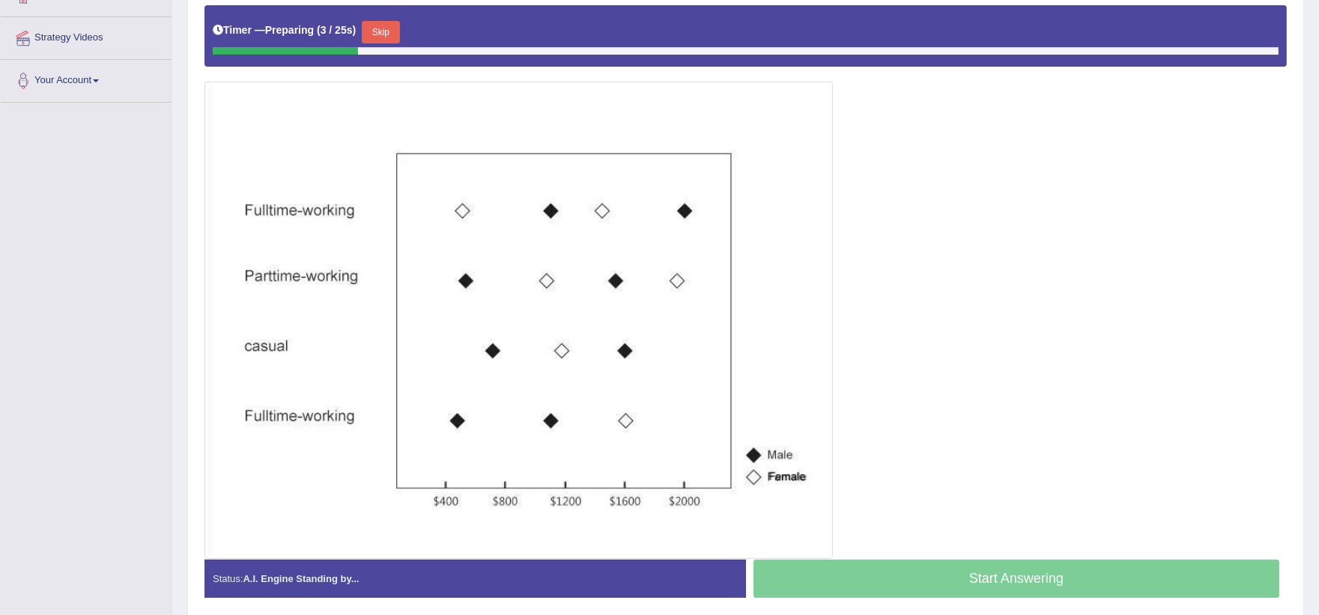
scroll to position [315, 0]
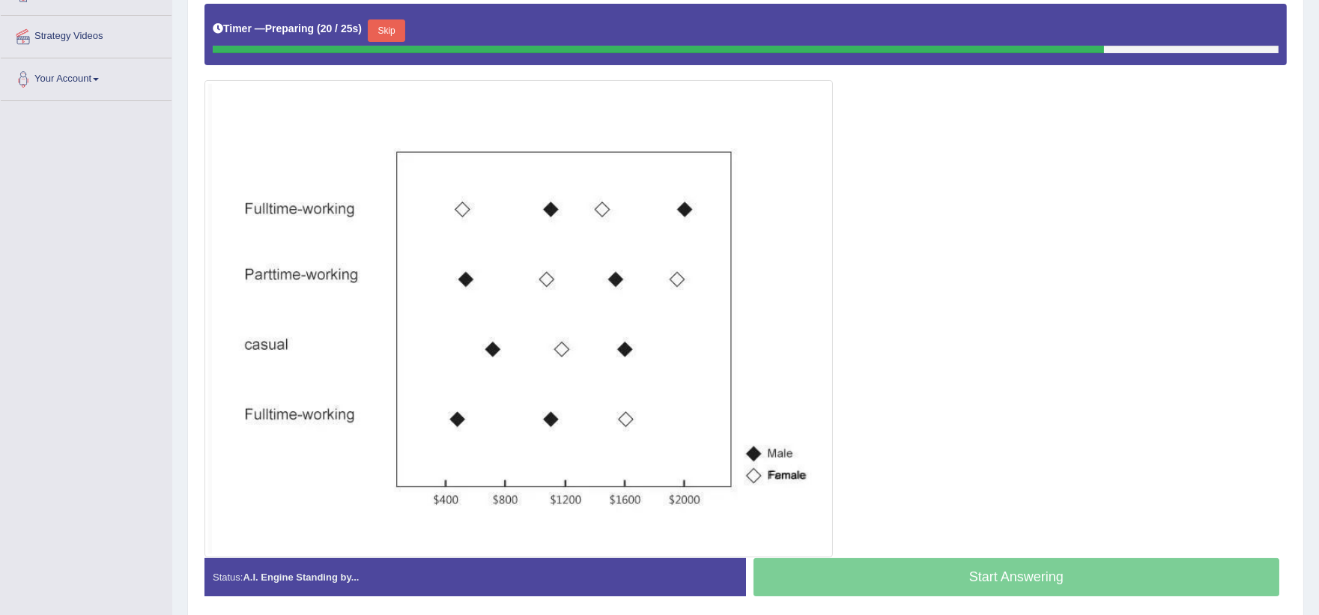
click at [391, 17] on div "Timer — Preparing ( 20 / 25s ) Skip" at bounding box center [746, 31] width 1066 height 30
click at [391, 25] on button "Skip" at bounding box center [386, 30] width 37 height 22
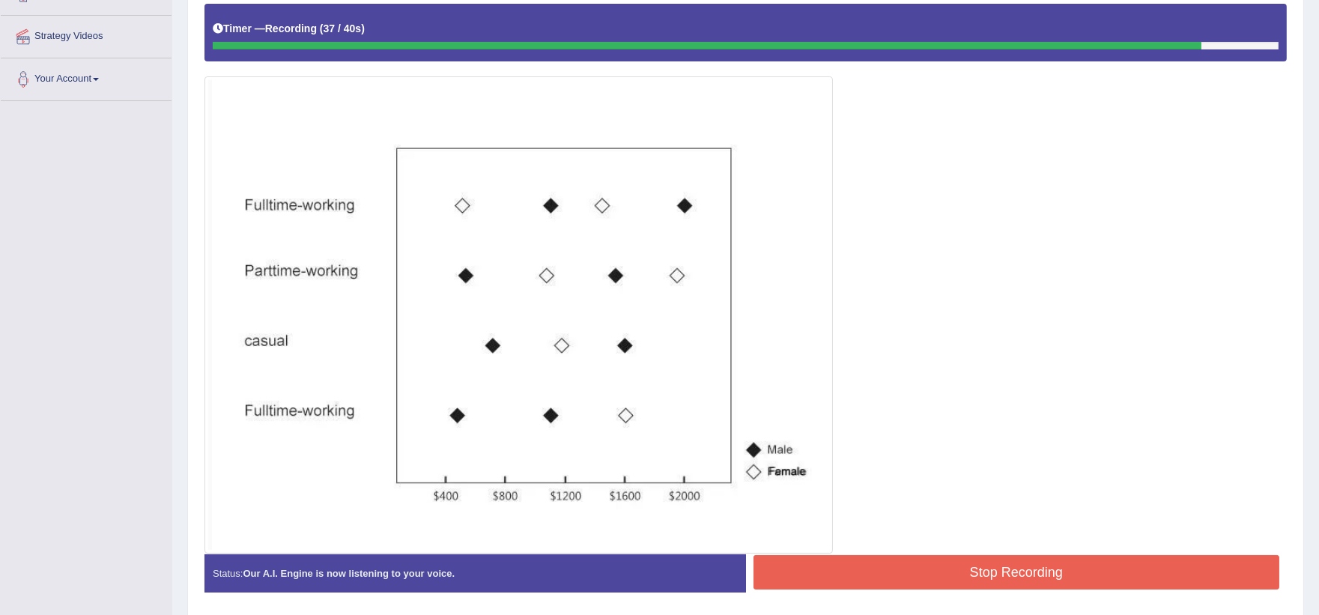
click at [836, 563] on button "Stop Recording" at bounding box center [1017, 572] width 527 height 34
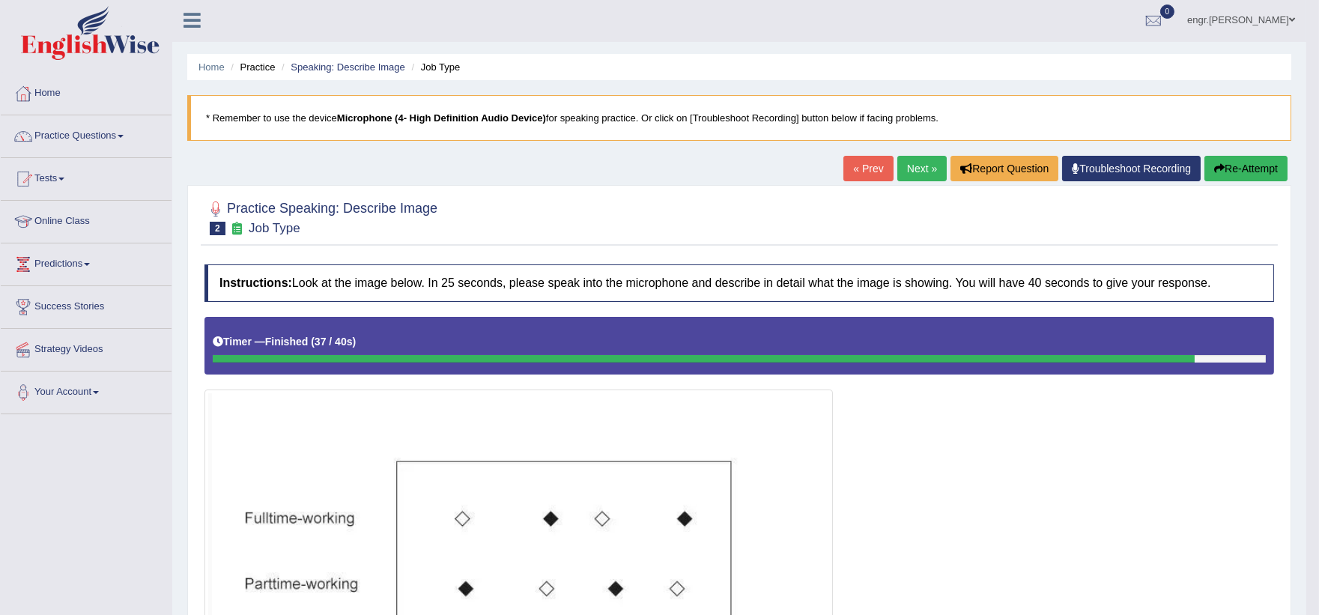
scroll to position [0, 0]
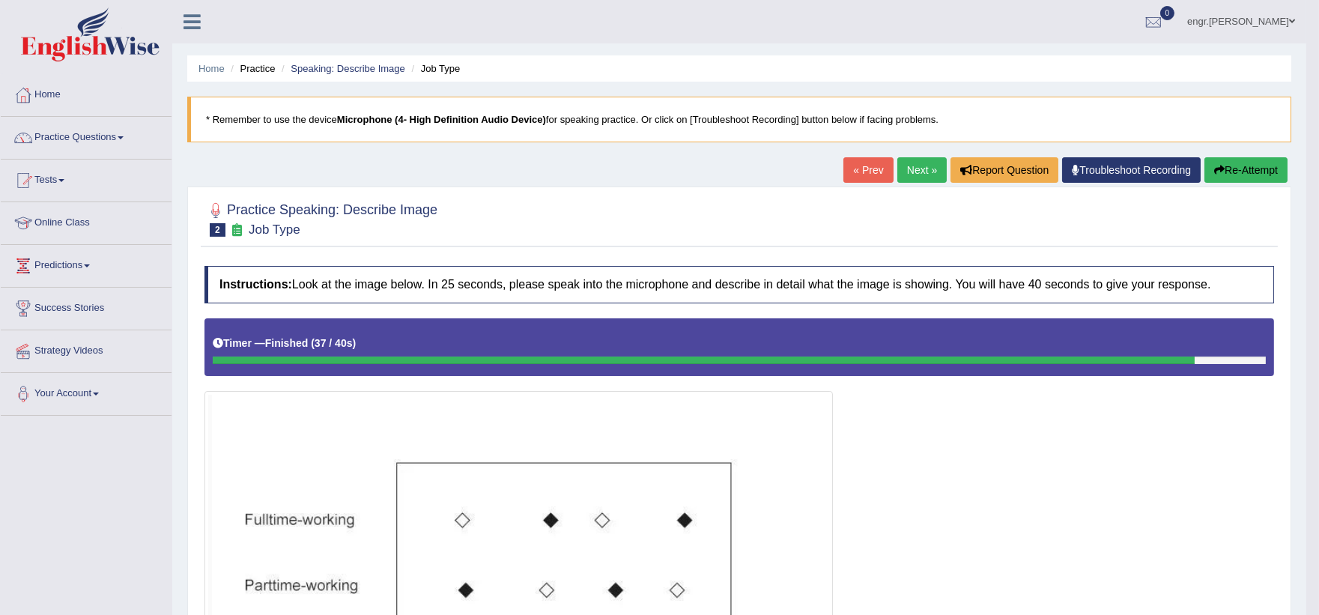
click at [901, 177] on link "Next »" at bounding box center [922, 169] width 49 height 25
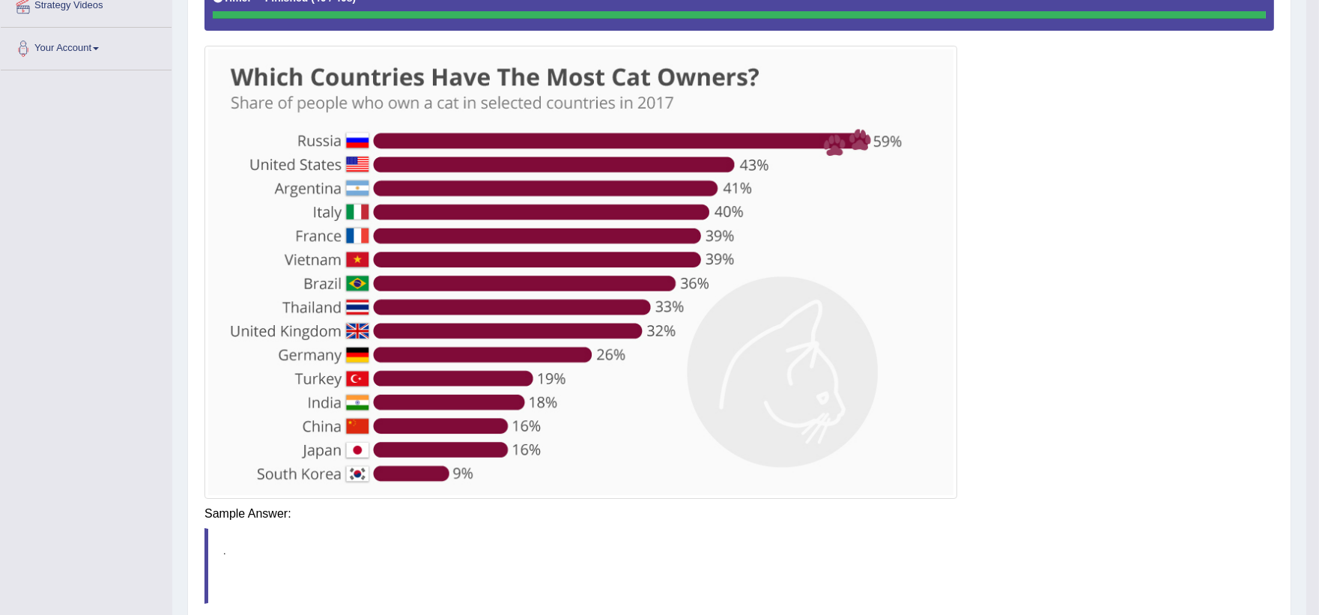
scroll to position [348, 0]
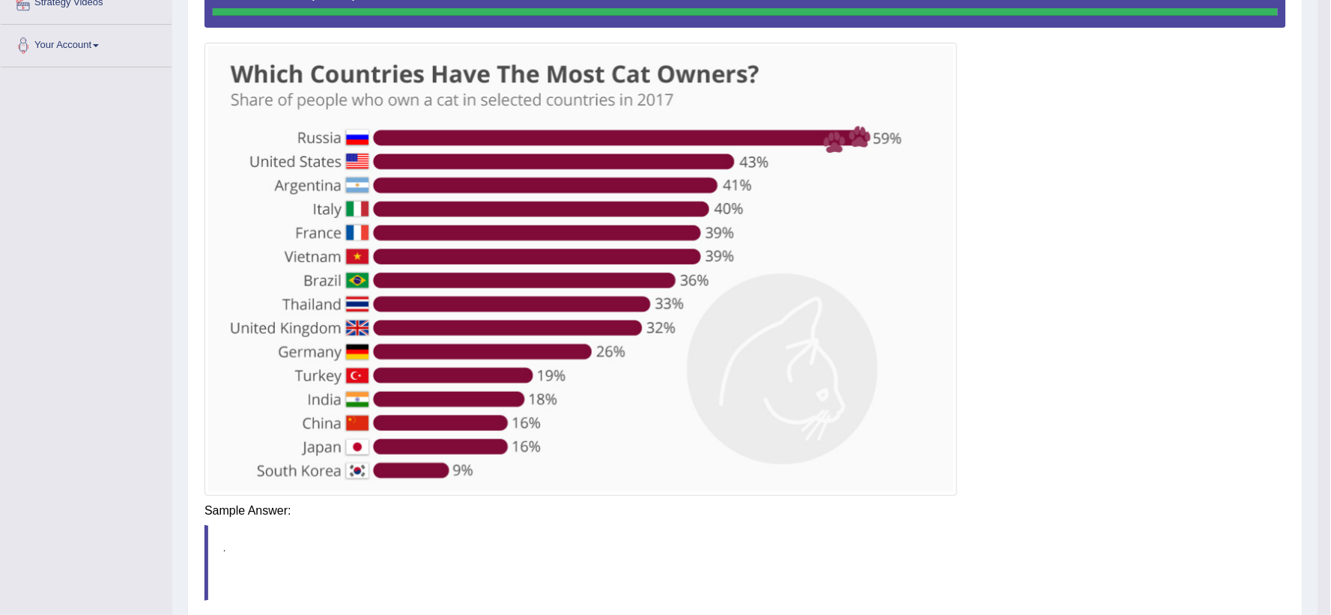
click at [937, 525] on blockquote "." at bounding box center [746, 563] width 1082 height 76
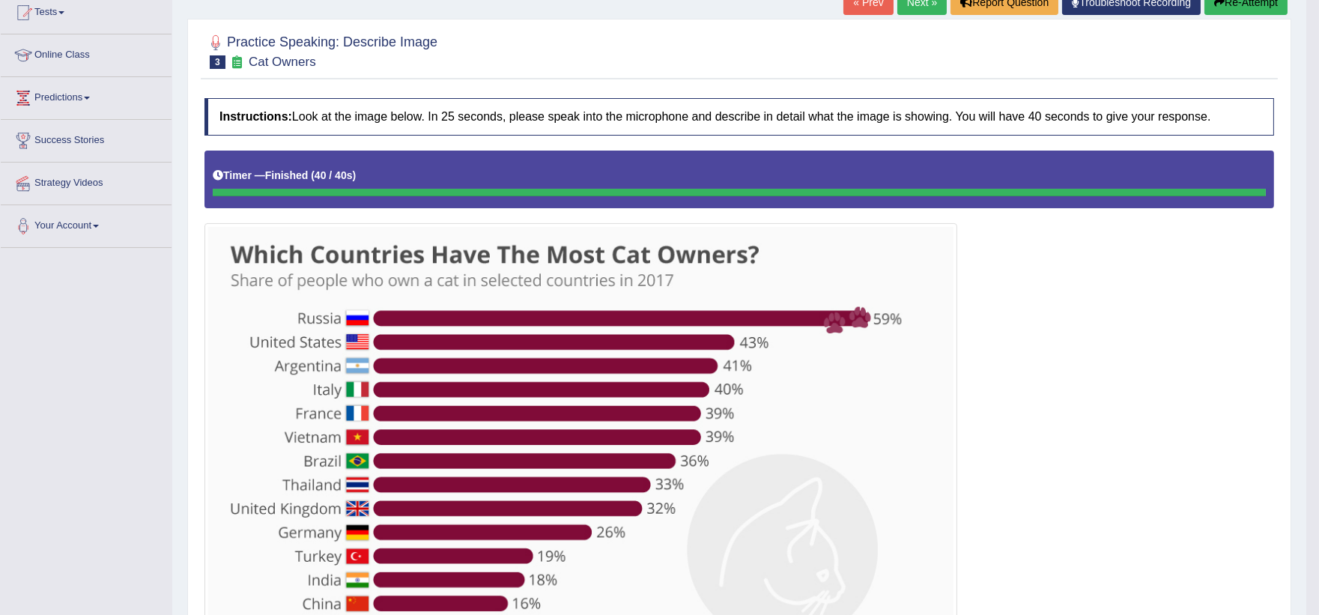
scroll to position [0, 0]
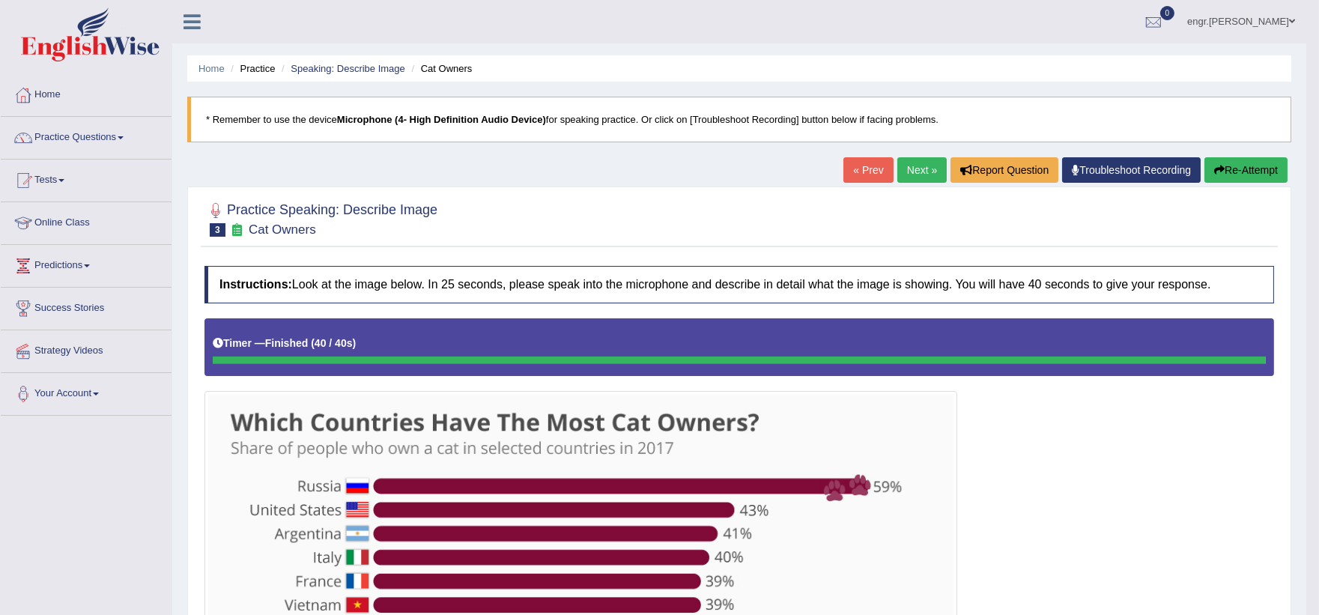
click at [915, 166] on link "Next »" at bounding box center [922, 169] width 49 height 25
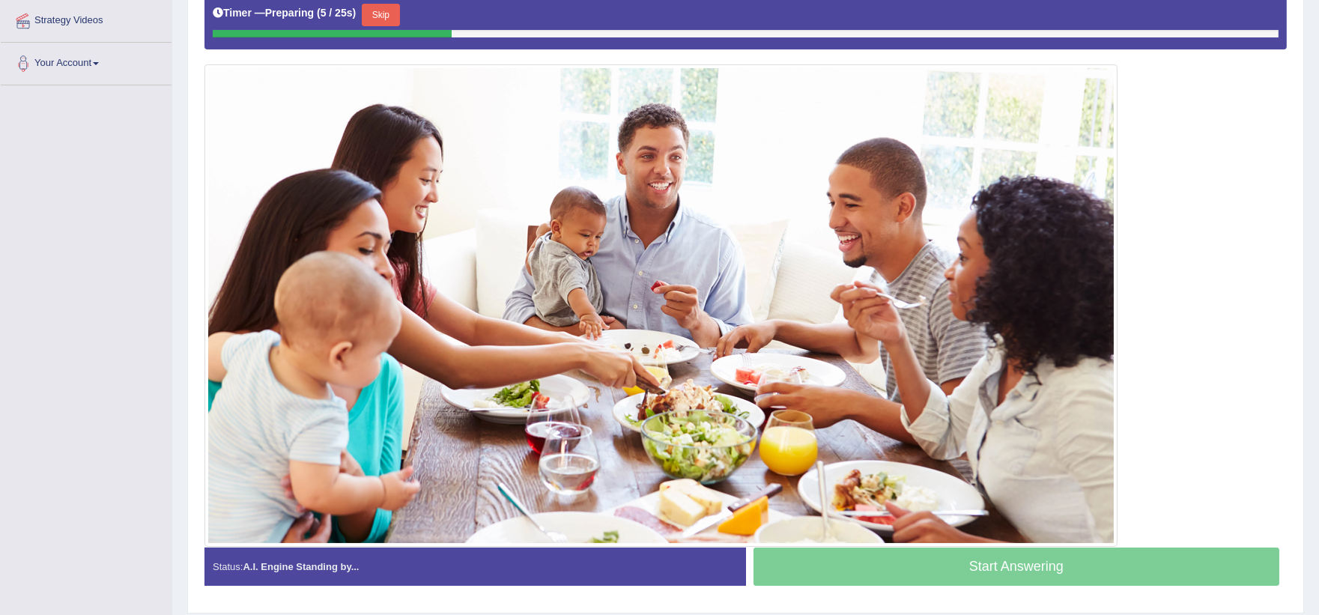
scroll to position [330, 0]
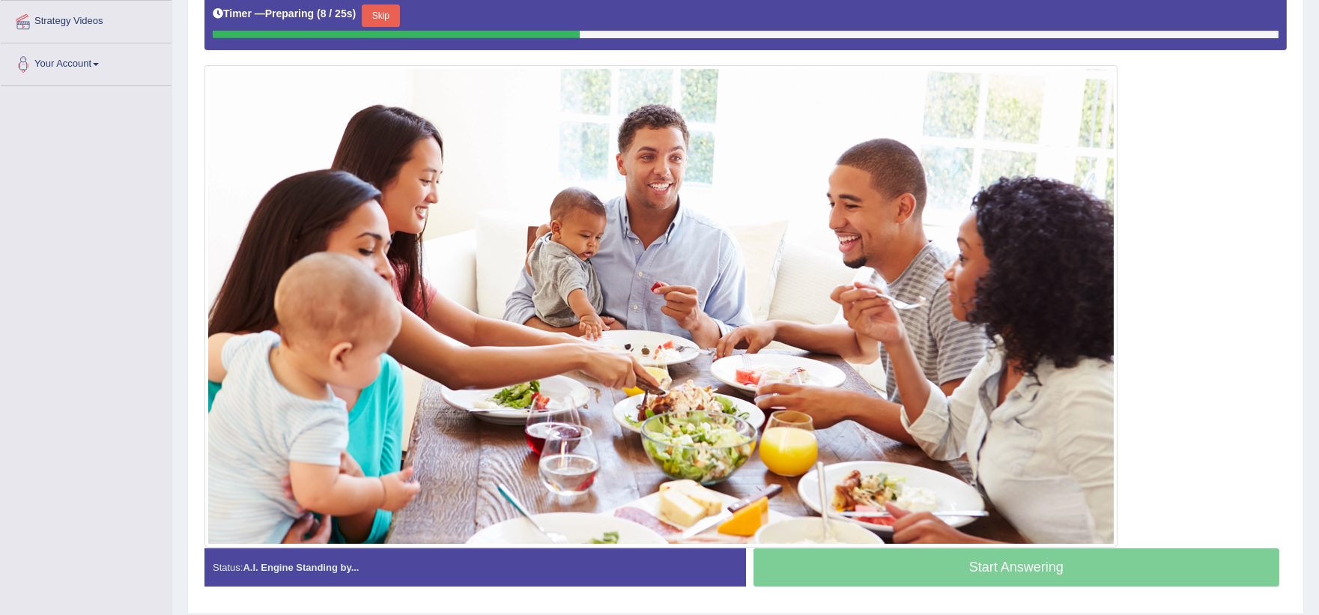
click at [378, 18] on button "Skip" at bounding box center [380, 15] width 37 height 22
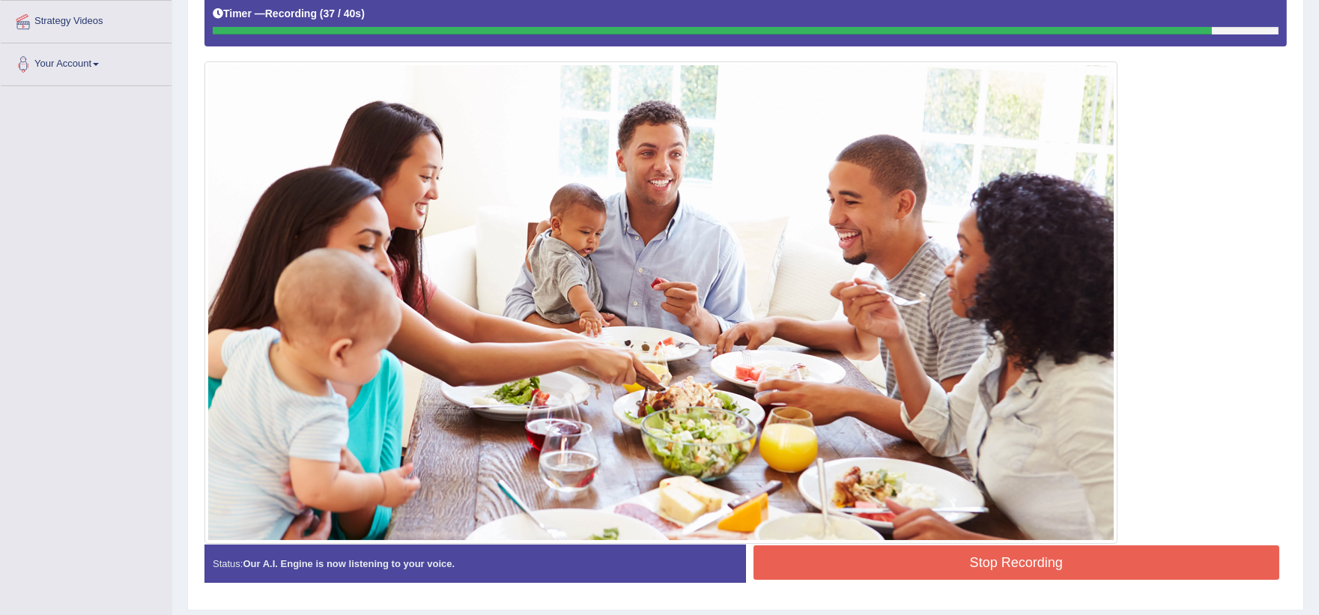
click at [871, 551] on button "Stop Recording" at bounding box center [1017, 562] width 527 height 34
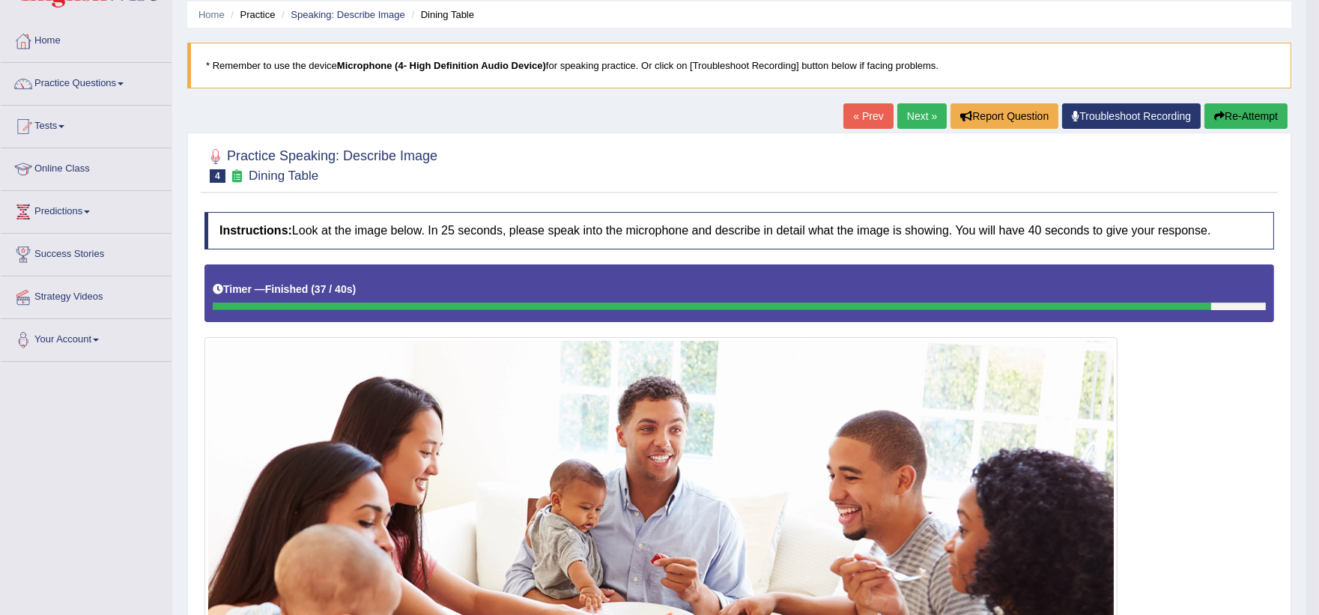
scroll to position [11, 0]
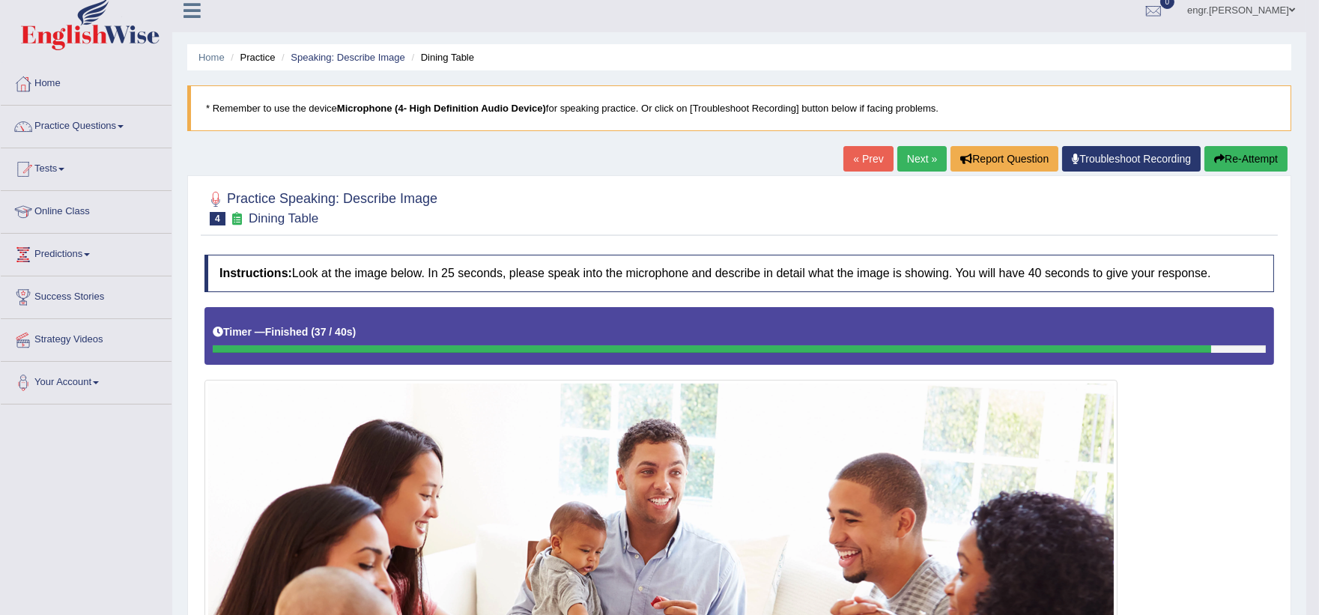
click at [901, 162] on link "Next »" at bounding box center [922, 158] width 49 height 25
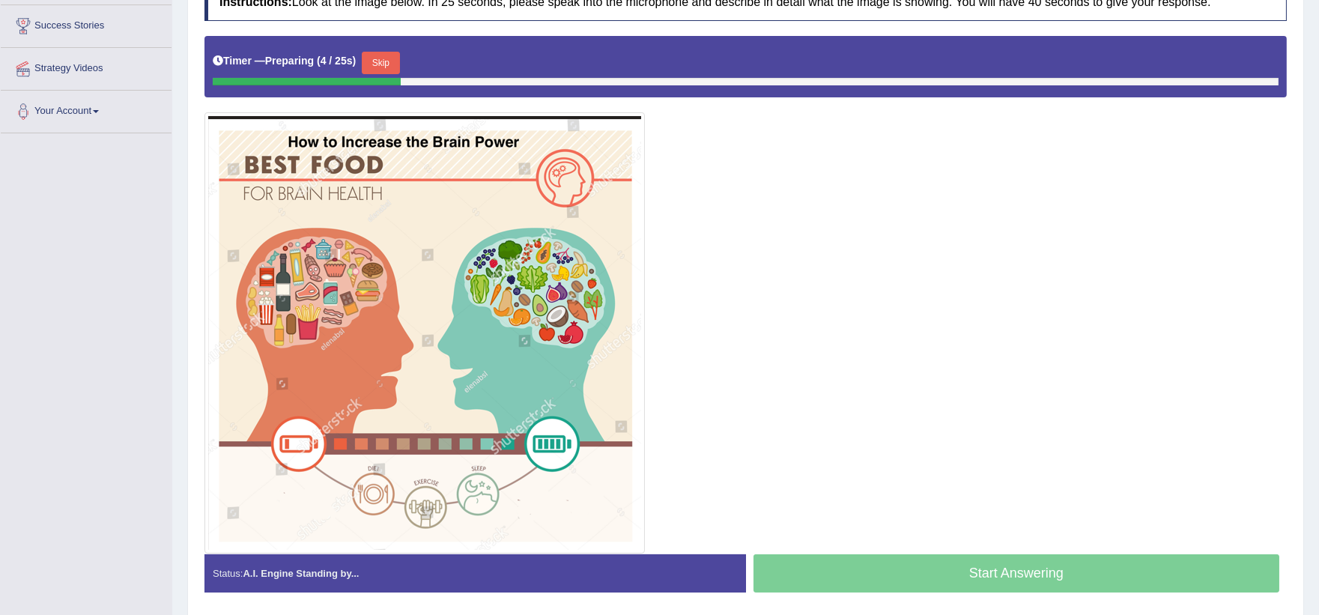
scroll to position [286, 0]
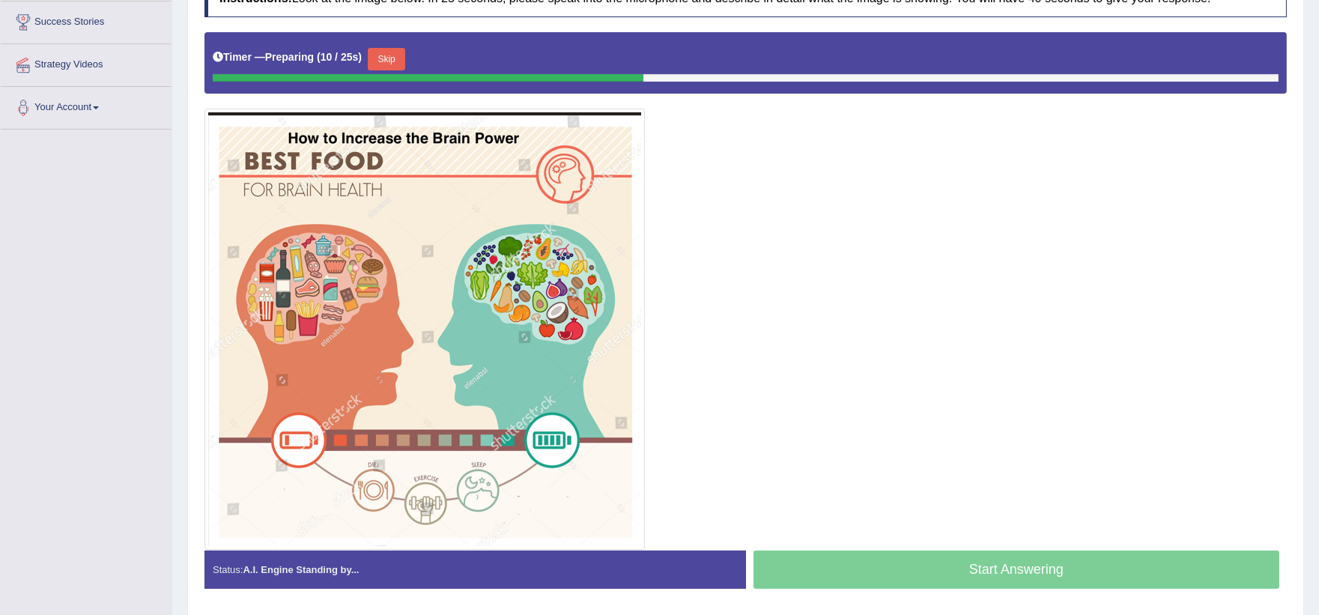
click at [399, 69] on button "Skip" at bounding box center [386, 59] width 37 height 22
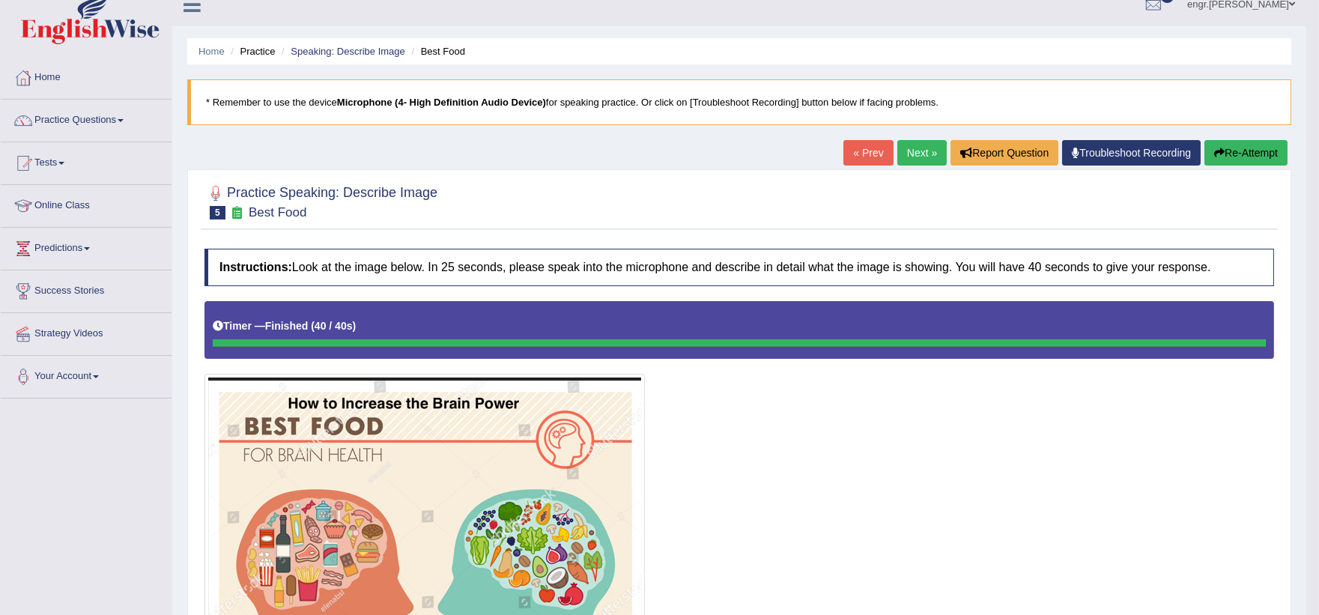
scroll to position [0, 0]
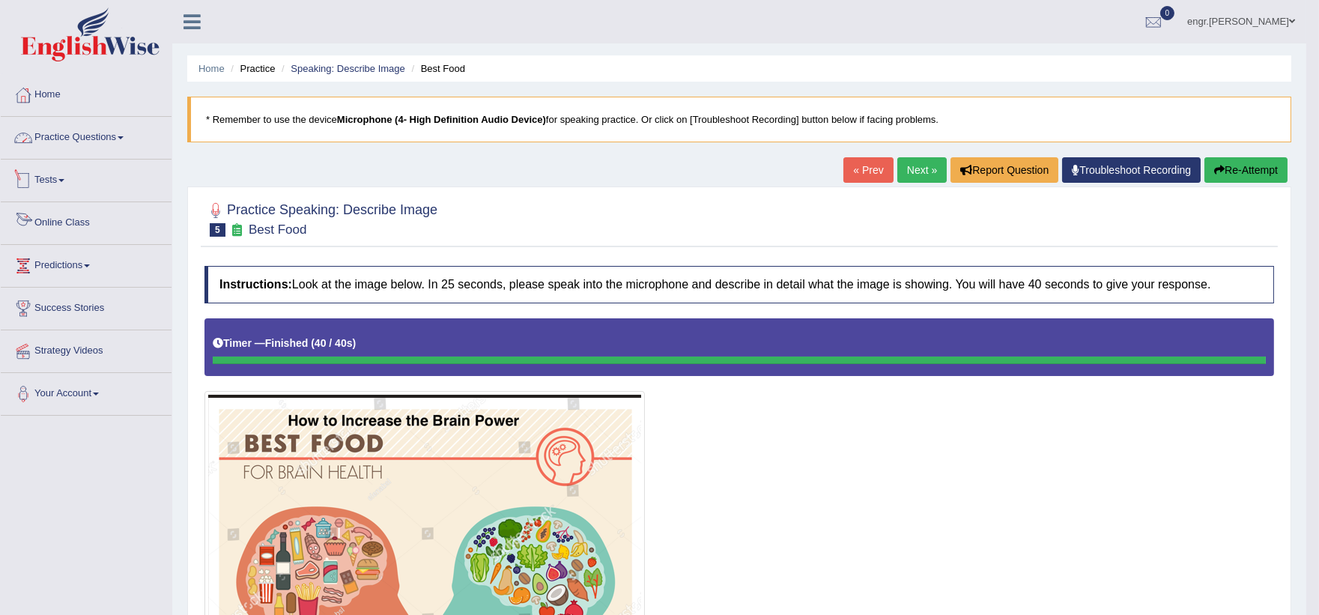
click at [88, 148] on link "Practice Questions" at bounding box center [86, 135] width 171 height 37
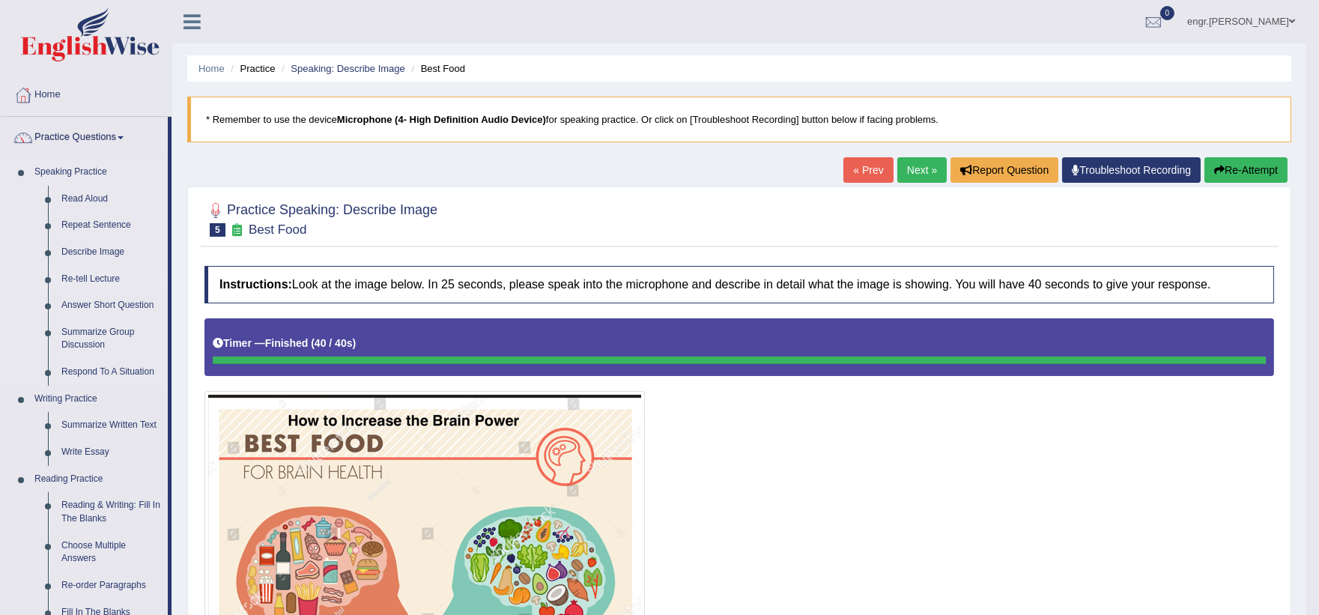
click at [102, 279] on link "Re-tell Lecture" at bounding box center [111, 279] width 113 height 27
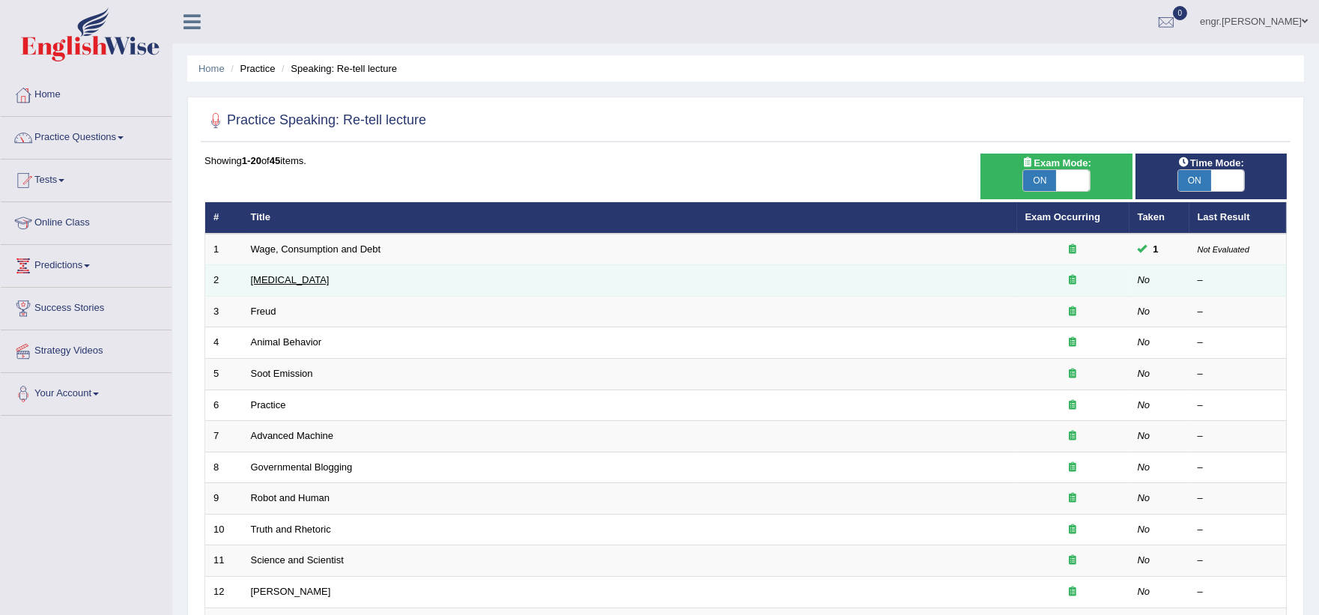
click at [294, 282] on link "[MEDICAL_DATA]" at bounding box center [290, 279] width 79 height 11
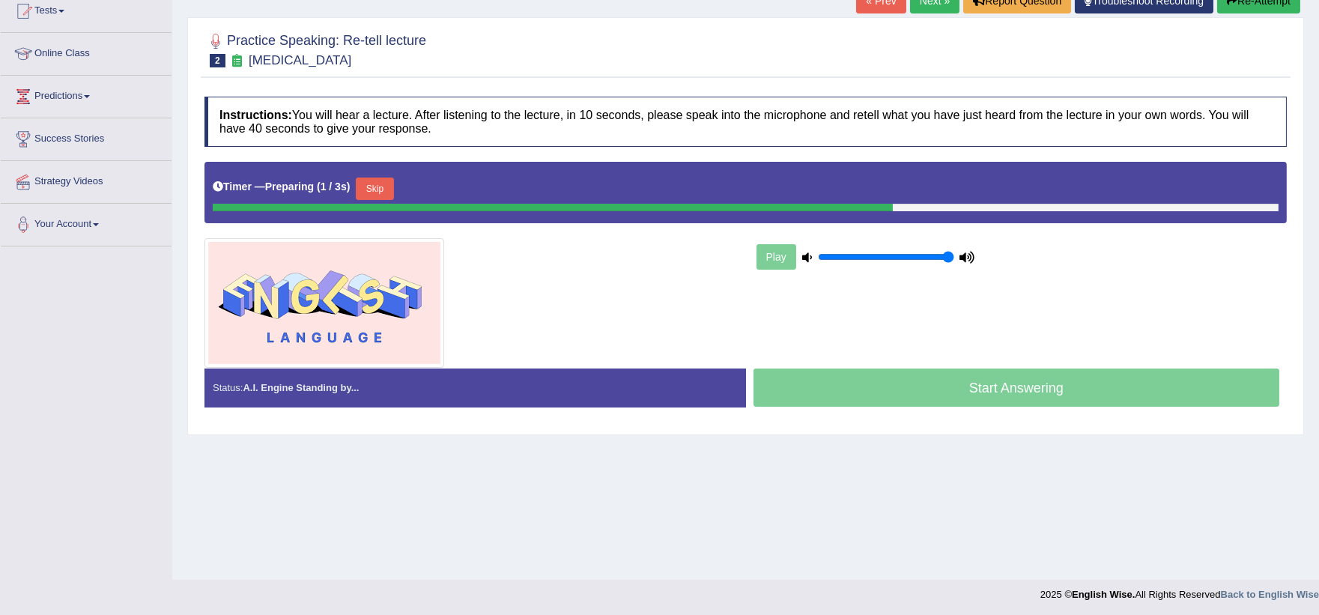
scroll to position [171, 0]
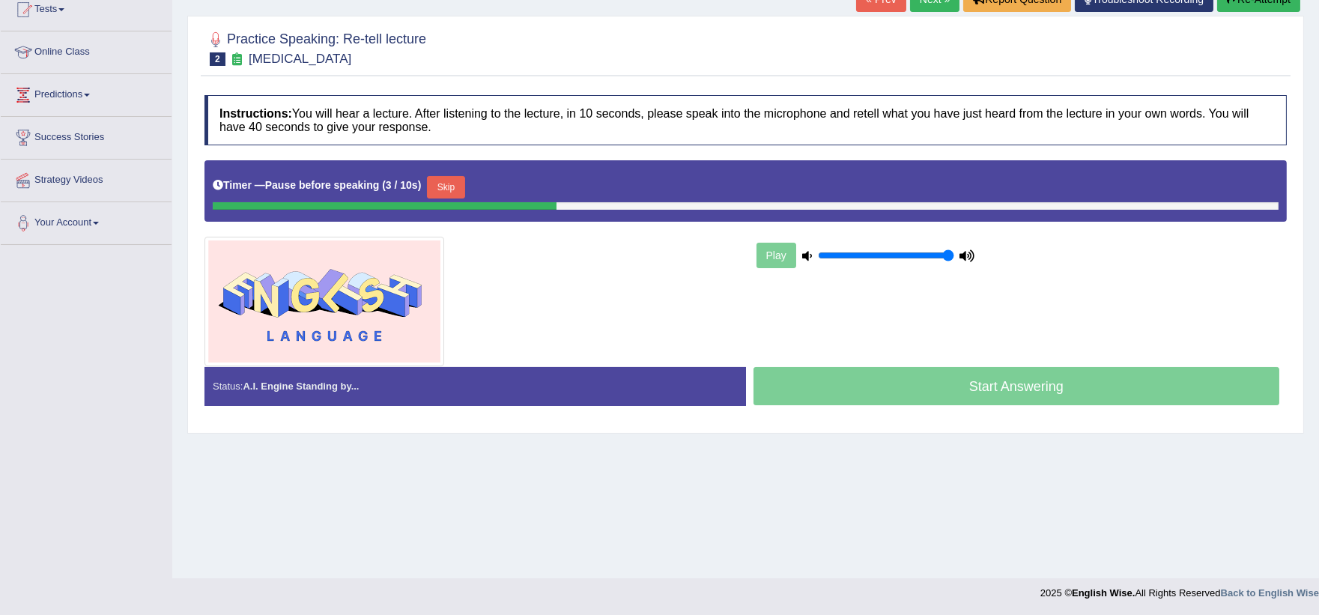
click at [464, 184] on button "Skip" at bounding box center [445, 187] width 37 height 22
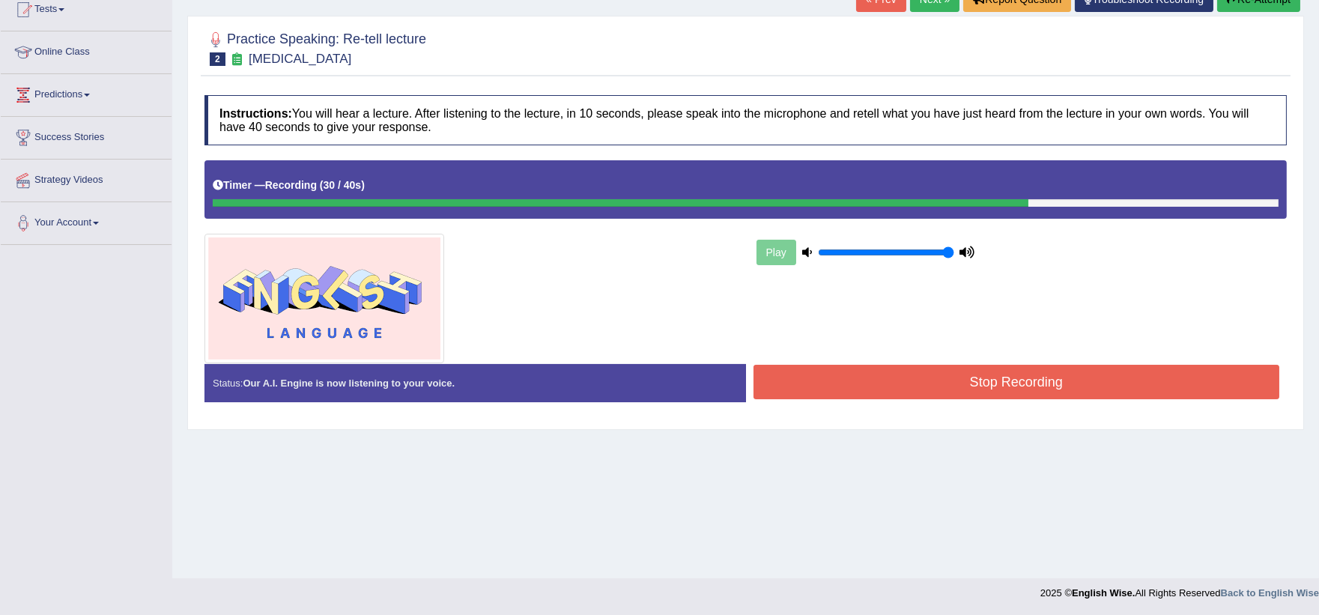
click at [837, 380] on button "Stop Recording" at bounding box center [1017, 382] width 527 height 34
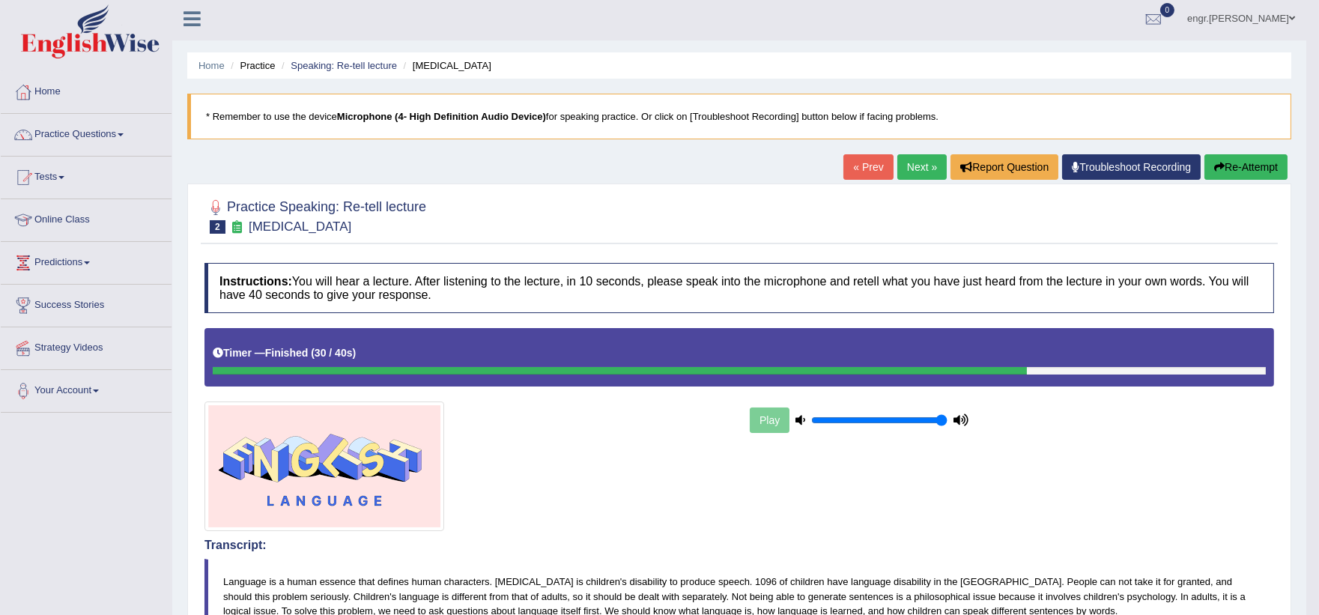
scroll to position [0, 0]
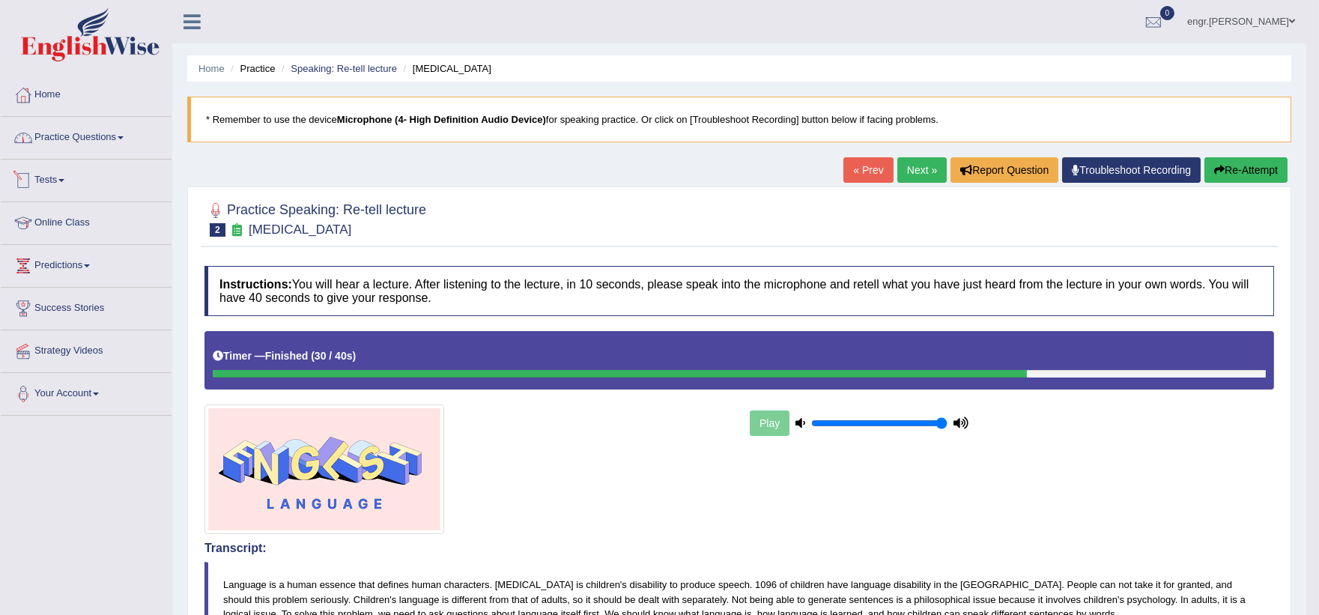
click at [121, 148] on link "Practice Questions" at bounding box center [86, 135] width 171 height 37
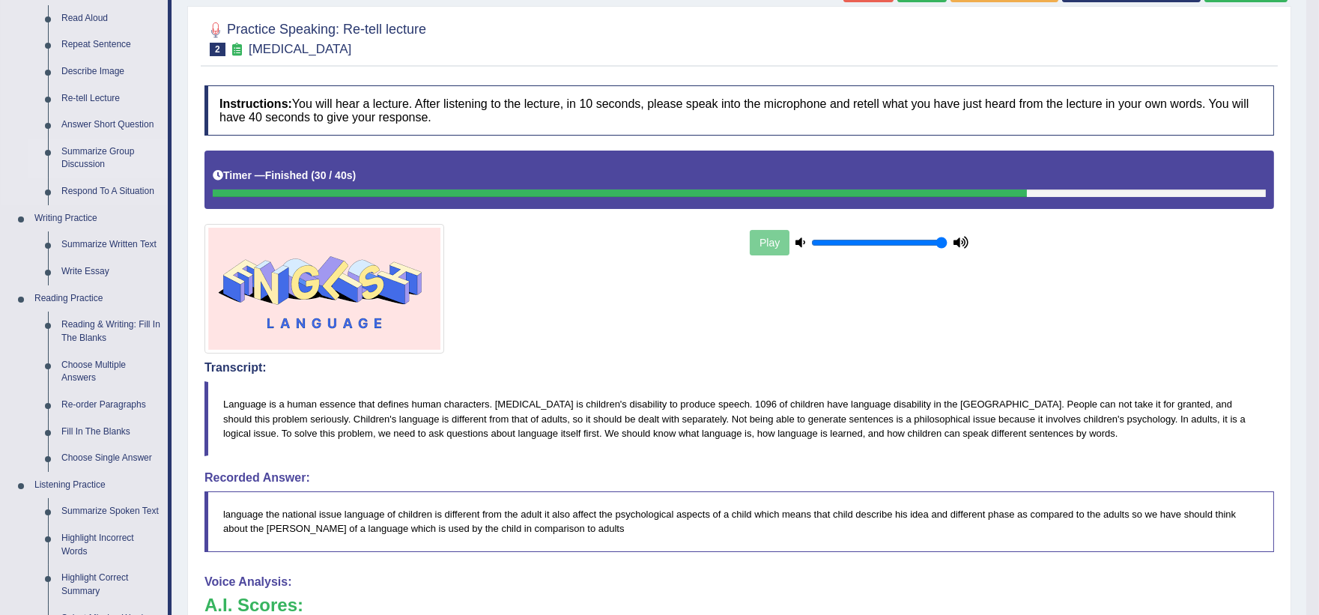
scroll to position [181, 0]
click at [100, 325] on link "Reading & Writing: Fill In The Blanks" at bounding box center [111, 331] width 113 height 40
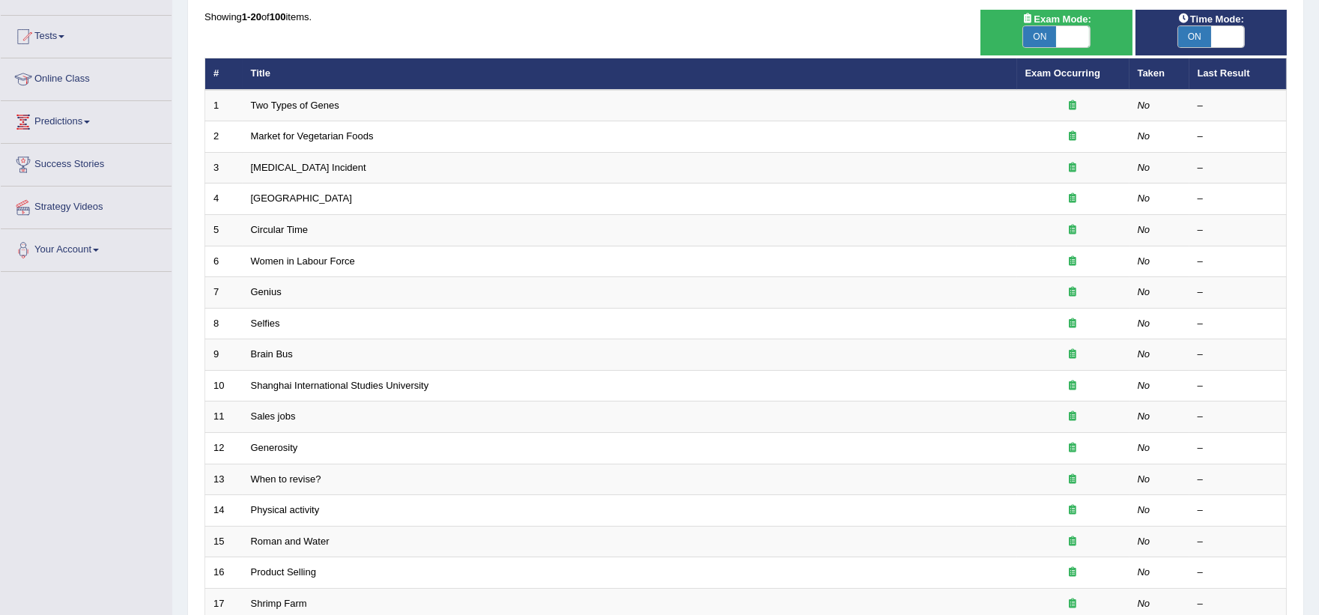
scroll to position [108, 0]
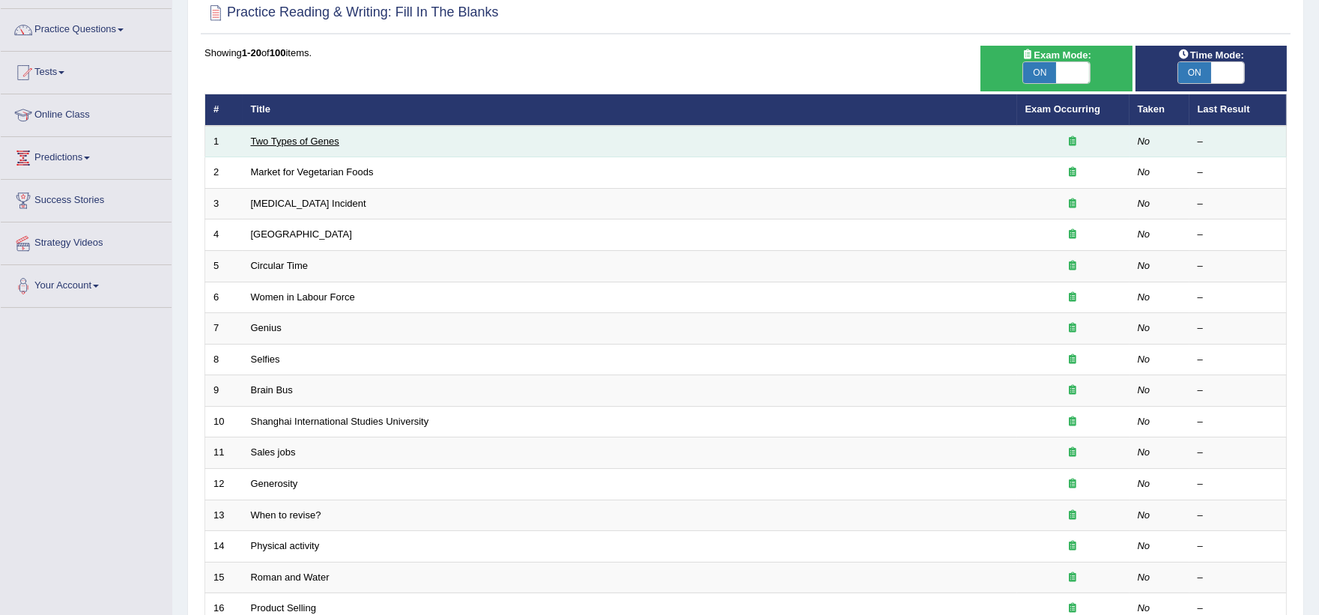
click at [297, 137] on link "Two Types of Genes" at bounding box center [295, 141] width 88 height 11
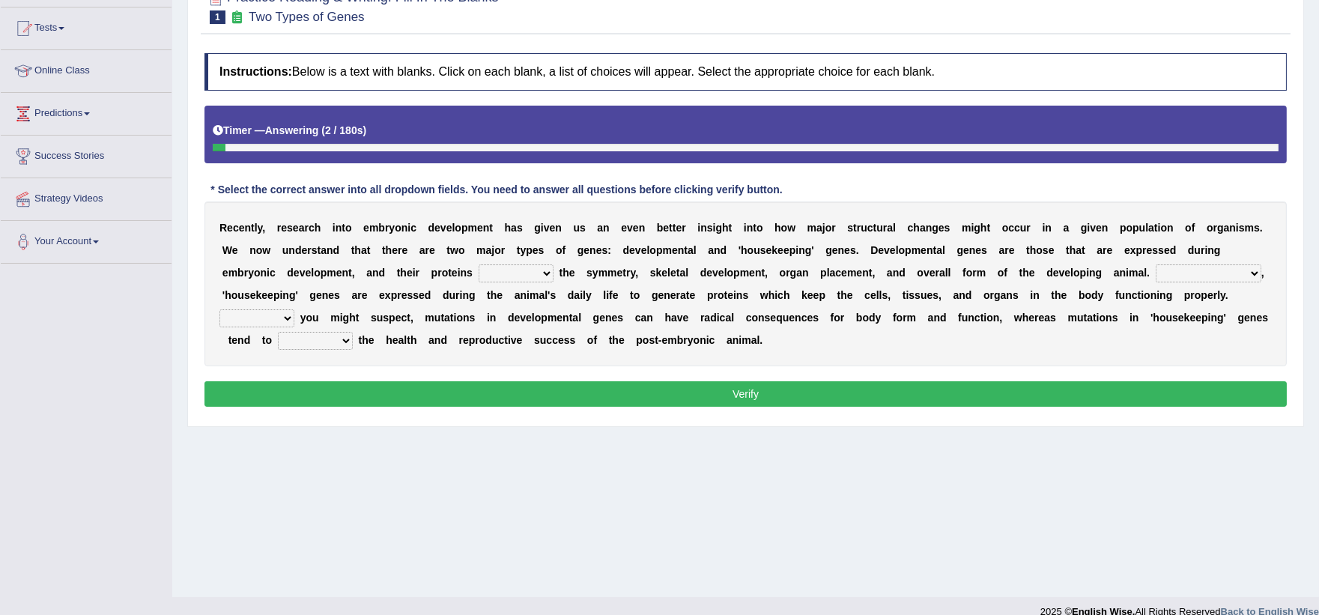
scroll to position [160, 0]
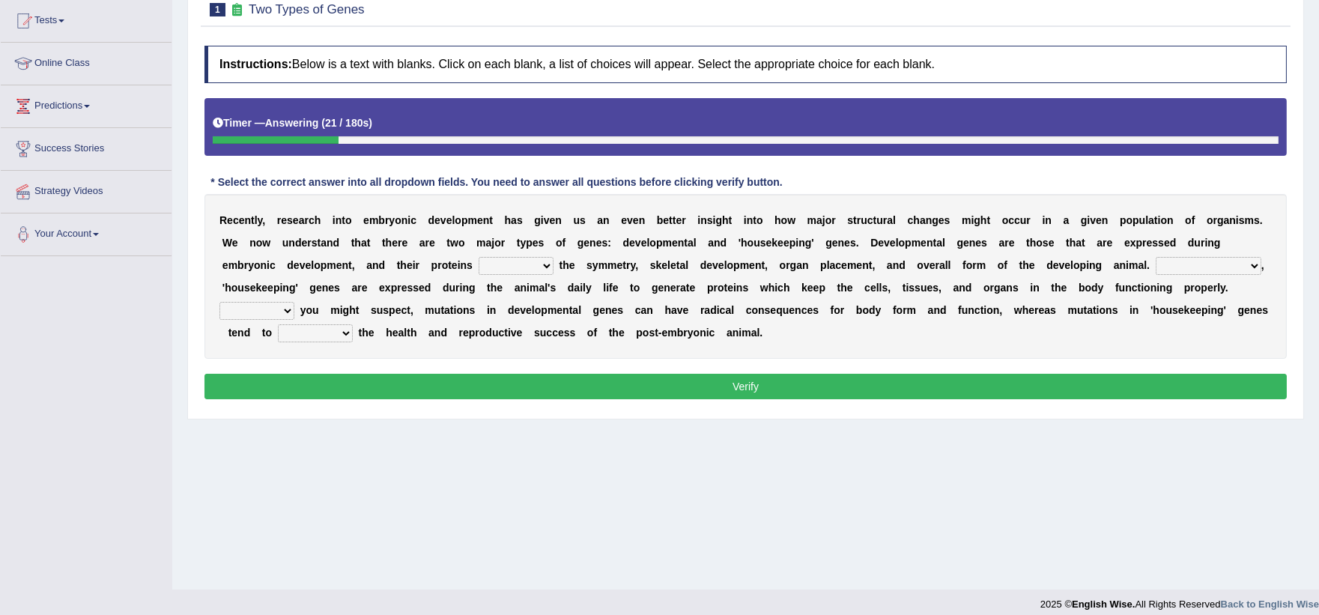
click at [535, 267] on select "push control hold elevate" at bounding box center [516, 266] width 75 height 18
select select "control"
click at [479, 257] on select "push control hold elevate" at bounding box center [516, 266] width 75 height 18
click at [1181, 266] on select "Correspondingly Inclusively Conversely In contrast" at bounding box center [1209, 266] width 106 height 18
select select "In contrast"
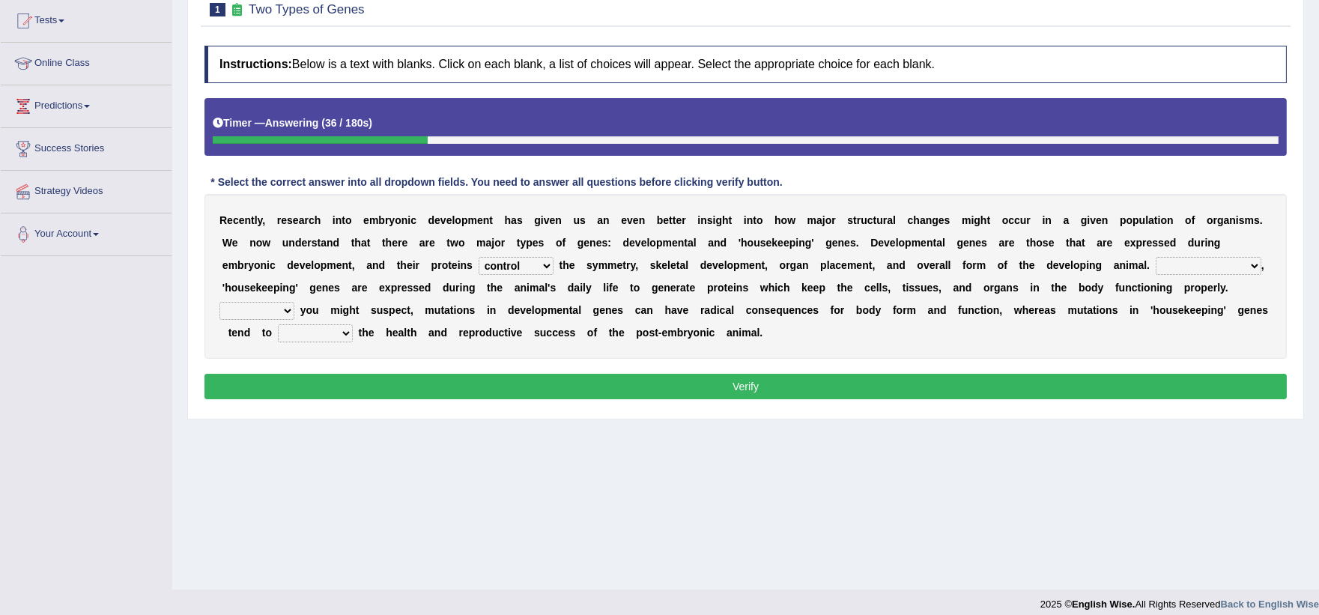
click at [1156, 257] on select "Correspondingly Inclusively Conversely In contrast" at bounding box center [1209, 266] width 106 height 18
click at [288, 310] on select "For As With Within" at bounding box center [257, 311] width 75 height 18
select select "As"
click at [220, 302] on select "For As With Within" at bounding box center [257, 311] width 75 height 18
click at [346, 333] on select "affect effect interrupt defect" at bounding box center [315, 333] width 75 height 18
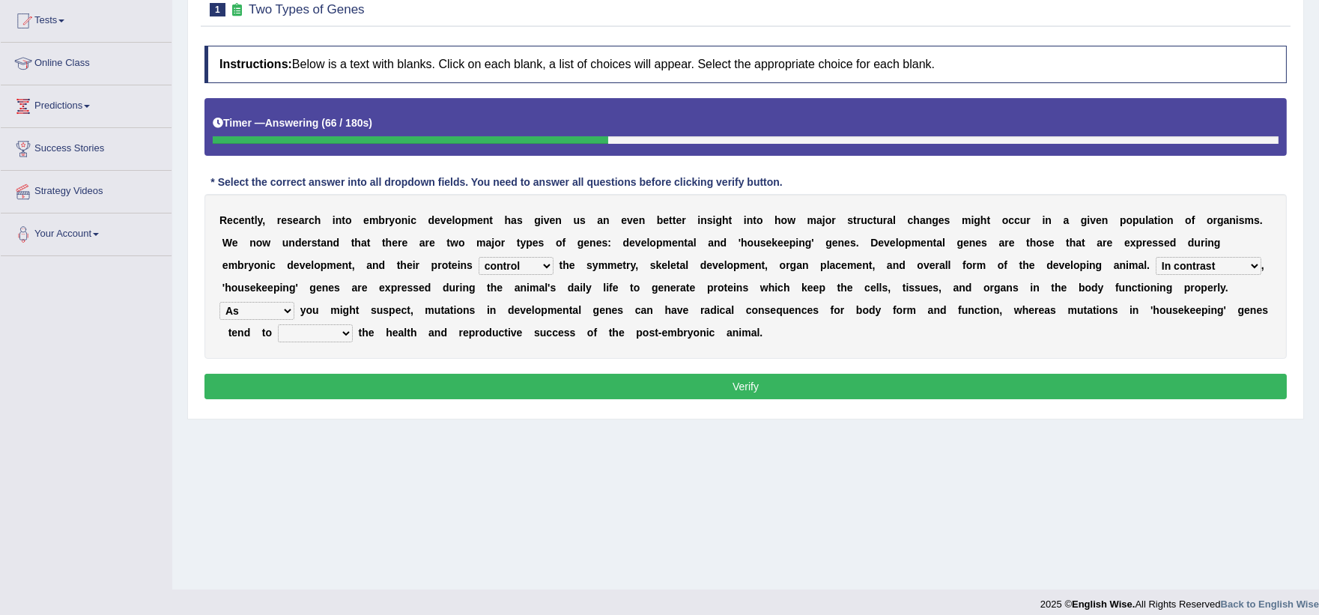
select select "affect"
click at [278, 324] on select "affect effect interrupt defect" at bounding box center [315, 333] width 75 height 18
click at [354, 383] on button "Verify" at bounding box center [746, 386] width 1083 height 25
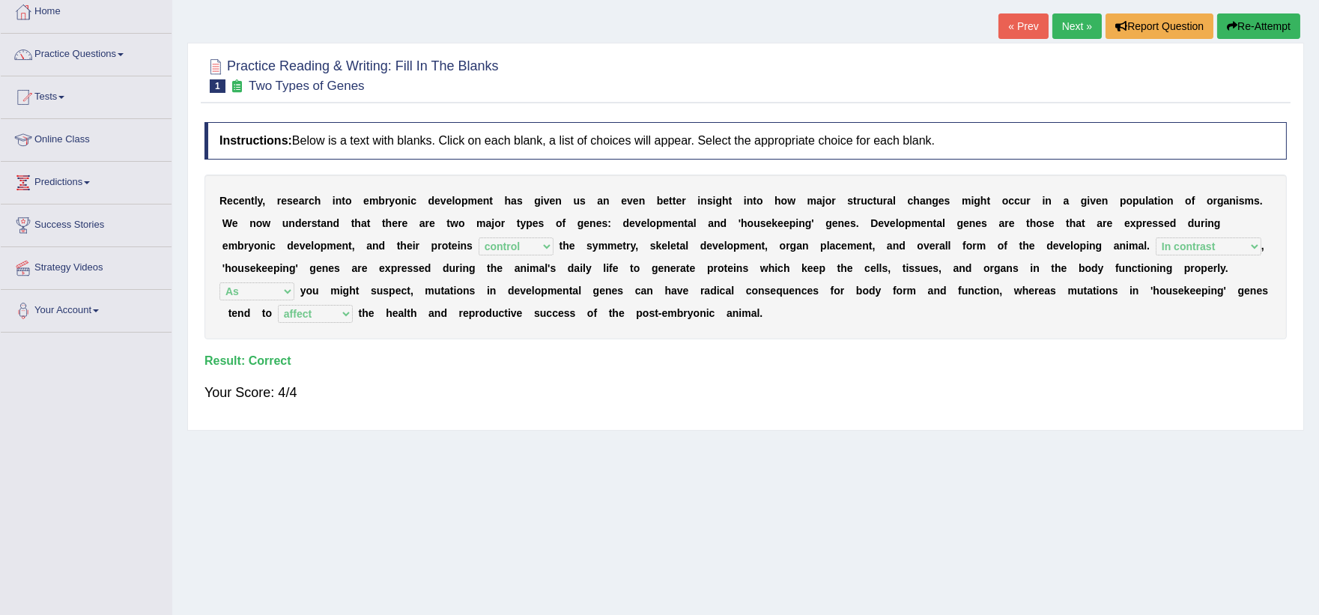
scroll to position [68, 0]
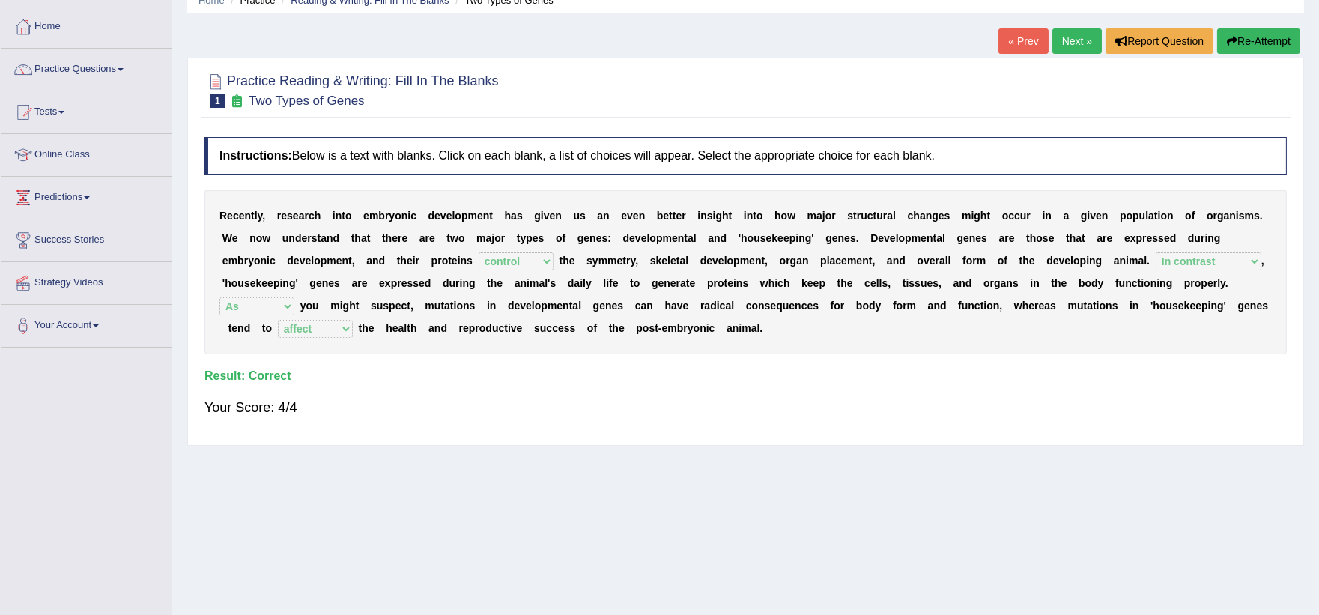
click at [1065, 39] on link "Next »" at bounding box center [1077, 40] width 49 height 25
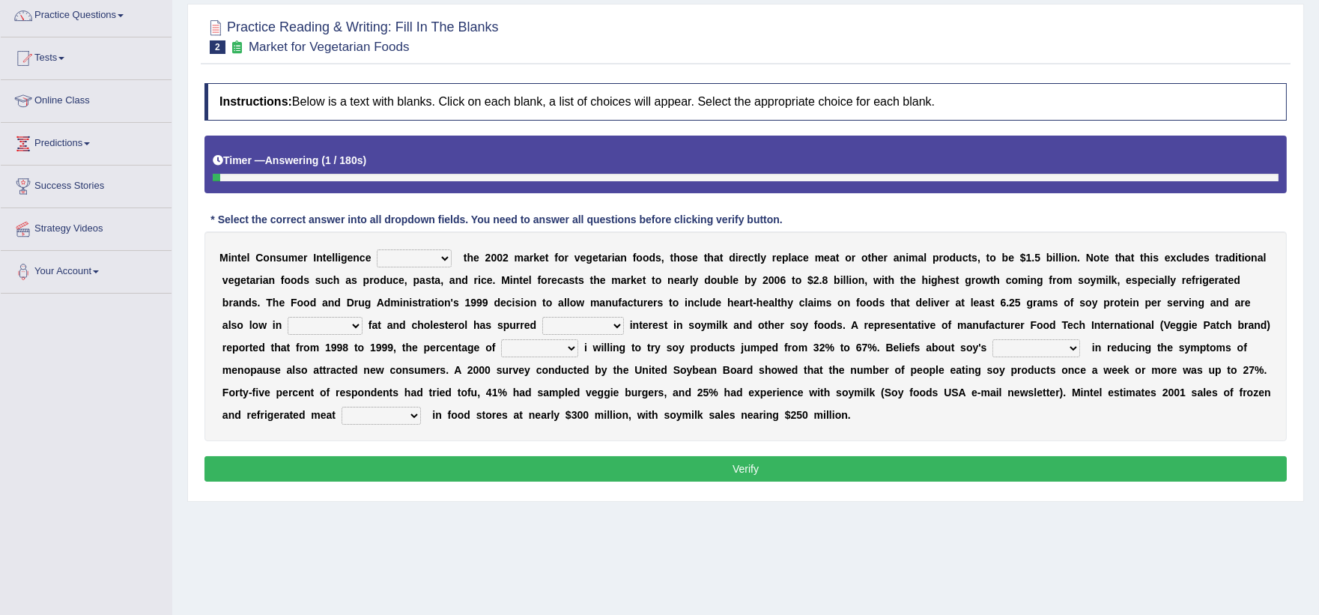
scroll to position [122, 0]
click at [435, 258] on select "deals fulfills creates estimates" at bounding box center [414, 258] width 75 height 18
select select "estimates"
click at [377, 249] on select "deals fulfills creates estimates" at bounding box center [414, 258] width 75 height 18
click at [348, 324] on select "saturated solid acid liquid" at bounding box center [325, 326] width 75 height 18
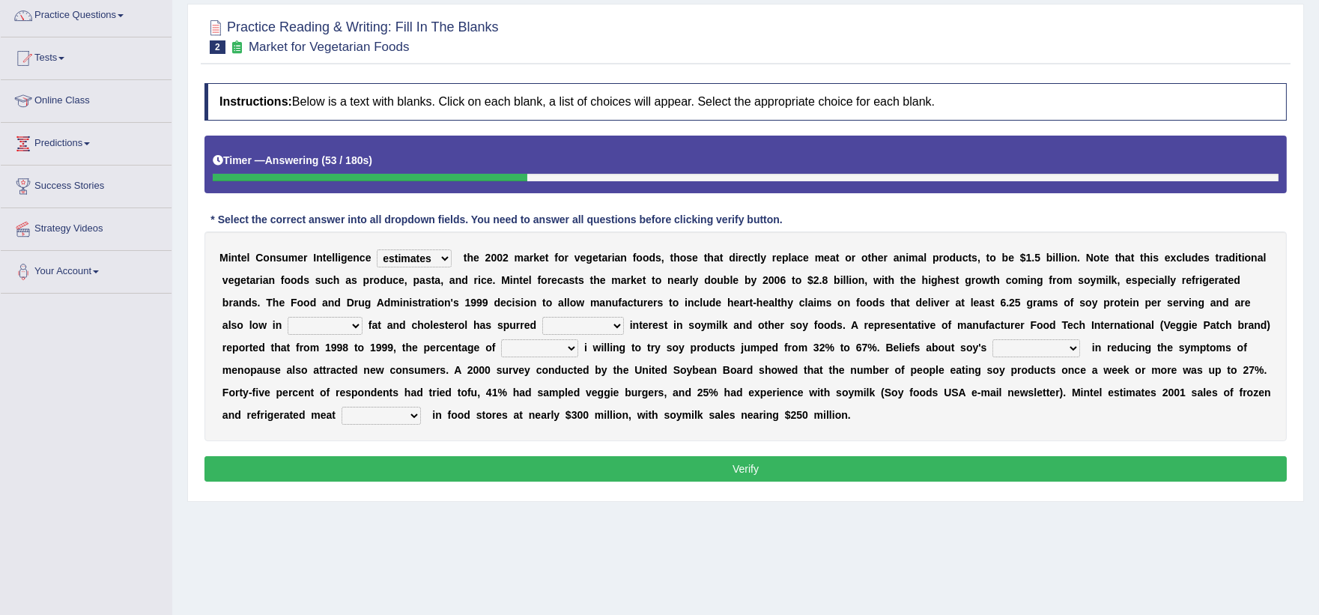
select select "liquid"
click at [288, 317] on select "saturated solid acid liquid" at bounding box center [325, 326] width 75 height 18
click at [589, 322] on select "good big tremendous extreme" at bounding box center [583, 326] width 82 height 18
select select "big"
click at [542, 317] on select "good big tremendous extreme" at bounding box center [583, 326] width 82 height 18
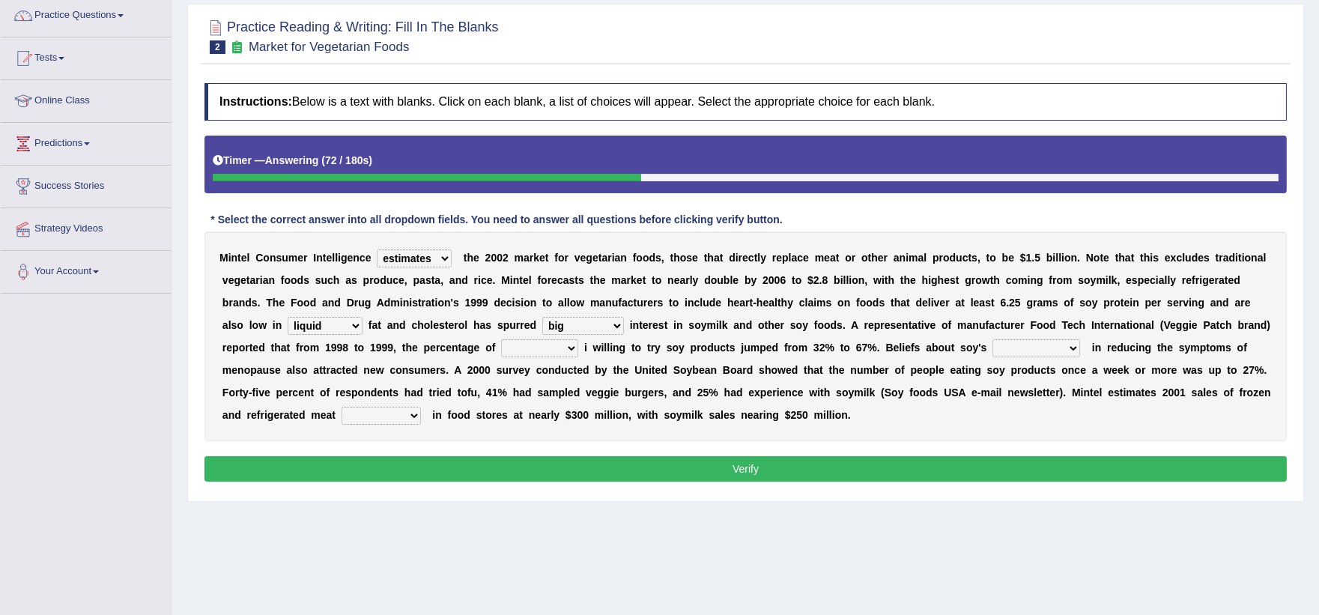
click at [547, 342] on select "guests consumers customers clients" at bounding box center [539, 348] width 77 height 18
select select "consumers"
click at [501, 339] on select "guests consumers customers clients" at bounding box center [539, 348] width 77 height 18
click at [1029, 348] on select "effectiveness timeliness efficiency goodness" at bounding box center [1037, 348] width 88 height 18
select select "effectiveness"
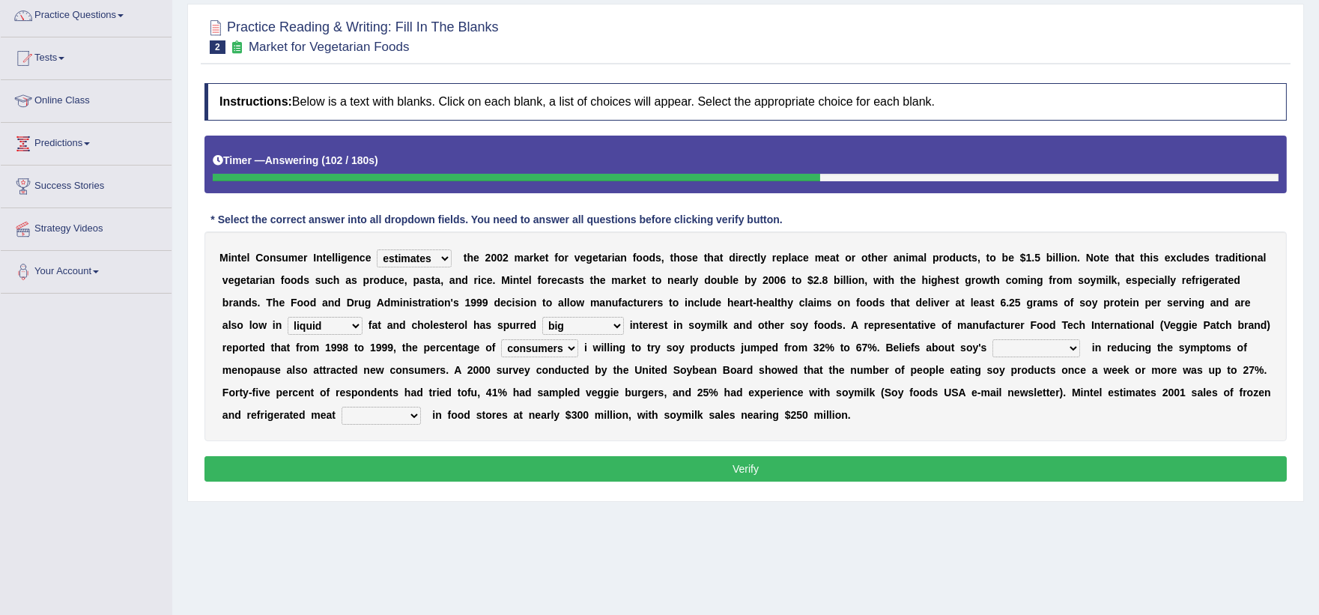
click at [993, 339] on select "effectiveness timeliness efficiency goodness" at bounding box center [1037, 348] width 88 height 18
click at [411, 417] on select "foods choices staffs alternatives" at bounding box center [381, 416] width 79 height 18
select select "choices"
click at [342, 407] on select "foods choices staffs alternatives" at bounding box center [381, 416] width 79 height 18
click at [432, 463] on button "Verify" at bounding box center [746, 468] width 1083 height 25
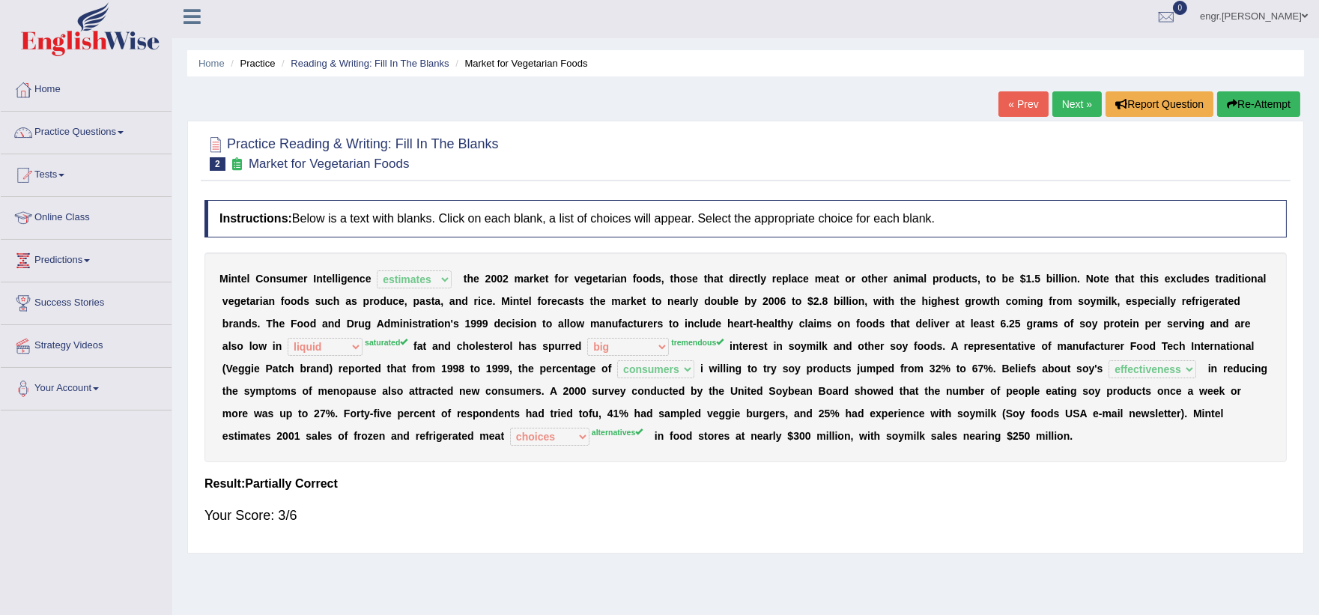
scroll to position [0, 0]
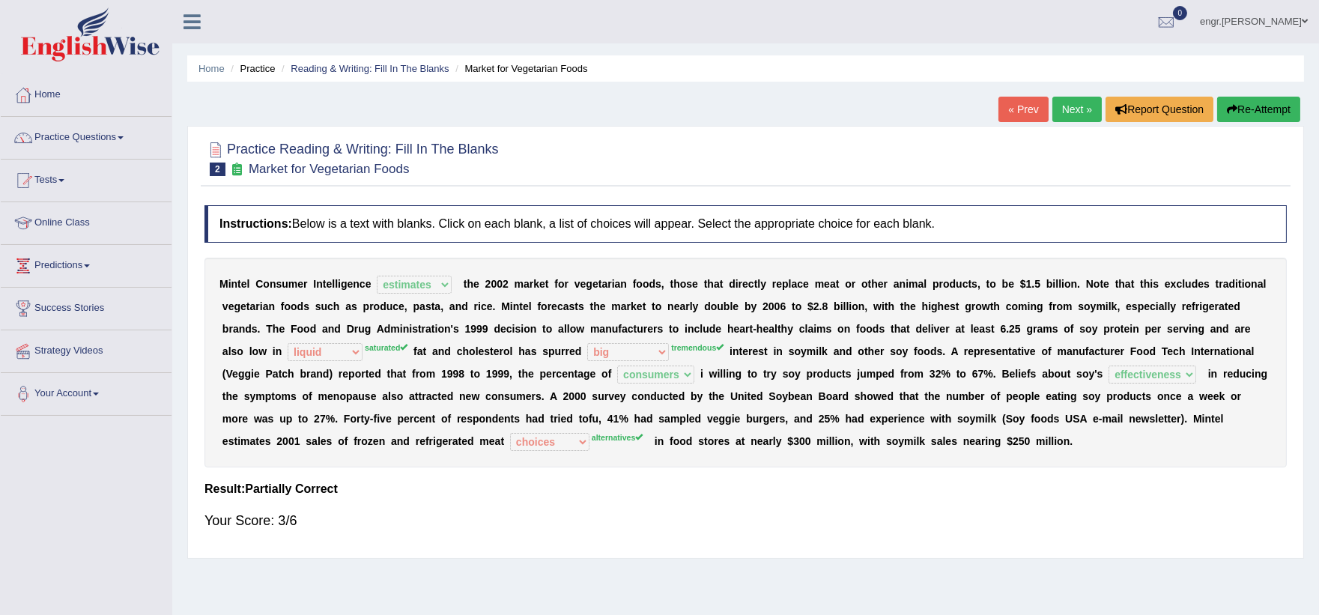
click at [1080, 101] on link "Next »" at bounding box center [1077, 109] width 49 height 25
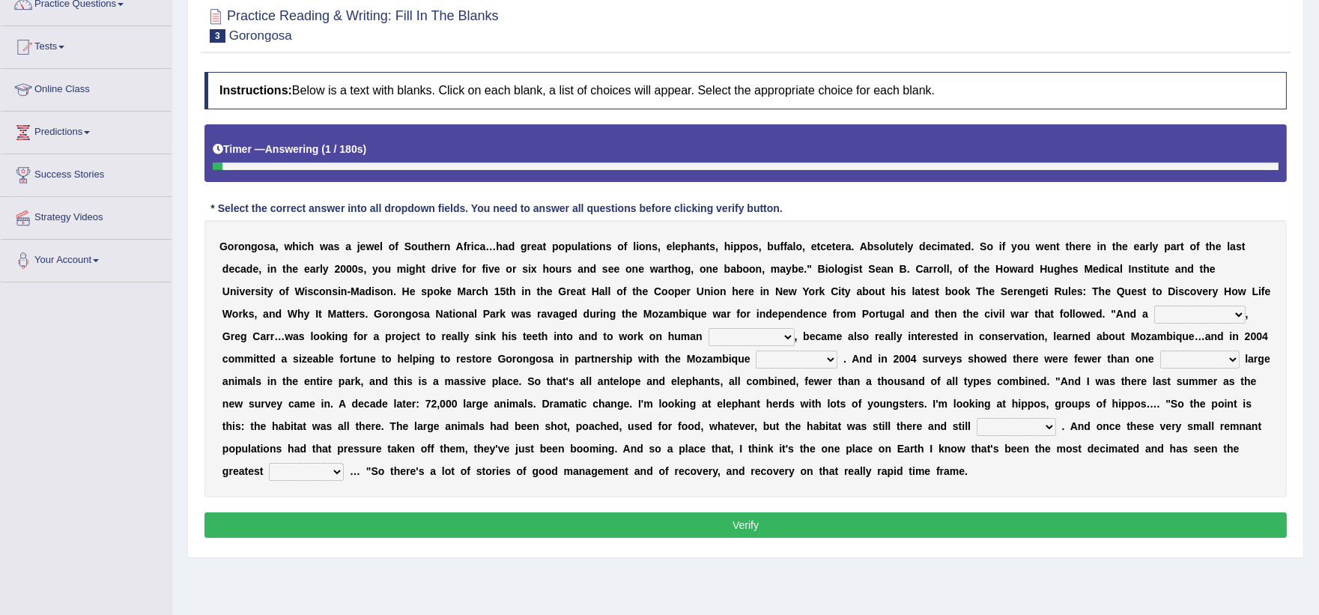
scroll to position [171, 0]
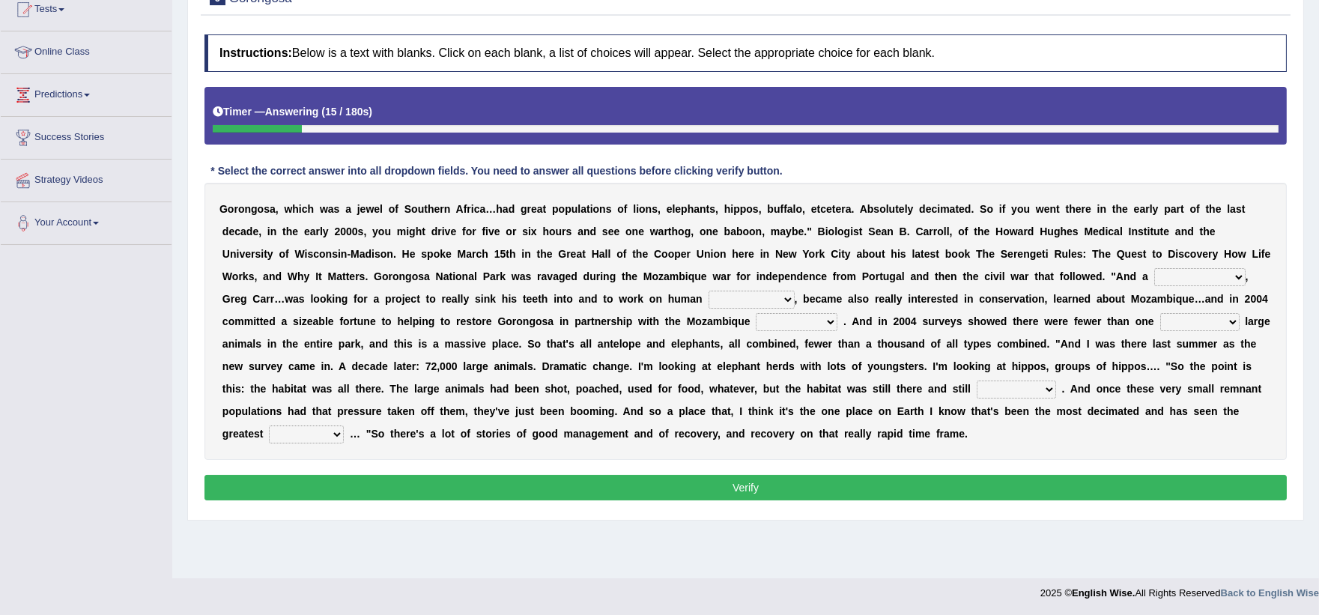
click at [1189, 273] on select "passion solstice ballast philanthropist" at bounding box center [1199, 277] width 91 height 18
select select "passion"
click at [1154, 268] on select "passion solstice ballast philanthropist" at bounding box center [1199, 277] width 91 height 18
click at [744, 296] on select "negligence prevalence development malevolence" at bounding box center [752, 300] width 86 height 18
select select "development"
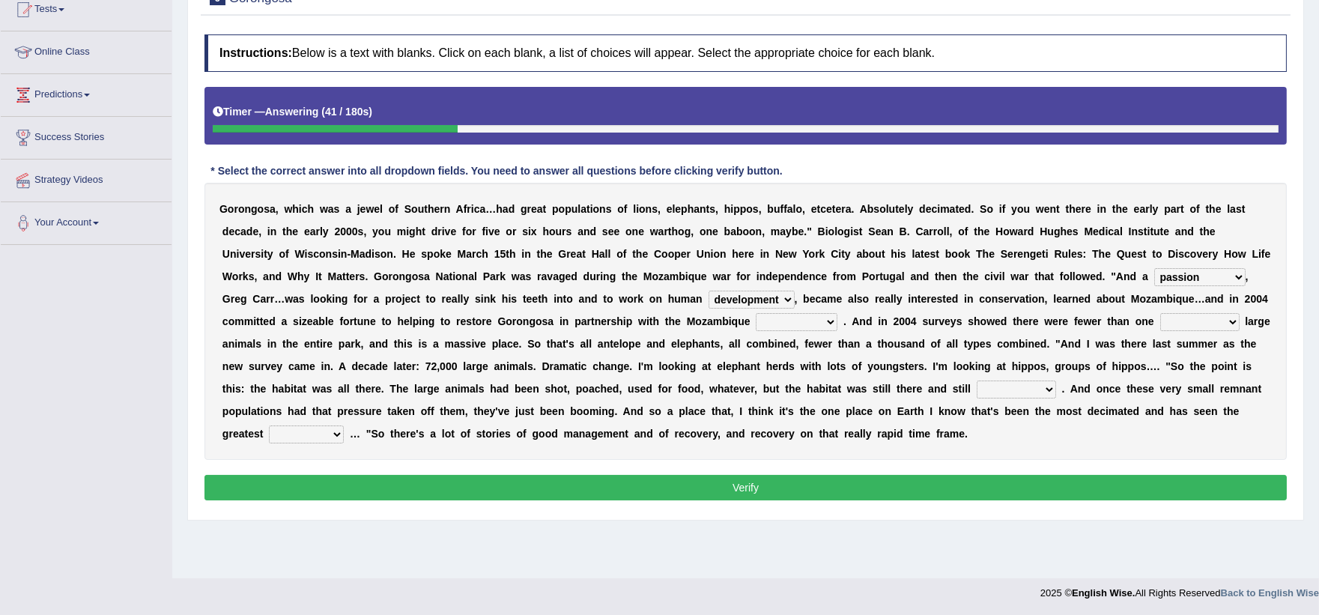
click at [709, 291] on select "negligence prevalence development malevolence" at bounding box center [752, 300] width 86 height 18
click at [784, 324] on select "parliament semanticist government journalist" at bounding box center [797, 322] width 82 height 18
select select "government"
click at [756, 313] on select "parliament semanticist government journalist" at bounding box center [797, 322] width 82 height 18
click at [1192, 321] on select "deflowered embowered roundest thousand" at bounding box center [1199, 322] width 79 height 18
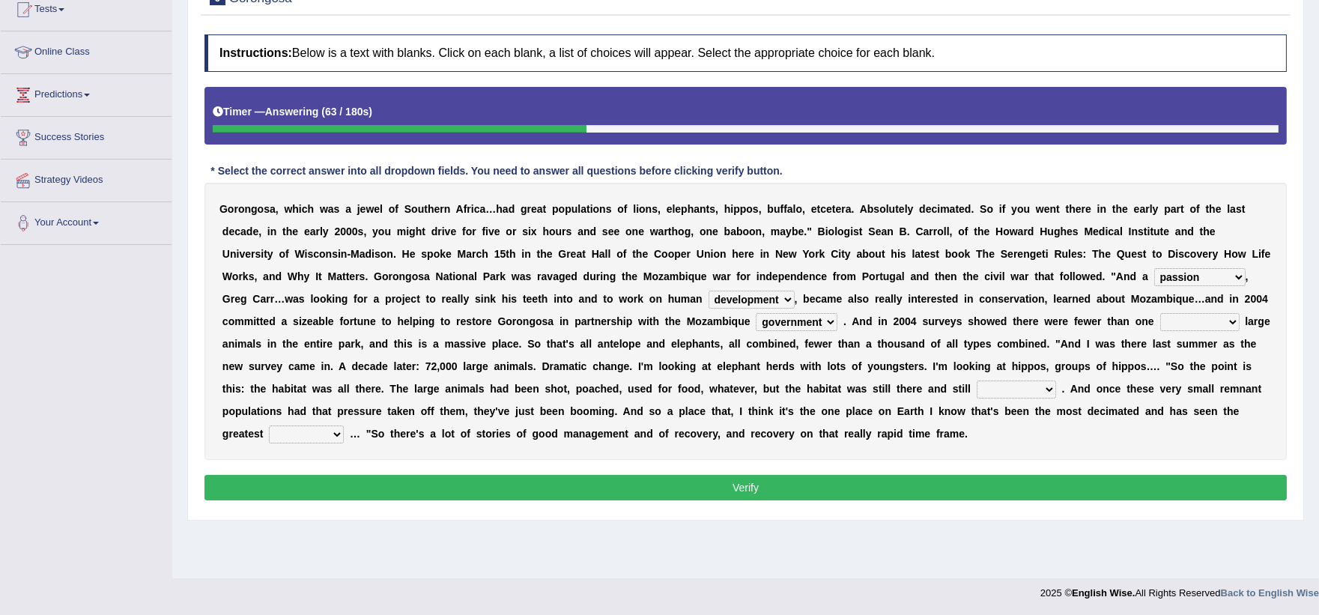
select select "thousand"
click at [1160, 313] on select "deflowered embowered roundest thousand" at bounding box center [1199, 322] width 79 height 18
click at [992, 391] on select "assertive incidental compulsive productive" at bounding box center [1016, 390] width 79 height 18
select select "productive"
click at [977, 381] on select "assertive incidental compulsive productive" at bounding box center [1016, 390] width 79 height 18
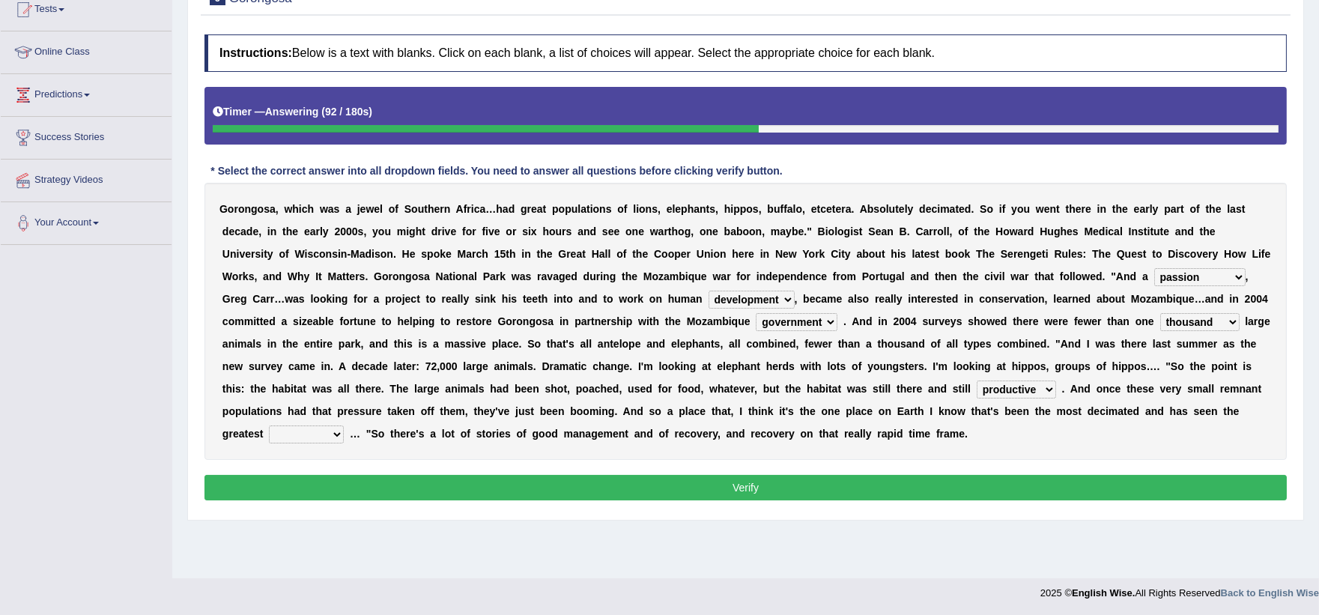
click at [326, 429] on select "recovery efficacy golly stumpy" at bounding box center [306, 435] width 75 height 18
select select "recovery"
click at [269, 426] on select "recovery efficacy golly stumpy" at bounding box center [306, 435] width 75 height 18
click at [352, 492] on button "Verify" at bounding box center [746, 487] width 1083 height 25
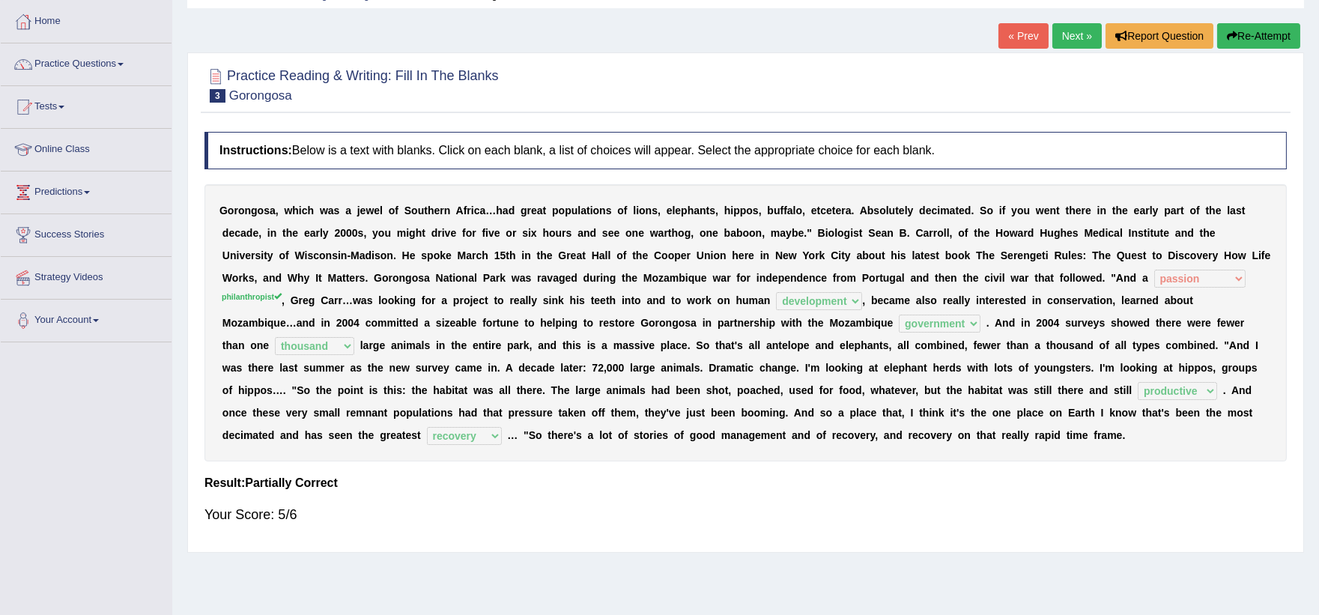
scroll to position [48, 0]
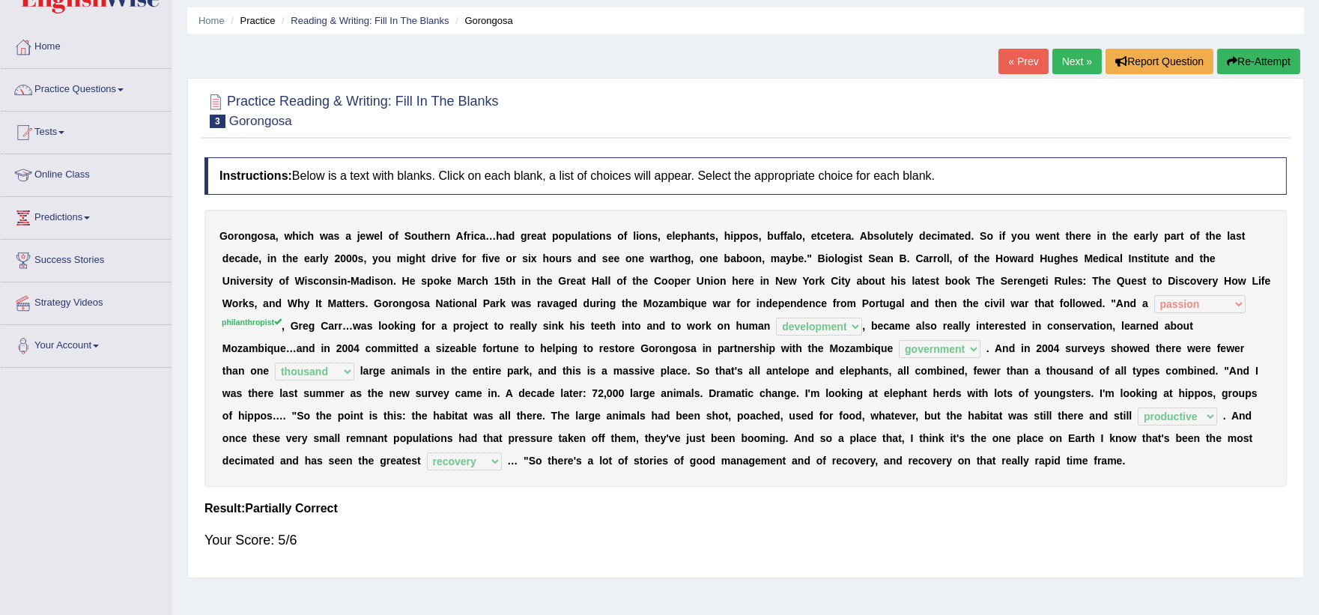
click at [1068, 68] on link "Next »" at bounding box center [1077, 61] width 49 height 25
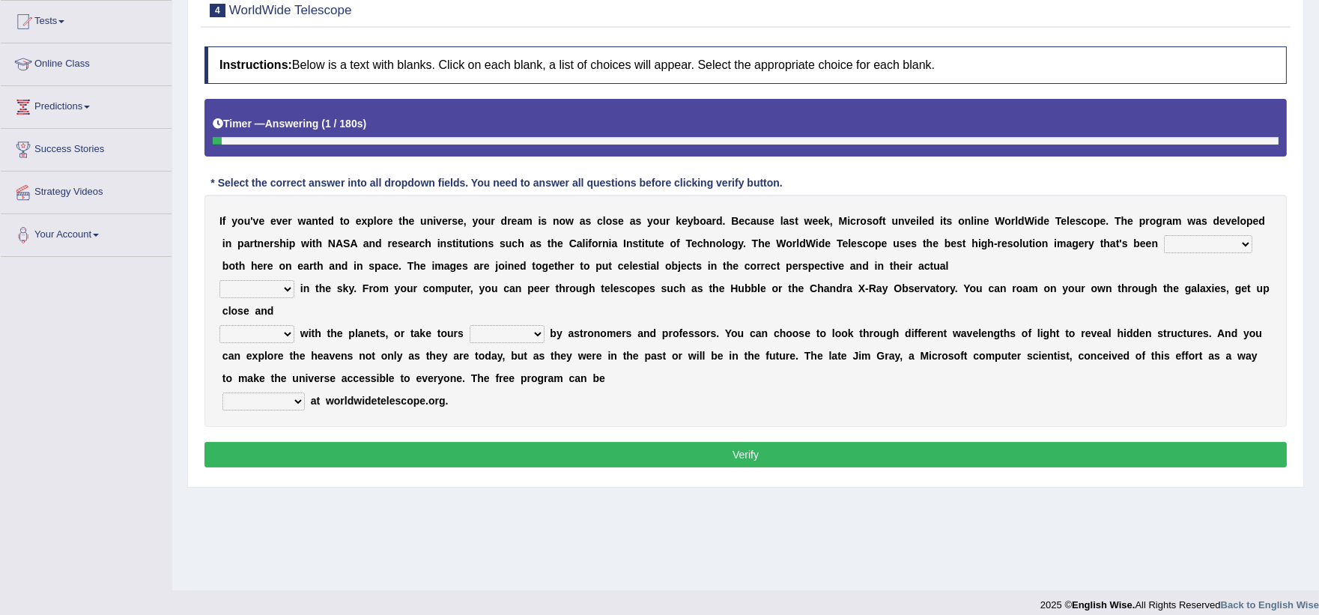
scroll to position [159, 0]
click at [1186, 249] on select "degraded ascended remonstrated generated" at bounding box center [1208, 244] width 88 height 18
select select "generated"
click at [1164, 235] on select "degraded ascended remonstrated generated" at bounding box center [1208, 244] width 88 height 18
click at [278, 288] on select "aspects parts conditions positions" at bounding box center [257, 289] width 75 height 18
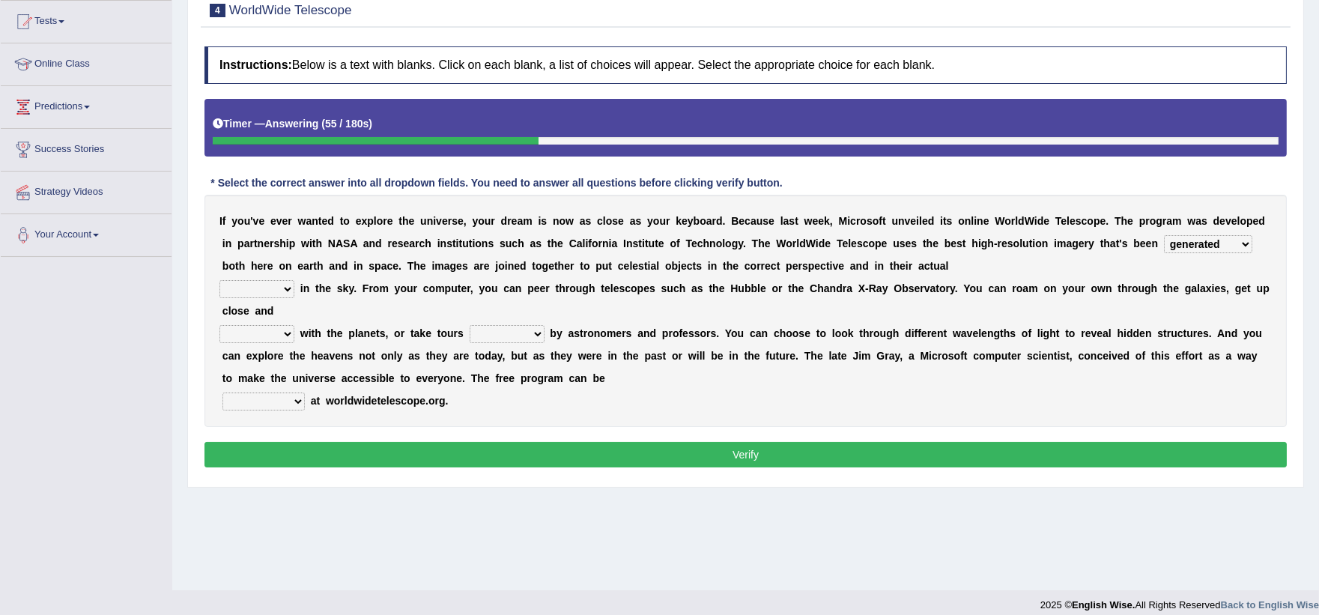
select select "conditions"
click at [220, 280] on select "aspects parts conditions positions" at bounding box center [257, 289] width 75 height 18
click at [287, 331] on select "personal individual apart polite" at bounding box center [257, 334] width 75 height 18
select select "personal"
click at [220, 325] on select "personal individual apart polite" at bounding box center [257, 334] width 75 height 18
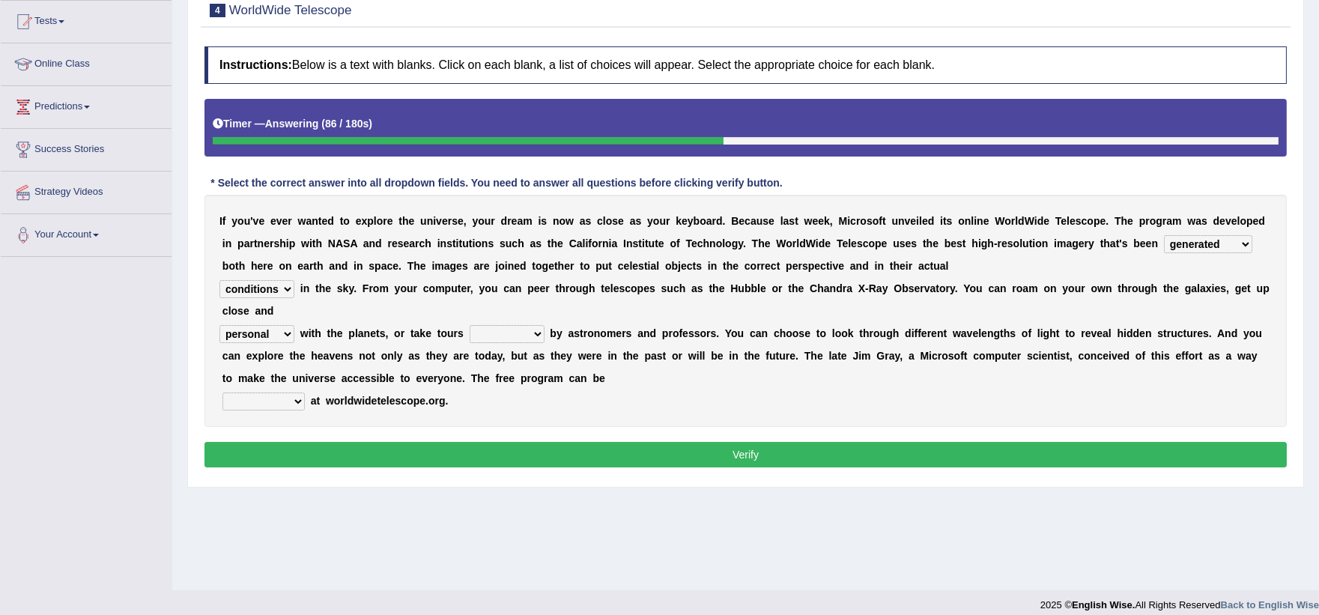
click at [491, 331] on select "guide guided guiding to guide" at bounding box center [507, 334] width 75 height 18
select select "guided"
click at [470, 325] on select "guide guided guiding to guide" at bounding box center [507, 334] width 75 height 18
click at [291, 396] on select "upheld downloaded loaded posted" at bounding box center [264, 402] width 82 height 18
select select "downloaded"
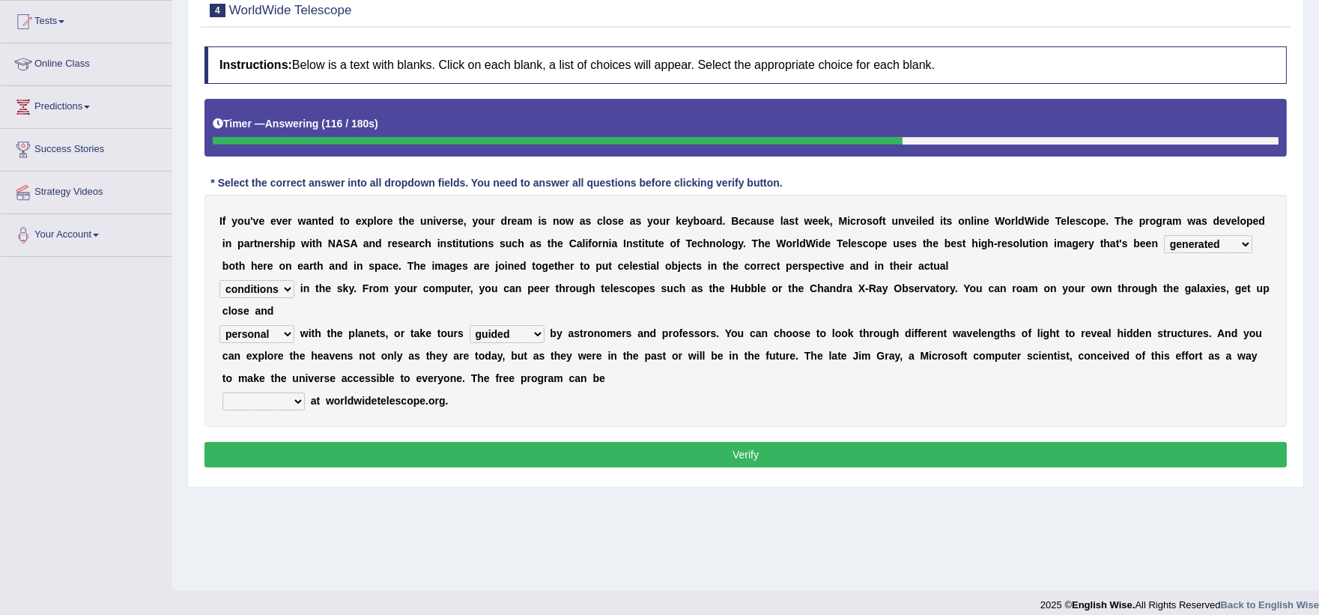
click at [223, 393] on select "upheld downloaded loaded posted" at bounding box center [264, 402] width 82 height 18
click at [345, 459] on button "Verify" at bounding box center [746, 454] width 1083 height 25
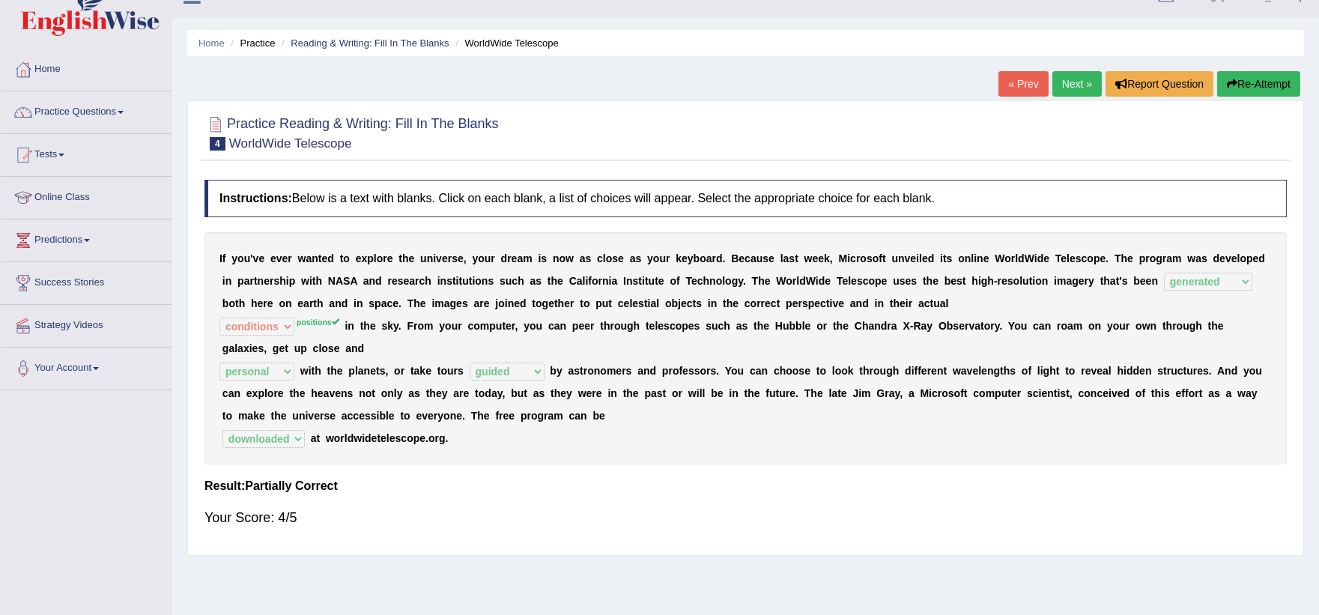
scroll to position [0, 0]
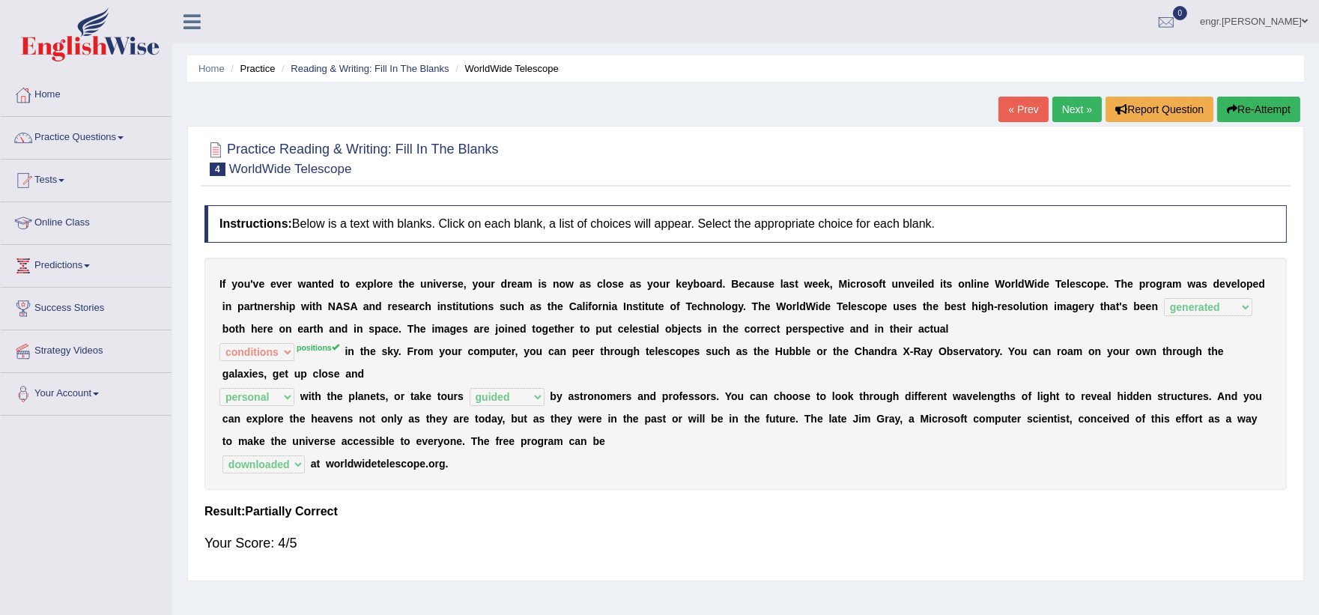
click at [1058, 117] on link "Next »" at bounding box center [1077, 109] width 49 height 25
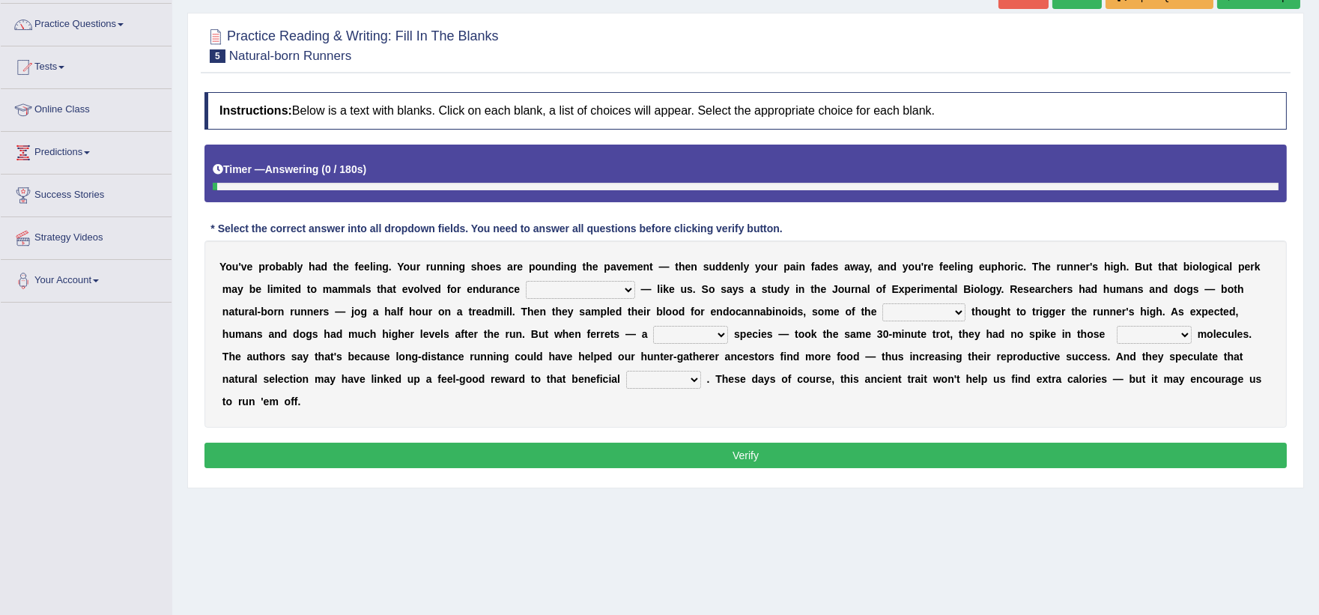
scroll to position [154, 0]
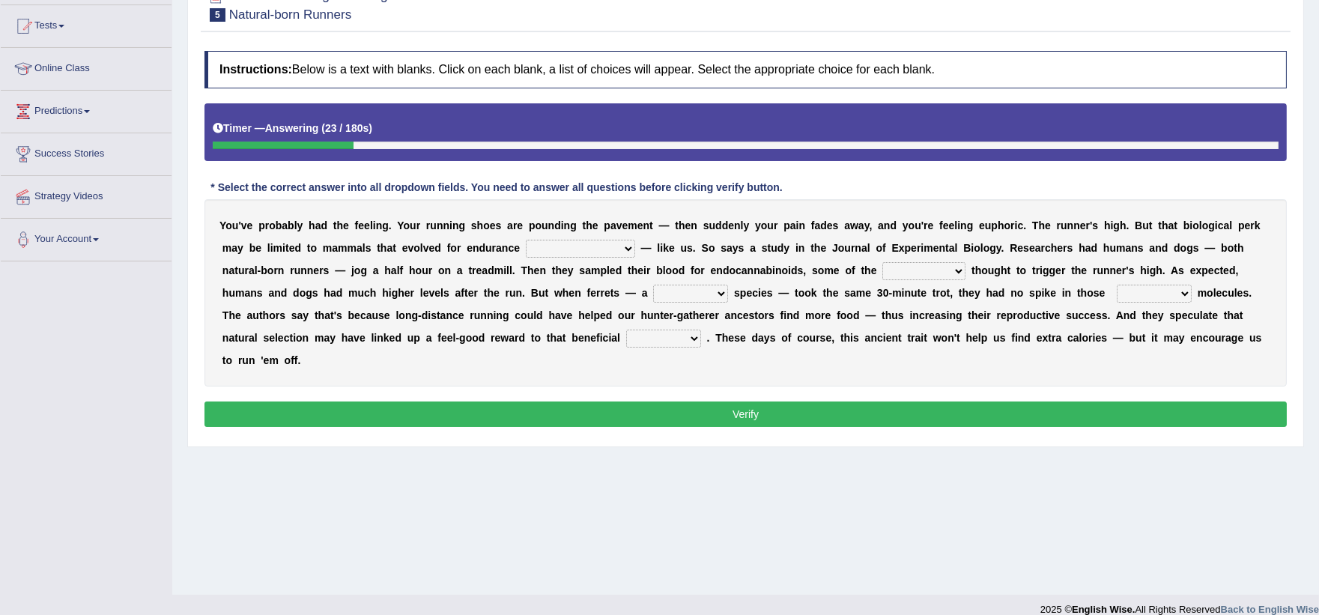
click at [547, 248] on select "[PERSON_NAME] personalize classifies exercise" at bounding box center [580, 249] width 109 height 18
select select "exercise"
click at [526, 240] on select "[PERSON_NAME] personalize classifies exercise" at bounding box center [580, 249] width 109 height 18
click at [883, 270] on select "almshouse turnarounds compounds foxhounds" at bounding box center [924, 271] width 83 height 18
select select "compounds"
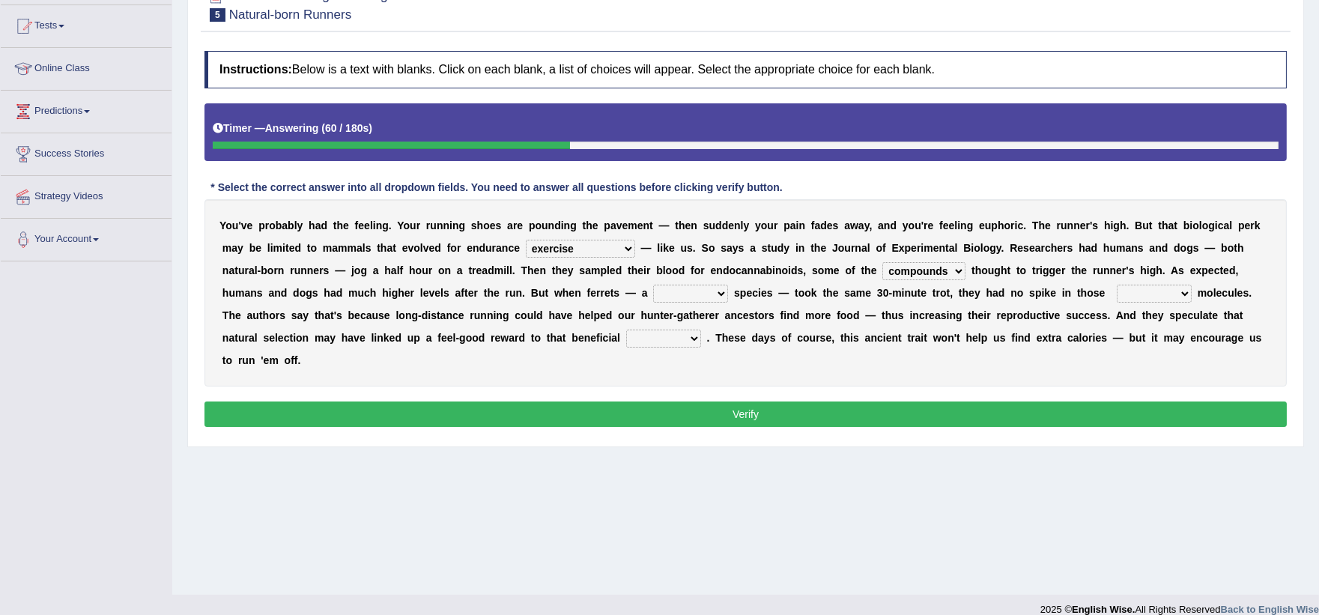
click at [883, 262] on select "almshouse turnarounds compounds foxhounds" at bounding box center [924, 271] width 83 height 18
click at [653, 292] on select "excellency merely faerie sedentary" at bounding box center [690, 294] width 75 height 18
select select "merely"
click at [653, 285] on select "excellency merely faerie sedentary" at bounding box center [690, 294] width 75 height 18
click at [1117, 294] on select "groaned feel-good inchoate loaned" at bounding box center [1154, 294] width 75 height 18
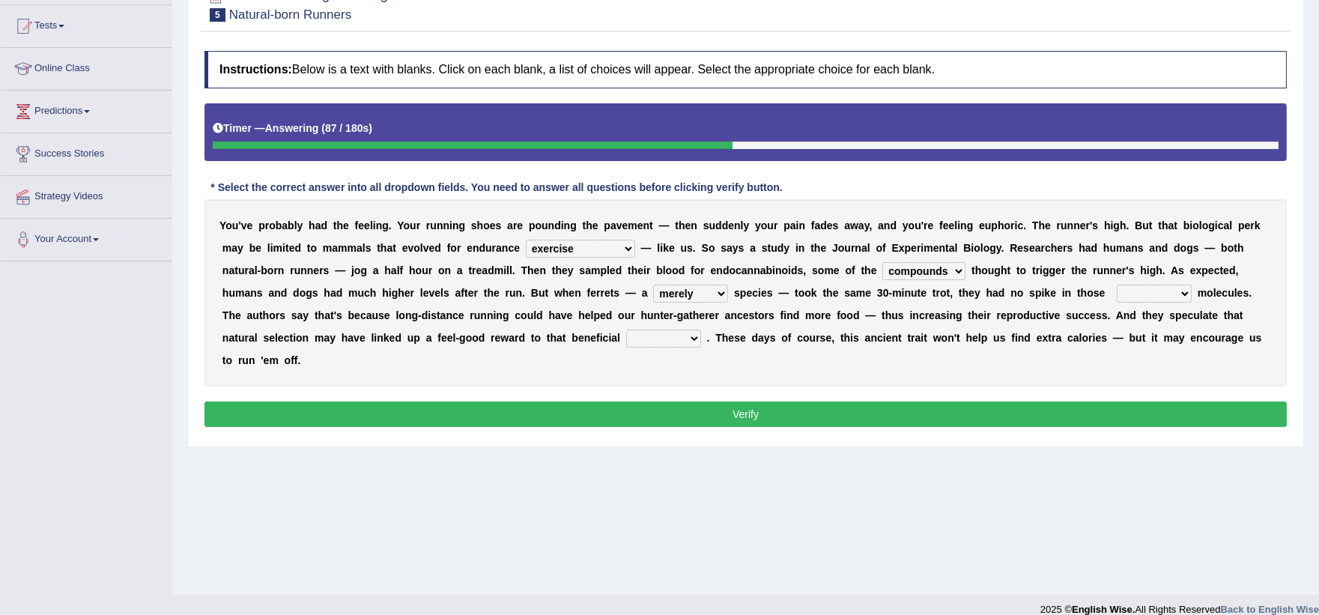
select select "feel-good"
click at [1117, 285] on select "groaned feel-good inchoate loaned" at bounding box center [1154, 294] width 75 height 18
click at [626, 339] on select "wager exchanger behavior regulator" at bounding box center [663, 339] width 75 height 18
select select "behavior"
click at [626, 330] on select "wager exchanger behavior regulator" at bounding box center [663, 339] width 75 height 18
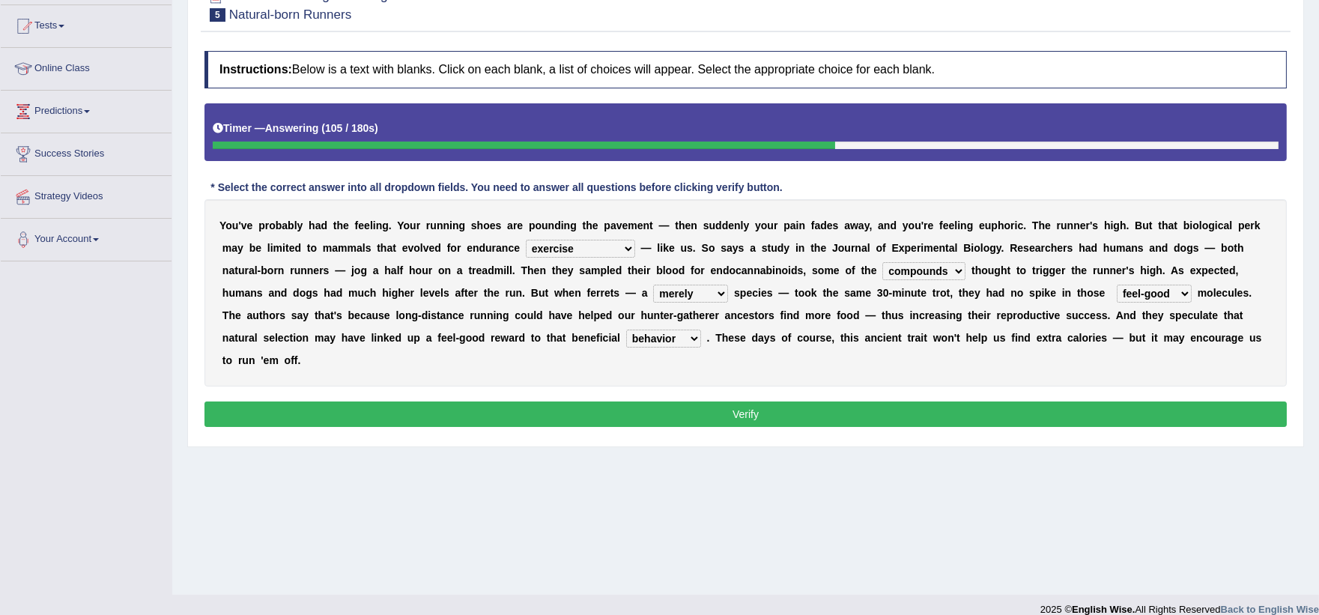
click at [593, 402] on button "Verify" at bounding box center [746, 414] width 1083 height 25
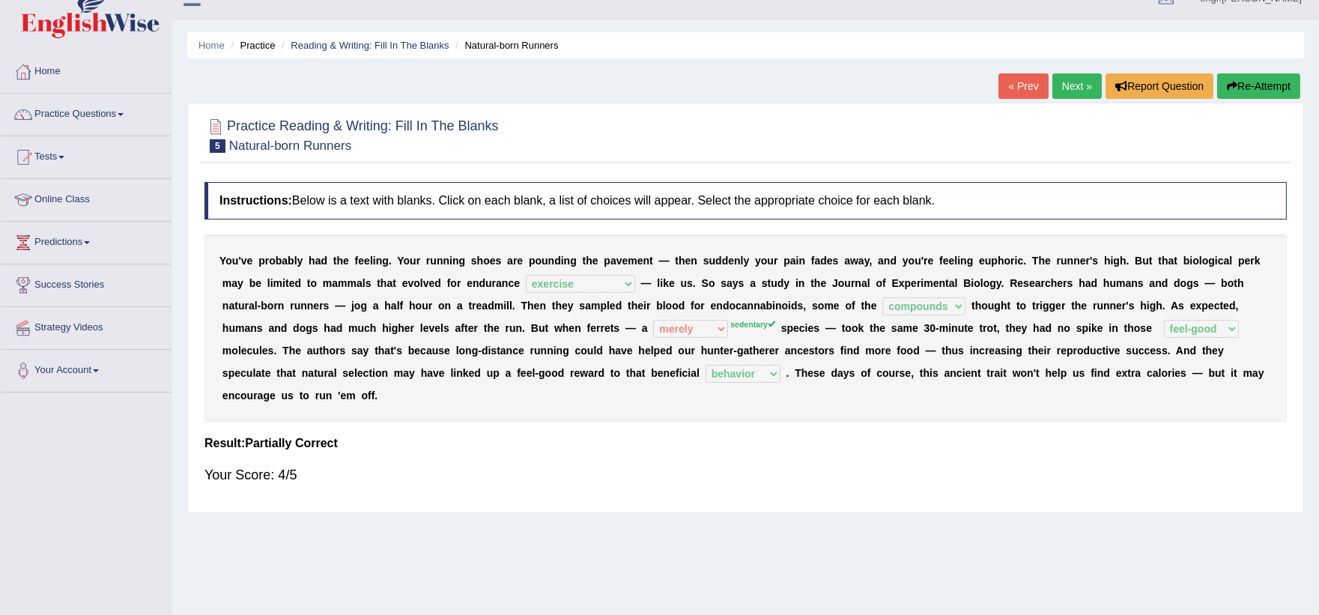
scroll to position [0, 0]
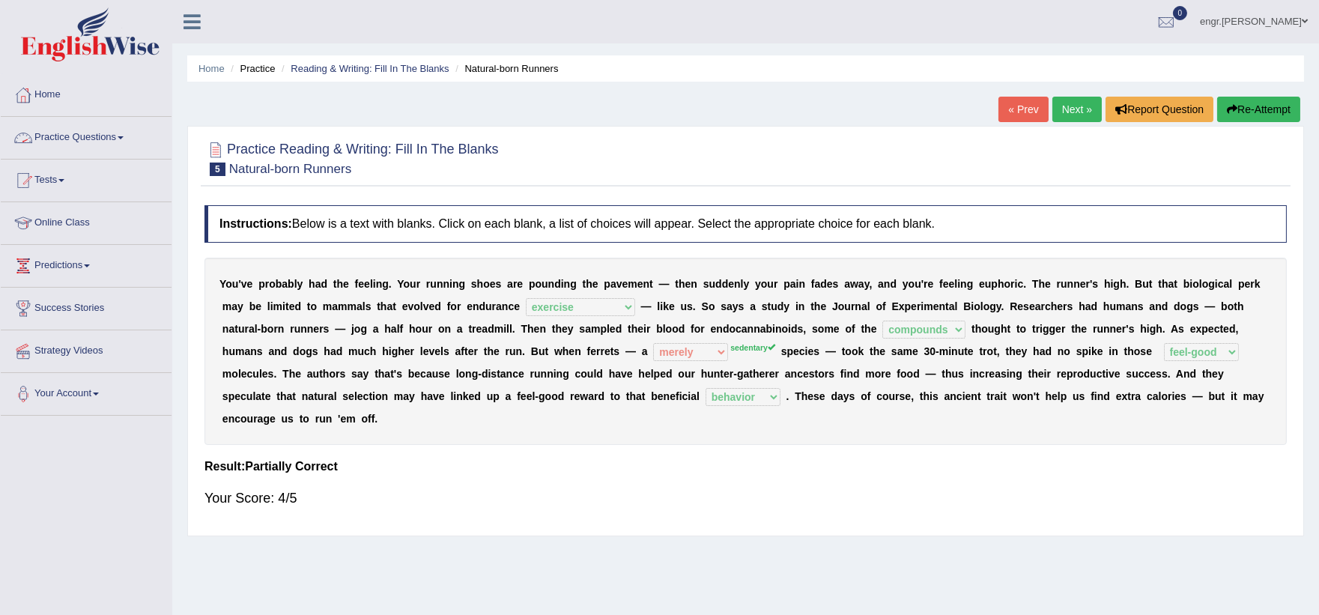
click at [109, 145] on link "Practice Questions" at bounding box center [86, 135] width 171 height 37
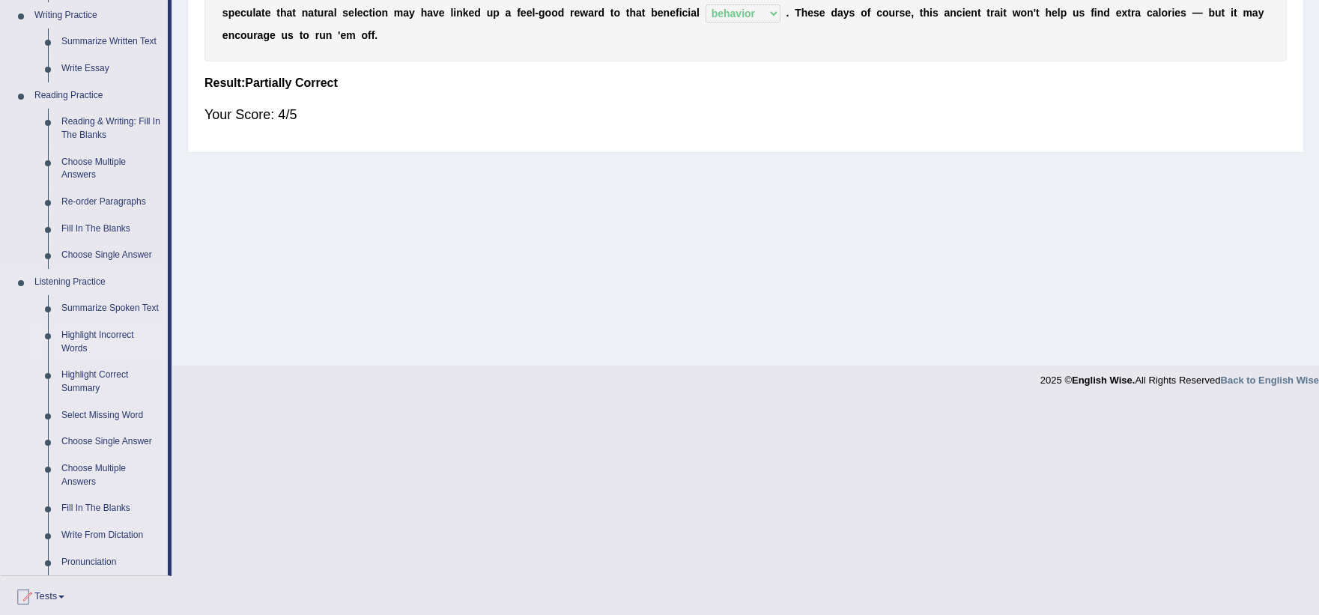
scroll to position [386, 0]
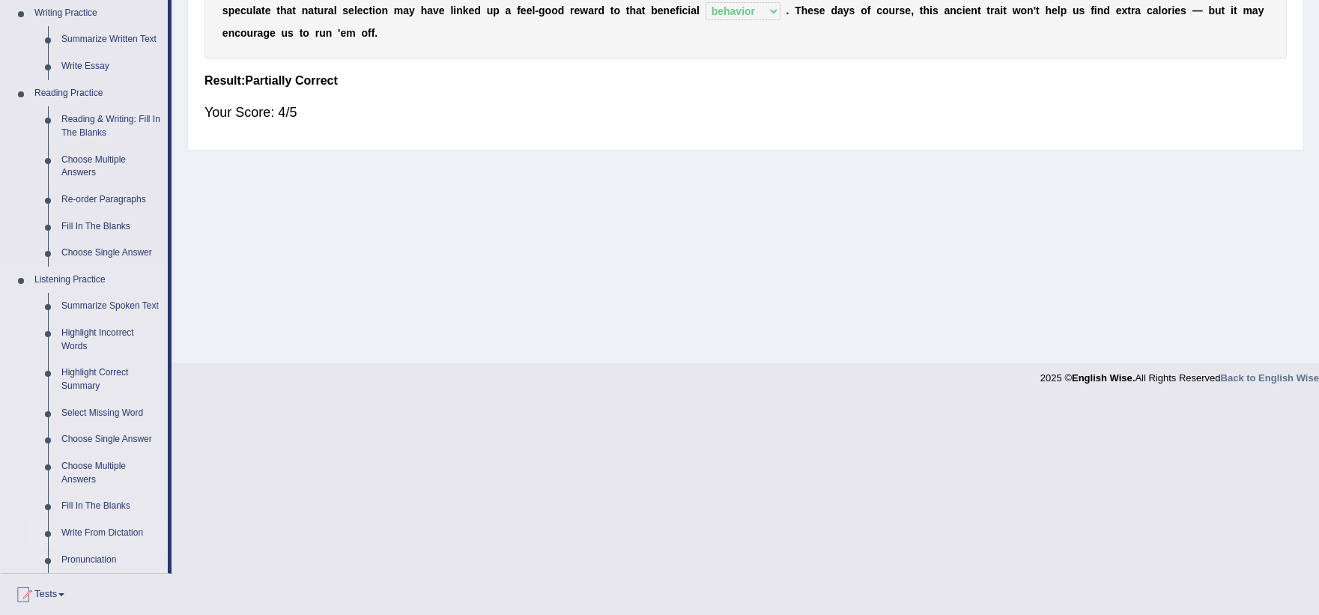
click at [95, 528] on link "Write From Dictation" at bounding box center [111, 533] width 113 height 27
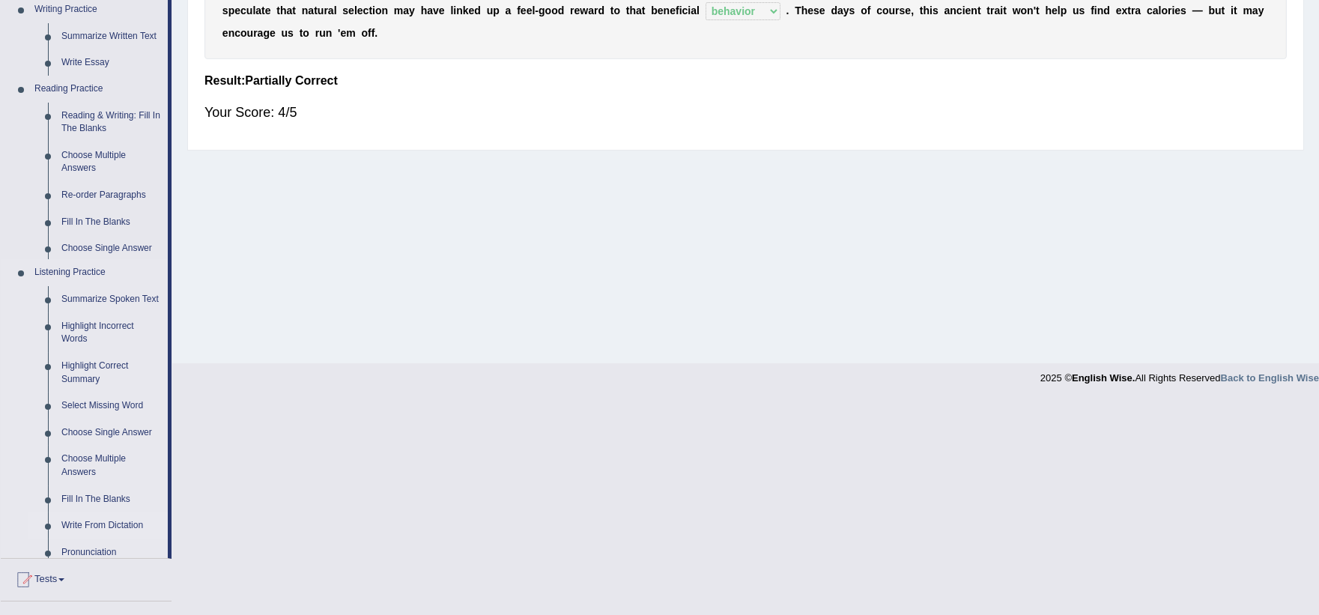
scroll to position [292, 0]
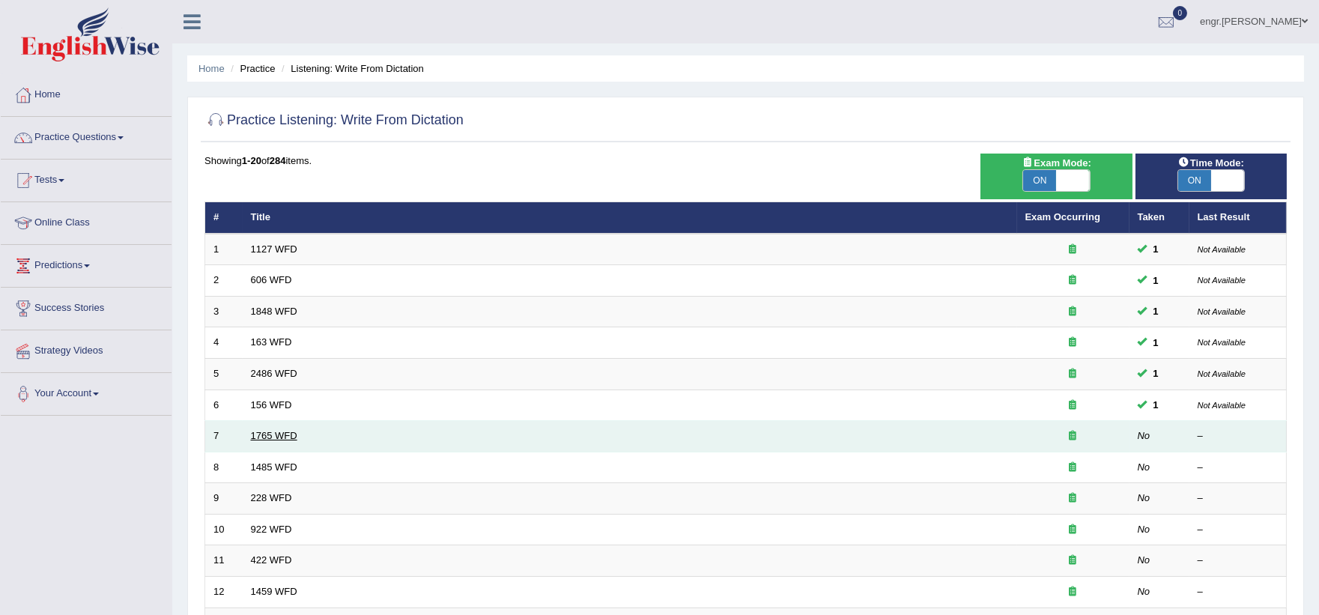
click at [282, 435] on link "1765 WFD" at bounding box center [274, 435] width 46 height 11
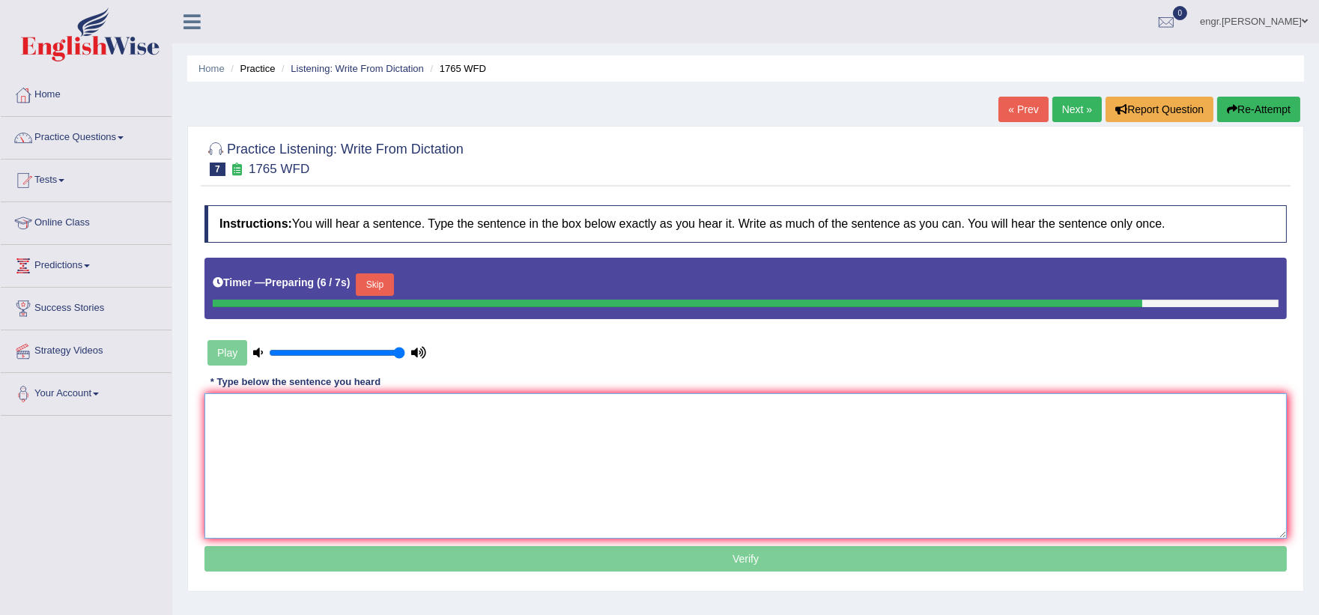
click at [414, 436] on textarea at bounding box center [746, 465] width 1083 height 145
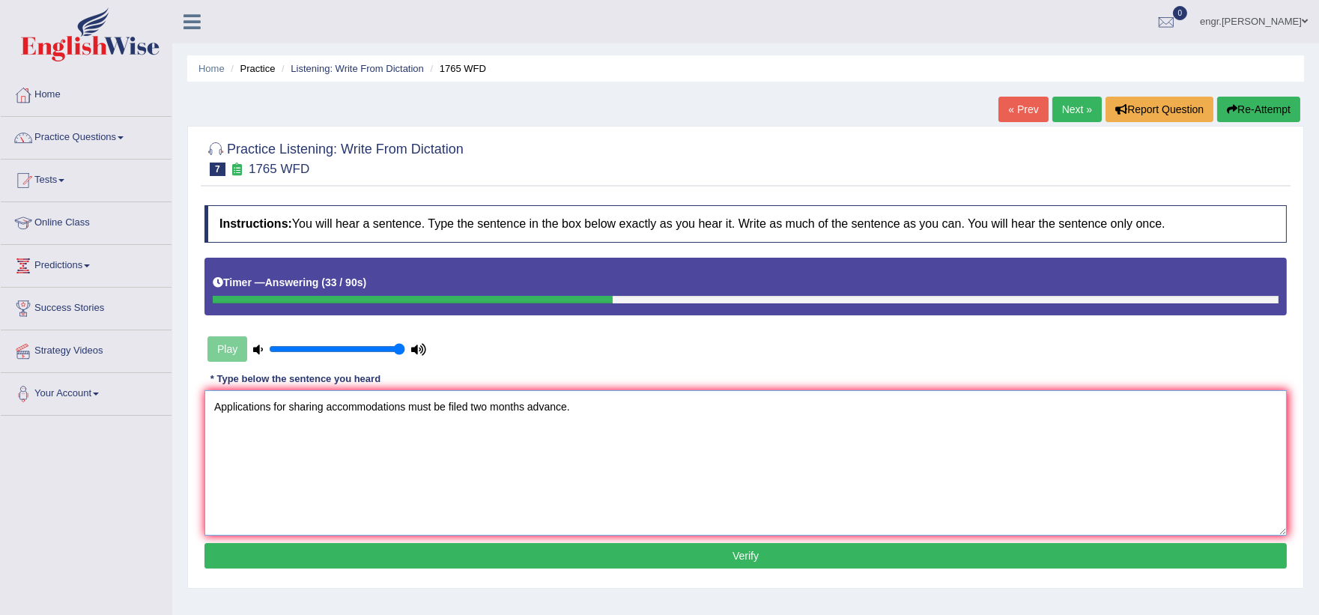
type textarea "Applications for sharing accommodations must be filed two months advance."
click at [556, 548] on button "Verify" at bounding box center [746, 555] width 1083 height 25
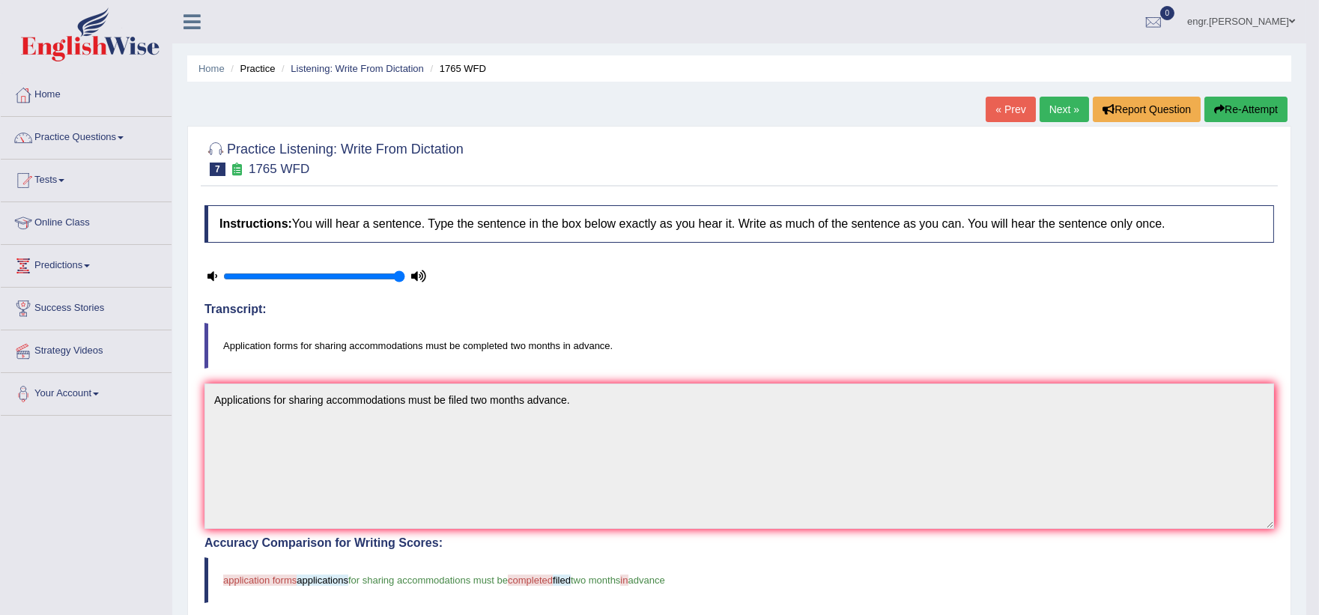
click at [1068, 103] on link "Next »" at bounding box center [1064, 109] width 49 height 25
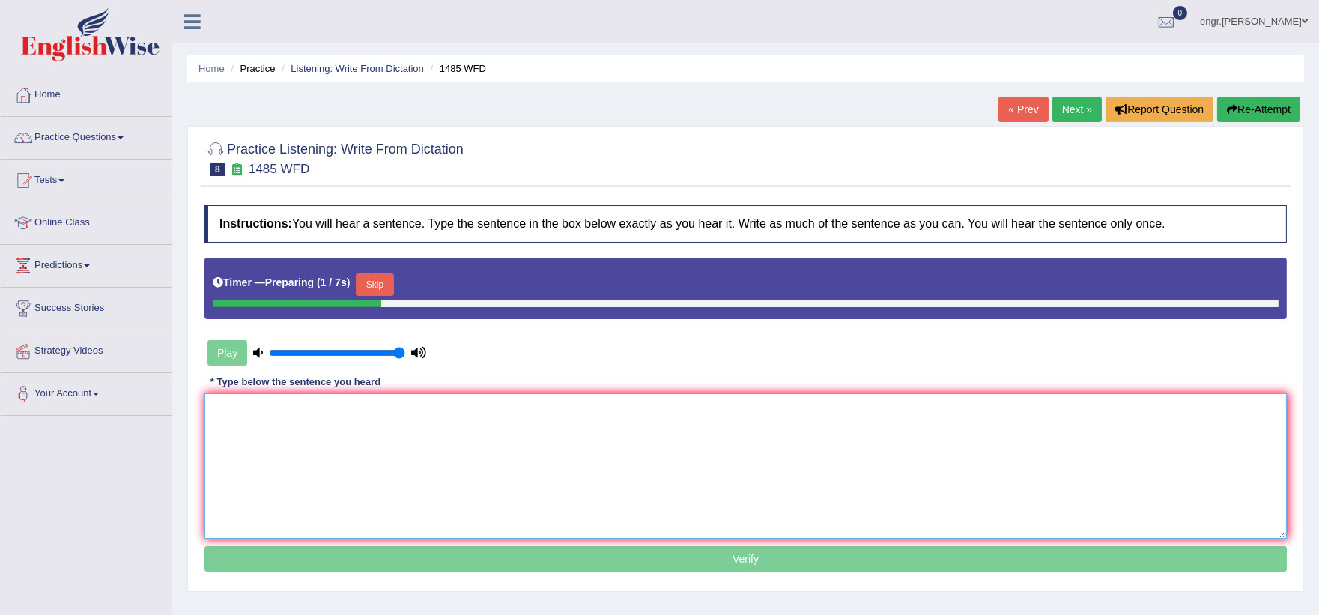
click at [279, 447] on textarea at bounding box center [746, 465] width 1083 height 145
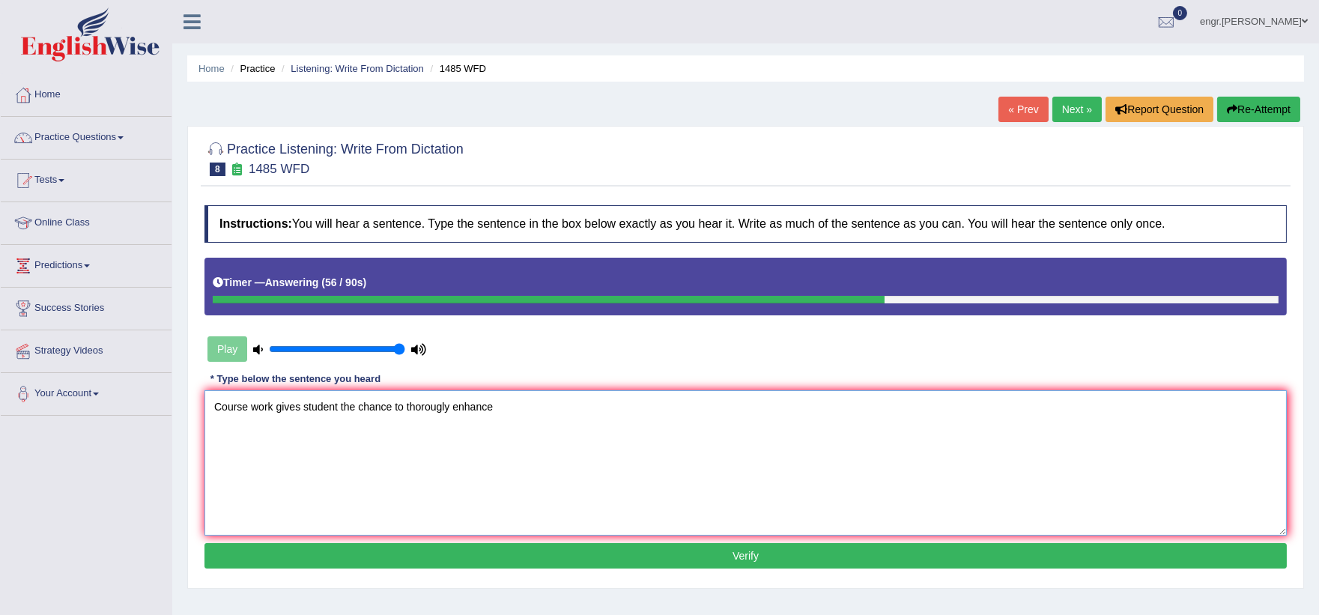
type textarea "Course work gives student the chance to thorougly enhance"
click at [473, 548] on button "Verify" at bounding box center [746, 555] width 1083 height 25
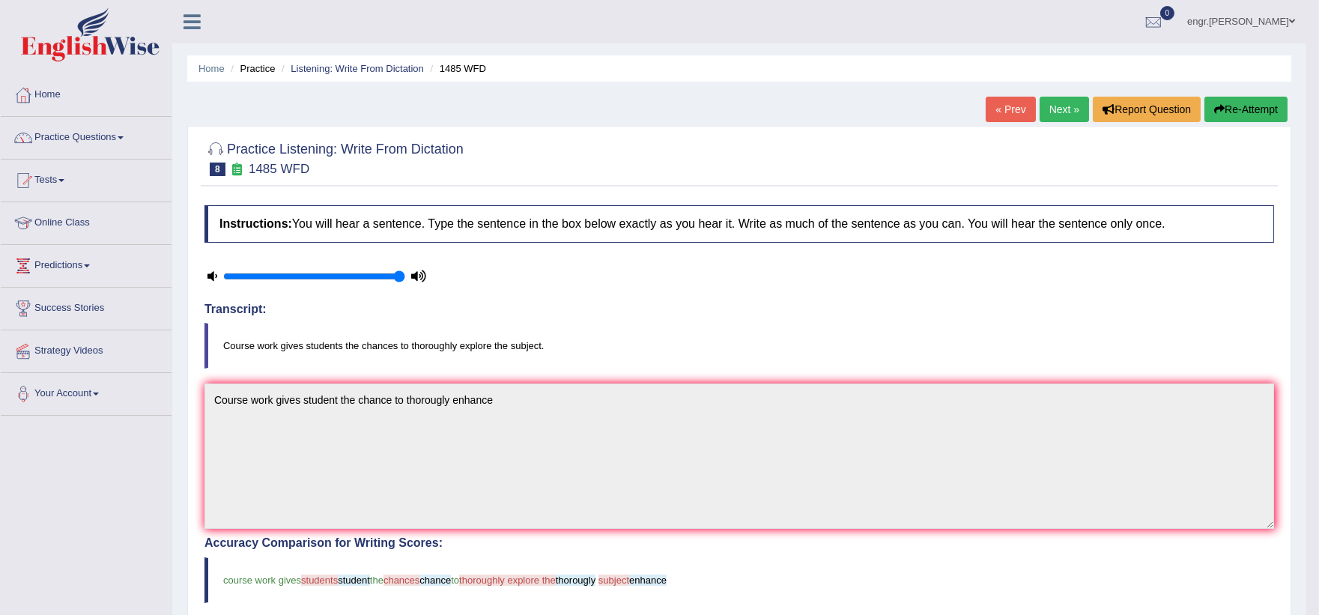
click at [1055, 108] on link "Next »" at bounding box center [1064, 109] width 49 height 25
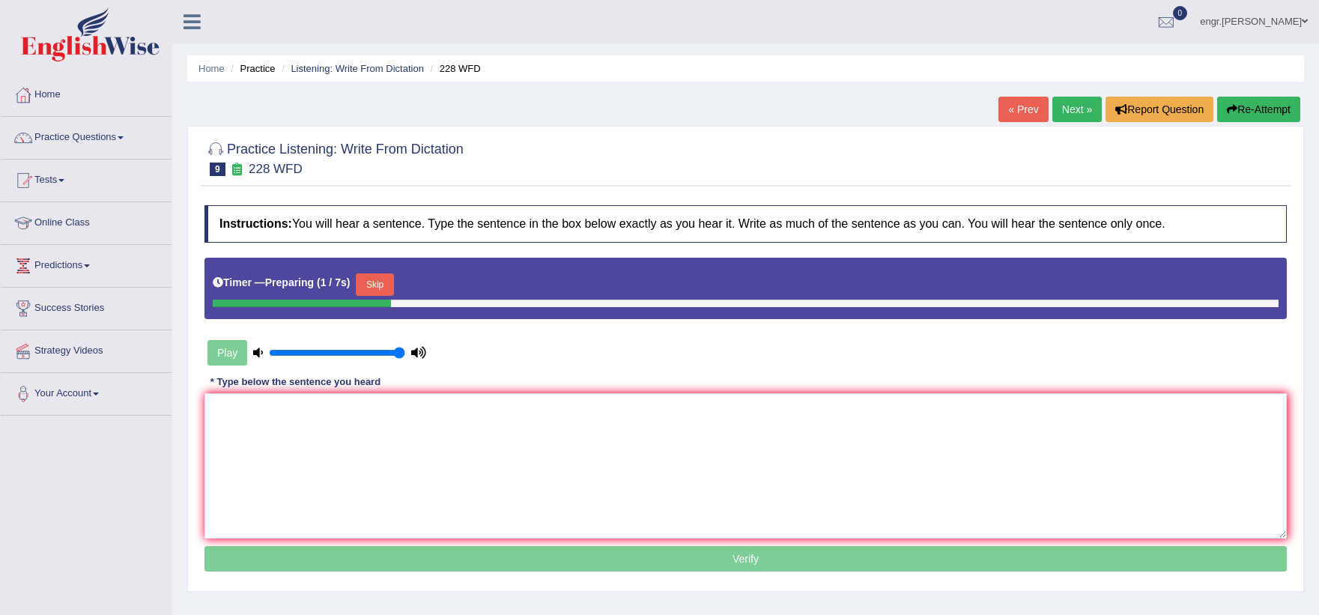
click at [270, 424] on textarea at bounding box center [746, 465] width 1083 height 145
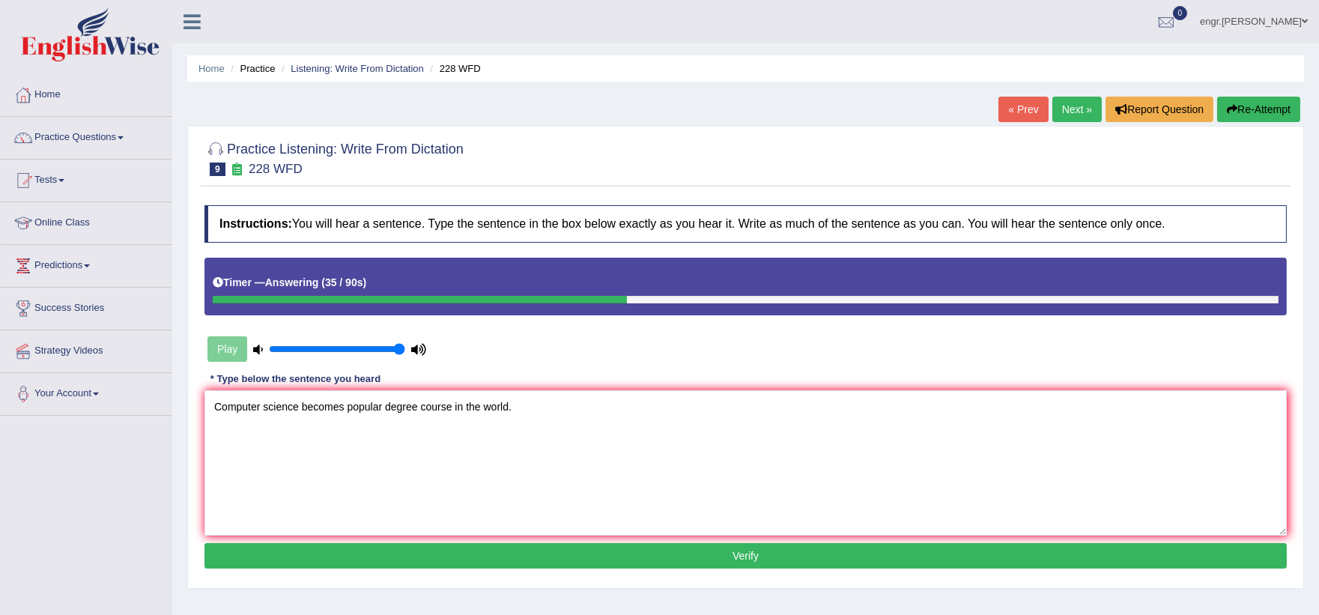
type textarea "Computer science becomes popular degree course in the world."
click at [352, 551] on button "Verify" at bounding box center [746, 555] width 1083 height 25
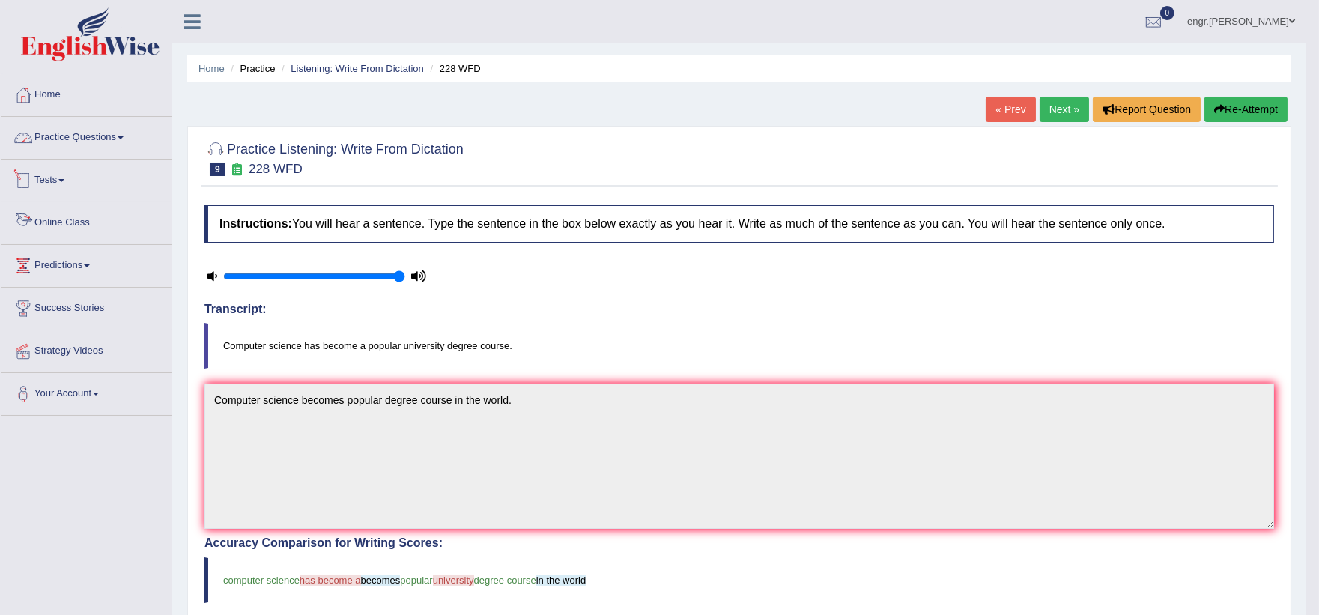
click at [113, 137] on link "Practice Questions" at bounding box center [86, 135] width 171 height 37
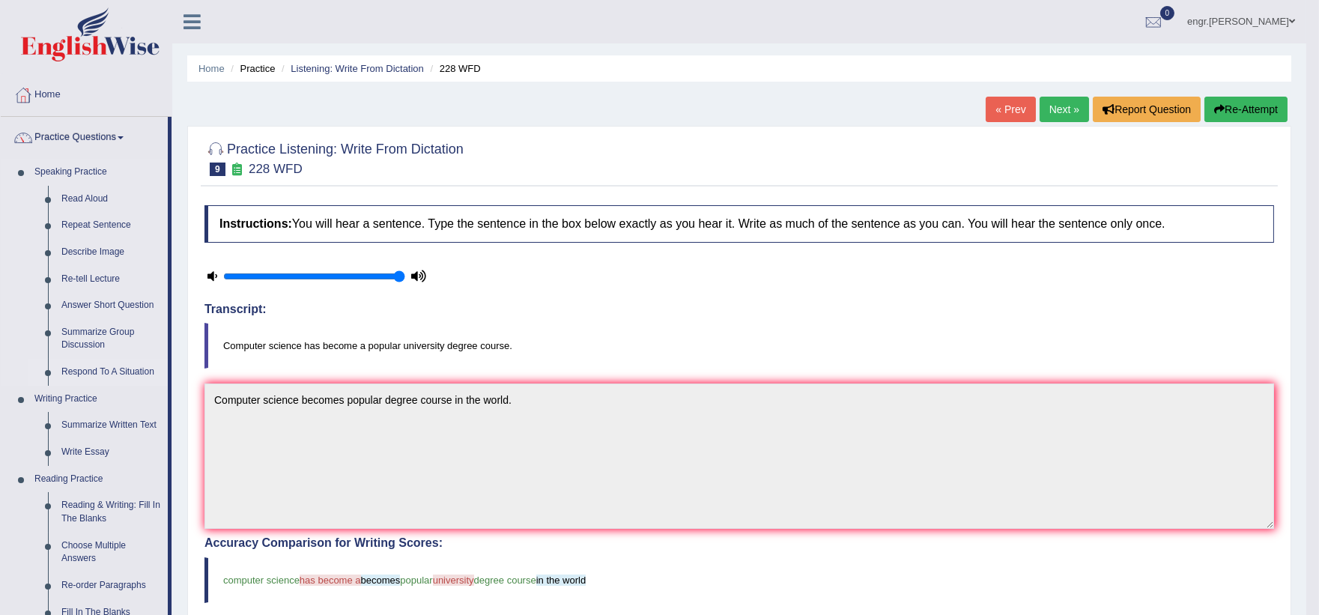
click at [121, 368] on link "Respond To A Situation" at bounding box center [111, 372] width 113 height 27
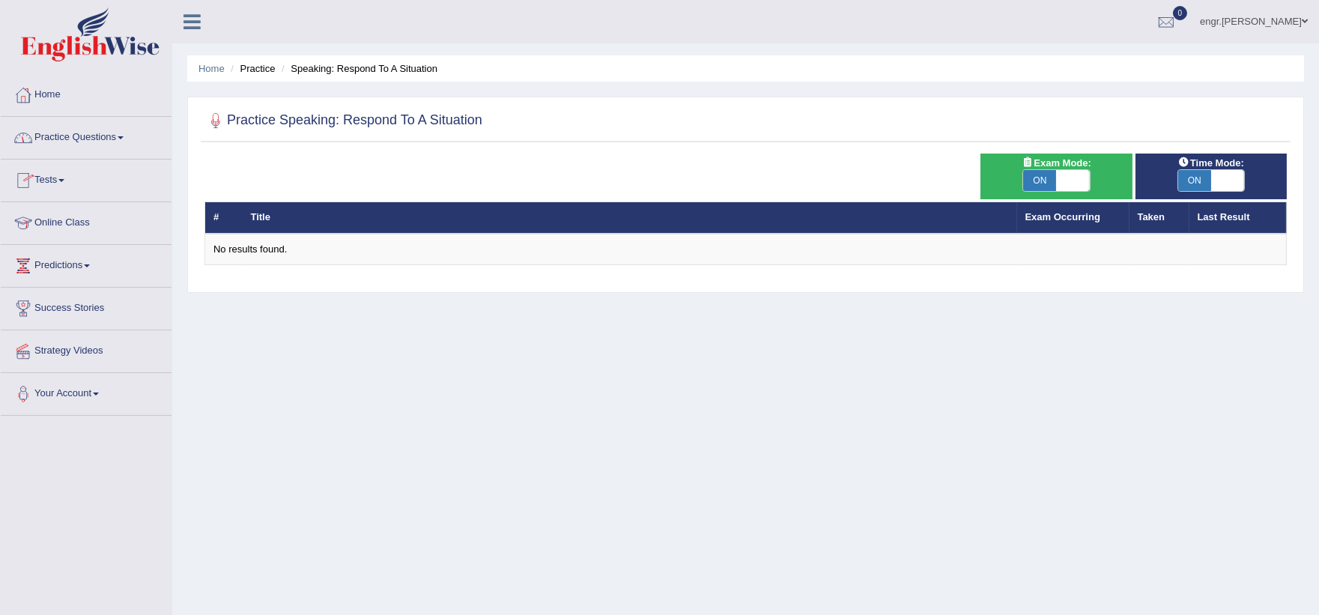
click at [109, 128] on link "Practice Questions" at bounding box center [86, 135] width 171 height 37
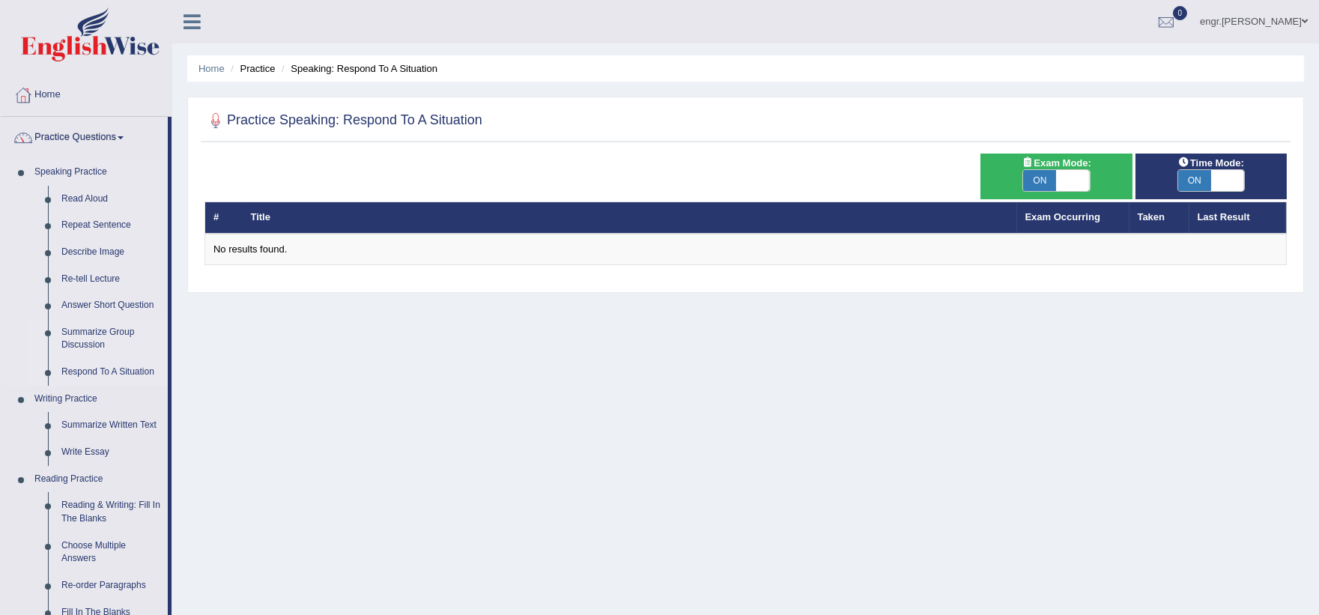
click at [103, 334] on link "Summarize Group Discussion" at bounding box center [111, 339] width 113 height 40
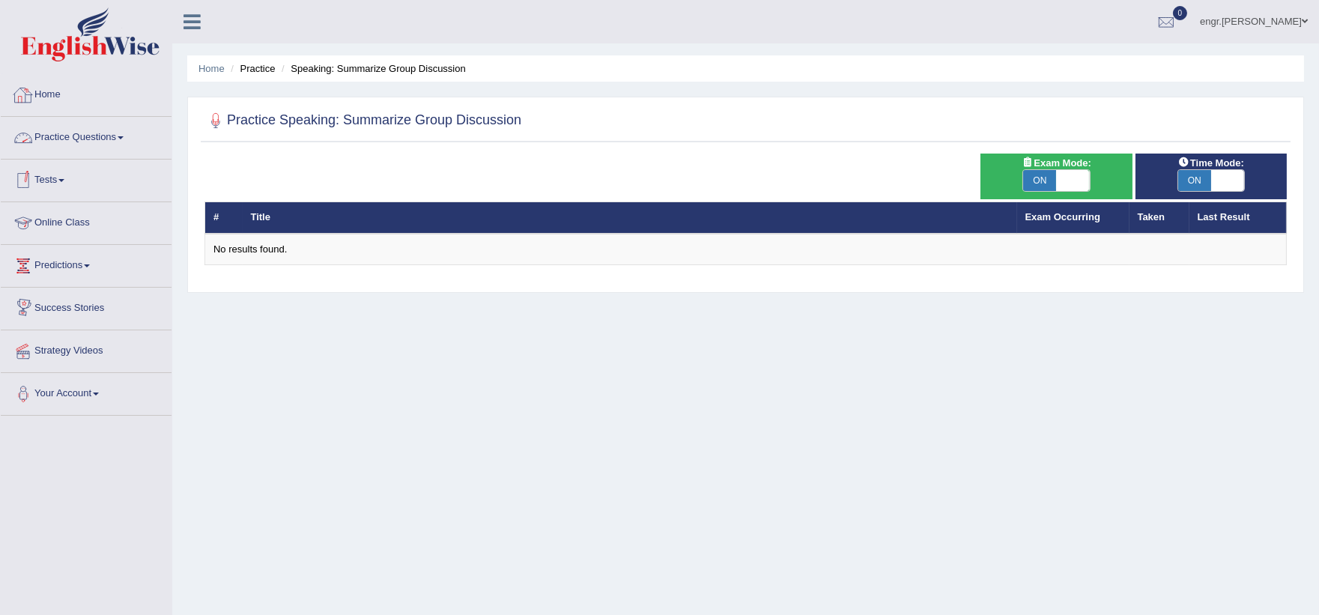
click at [81, 131] on link "Practice Questions" at bounding box center [86, 135] width 171 height 37
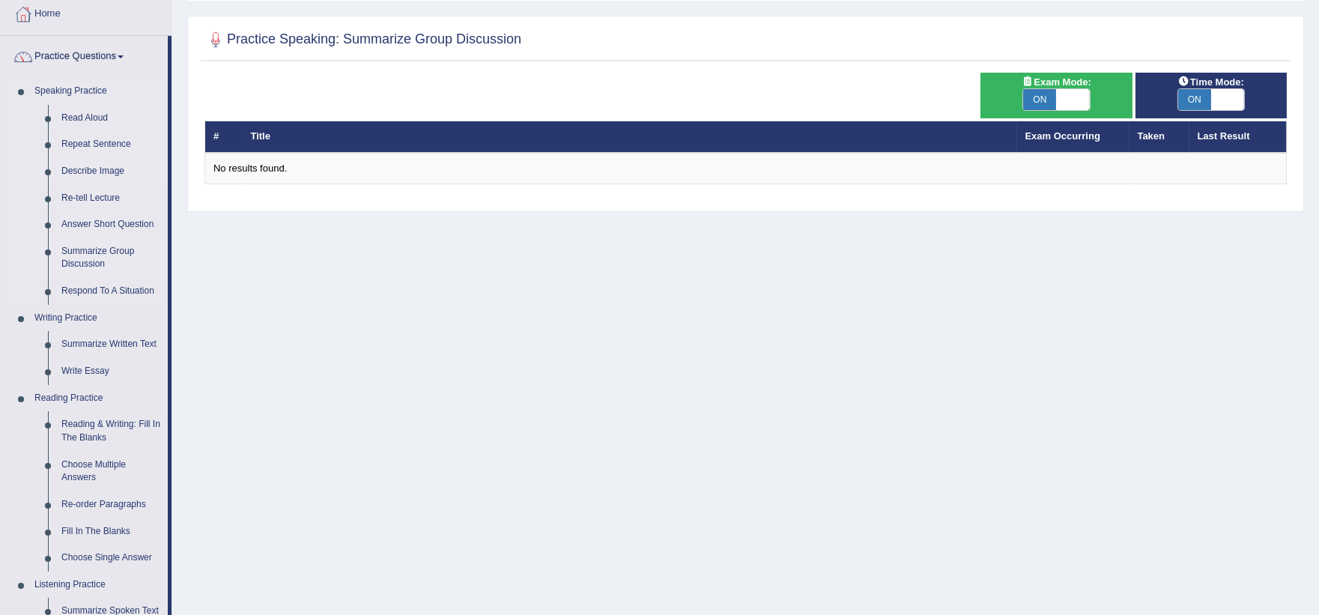
scroll to position [75, 0]
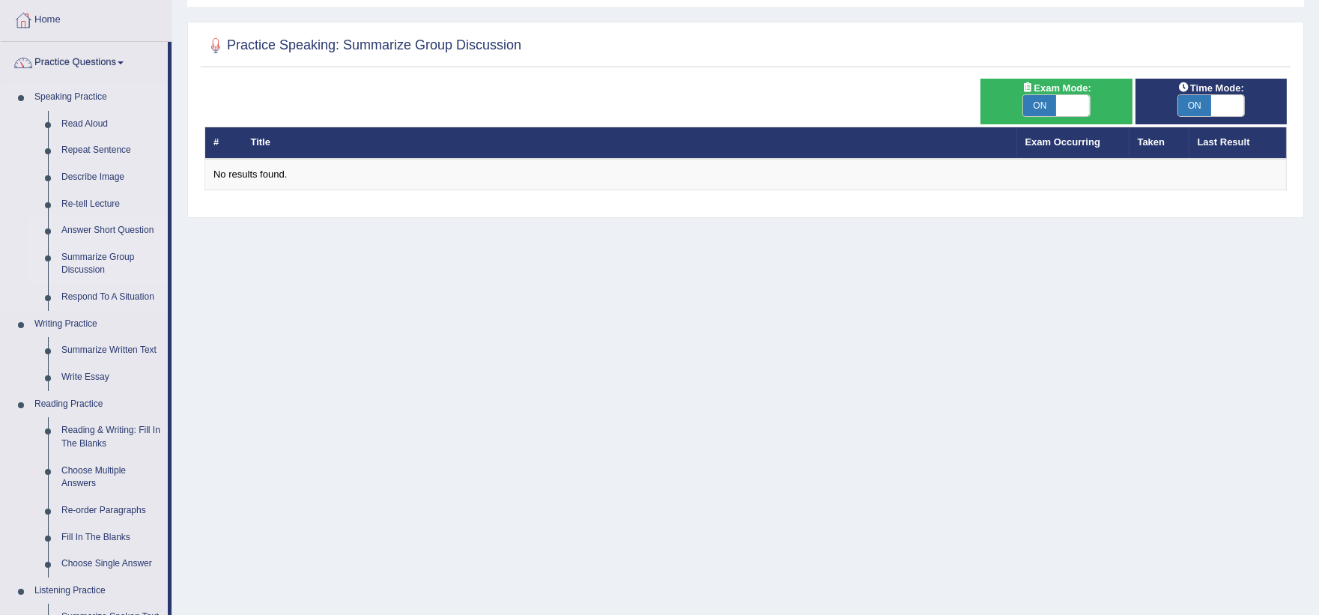
click at [101, 231] on link "Answer Short Question" at bounding box center [111, 230] width 113 height 27
